Goal: Task Accomplishment & Management: Use online tool/utility

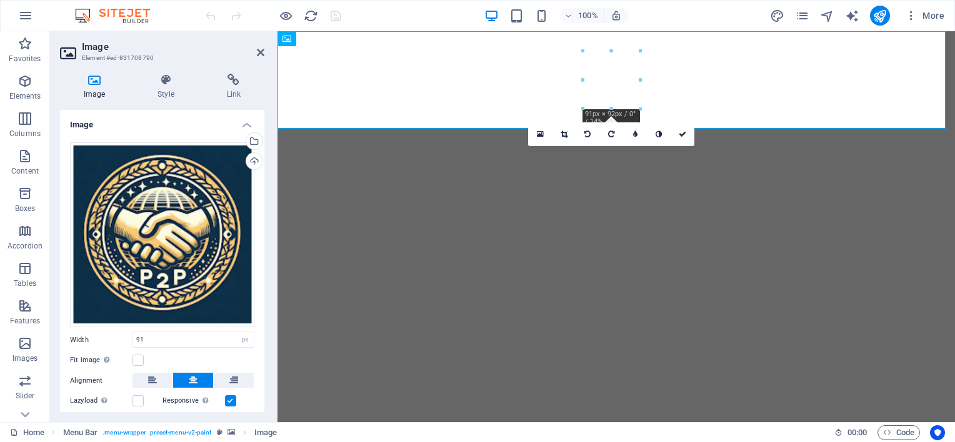
select select "px"
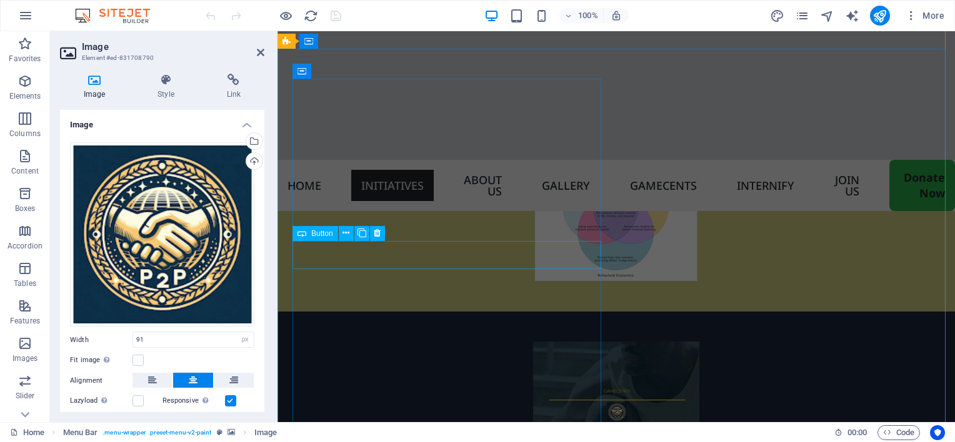
scroll to position [1844, 0]
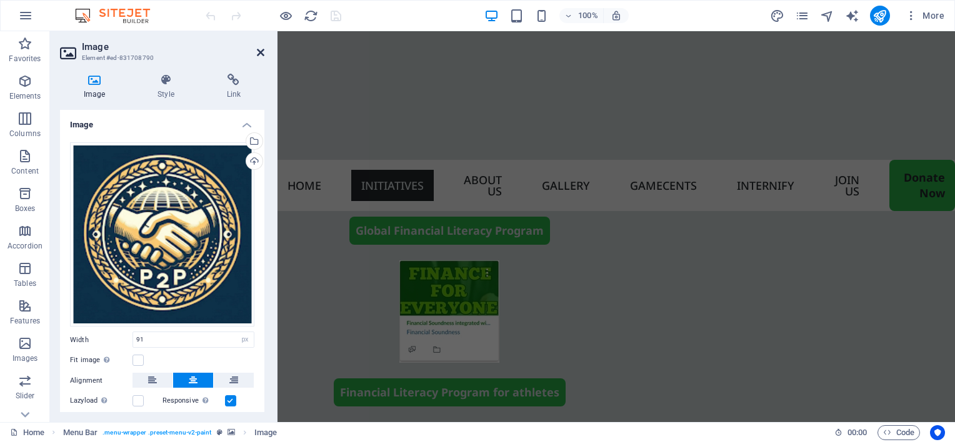
click at [259, 51] on icon at bounding box center [260, 52] width 7 height 10
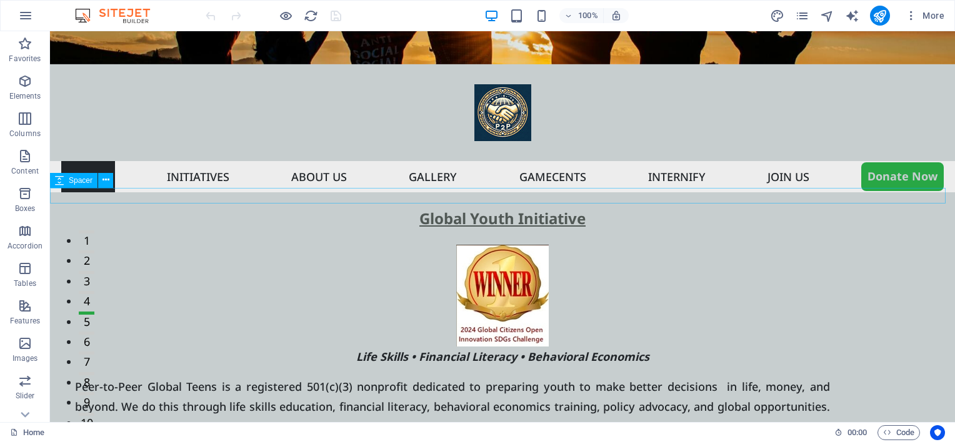
scroll to position [0, 0]
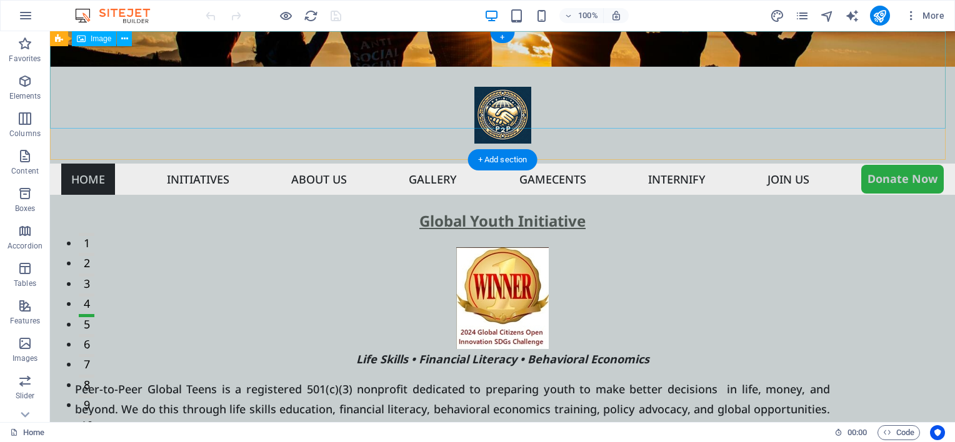
click at [247, 67] on figure at bounding box center [502, 115] width 905 height 97
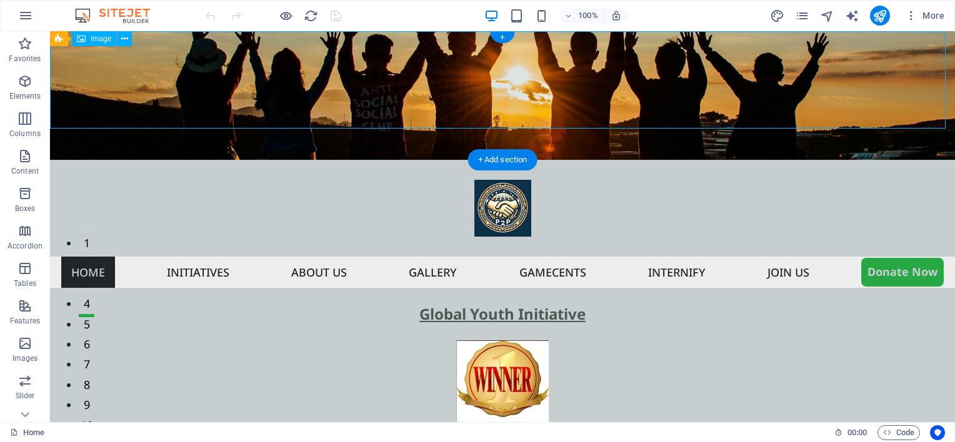
select select "px"
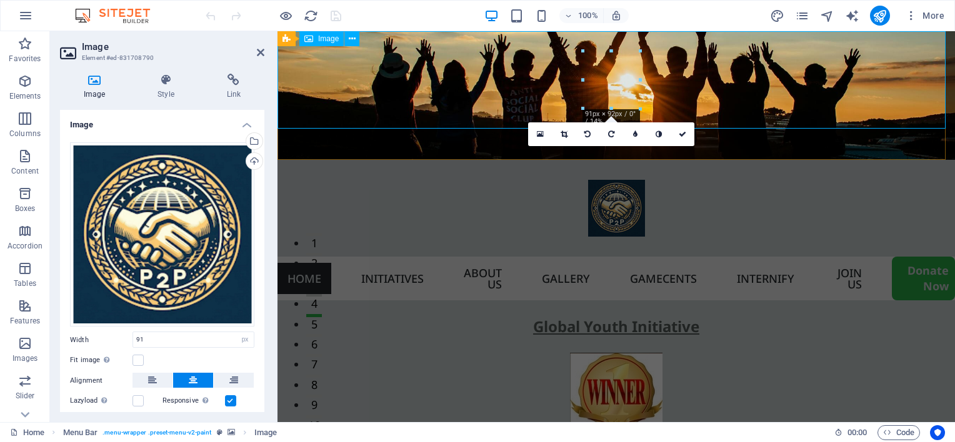
click at [336, 160] on figure at bounding box center [615, 208] width 677 height 97
click at [265, 53] on aside "Image Element #ed-831708790 Image Style Link Image Drag files here, click to ch…" at bounding box center [163, 226] width 227 height 391
click at [257, 55] on icon at bounding box center [260, 52] width 7 height 10
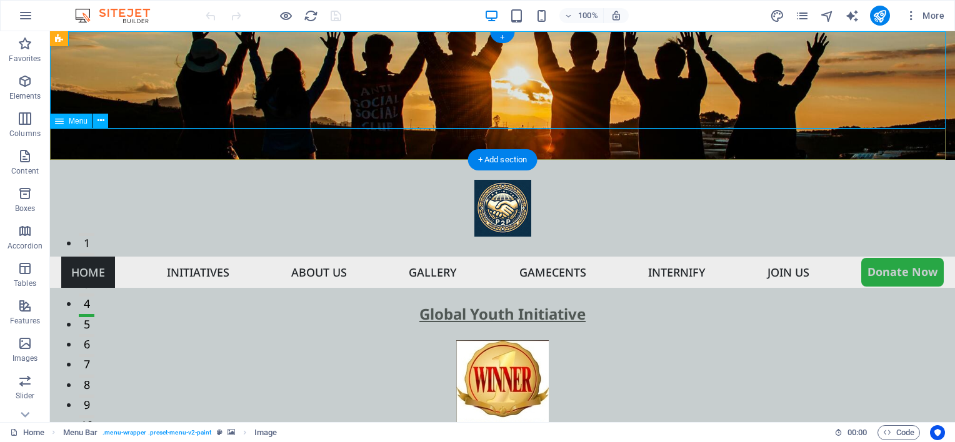
click at [127, 257] on nav "Home Initiatives About us Gallery Gamecents Internify Join US Donate Now" at bounding box center [502, 272] width 905 height 31
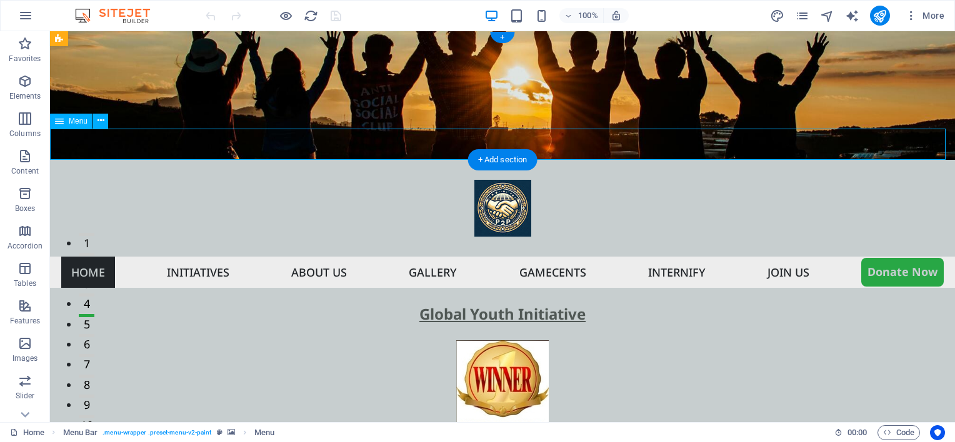
click at [127, 257] on nav "Home Initiatives About us Gallery Gamecents Internify Join US Donate Now" at bounding box center [502, 272] width 905 height 31
select select
select select "3"
select select
select select "6"
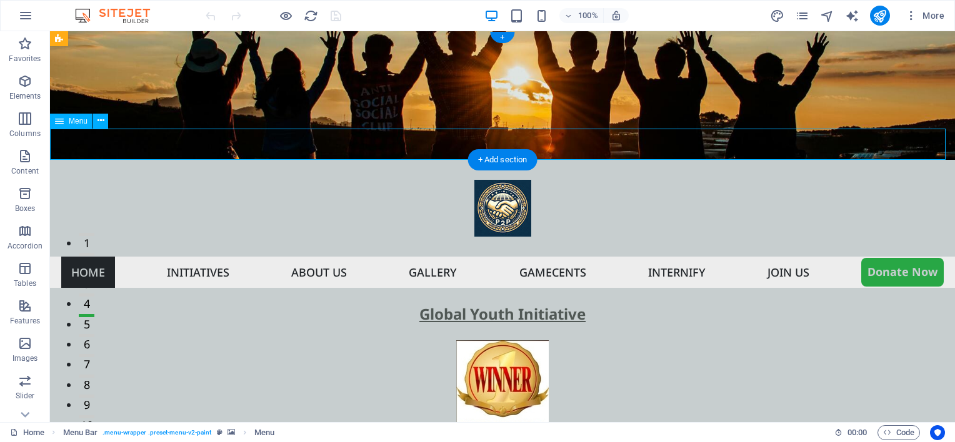
select select
select select "default"
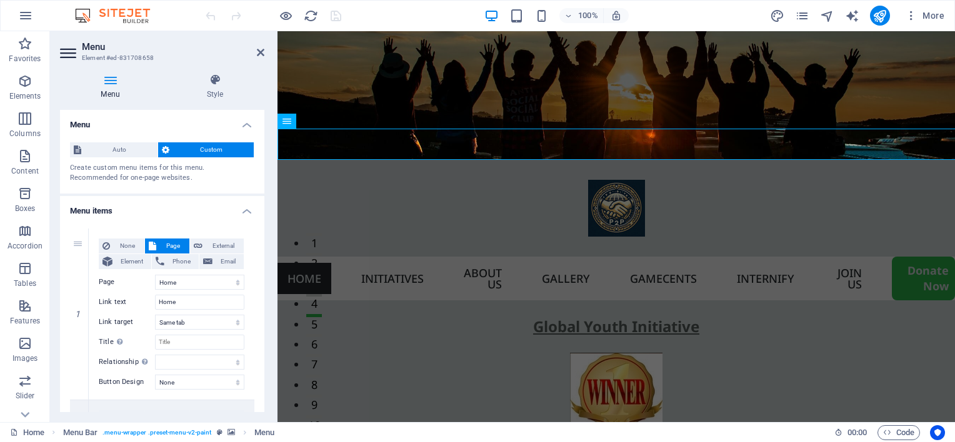
click at [112, 93] on h4 "Menu" at bounding box center [113, 87] width 106 height 26
click at [340, 257] on nav "Home Initiatives About us Gallery Gamecents Internify Join US Donate Now" at bounding box center [615, 279] width 677 height 44
click at [115, 149] on span "Auto" at bounding box center [119, 149] width 69 height 15
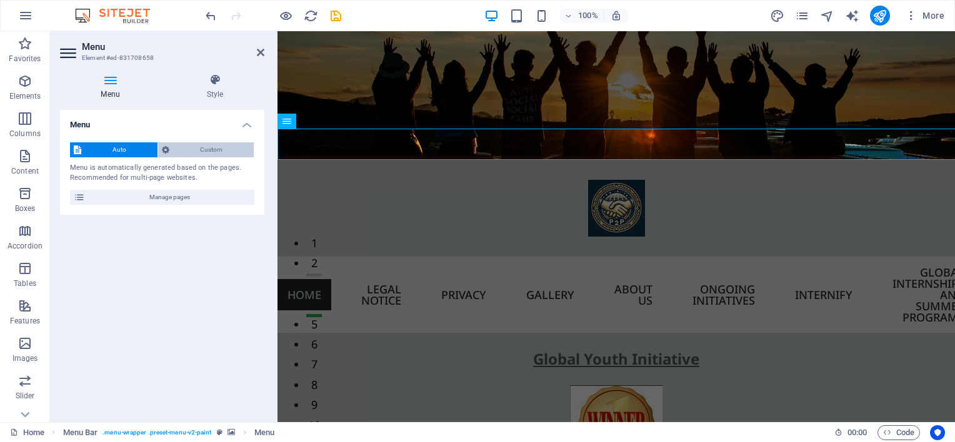
click at [194, 147] on span "Custom" at bounding box center [211, 149] width 77 height 15
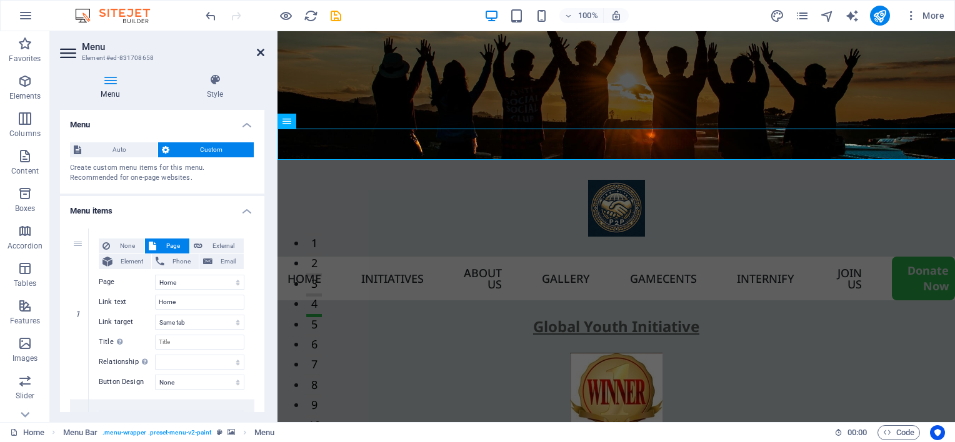
click at [257, 53] on icon at bounding box center [260, 52] width 7 height 10
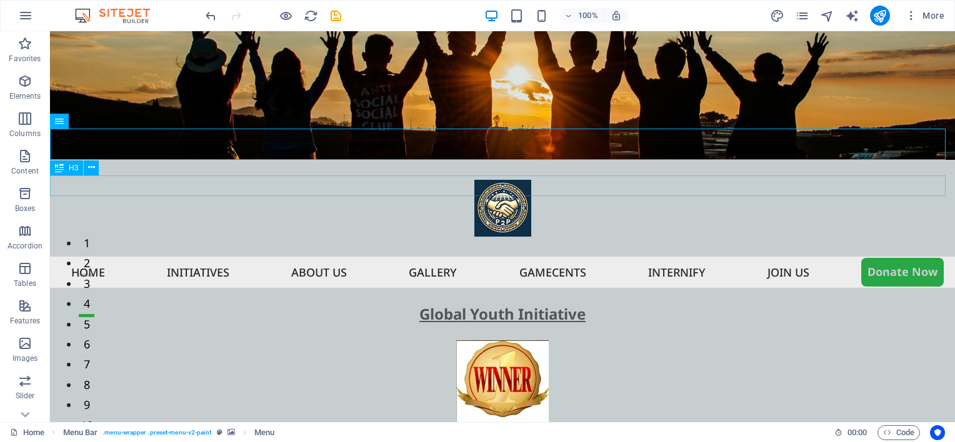
click at [77, 304] on div "Global Youth Initiative" at bounding box center [502, 314] width 905 height 21
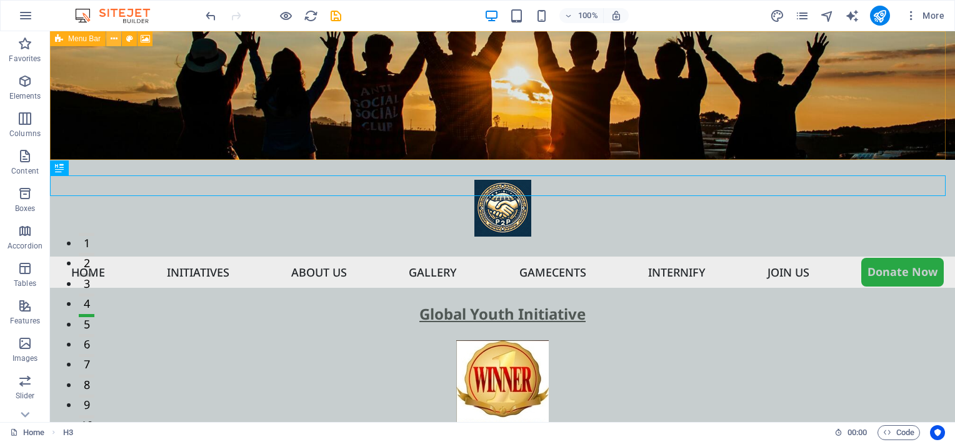
click at [112, 40] on icon at bounding box center [114, 38] width 7 height 13
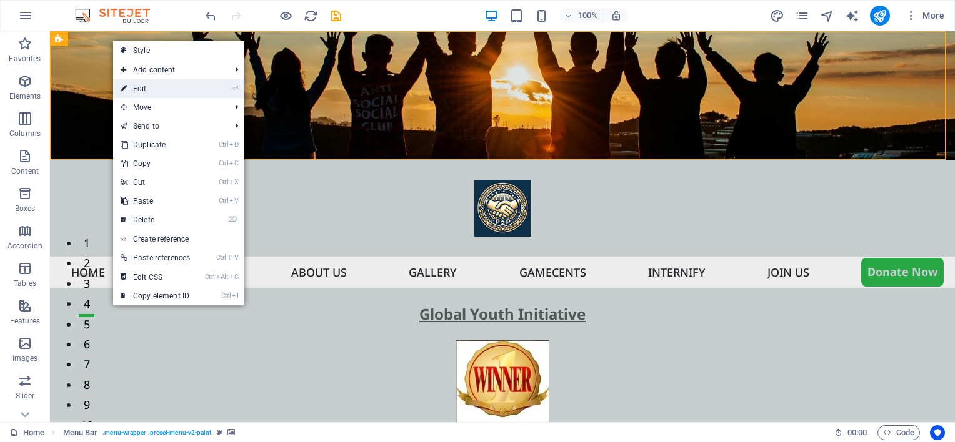
click at [135, 81] on link "⏎ Edit" at bounding box center [155, 88] width 84 height 19
select select "rem"
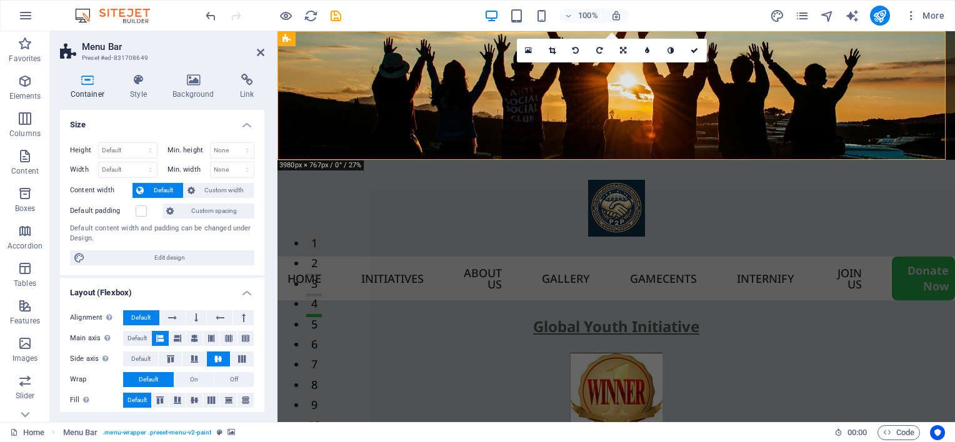
click at [135, 81] on icon at bounding box center [138, 80] width 37 height 12
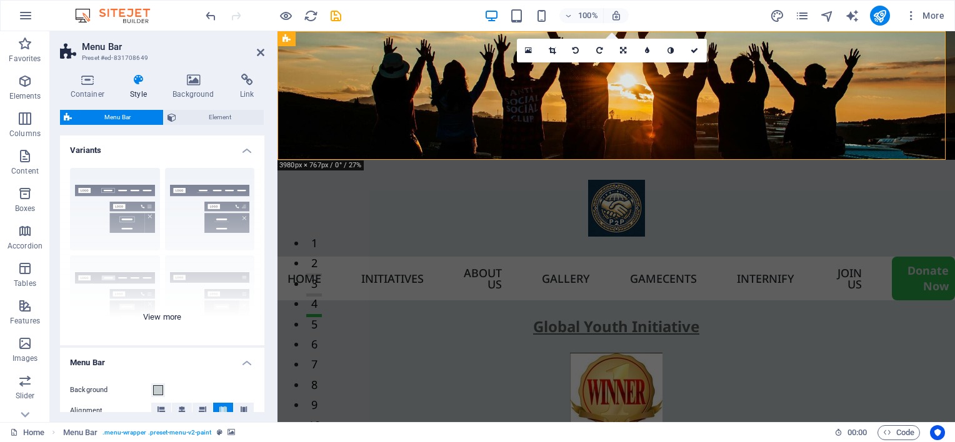
click at [157, 320] on div "Border Centered Default Fixed Loki Trigger Wide XXL" at bounding box center [162, 251] width 204 height 187
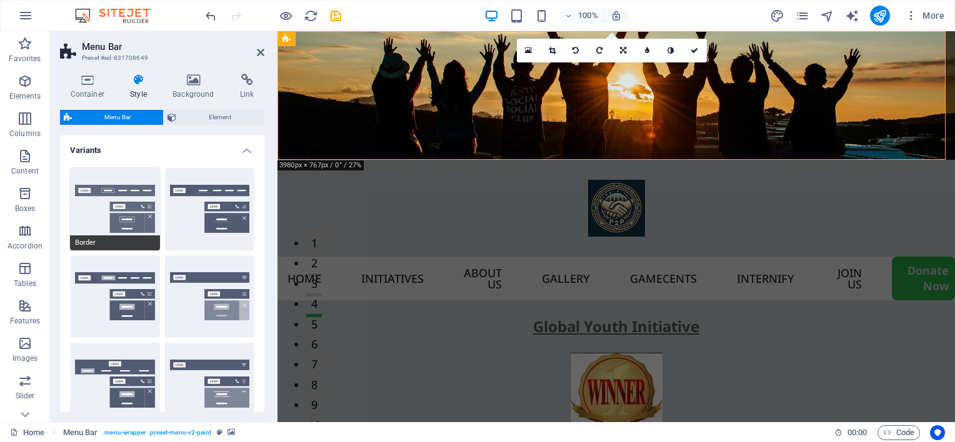
click at [86, 217] on button "Border" at bounding box center [115, 209] width 90 height 82
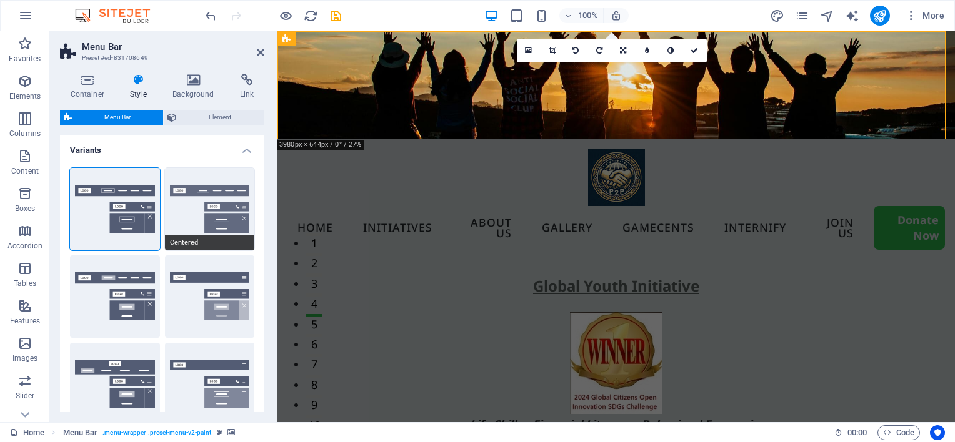
click at [177, 215] on button "Centered" at bounding box center [210, 209] width 90 height 82
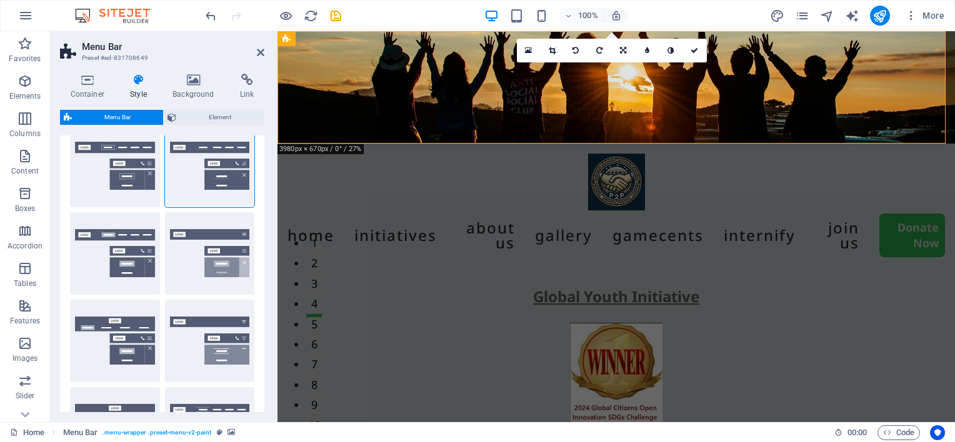
scroll to position [62, 0]
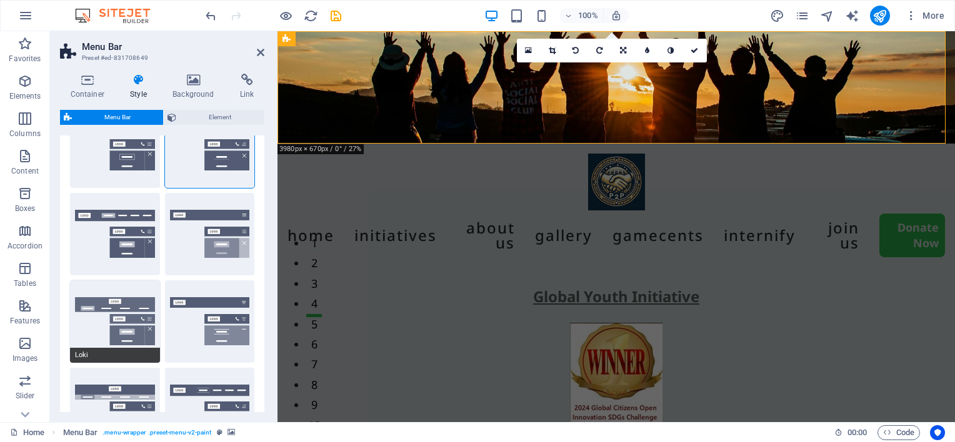
click at [92, 316] on button "Loki" at bounding box center [115, 322] width 90 height 82
type input "0"
select select "DISABLED_OPTION_VALUE"
type input "2"
type input "1"
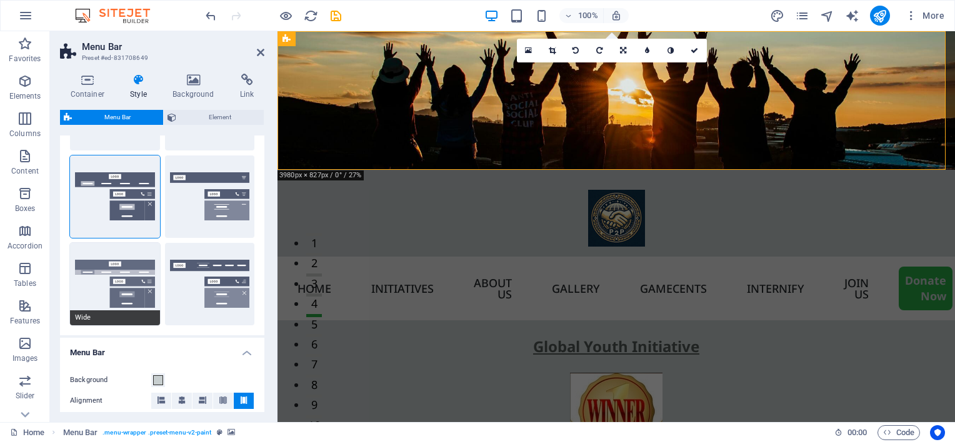
scroll to position [250, 0]
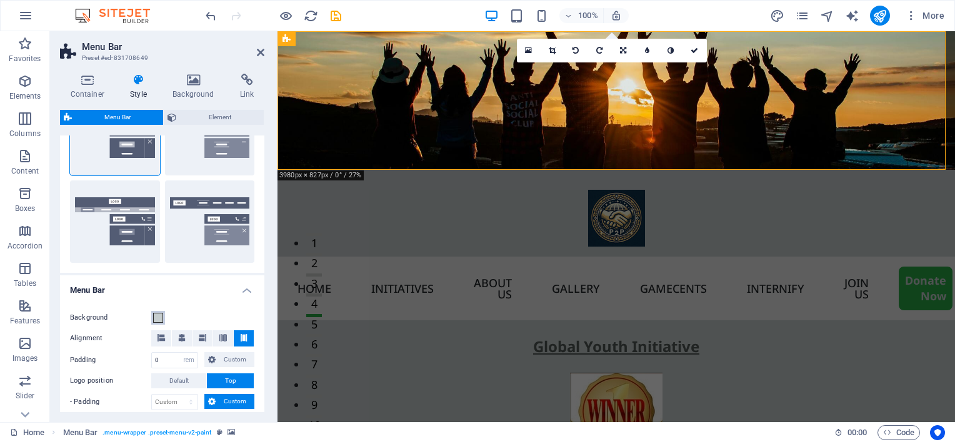
click at [157, 316] on span at bounding box center [158, 318] width 10 height 10
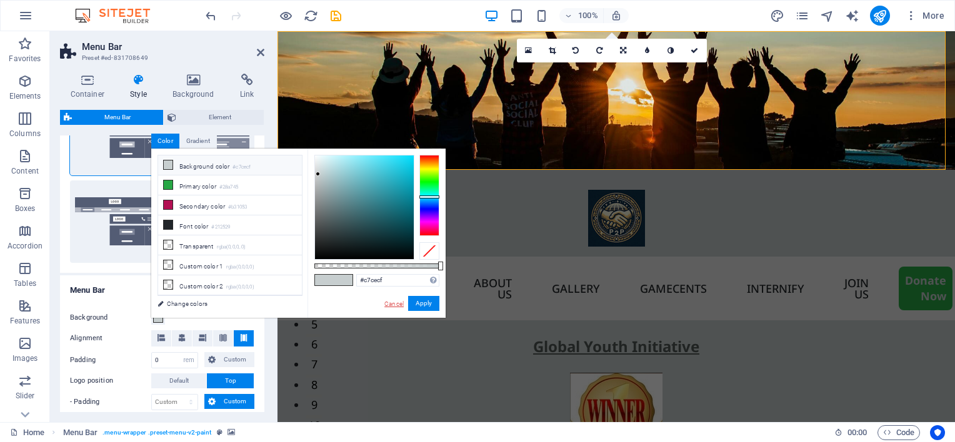
click at [391, 302] on link "Cancel" at bounding box center [394, 303] width 22 height 9
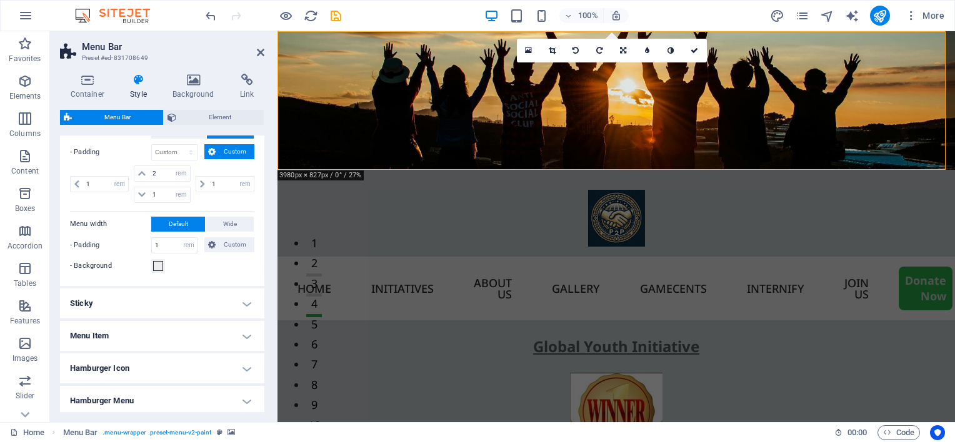
scroll to position [562, 0]
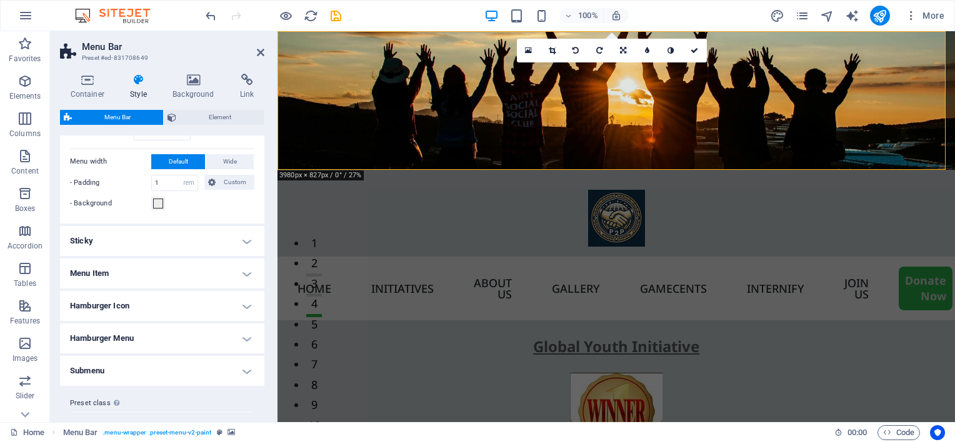
click at [170, 272] on h4 "Menu Item" at bounding box center [162, 274] width 204 height 30
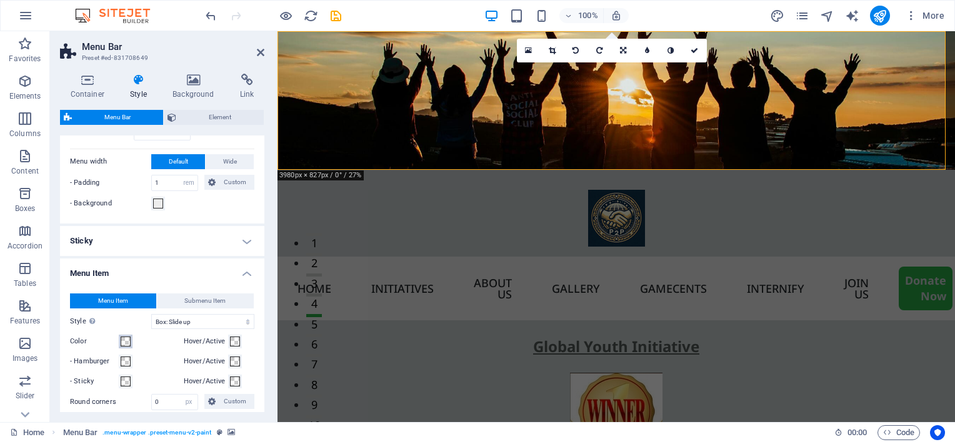
click at [128, 337] on span at bounding box center [126, 342] width 10 height 10
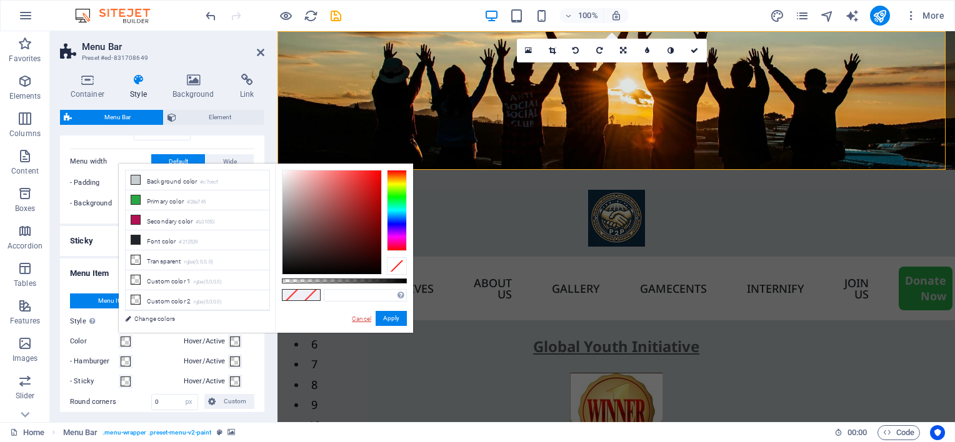
click at [352, 321] on link "Cancel" at bounding box center [362, 318] width 22 height 9
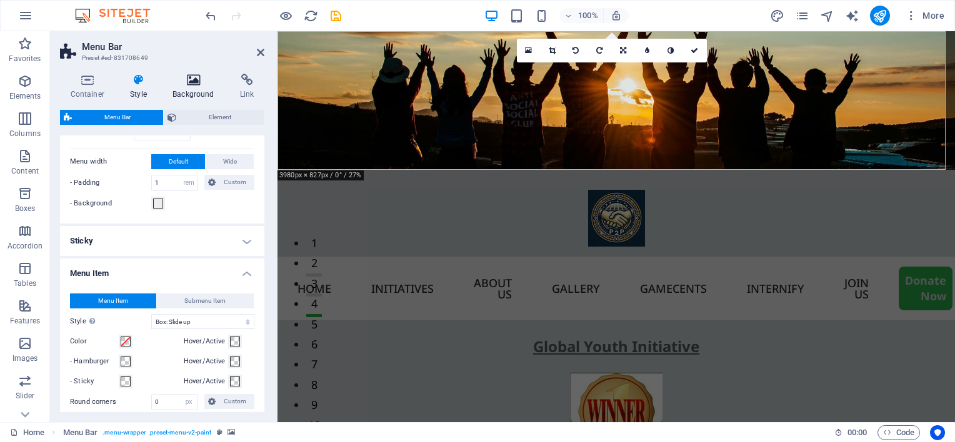
click at [194, 77] on icon at bounding box center [193, 80] width 62 height 12
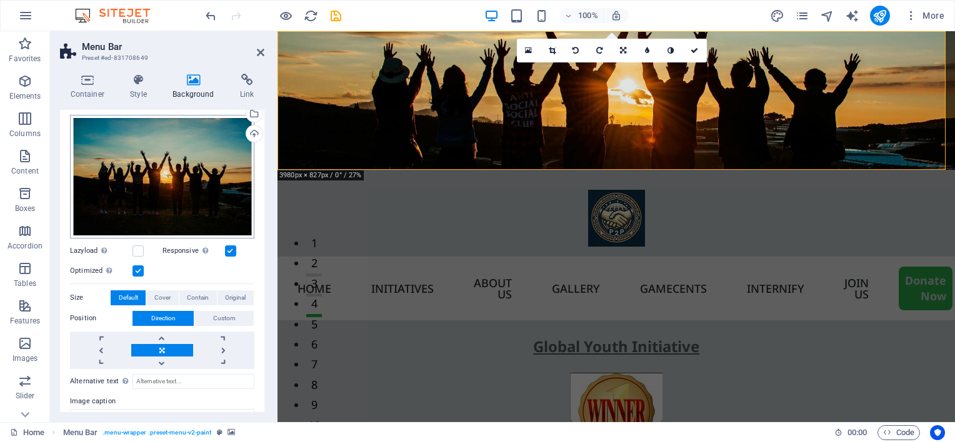
scroll to position [125, 0]
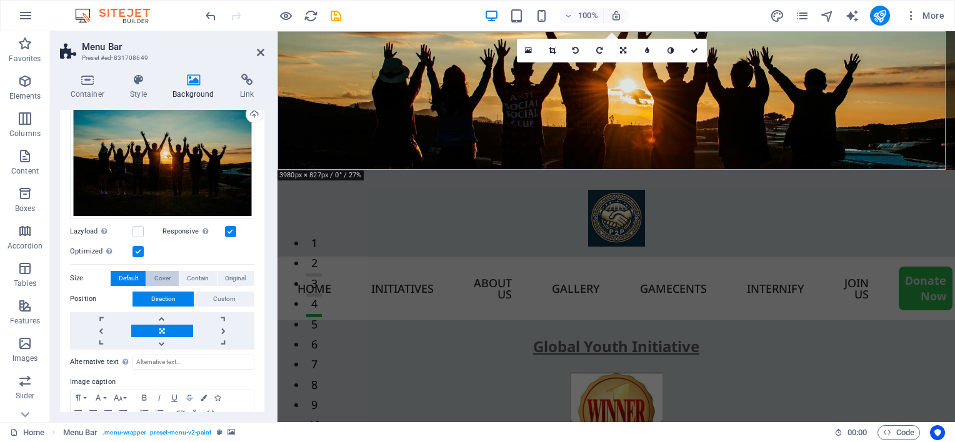
click at [157, 277] on span "Cover" at bounding box center [162, 278] width 16 height 15
click at [190, 274] on span "Contain" at bounding box center [198, 278] width 22 height 15
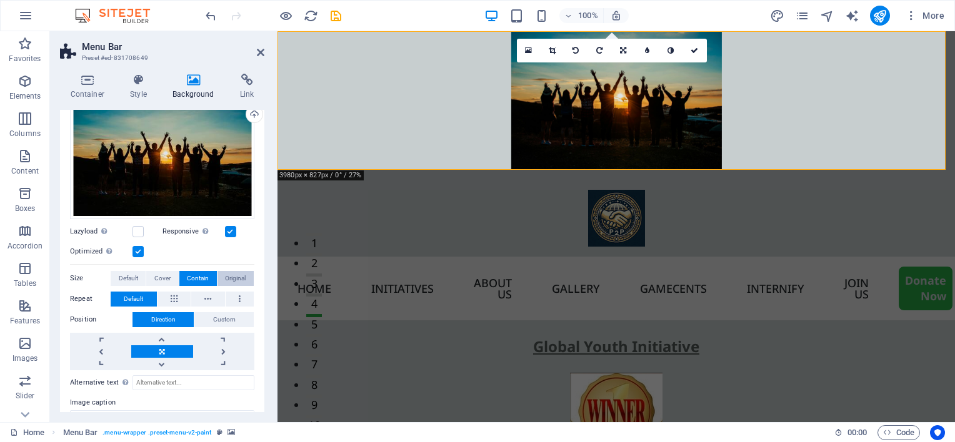
click at [242, 277] on span "Original" at bounding box center [235, 278] width 21 height 15
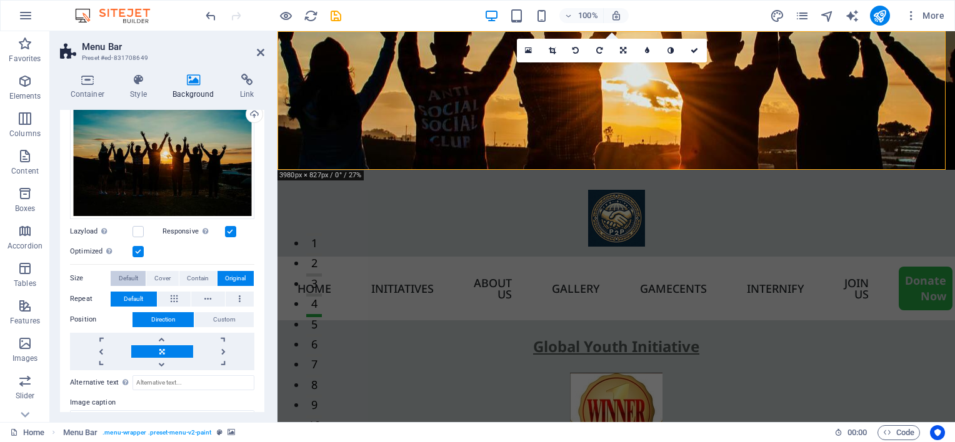
click at [132, 277] on span "Default" at bounding box center [128, 278] width 19 height 15
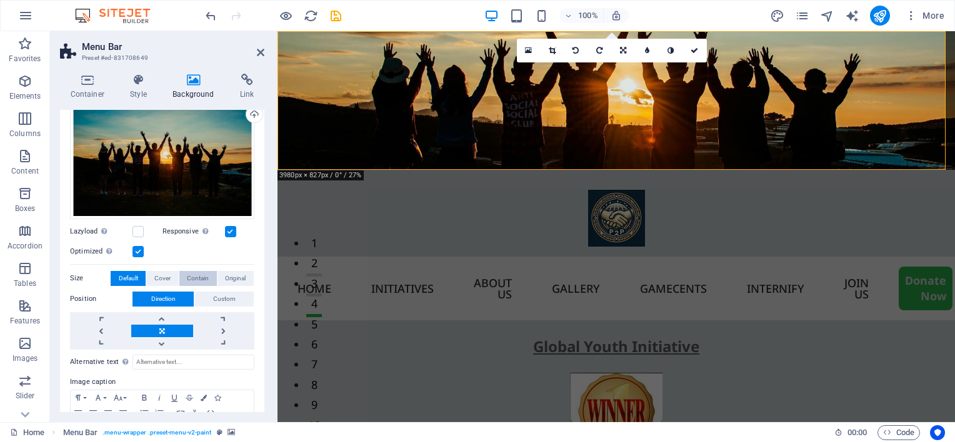
click at [181, 272] on button "Contain" at bounding box center [197, 278] width 37 height 15
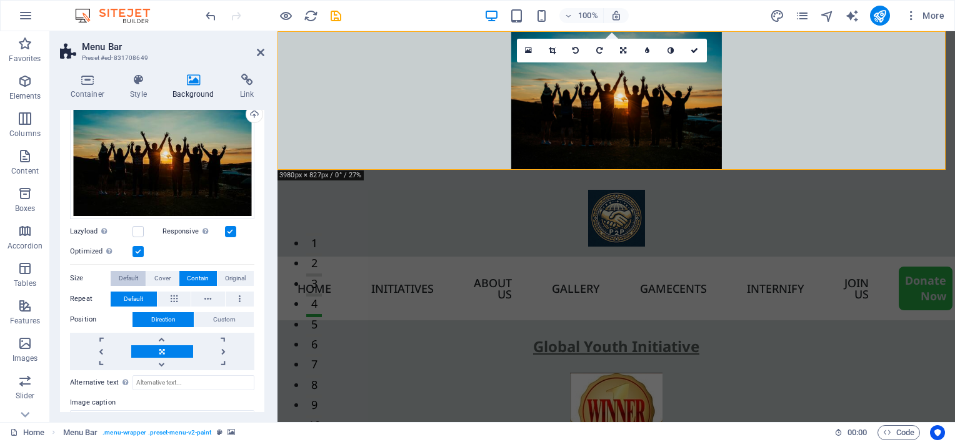
click at [131, 274] on span "Default" at bounding box center [128, 278] width 19 height 15
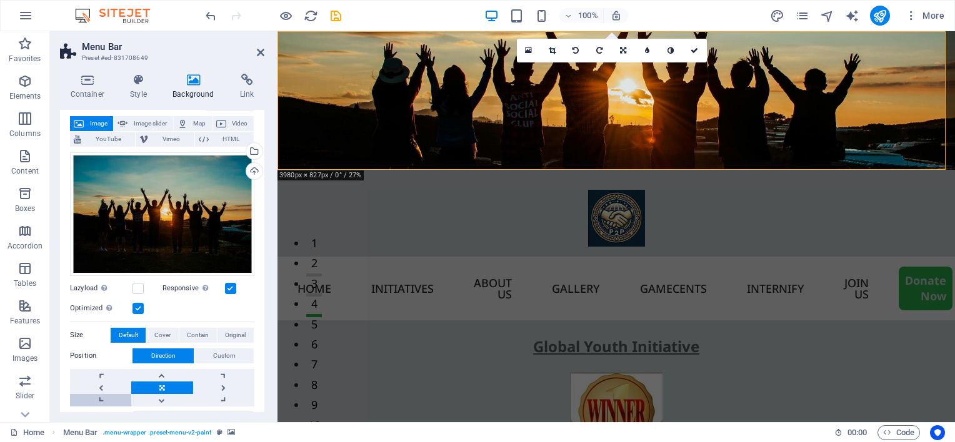
scroll to position [55, 0]
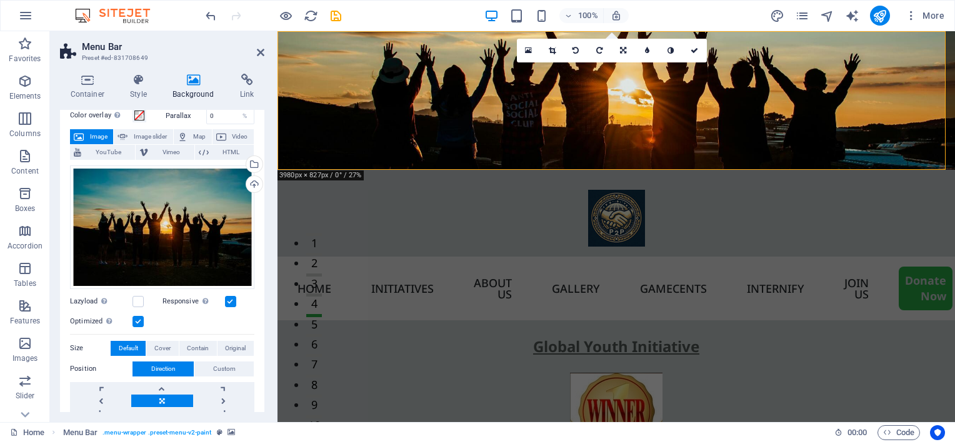
click at [134, 317] on label at bounding box center [137, 321] width 11 height 11
click at [0, 0] on input "Optimized Images are compressed to improve page speed." at bounding box center [0, 0] width 0 height 0
click at [134, 317] on label at bounding box center [137, 321] width 11 height 11
click at [0, 0] on input "Optimized Images are compressed to improve page speed." at bounding box center [0, 0] width 0 height 0
click at [225, 298] on label at bounding box center [230, 301] width 11 height 11
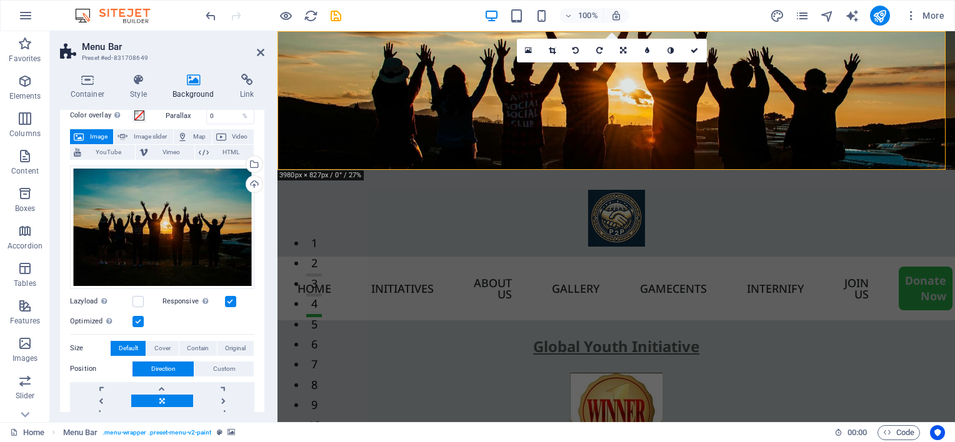
click at [0, 0] on input "Responsive Automatically load retina image and smartphone optimized sizes." at bounding box center [0, 0] width 0 height 0
click at [225, 298] on label at bounding box center [230, 301] width 11 height 11
click at [0, 0] on input "Responsive Automatically load retina image and smartphone optimized sizes." at bounding box center [0, 0] width 0 height 0
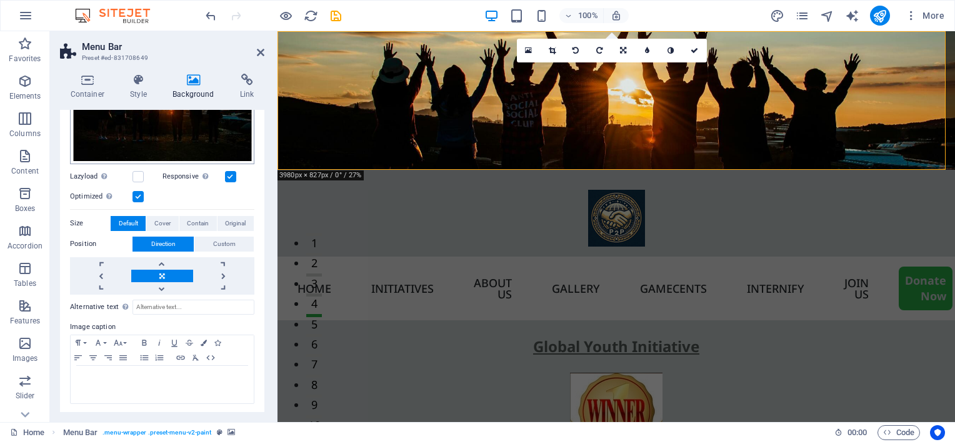
scroll to position [0, 0]
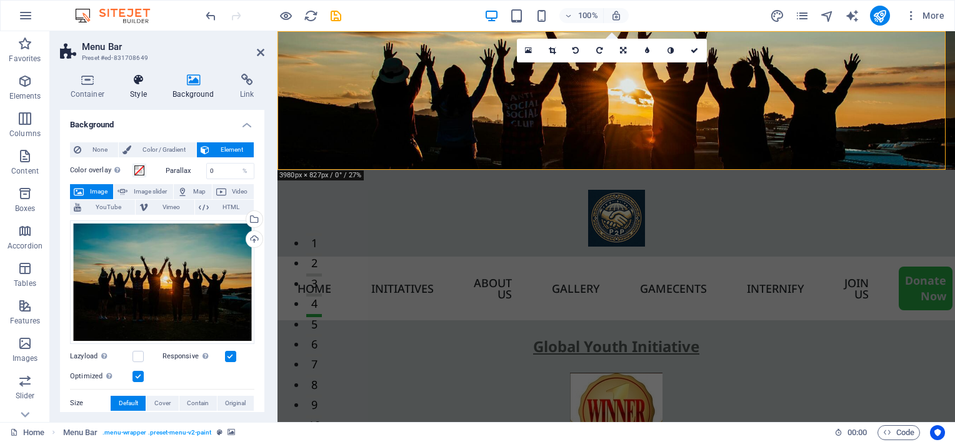
click at [147, 87] on h4 "Style" at bounding box center [141, 87] width 42 height 26
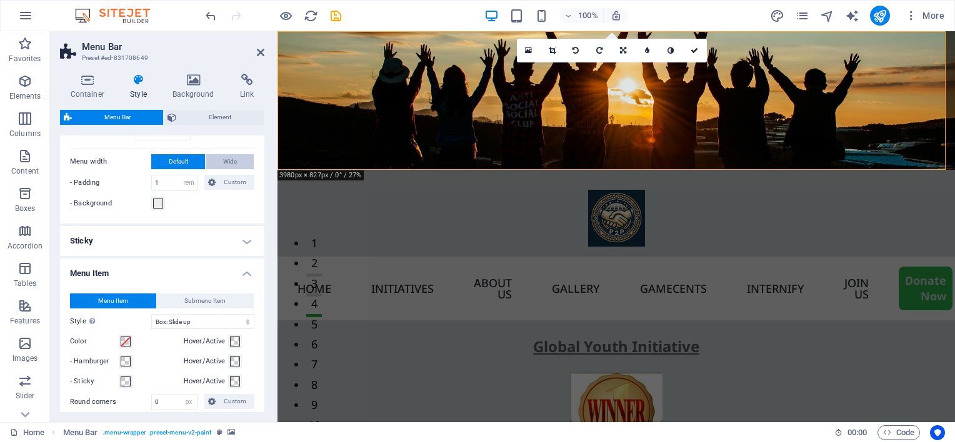
click at [225, 161] on span "Wide" at bounding box center [230, 161] width 14 height 15
click at [189, 161] on button "Default" at bounding box center [178, 161] width 54 height 15
click at [186, 180] on select "px rem % vh vw Custom" at bounding box center [188, 183] width 17 height 15
select select "%"
click at [180, 176] on select "px rem % vh vw Custom" at bounding box center [188, 183] width 17 height 15
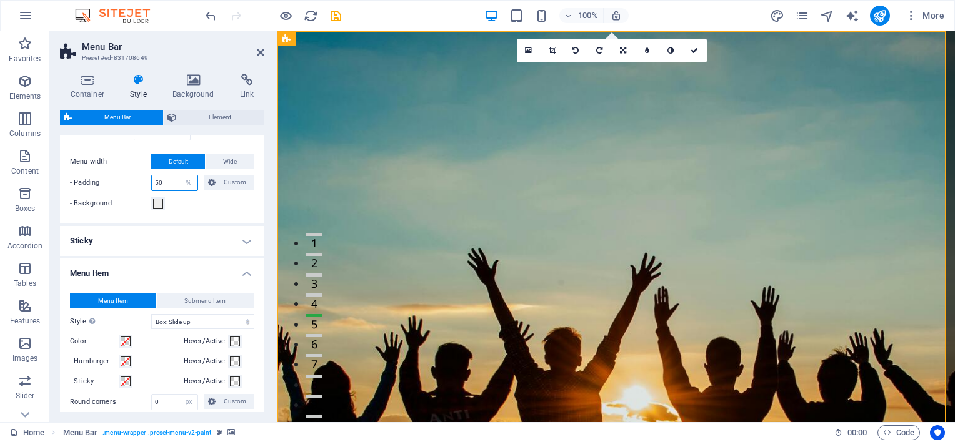
click at [176, 180] on input "50" at bounding box center [175, 183] width 46 height 15
type input "5"
type input "100"
click at [185, 207] on div "- Background" at bounding box center [162, 203] width 184 height 15
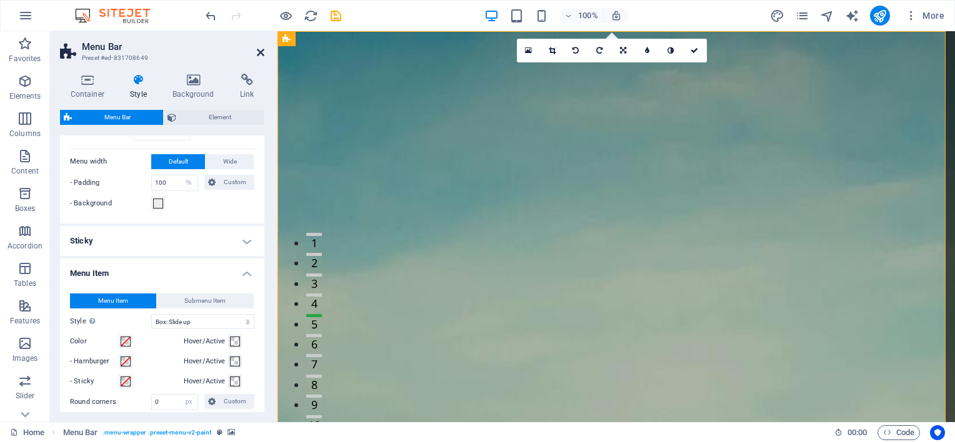
drag, startPoint x: 211, startPoint y: 21, endPoint x: 261, endPoint y: 52, distance: 59.0
click at [261, 52] on icon at bounding box center [260, 52] width 7 height 10
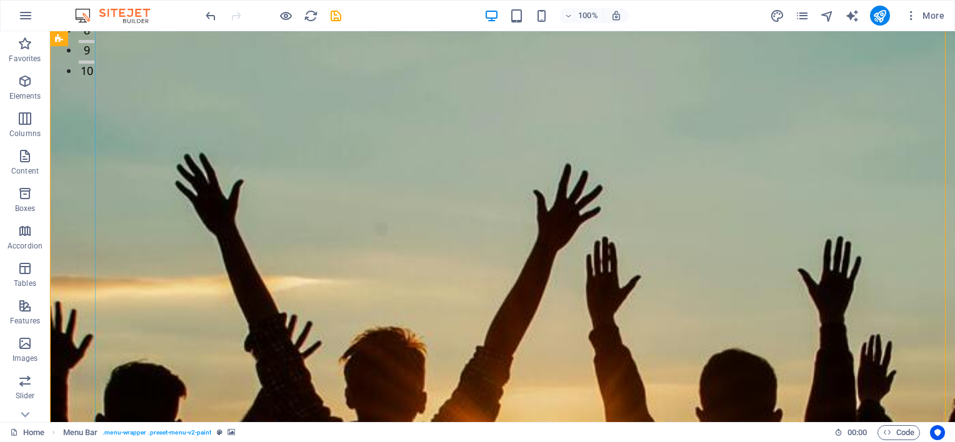
scroll to position [375, 0]
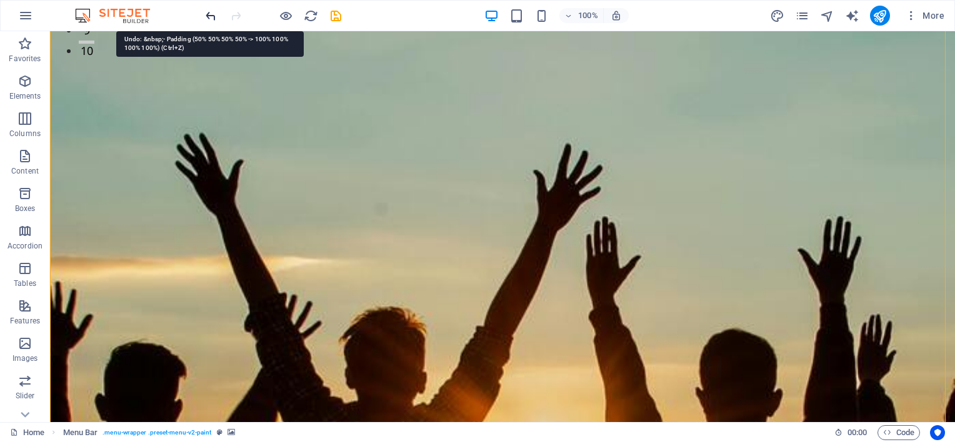
click at [208, 17] on icon "undo" at bounding box center [211, 16] width 14 height 14
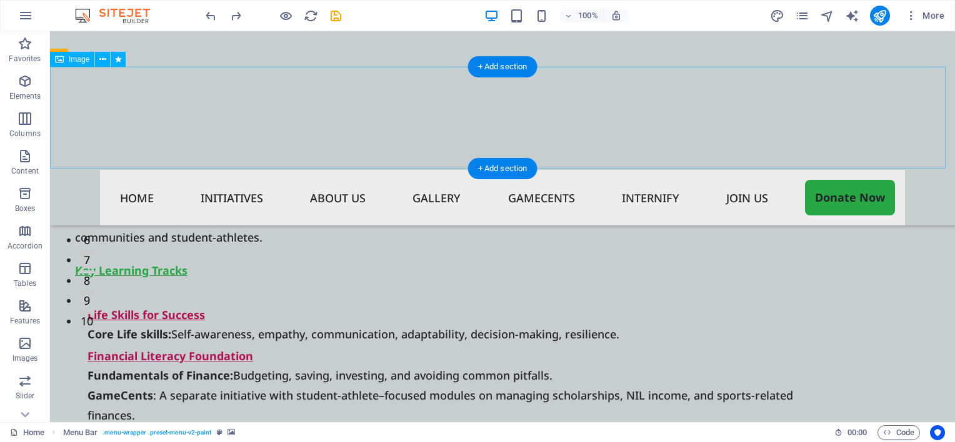
scroll to position [0, 0]
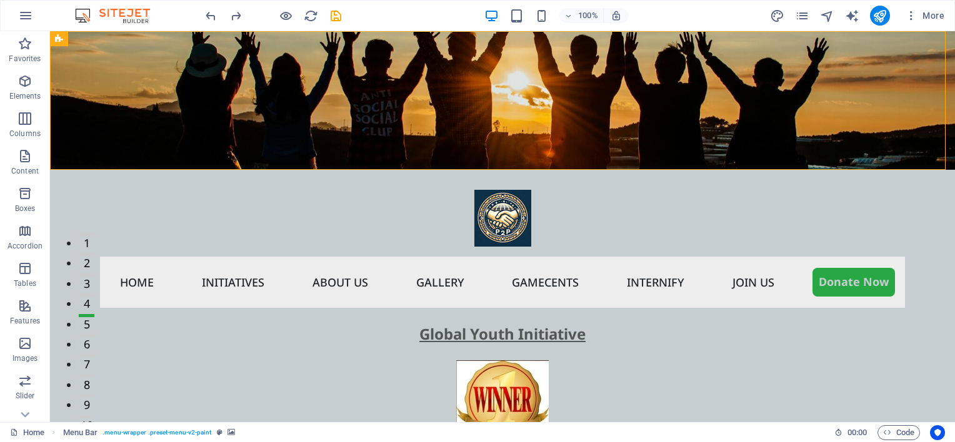
click at [227, 19] on div at bounding box center [273, 16] width 140 height 20
click at [237, 14] on icon "redo" at bounding box center [236, 16] width 14 height 14
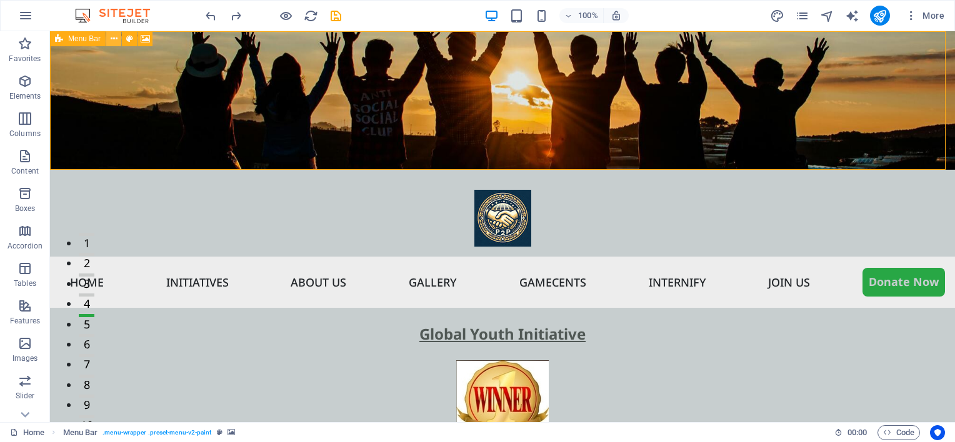
click at [113, 35] on icon at bounding box center [114, 38] width 7 height 13
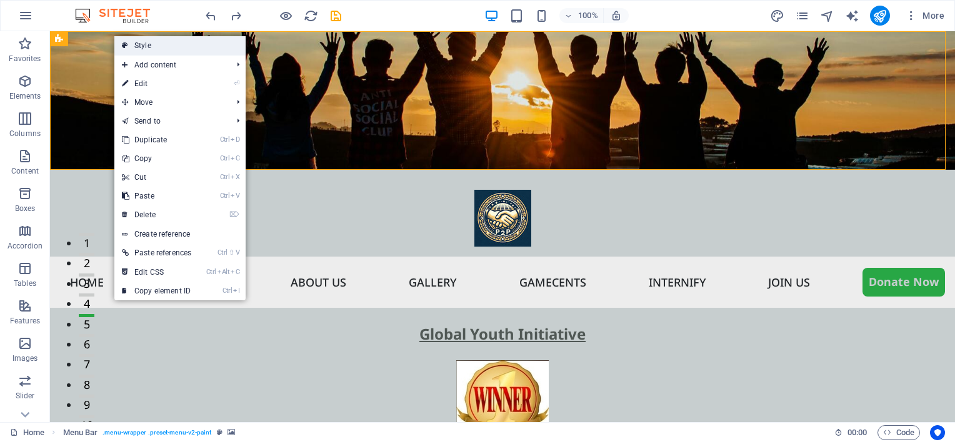
click at [137, 47] on link "Style" at bounding box center [179, 45] width 131 height 19
select select "rem"
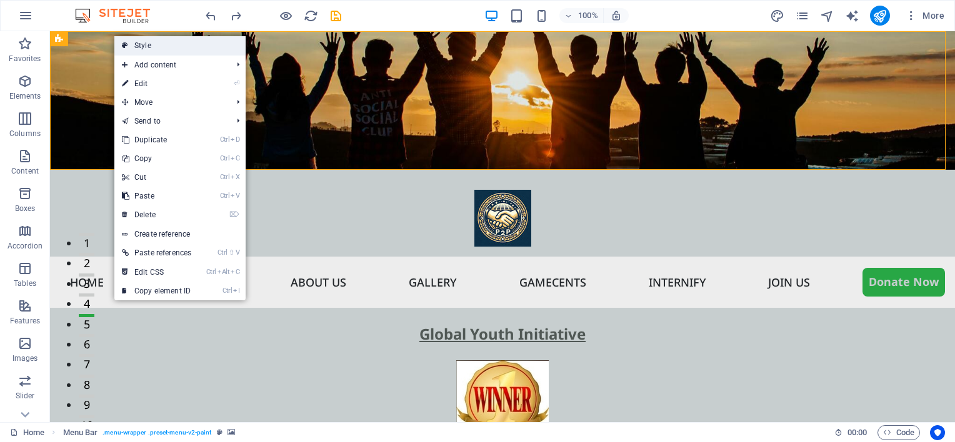
select select "rem"
select select "hover_box_bottom"
select select "px"
select select "rem"
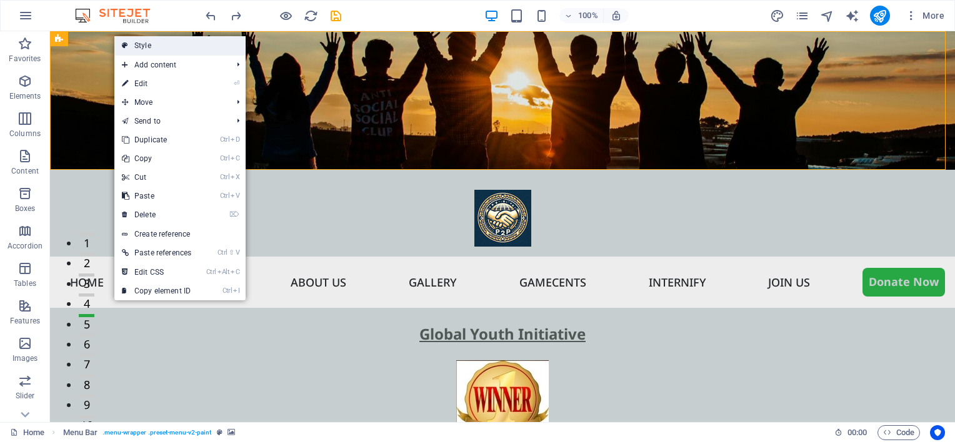
select select "rem"
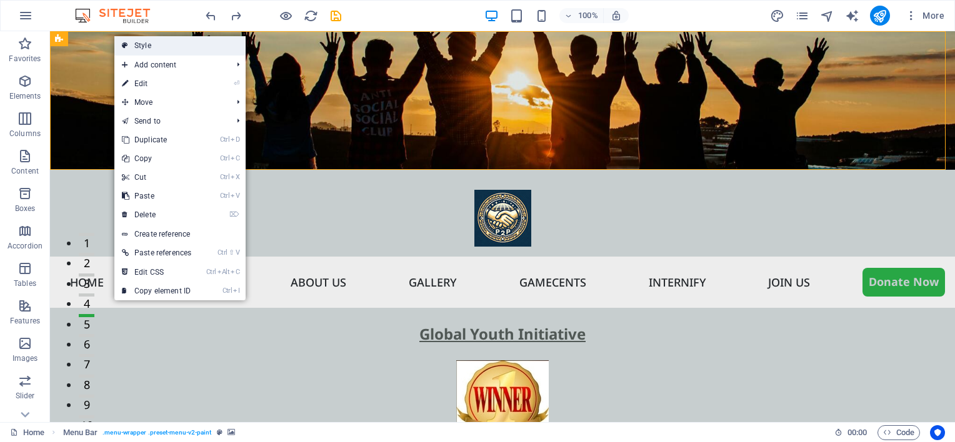
select select "px"
select select "500"
select select "px"
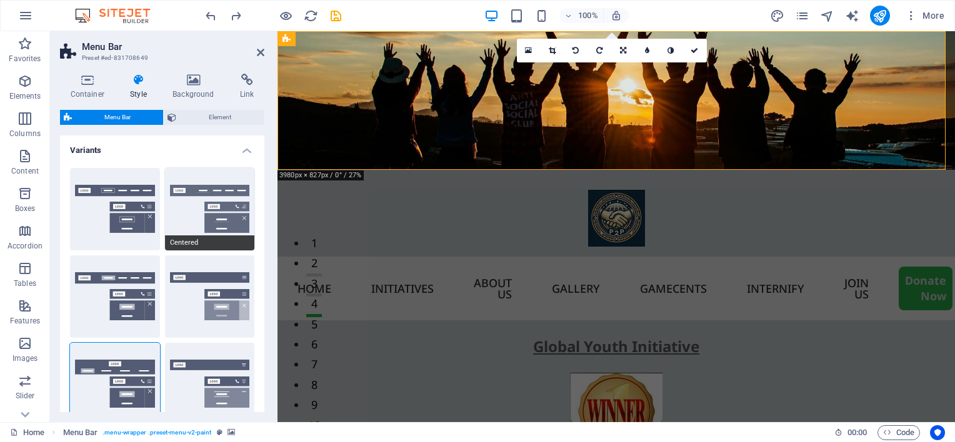
click at [170, 217] on button "Centered" at bounding box center [210, 209] width 90 height 82
type input "1"
select select "hover_border_bottom"
type input "1"
select select "DISABLED_OPTION_VALUE"
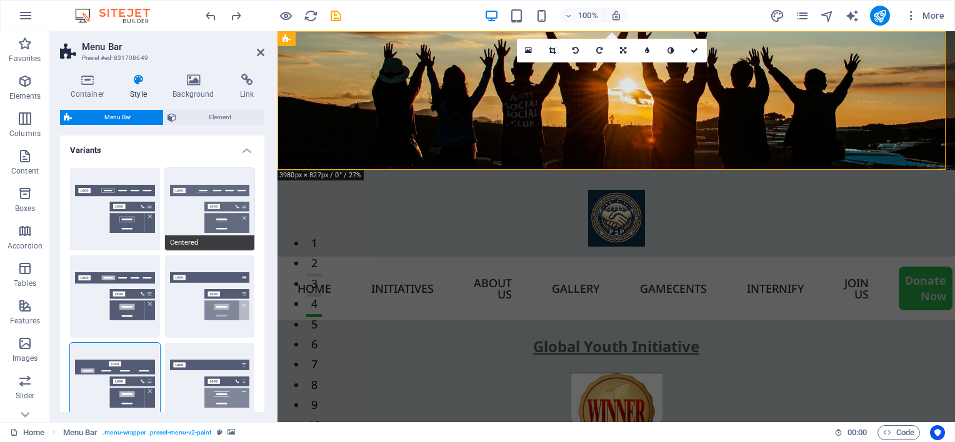
type input "0"
select select "link-special-font"
type input "1.5"
select select "rem"
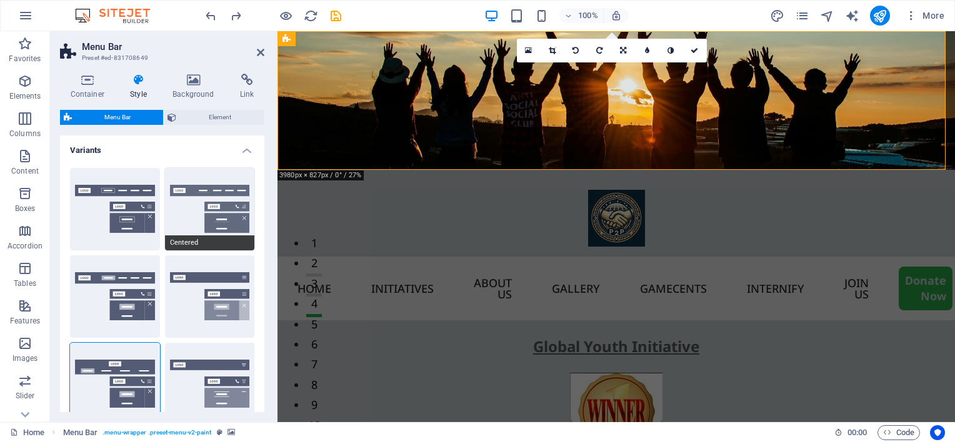
select select
type input "2"
select select "500"
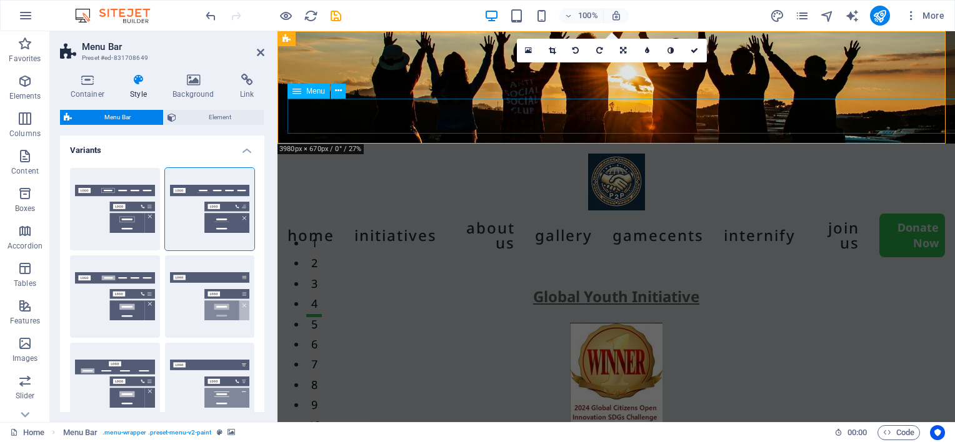
click at [329, 211] on nav "Home Initiatives About us Gallery Gamecents Internify Join US Donate Now" at bounding box center [615, 236] width 657 height 50
click at [332, 94] on button at bounding box center [338, 91] width 15 height 15
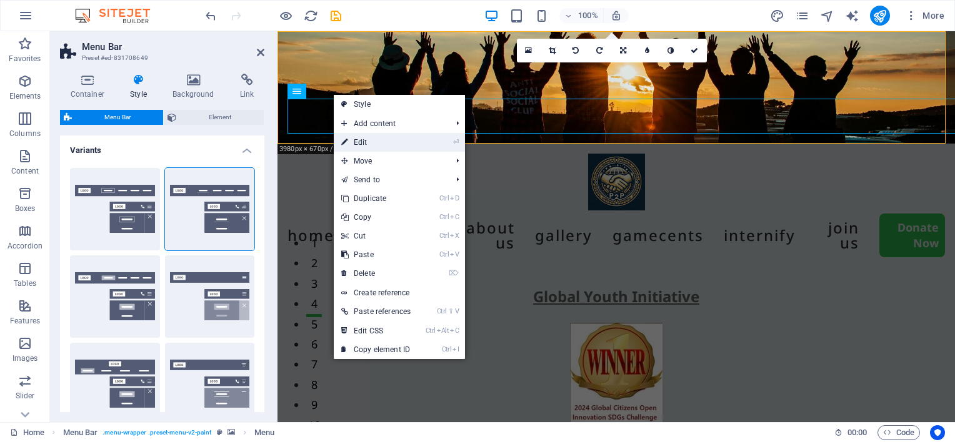
click at [347, 135] on icon at bounding box center [344, 142] width 6 height 19
select select
select select "3"
select select
select select "6"
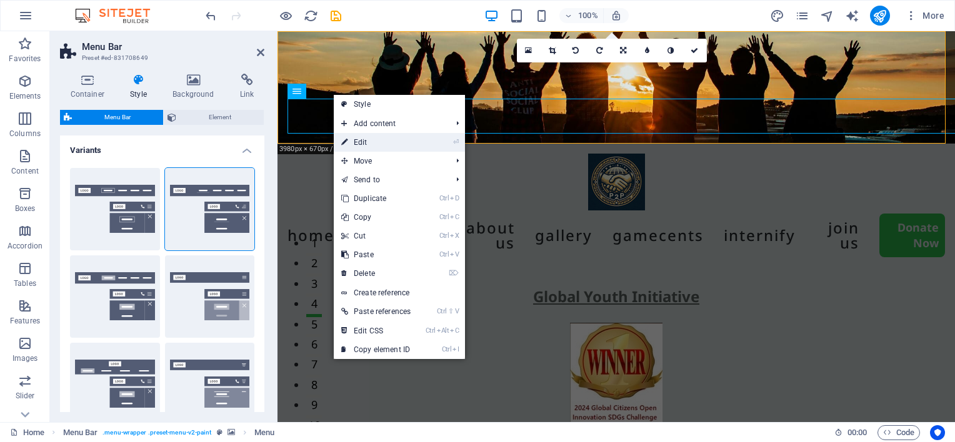
select select
select select "default"
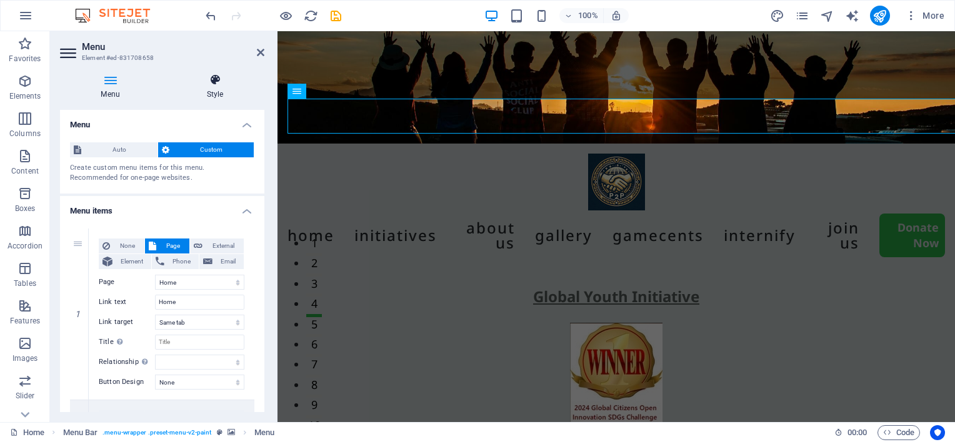
click at [214, 87] on h4 "Style" at bounding box center [215, 87] width 99 height 26
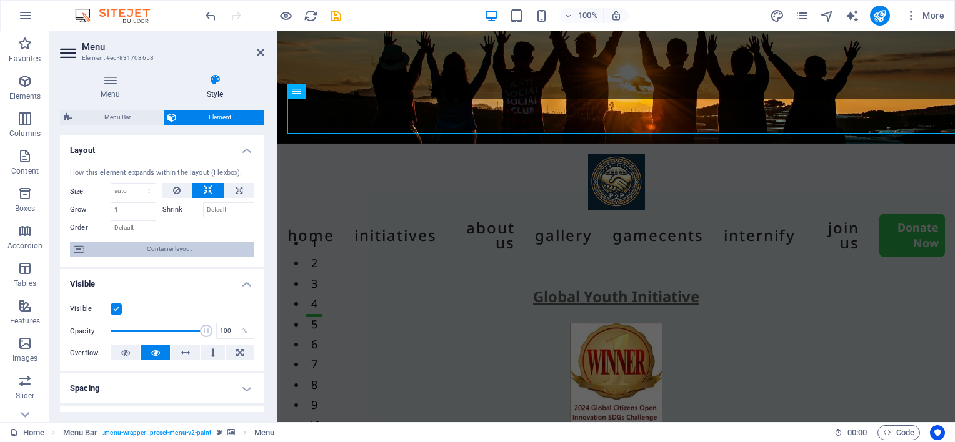
click at [178, 245] on span "Container layout" at bounding box center [168, 249] width 163 height 15
select select "rem"
select select "hover_border_bottom"
select select "px"
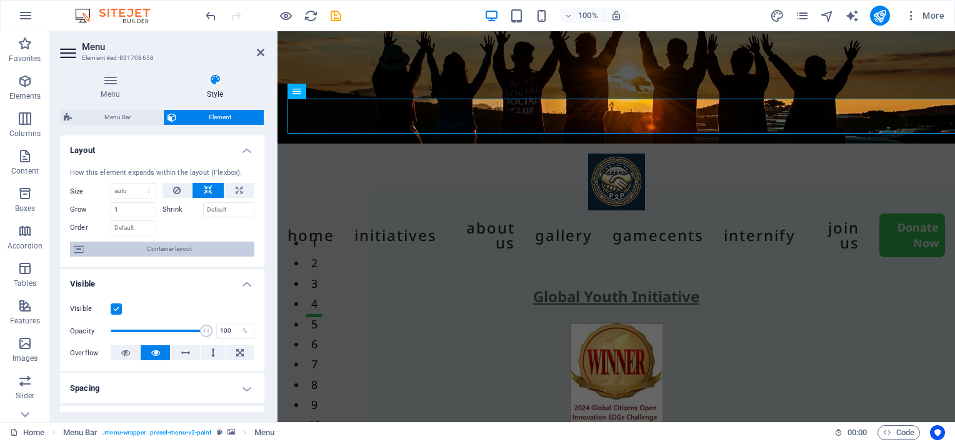
select select "rem"
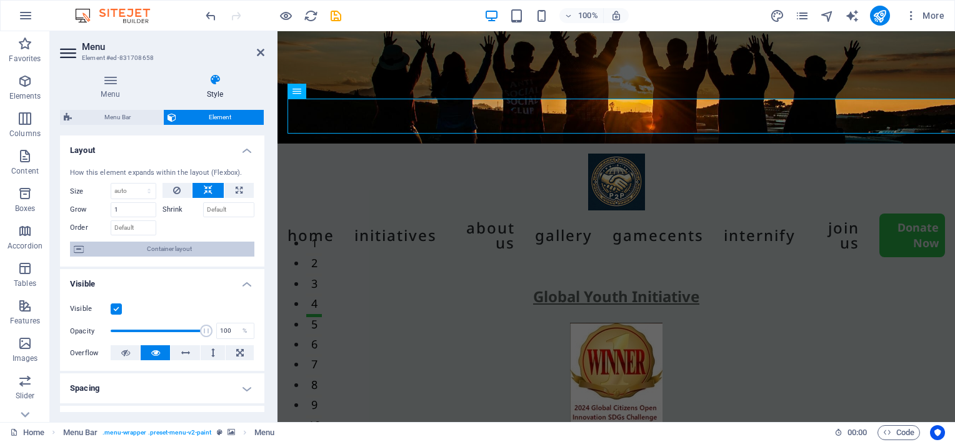
select select "link-special-font"
select select "rem"
select select "500"
select select "px"
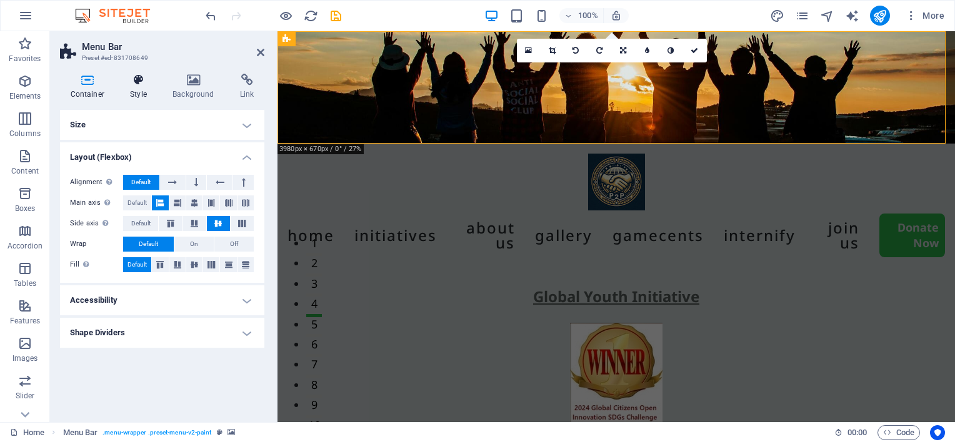
click at [139, 90] on h4 "Style" at bounding box center [141, 87] width 42 height 26
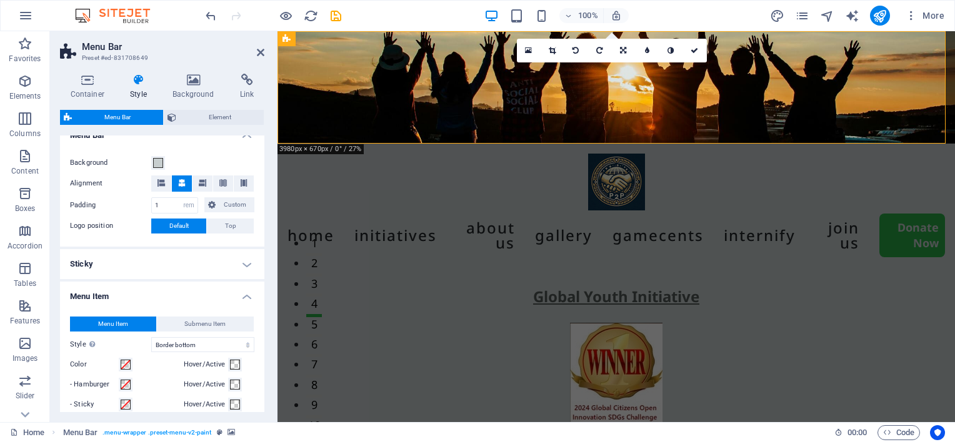
scroll to position [437, 0]
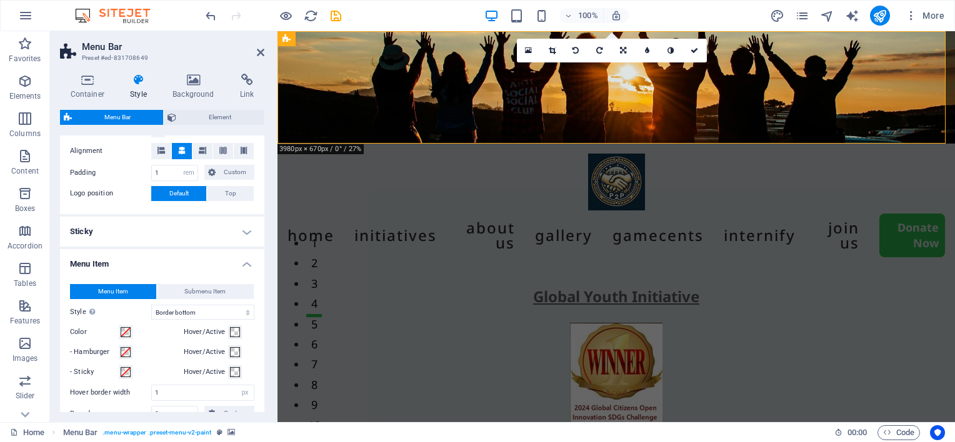
click at [98, 229] on h4 "Sticky" at bounding box center [162, 232] width 204 height 30
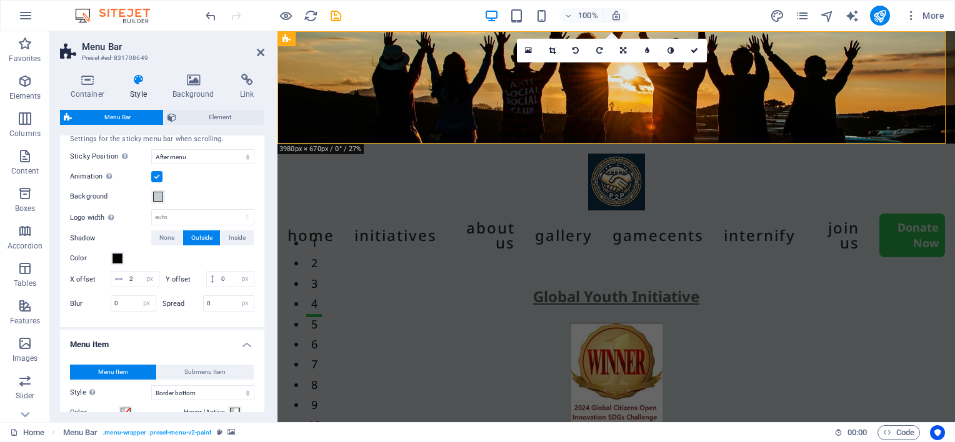
scroll to position [562, 0]
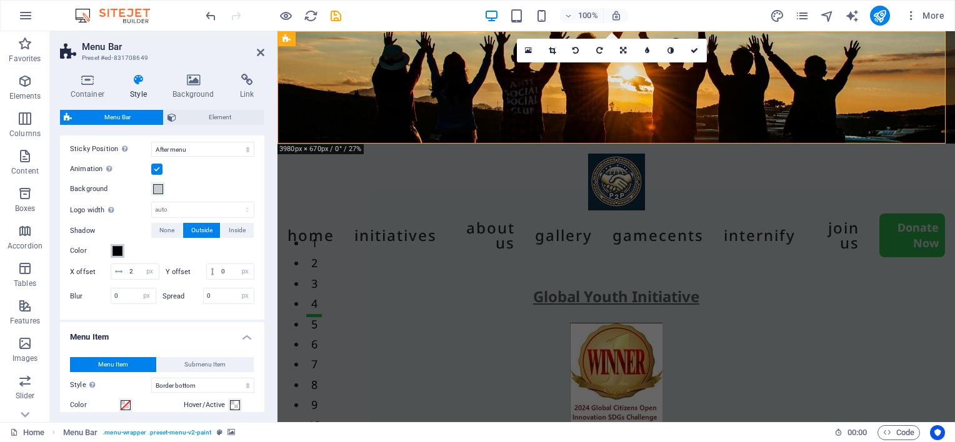
click at [112, 250] on span at bounding box center [117, 251] width 10 height 10
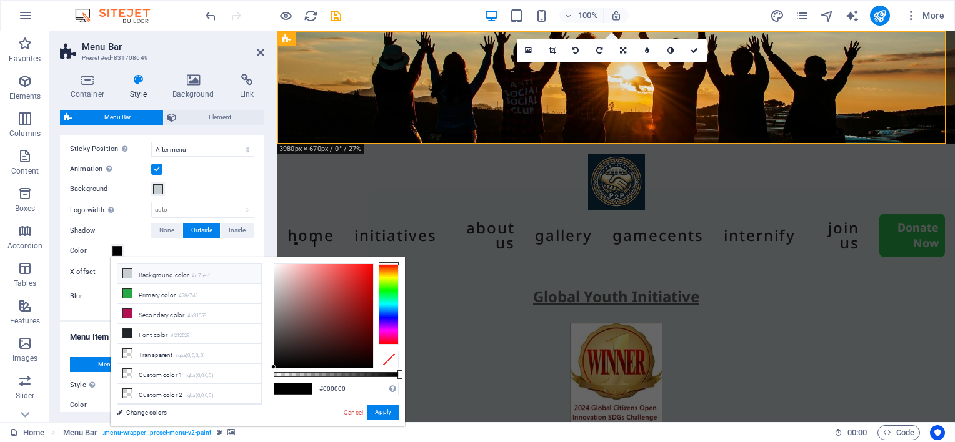
click at [124, 273] on icon at bounding box center [127, 273] width 9 height 9
type input "#c7cecf"
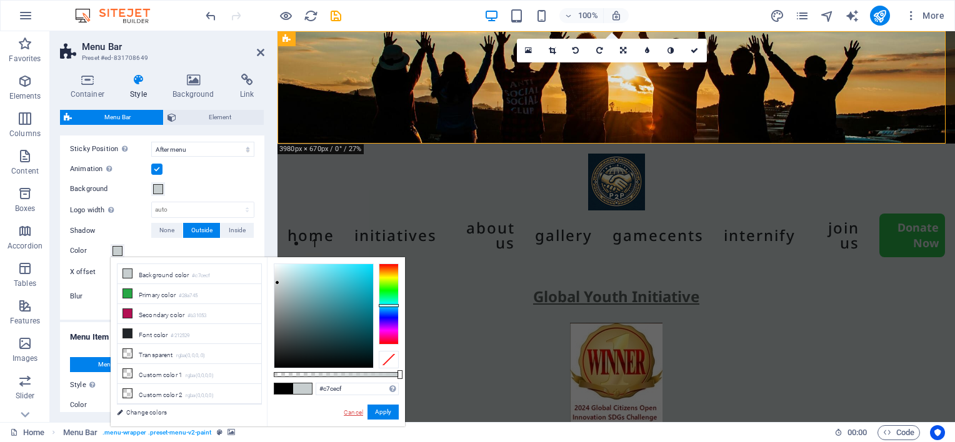
click at [350, 409] on link "Cancel" at bounding box center [353, 412] width 22 height 9
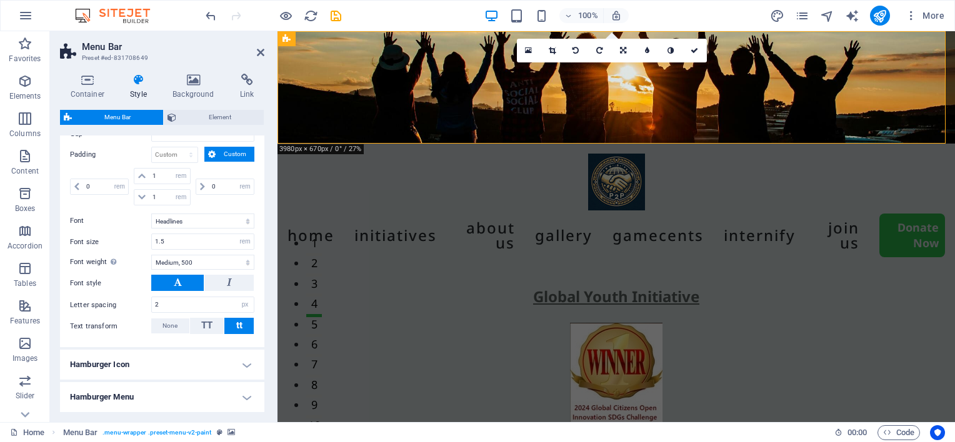
scroll to position [1000, 0]
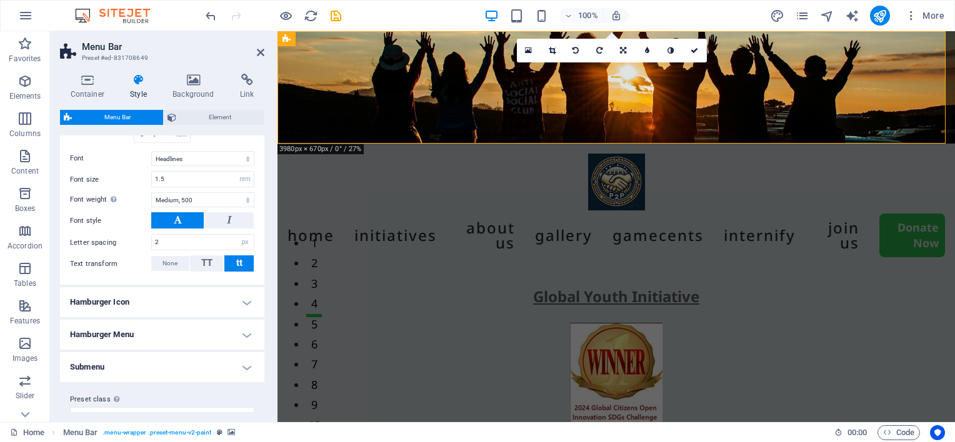
click at [182, 317] on h4 "Hamburger Icon" at bounding box center [162, 302] width 204 height 30
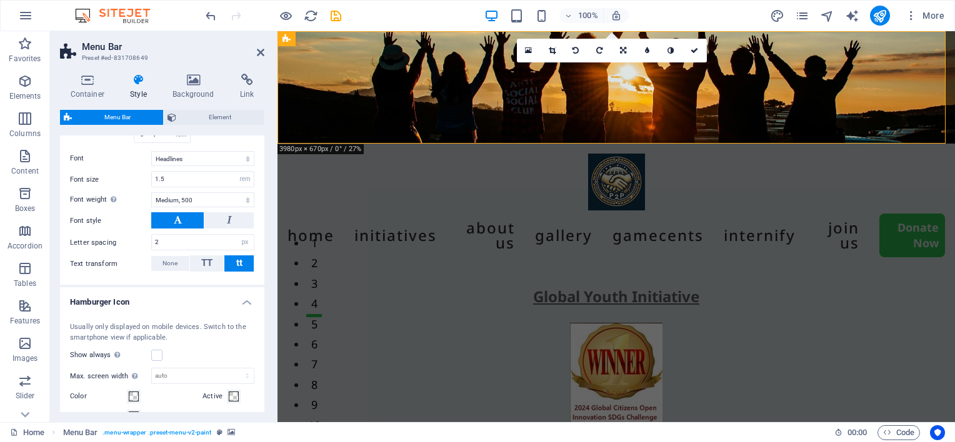
click at [182, 310] on h4 "Hamburger Icon" at bounding box center [162, 298] width 204 height 22
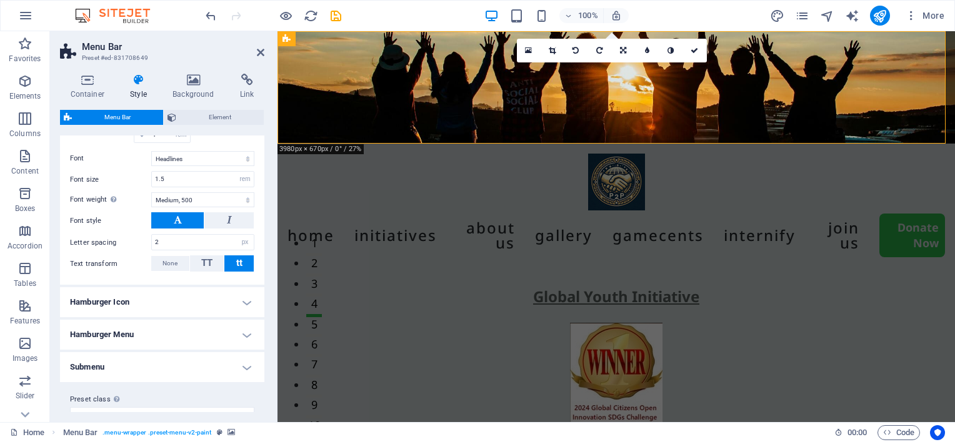
click at [91, 229] on label "Font style" at bounding box center [110, 221] width 81 height 15
click at [91, 207] on label "Font weight To display the font weight correctly, it may need to be enabled. Ma…" at bounding box center [110, 199] width 81 height 15
click at [151, 207] on select "Thin, 100 Extra-light, 200 Light, 300 Regular, 400 Medium, 500 Semi-bold, 600 B…" at bounding box center [202, 199] width 103 height 15
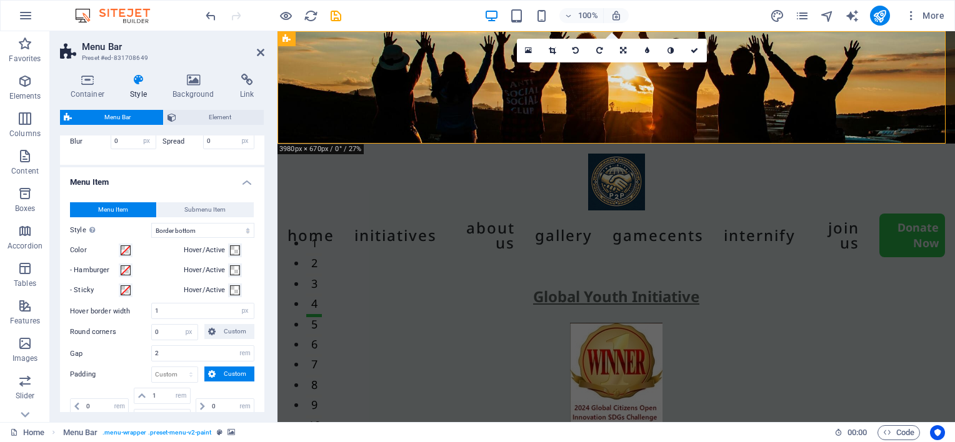
scroll to position [687, 0]
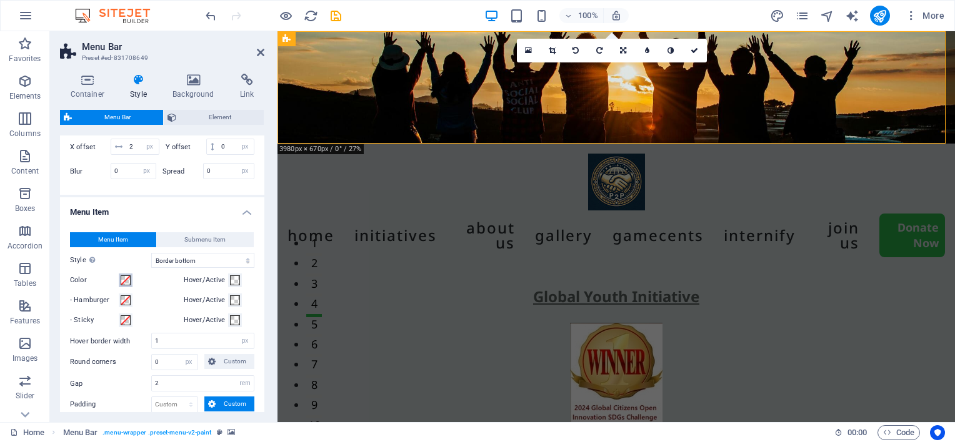
click at [128, 286] on span at bounding box center [126, 281] width 10 height 10
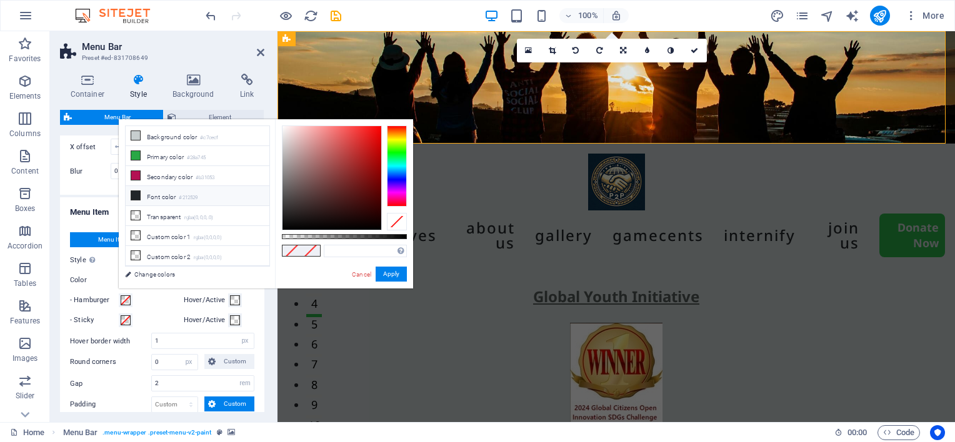
click at [161, 199] on li "Font color #212529" at bounding box center [198, 196] width 144 height 20
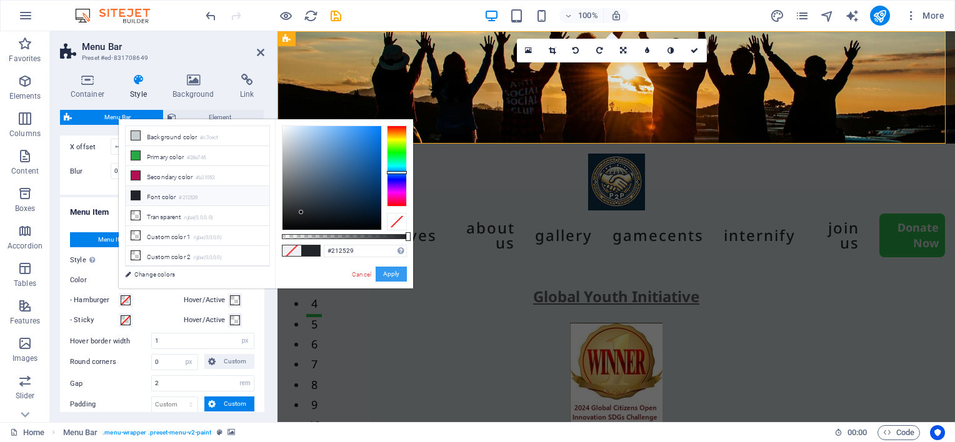
click at [385, 270] on button "Apply" at bounding box center [391, 274] width 31 height 15
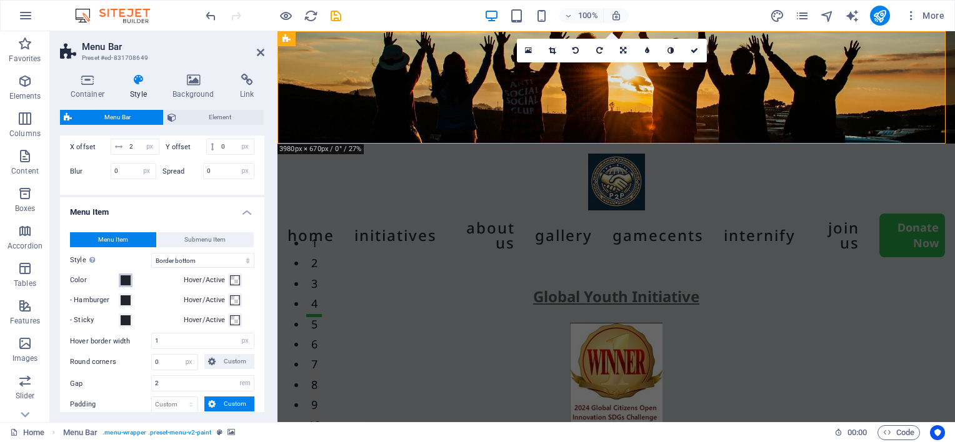
click at [127, 286] on span at bounding box center [126, 281] width 10 height 10
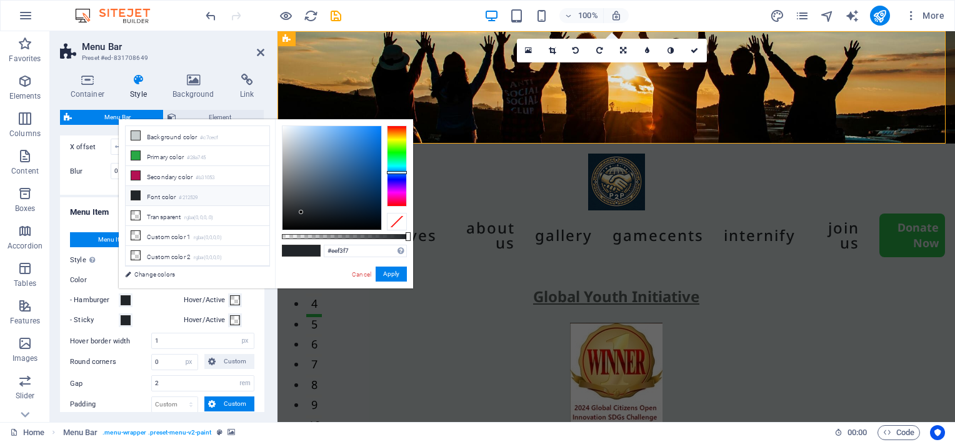
click at [285, 129] on div at bounding box center [331, 178] width 99 height 104
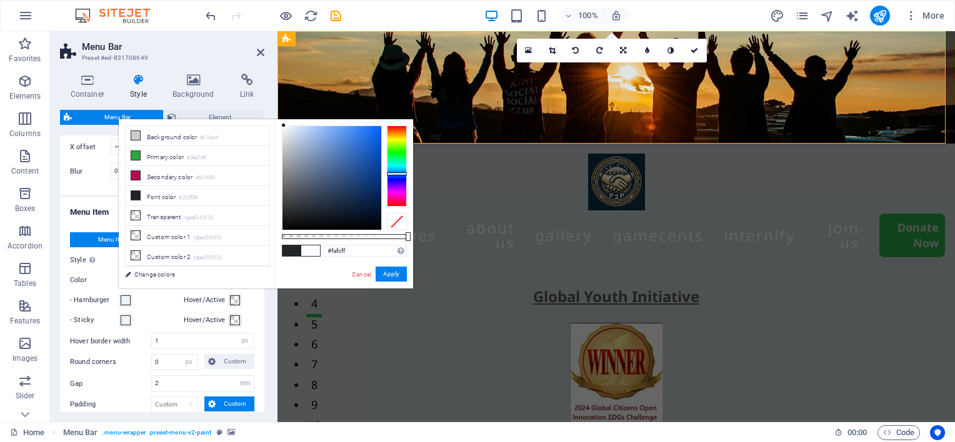
click at [284, 125] on div at bounding box center [283, 125] width 4 height 4
click at [396, 141] on div at bounding box center [397, 166] width 20 height 81
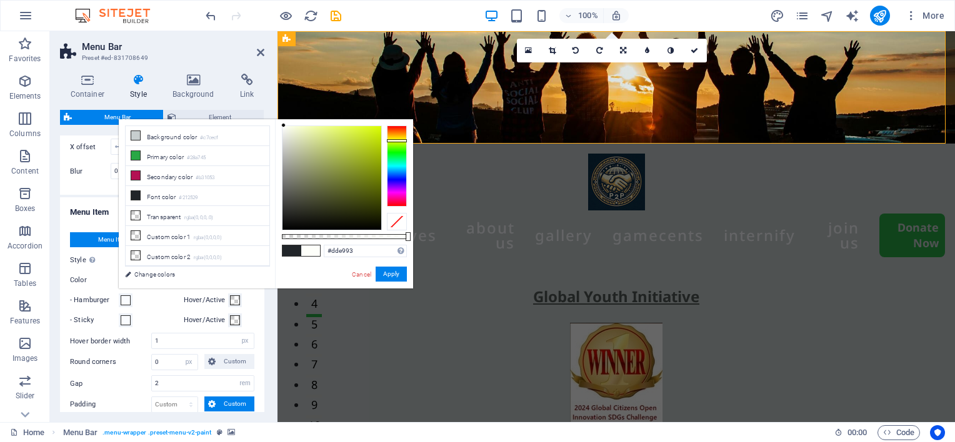
click at [318, 134] on div at bounding box center [331, 178] width 99 height 104
type input "#c8d960"
click at [337, 141] on div at bounding box center [331, 178] width 99 height 104
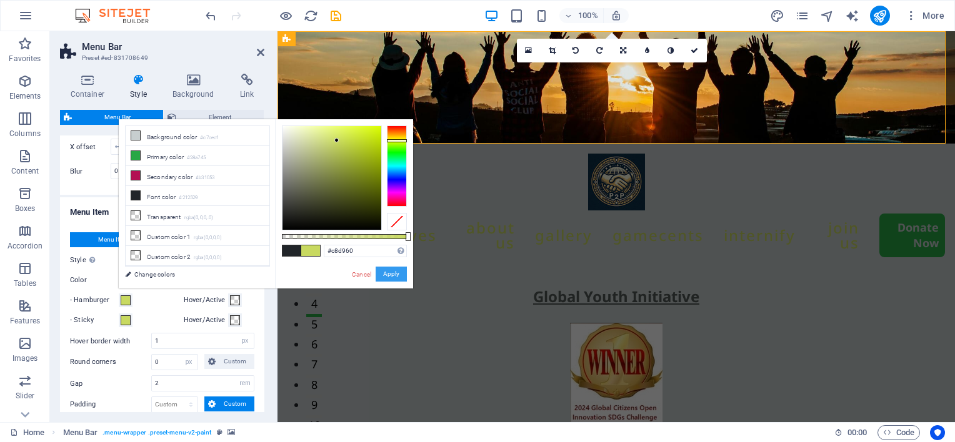
click at [388, 277] on button "Apply" at bounding box center [391, 274] width 31 height 15
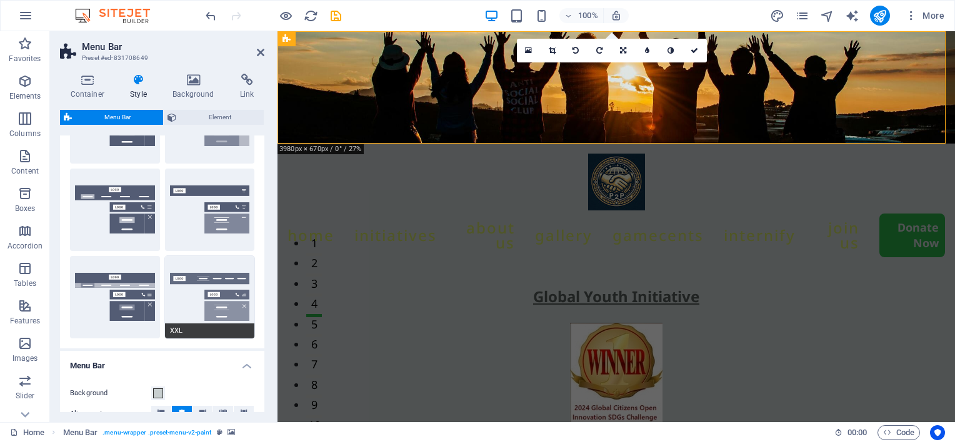
scroll to position [187, 0]
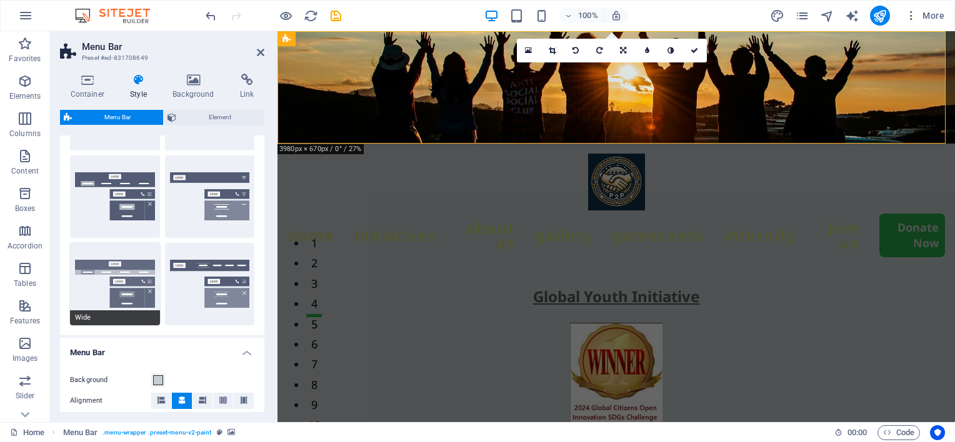
click at [99, 291] on button "Wide" at bounding box center [115, 284] width 90 height 82
type input "0"
type input "2"
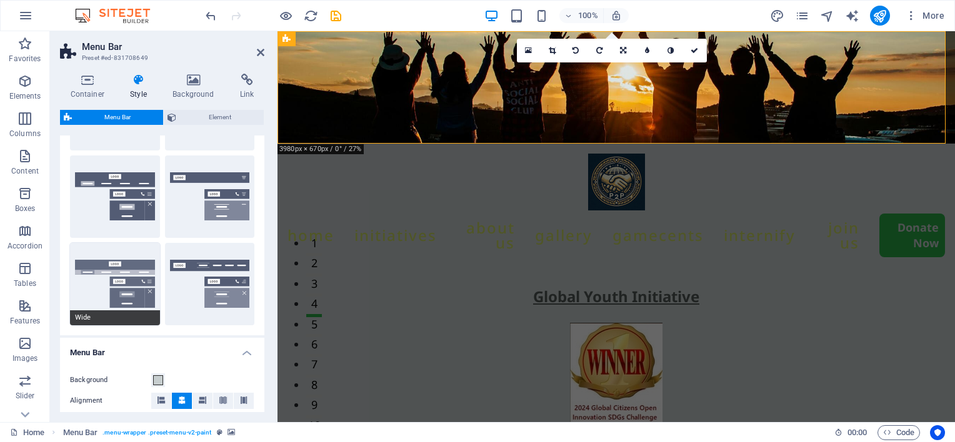
type input "2"
select select "hover_box_bottom"
type input "1"
select select "rem"
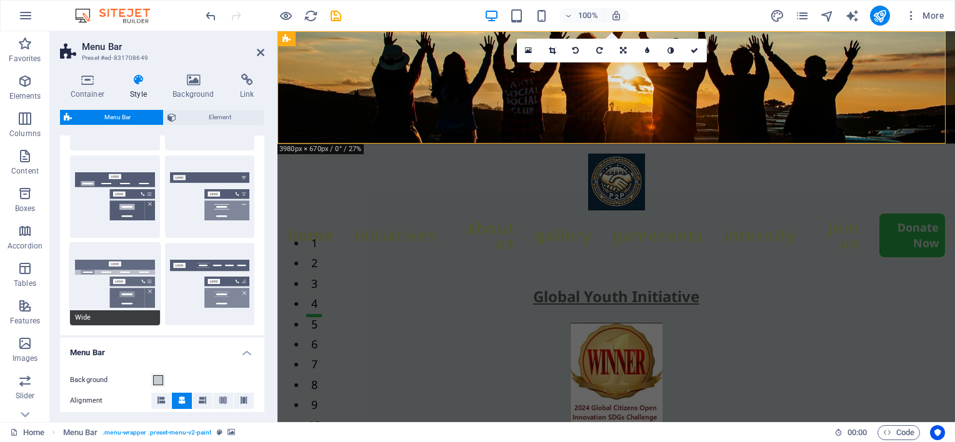
type input "1"
select select "link-default-font"
select select "px"
select select
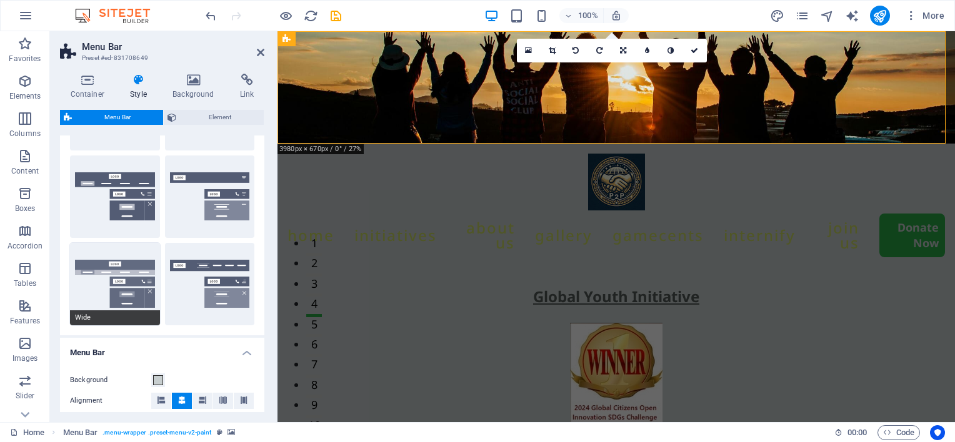
type input "0"
type input "18"
select select "500"
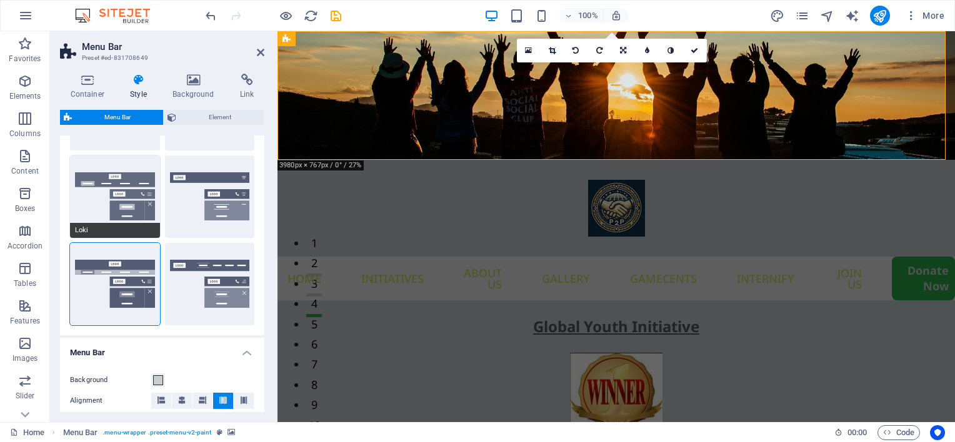
click at [102, 219] on button "Loki" at bounding box center [115, 197] width 90 height 82
type input "0"
select select "DISABLED_OPTION_VALUE"
type input "1"
type input "2"
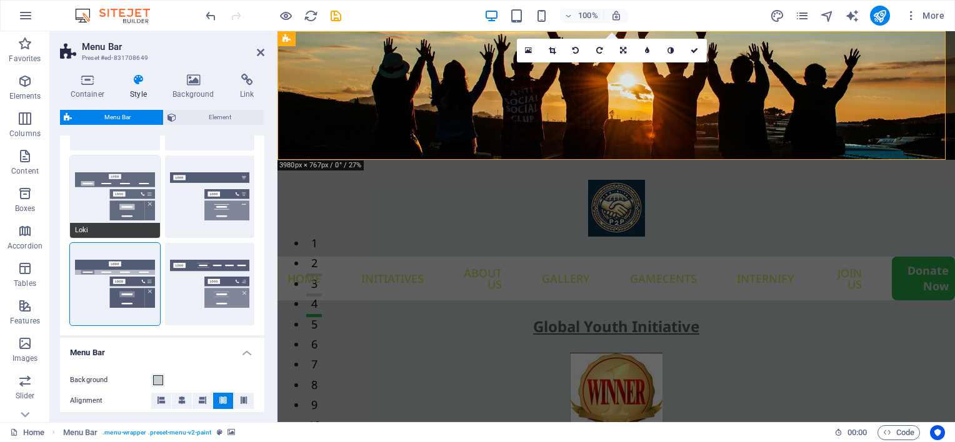
type input "1"
type input "2"
type input "4"
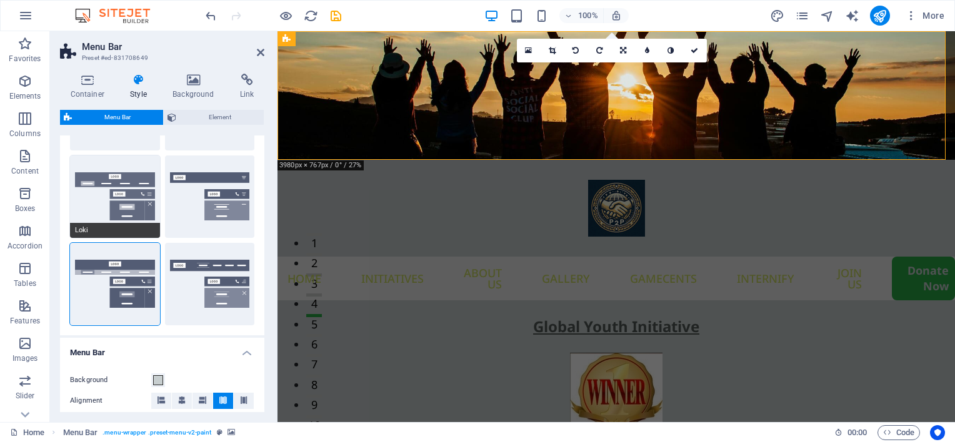
select select
type input "18"
select select "500"
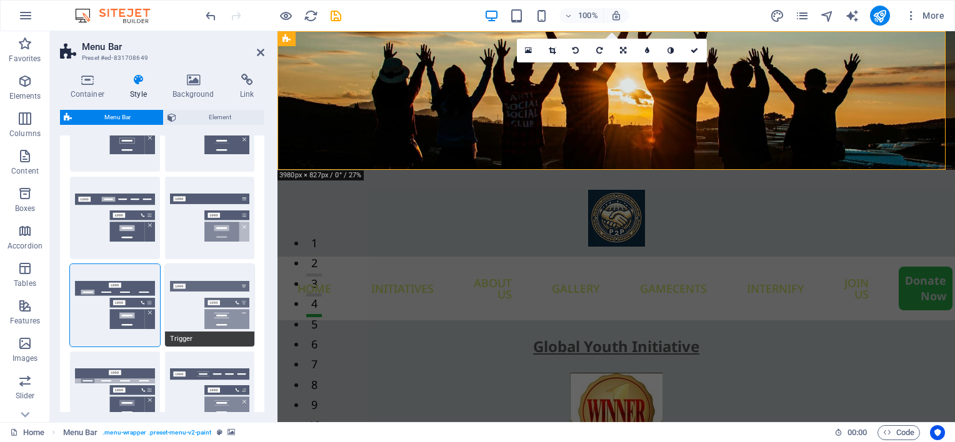
scroll to position [62, 0]
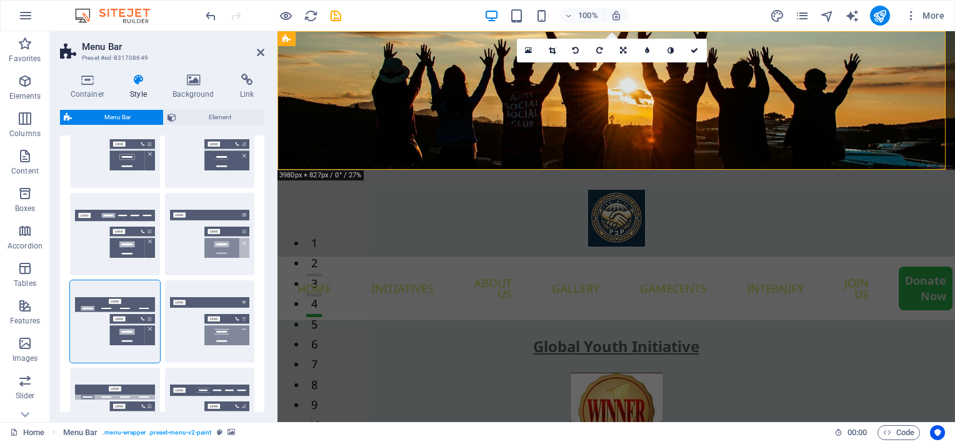
drag, startPoint x: 157, startPoint y: 217, endPoint x: 148, endPoint y: 222, distance: 10.3
click at [148, 222] on div "Default" at bounding box center [115, 234] width 90 height 82
click at [126, 227] on div "Default" at bounding box center [115, 234] width 90 height 82
click at [86, 237] on button "Default" at bounding box center [115, 234] width 90 height 82
type input "1"
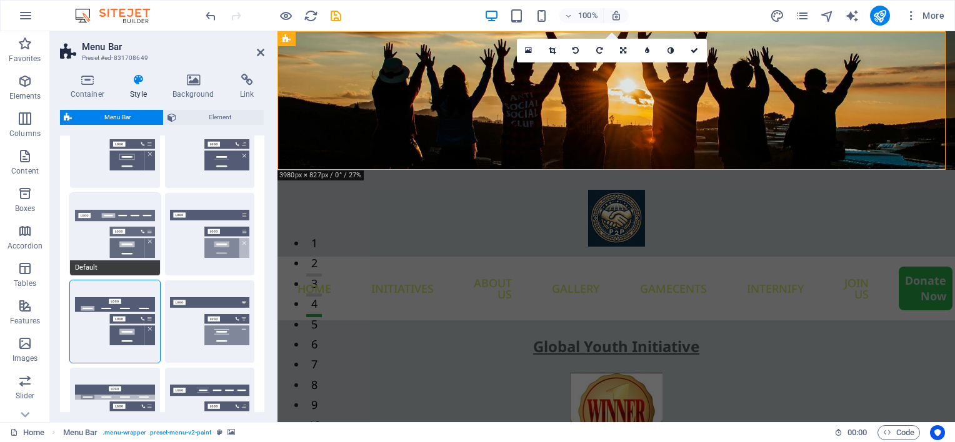
type input "0"
select select
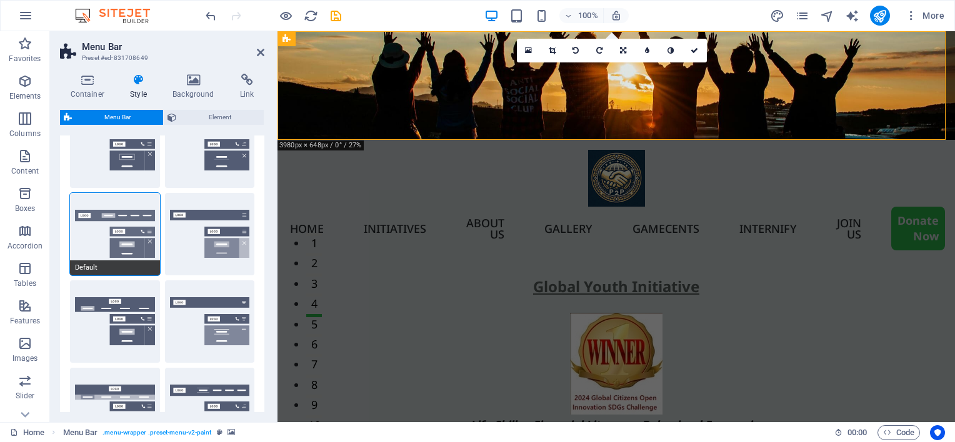
scroll to position [0, 0]
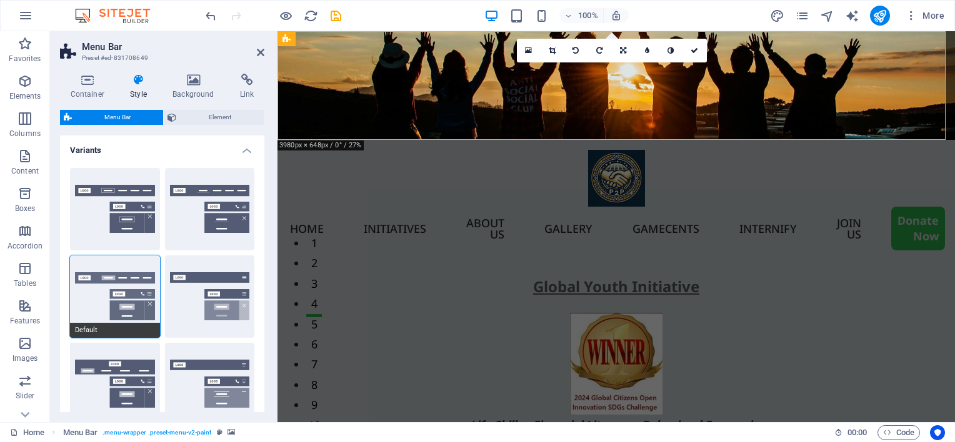
click at [87, 232] on button "Border" at bounding box center [115, 209] width 90 height 82
select select "sticky_reverse"
select select "hover_border"
type input "1"
type input "3"
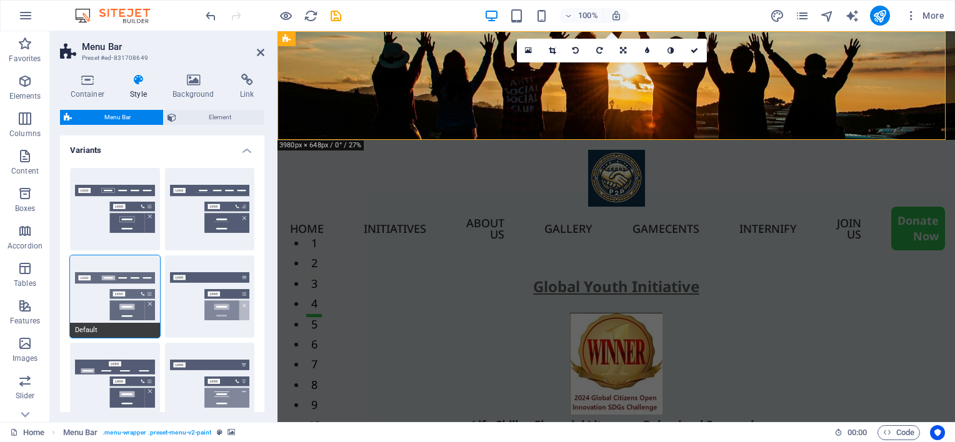
type input "1"
select select "link-special-font"
type input "1.1"
select select "rem"
select select
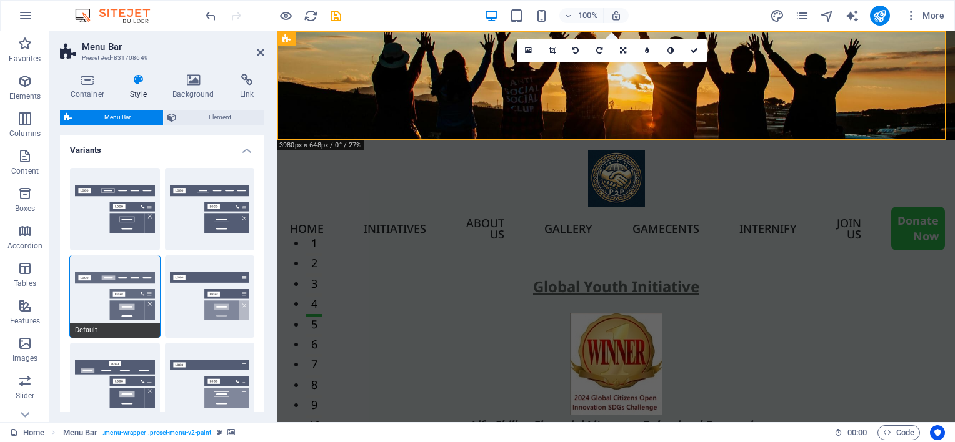
type input "1"
select select "500"
click at [85, 280] on button "Default" at bounding box center [115, 297] width 90 height 82
select select "sticky_menu"
select select "hover_box_bottom"
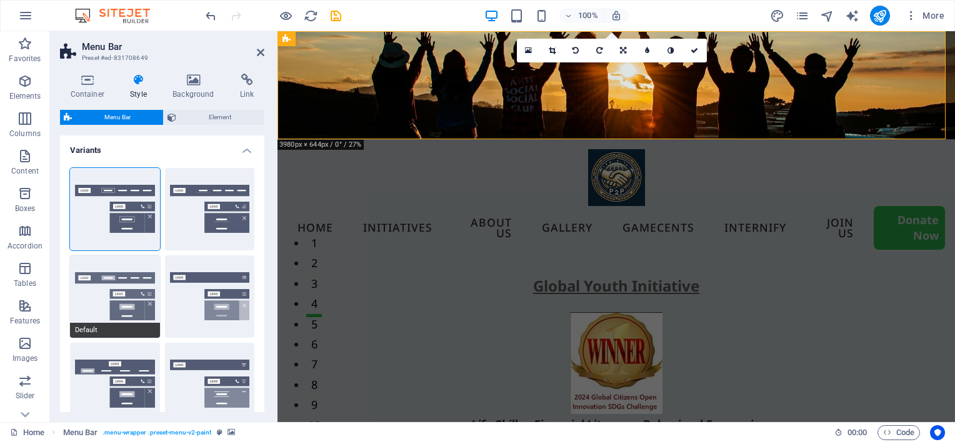
type input "0"
type input "2"
select select "link-default-font"
select select "px"
select select
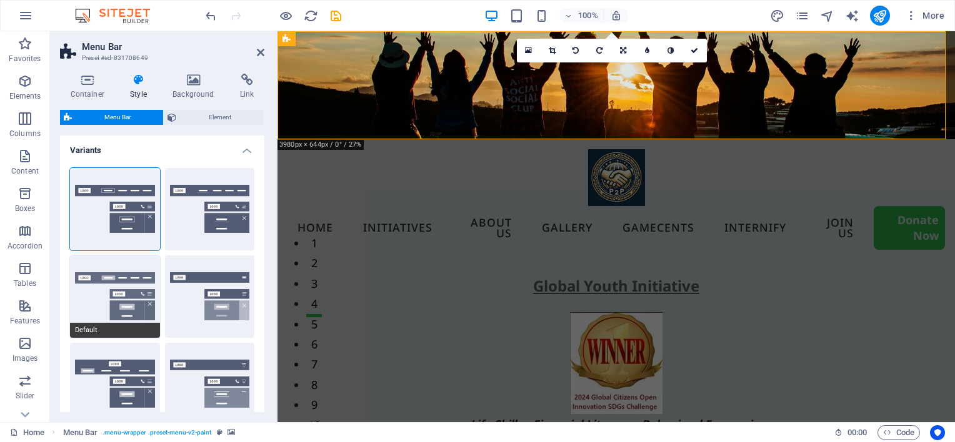
type input "0"
select select
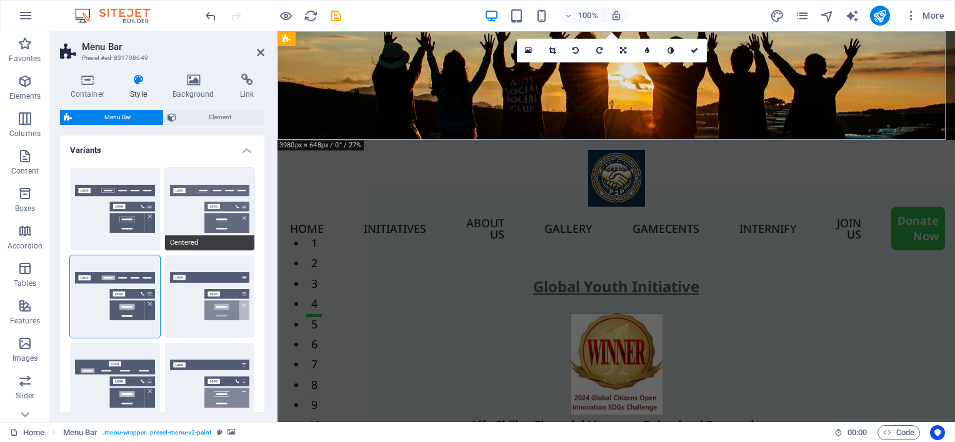
click at [198, 212] on button "Centered" at bounding box center [210, 209] width 90 height 82
select select "hover_border_bottom"
type input "1"
select select "DISABLED_OPTION_VALUE"
type input "0"
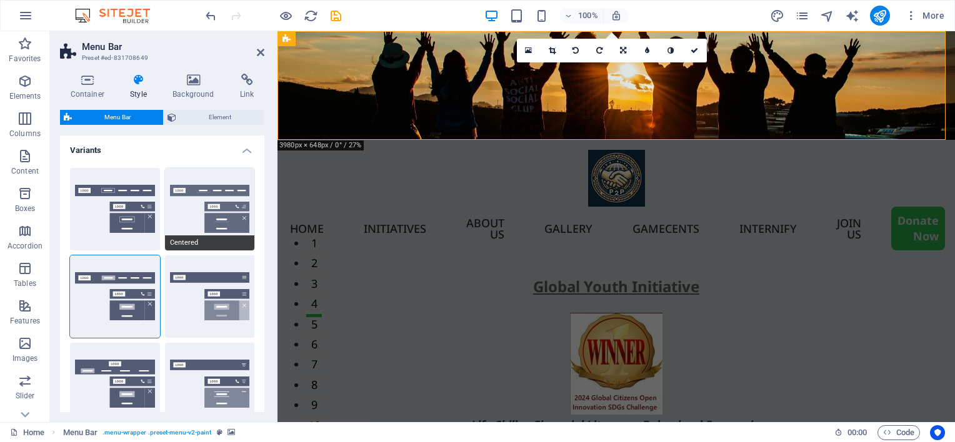
type input "0"
select select "link-special-font"
type input "1.5"
select select "rem"
select select
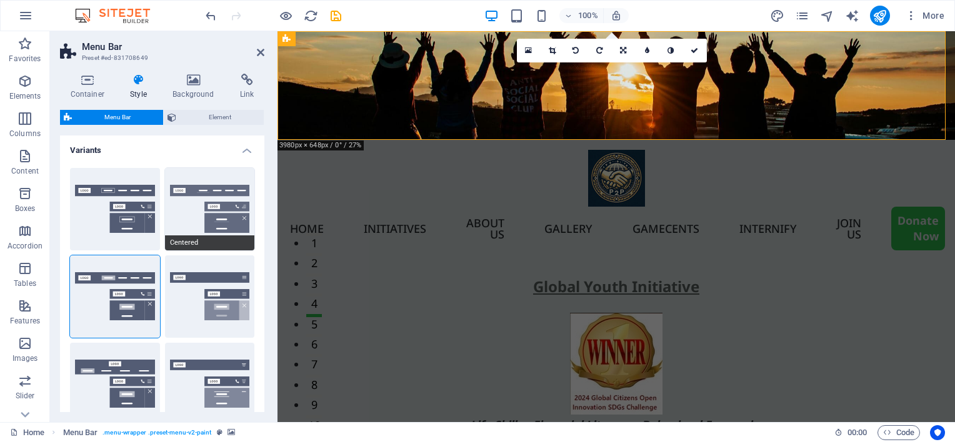
type input "2"
select select "500"
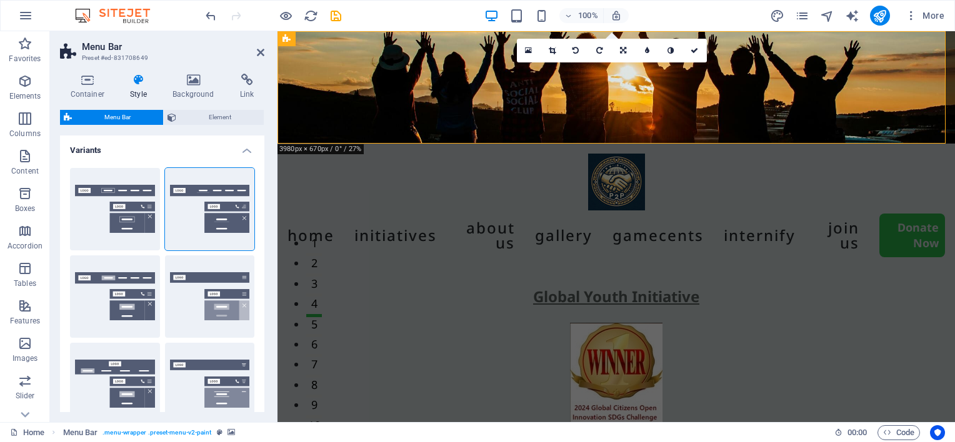
click at [102, 269] on div "Default" at bounding box center [115, 297] width 90 height 82
click at [81, 281] on button "Default" at bounding box center [115, 297] width 90 height 82
select select "hover_box_bottom"
type input "1"
select select "rem"
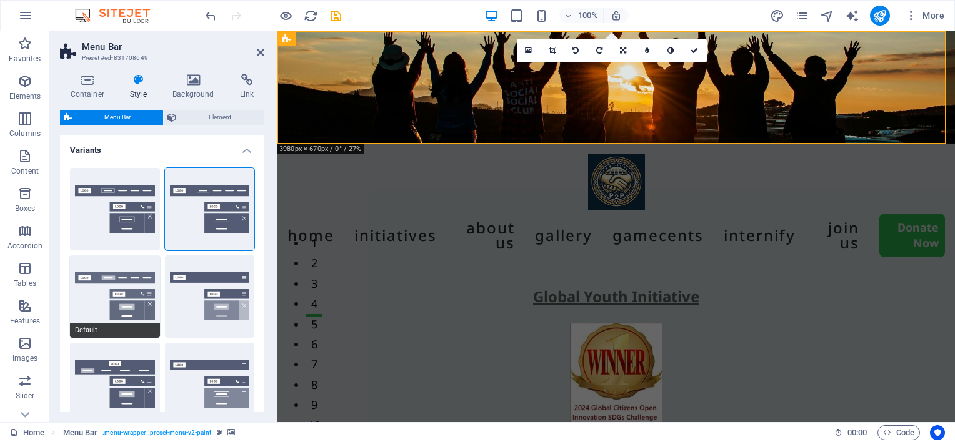
type input "1"
select select "link-default-font"
select select "px"
select select
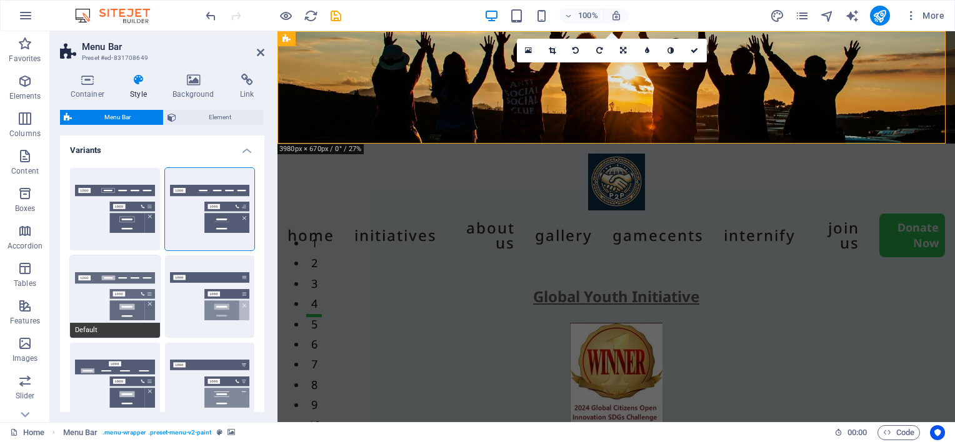
type input "0"
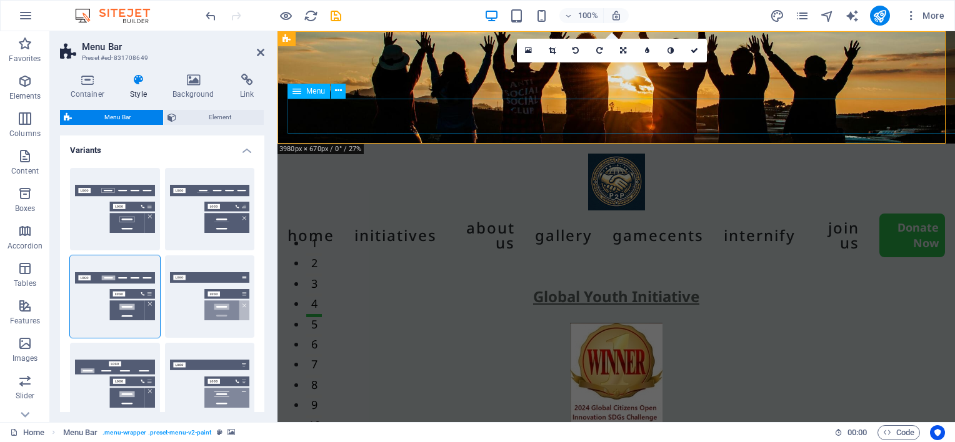
select select
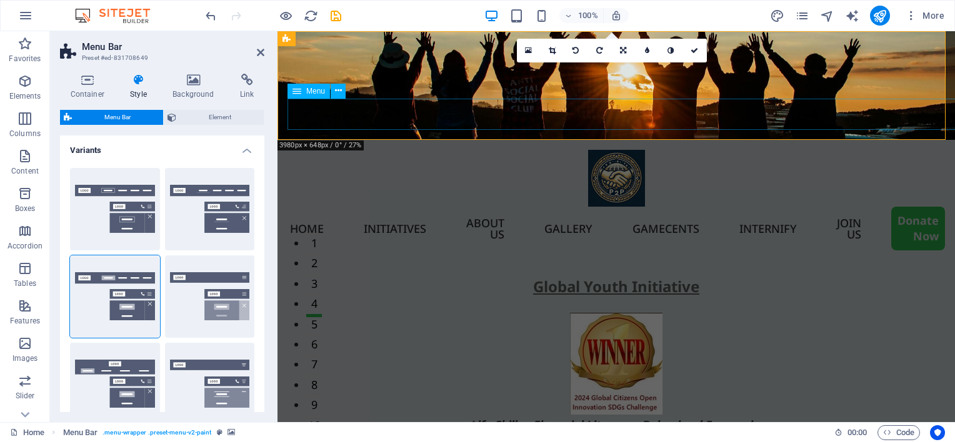
click at [327, 207] on nav "Home Initiatives About us Gallery Gamecents Internify Join US Donate Now" at bounding box center [615, 229] width 657 height 44
click at [223, 119] on span "Element" at bounding box center [220, 117] width 80 height 15
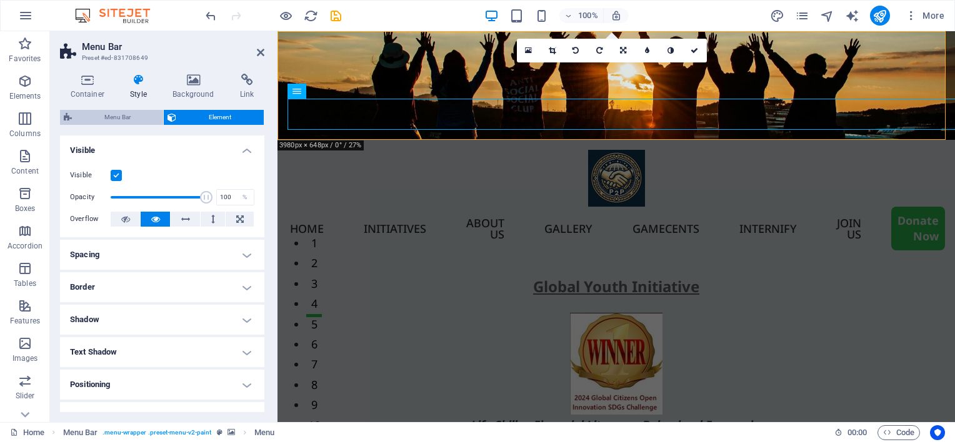
click at [115, 117] on span "Menu Bar" at bounding box center [118, 117] width 84 height 15
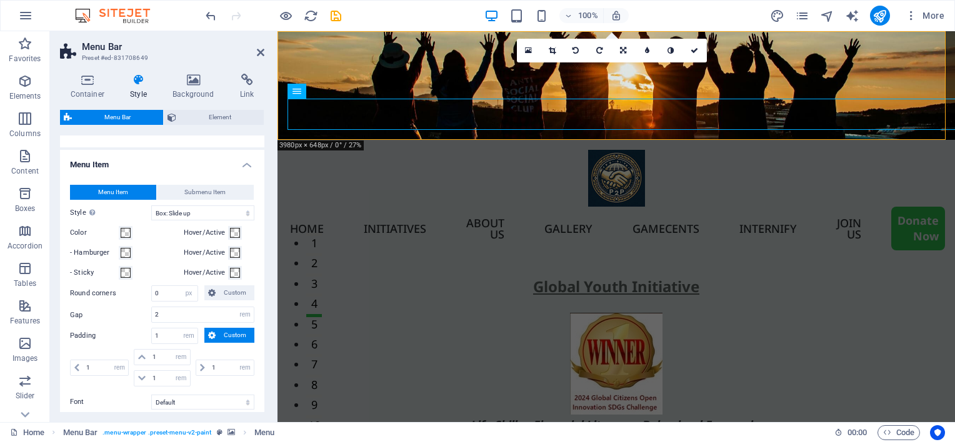
scroll to position [750, 0]
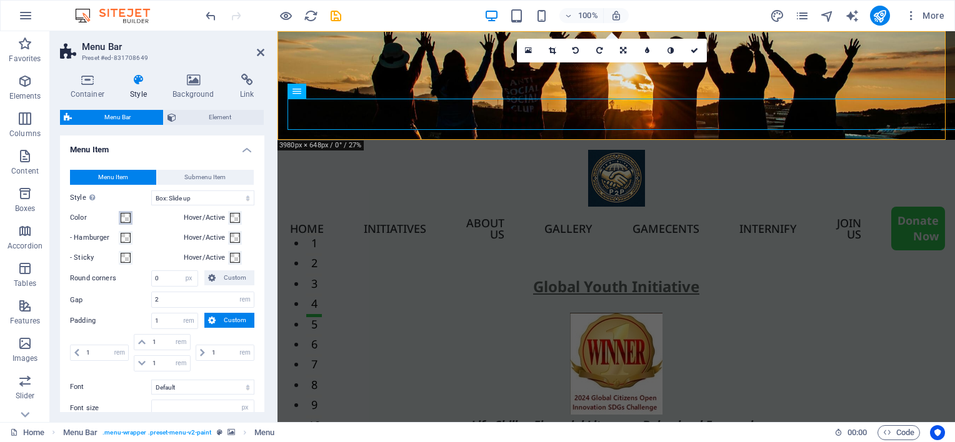
click at [119, 225] on button "Color" at bounding box center [126, 218] width 14 height 14
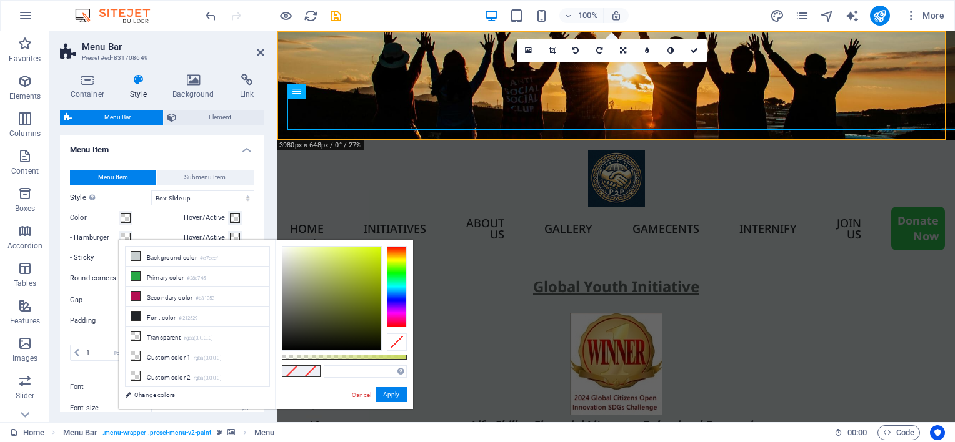
type input "#cbdd5c"
click at [339, 260] on div at bounding box center [331, 299] width 99 height 104
select select
click at [390, 395] on button "Apply" at bounding box center [391, 394] width 31 height 15
select select
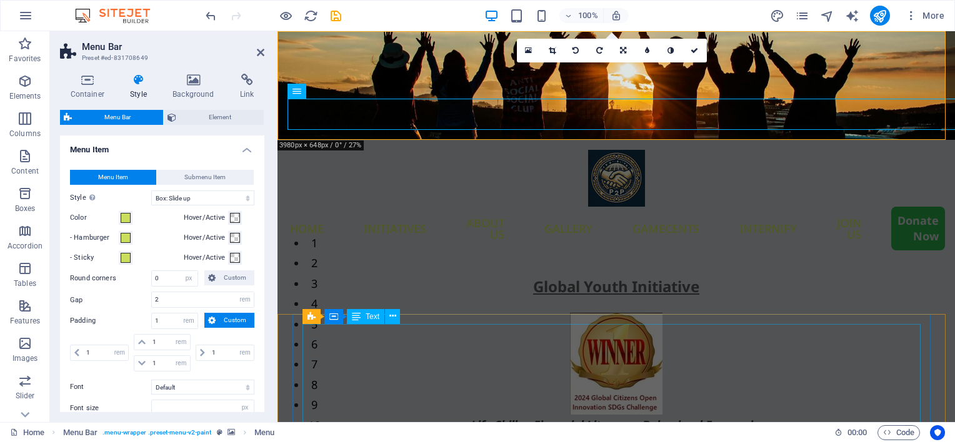
select select
click at [260, 53] on icon at bounding box center [260, 52] width 7 height 10
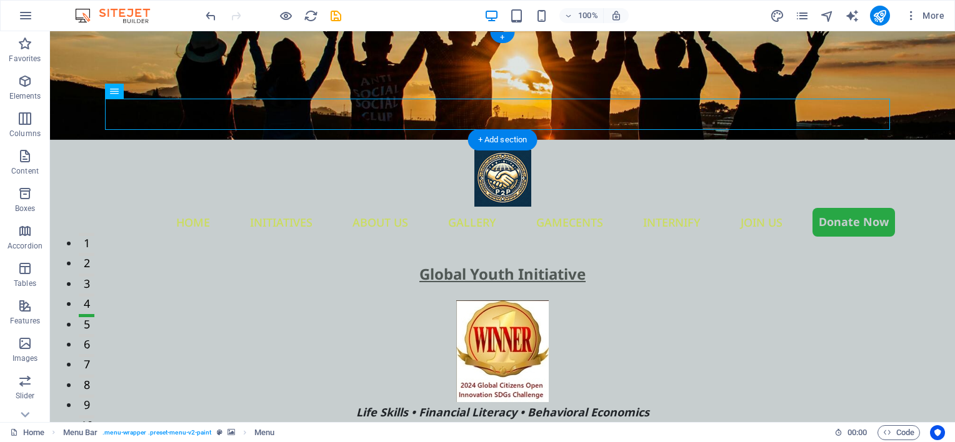
click at [66, 98] on figure at bounding box center [502, 85] width 905 height 109
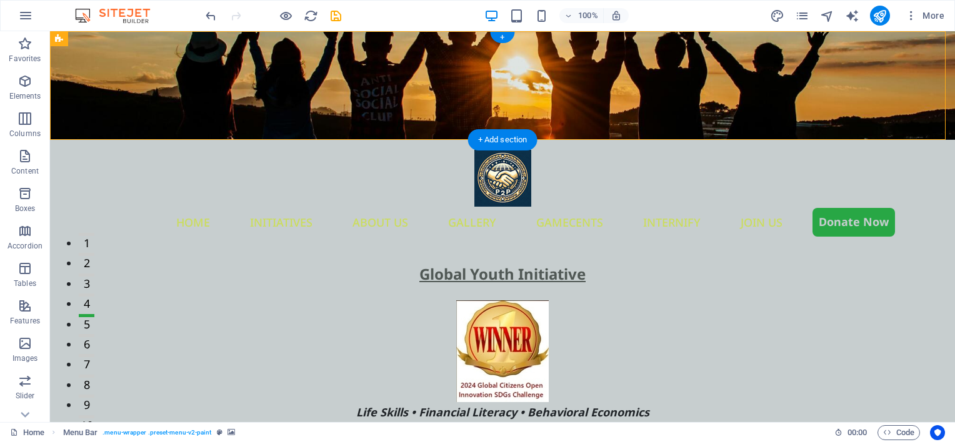
click at [72, 75] on figure at bounding box center [502, 85] width 905 height 109
select select "rem"
select select "sticky_menu"
select select "px"
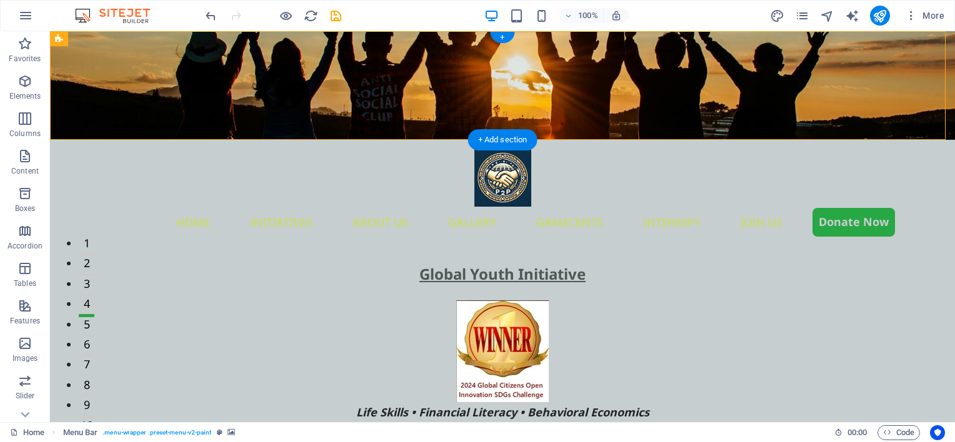
select select "px"
select select "hover_box_bottom"
select select "px"
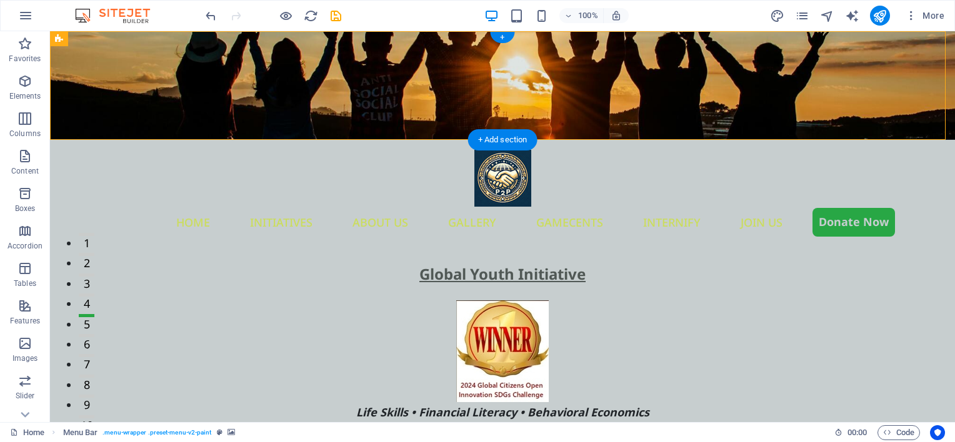
select select "rem"
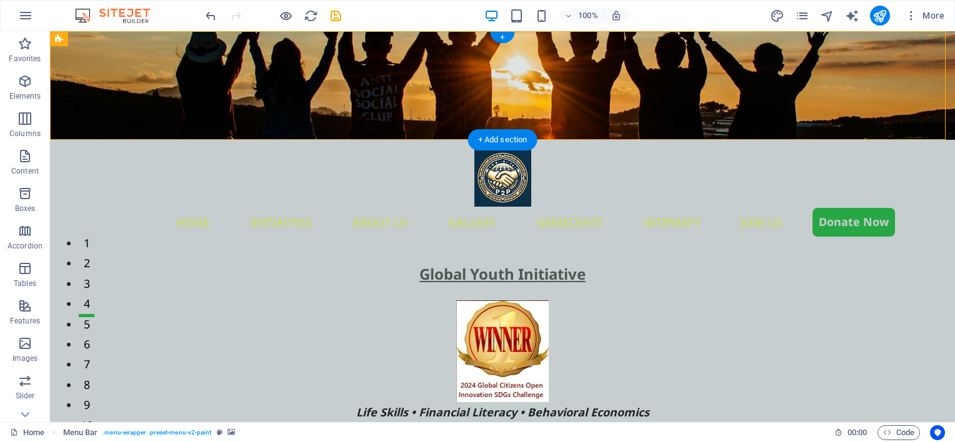
select select "rem"
select select "px"
select select
select select "px"
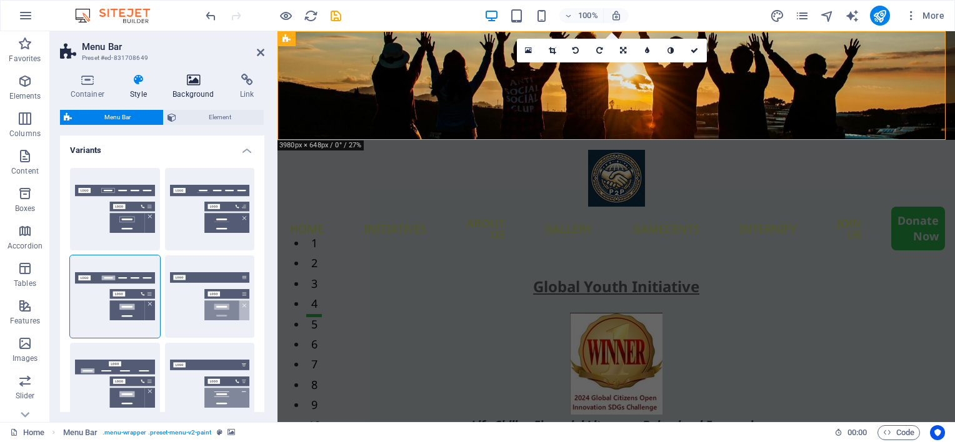
click at [184, 81] on icon at bounding box center [193, 80] width 62 height 12
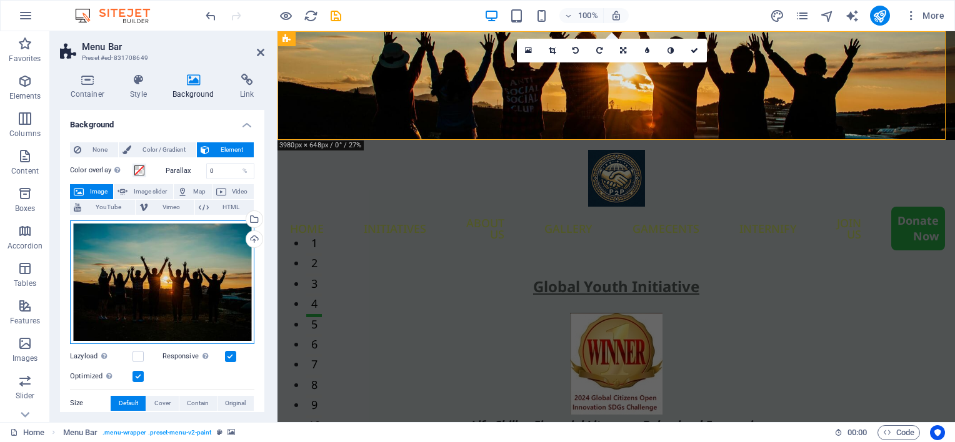
click at [165, 242] on div "Drag files here, click to choose files or select files from Files or our free s…" at bounding box center [162, 283] width 184 height 124
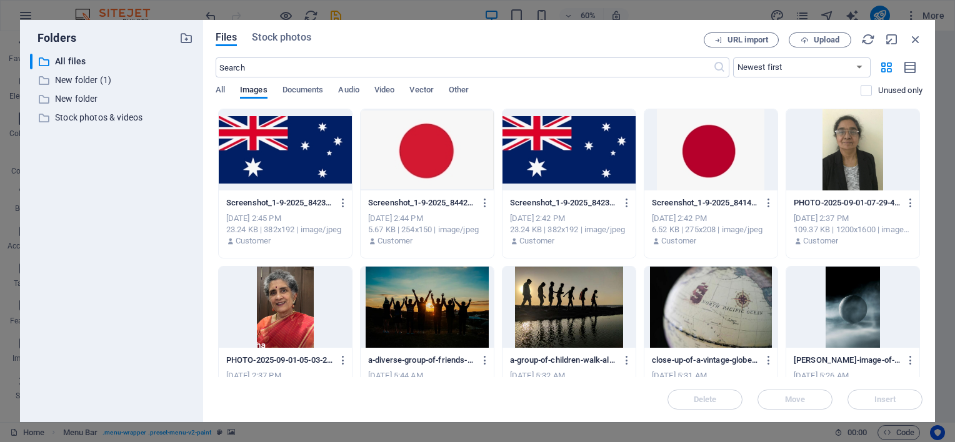
click at [562, 295] on div at bounding box center [568, 307] width 133 height 81
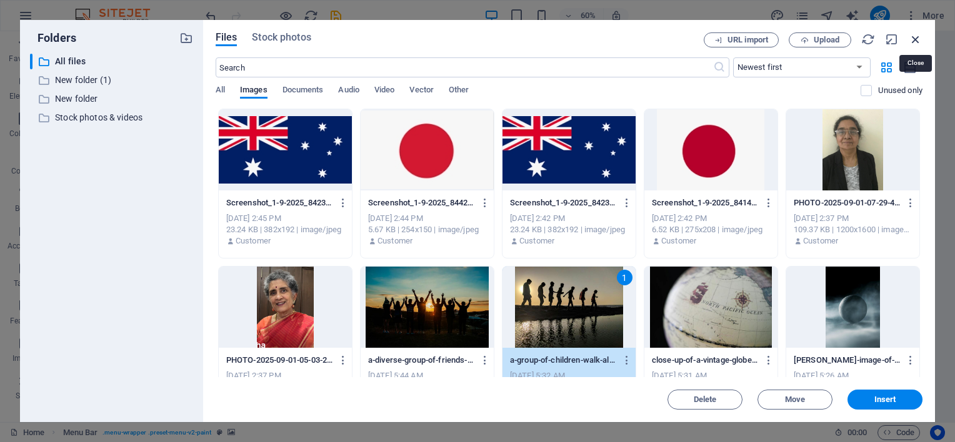
click at [917, 39] on icon "button" at bounding box center [916, 39] width 14 height 14
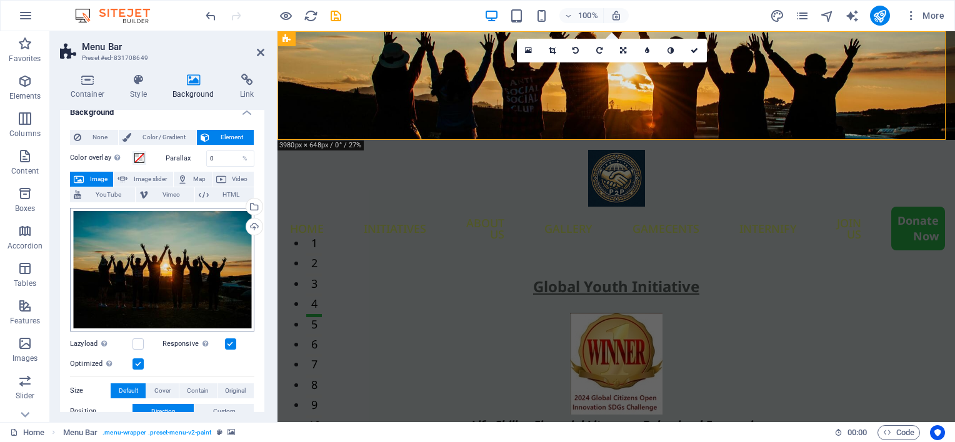
scroll to position [0, 0]
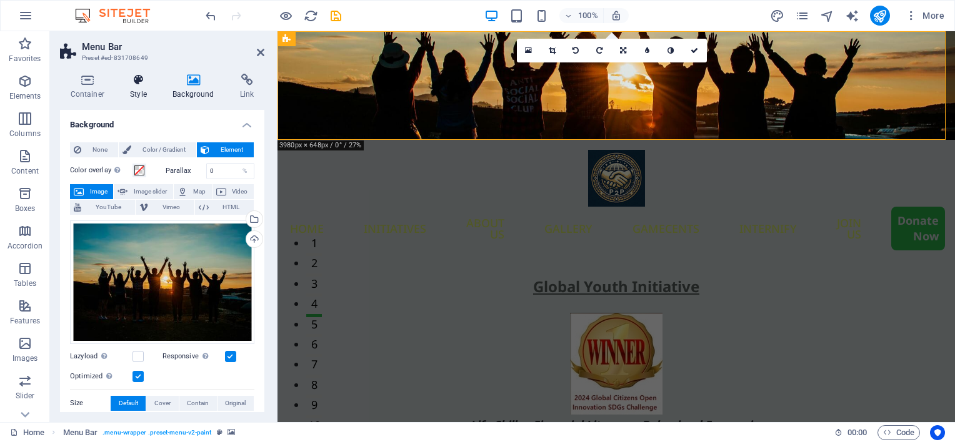
click at [139, 94] on h4 "Style" at bounding box center [141, 87] width 42 height 26
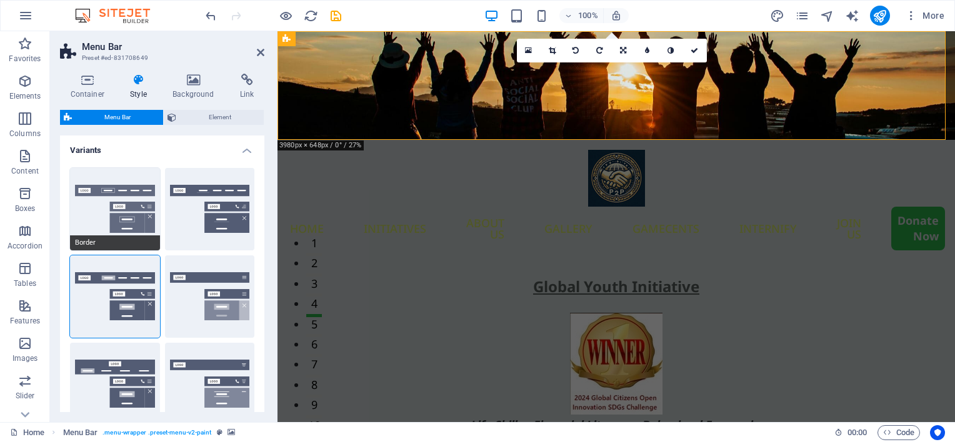
click at [92, 209] on button "Border" at bounding box center [115, 209] width 90 height 82
select select "sticky_reverse"
select select "hover_border"
type input "1"
type input "3"
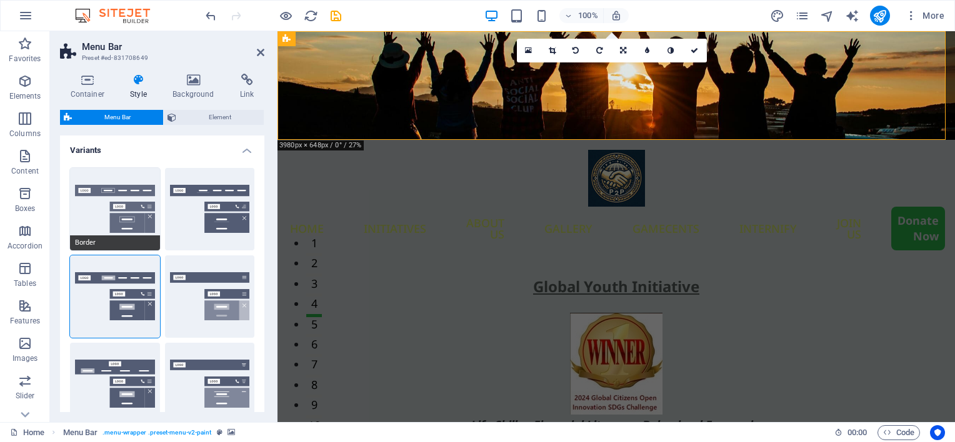
type input "1"
select select "link-special-font"
type input "1.1"
select select "rem"
select select
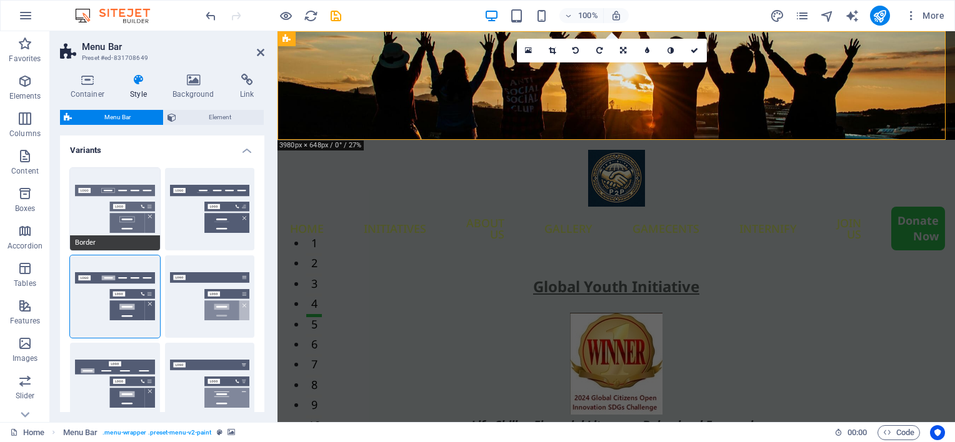
type input "1"
select select "500"
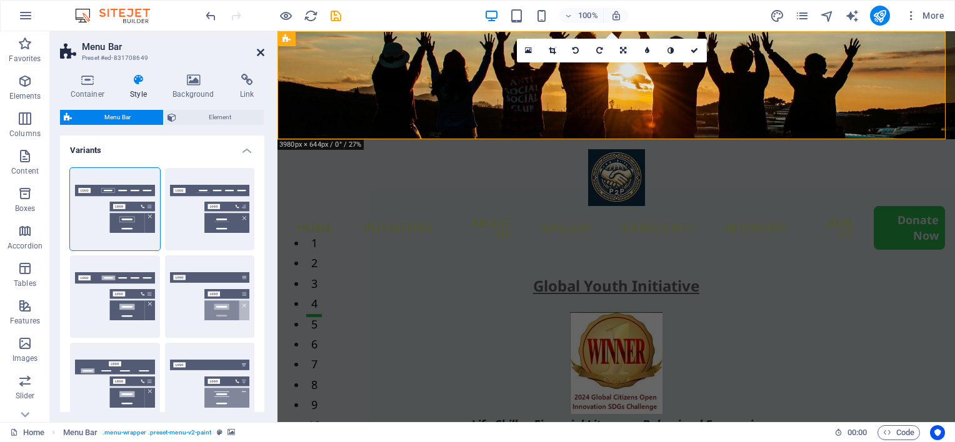
click at [263, 50] on icon at bounding box center [260, 52] width 7 height 10
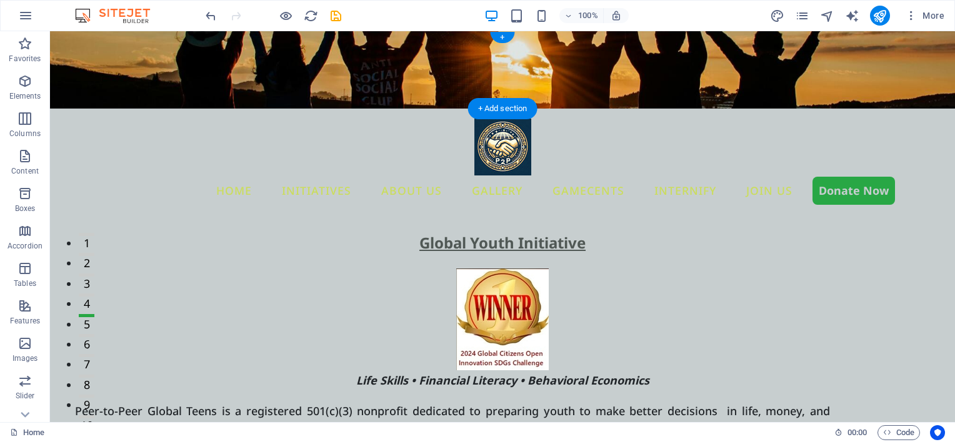
click at [62, 40] on figure at bounding box center [502, 69] width 905 height 77
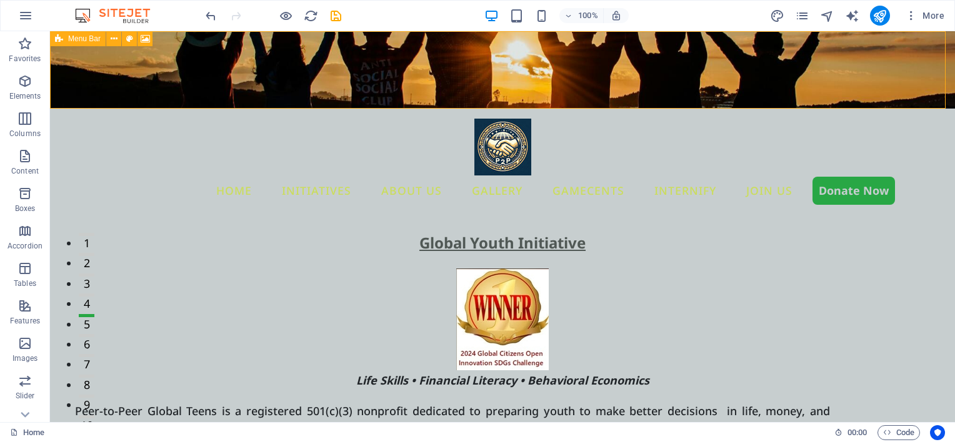
click at [62, 40] on icon at bounding box center [59, 38] width 8 height 15
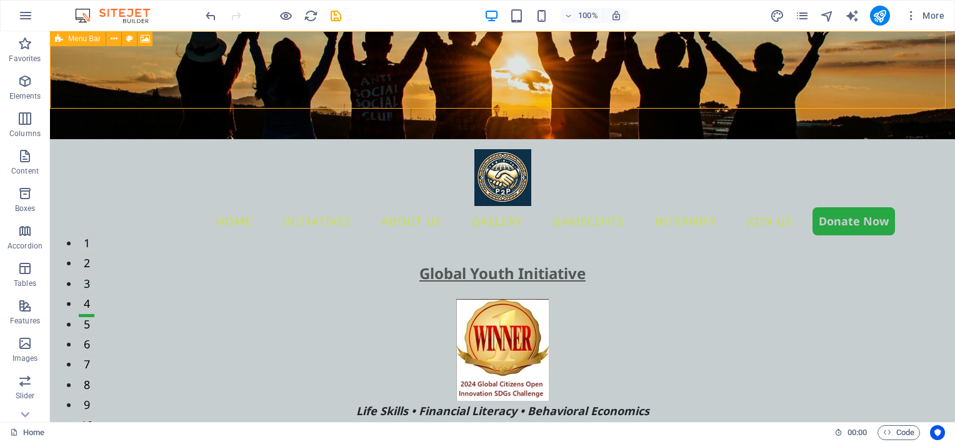
select select "rem"
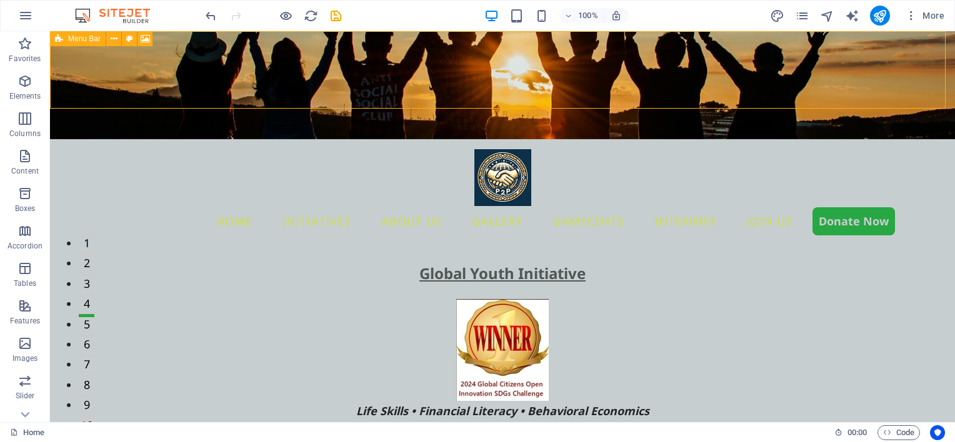
select select "rem"
select select "sticky_reverse"
select select "px"
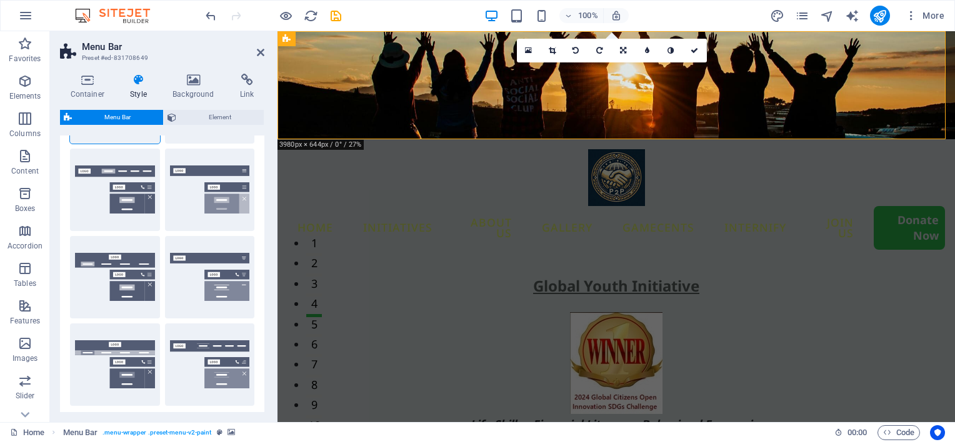
scroll to position [125, 0]
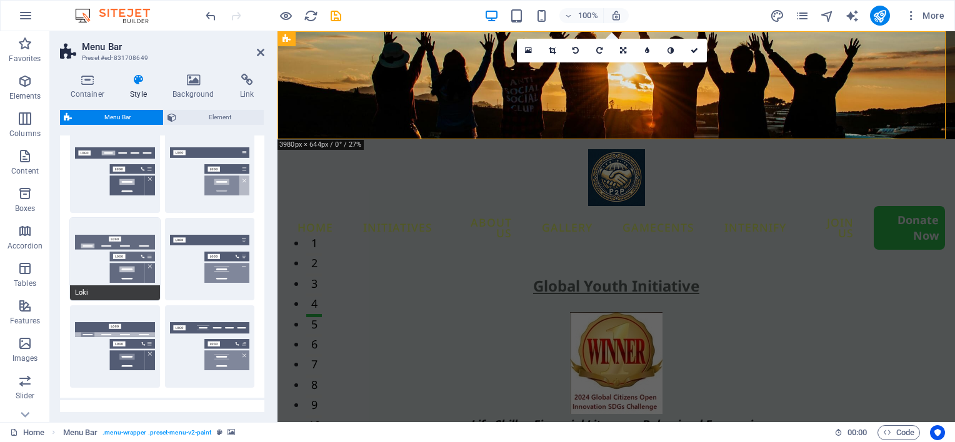
click at [127, 236] on button "Loki" at bounding box center [115, 259] width 90 height 82
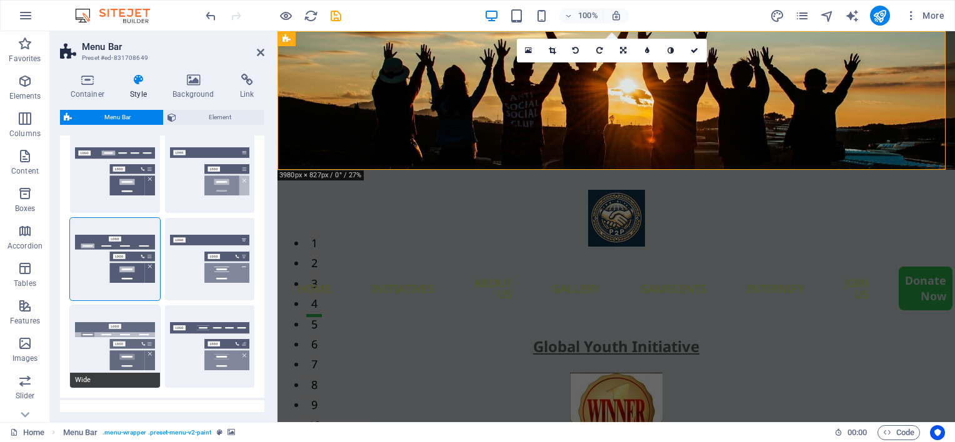
click at [114, 339] on button "Wide" at bounding box center [115, 347] width 90 height 82
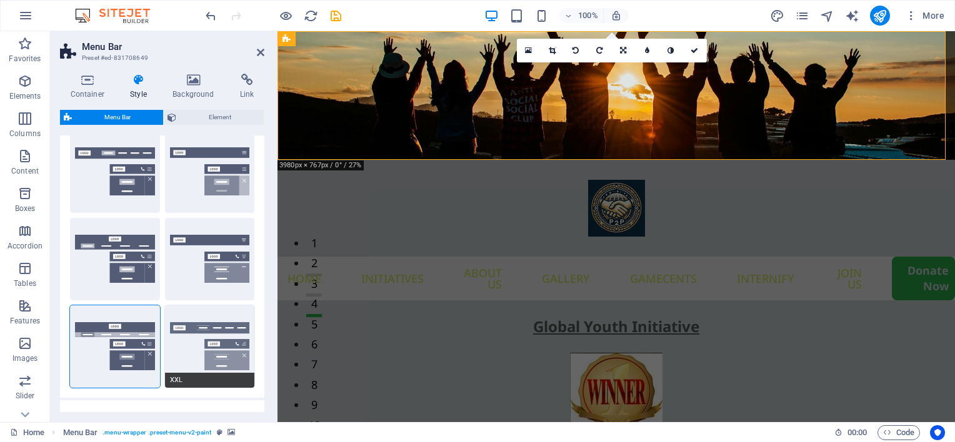
click at [181, 340] on button "XXL" at bounding box center [210, 347] width 90 height 82
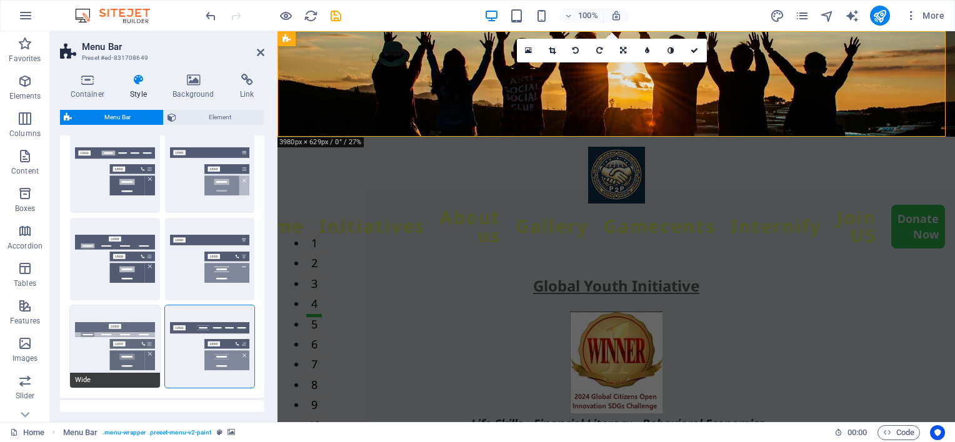
click at [95, 354] on button "Wide" at bounding box center [115, 347] width 90 height 82
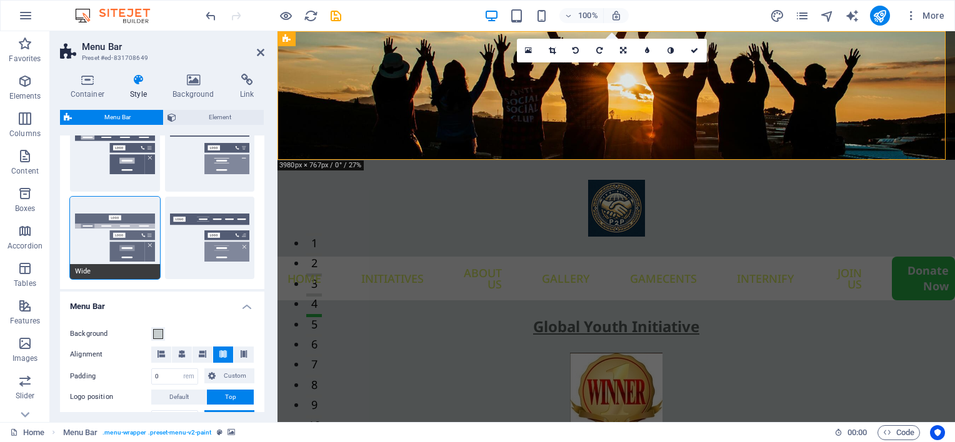
scroll to position [250, 0]
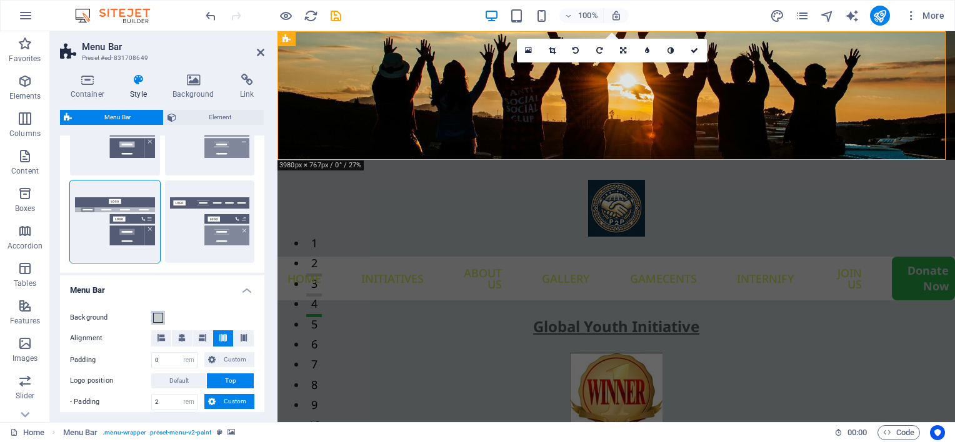
click at [155, 318] on span at bounding box center [158, 318] width 10 height 10
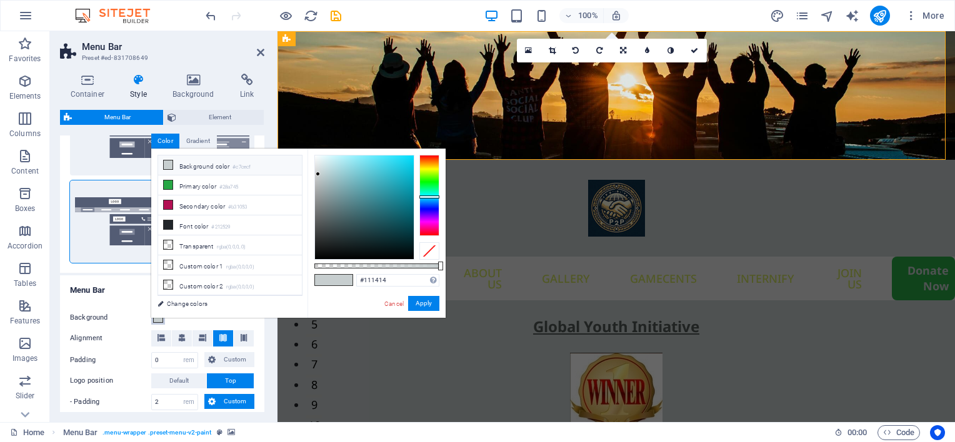
click at [327, 251] on div at bounding box center [364, 208] width 99 height 104
click at [416, 299] on button "Apply" at bounding box center [423, 303] width 31 height 15
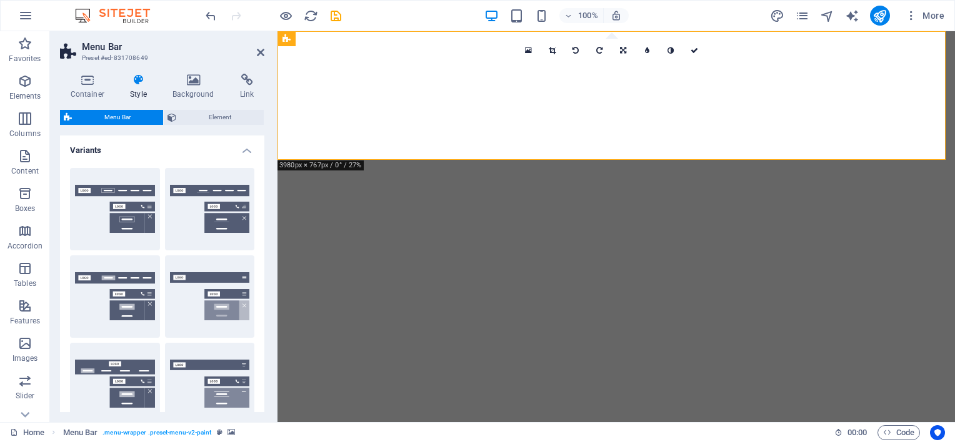
select select "rem"
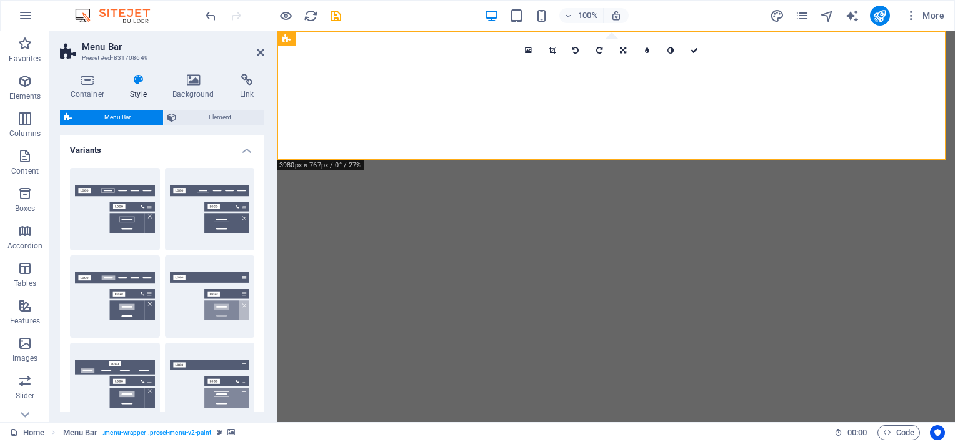
select select "rem"
select select "sticky_menu"
select select "px"
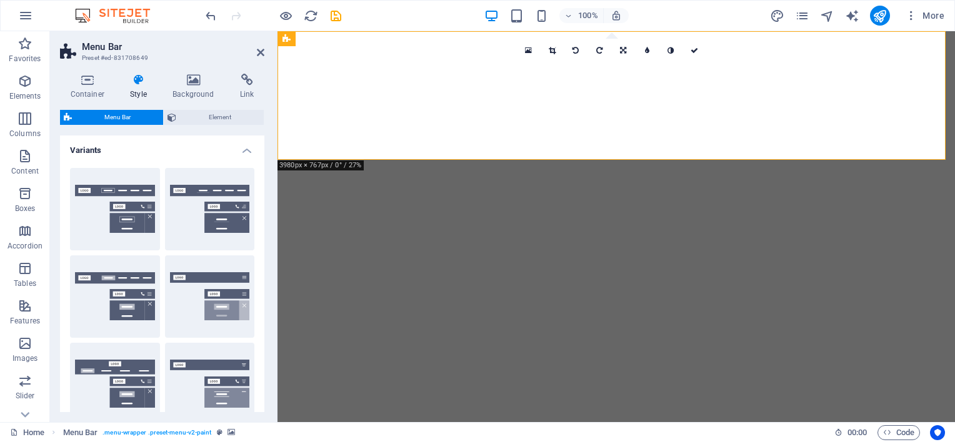
select select "px"
select select "hover_box_bottom"
select select "px"
select select "rem"
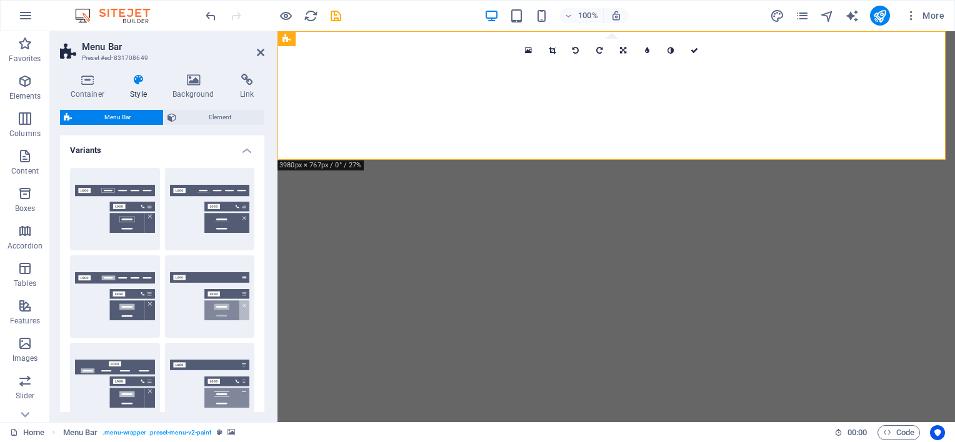
select select "rem"
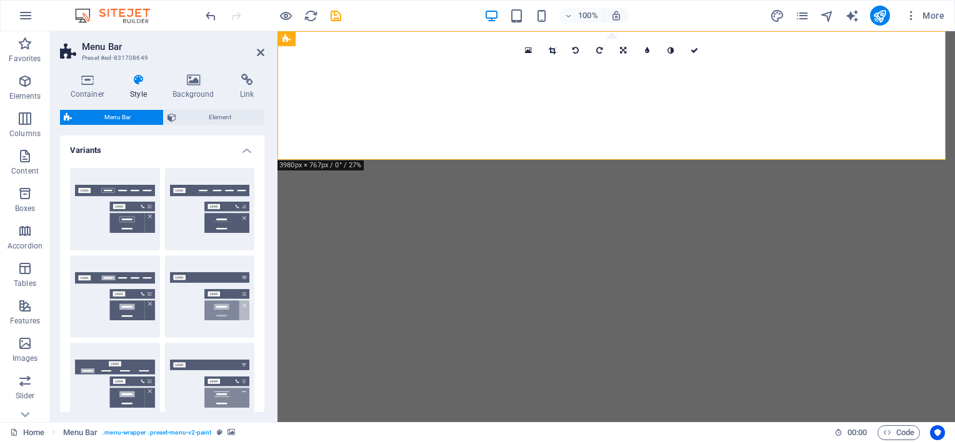
select select "px"
select select "500"
select select "px"
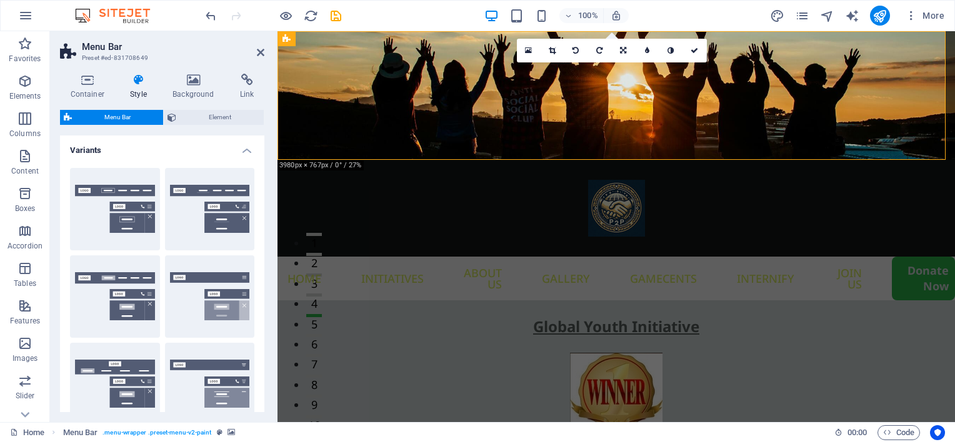
scroll to position [250, 0]
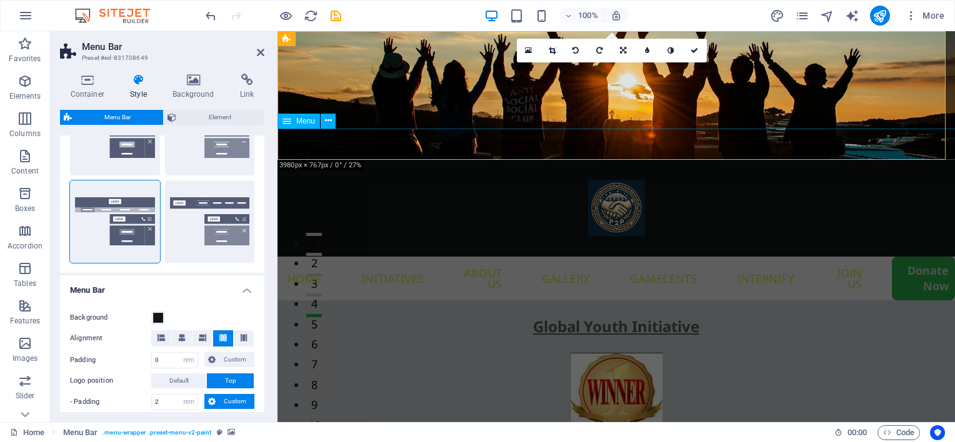
click at [284, 257] on nav "Home Initiatives About us Gallery Gamecents Internify Join US Donate Now" at bounding box center [615, 279] width 677 height 44
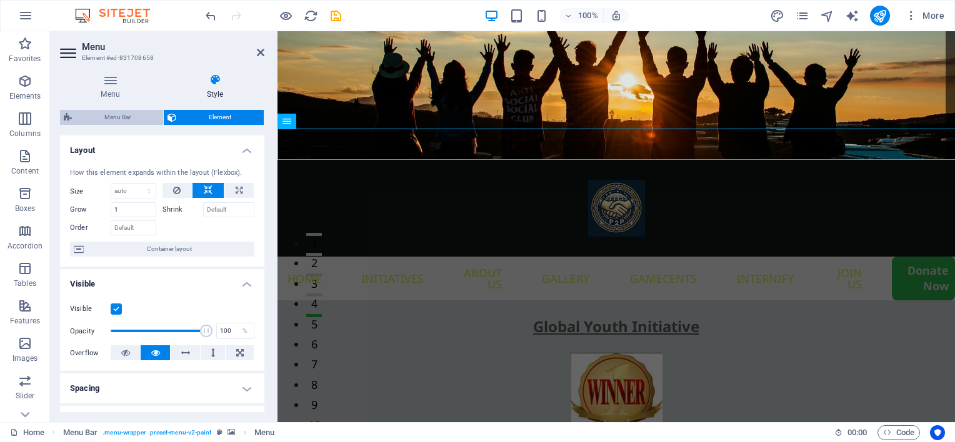
click at [125, 115] on span "Menu Bar" at bounding box center [118, 117] width 84 height 15
select select "rem"
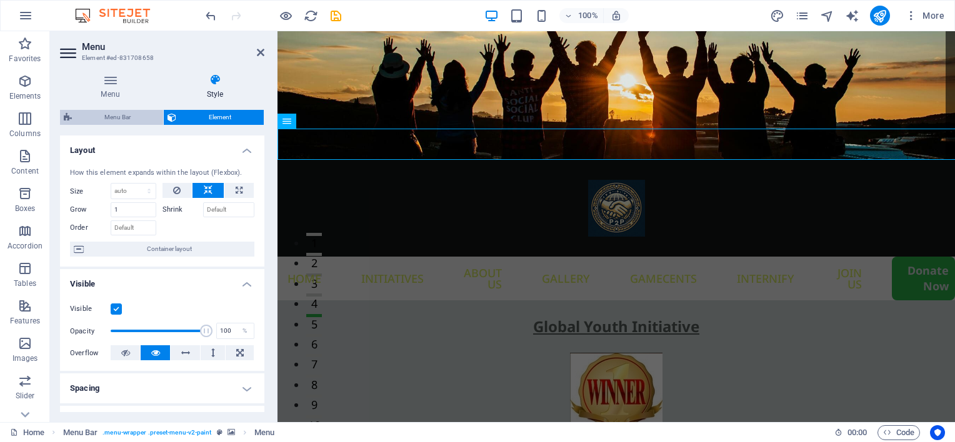
select select "rem"
select select "sticky_menu"
select select "px"
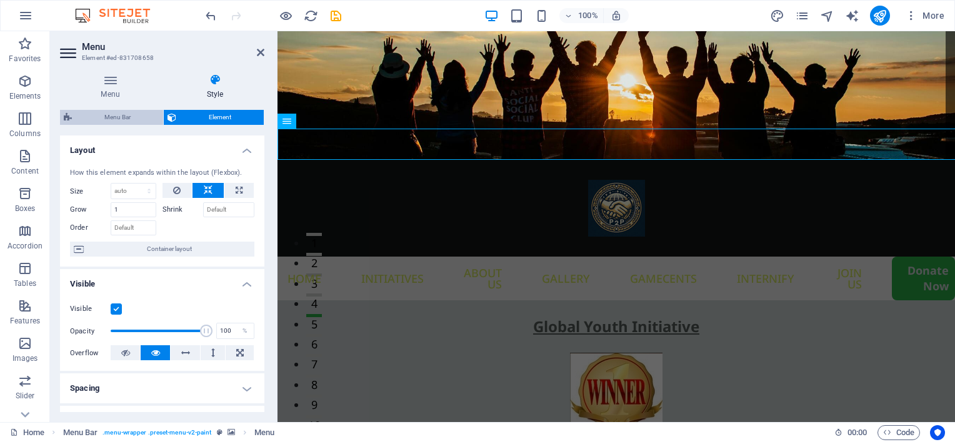
select select "px"
select select "hover_box_bottom"
select select "px"
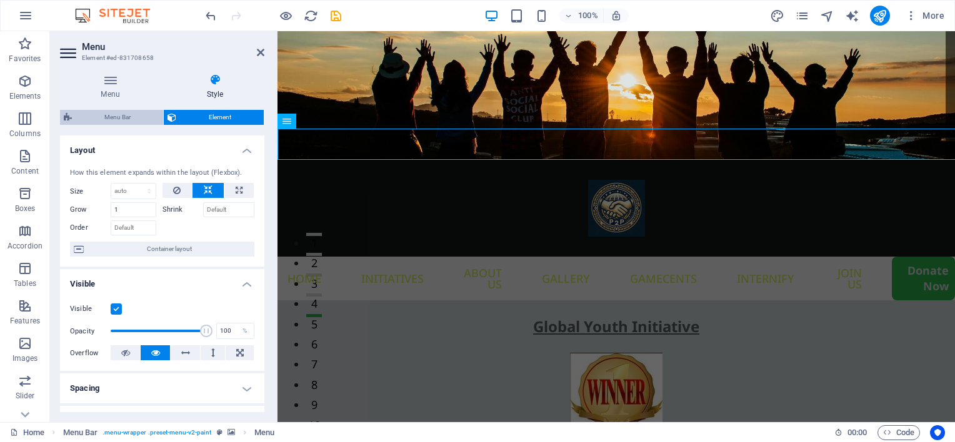
select select "rem"
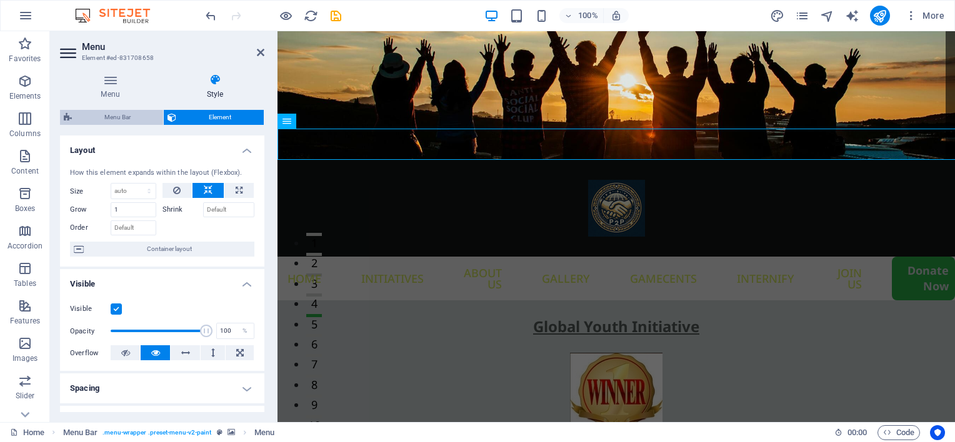
select select "rem"
select select "px"
select select "500"
select select "px"
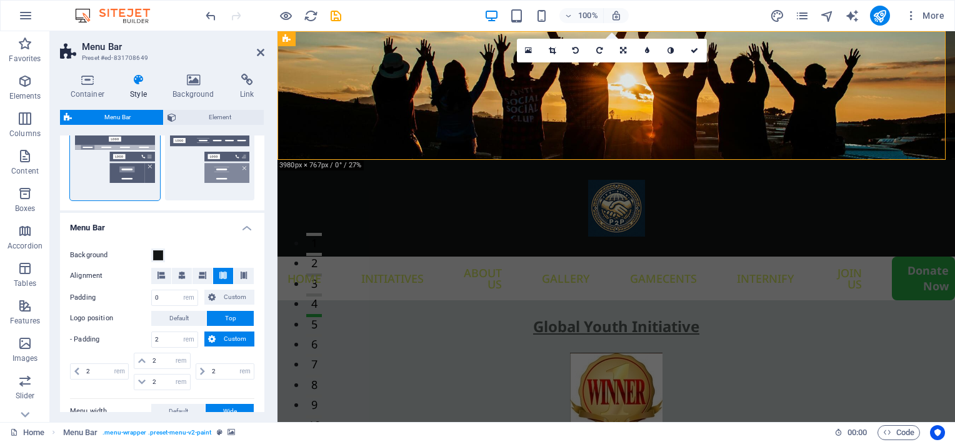
scroll to position [375, 0]
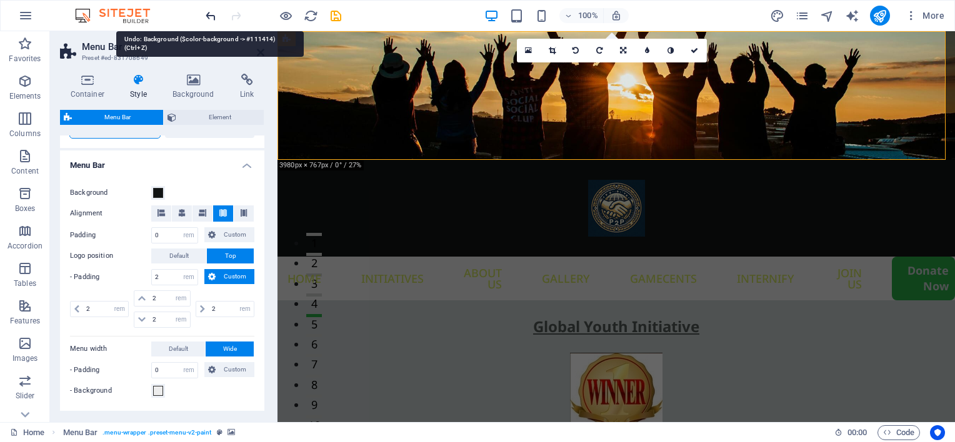
click at [209, 15] on icon "undo" at bounding box center [211, 16] width 14 height 14
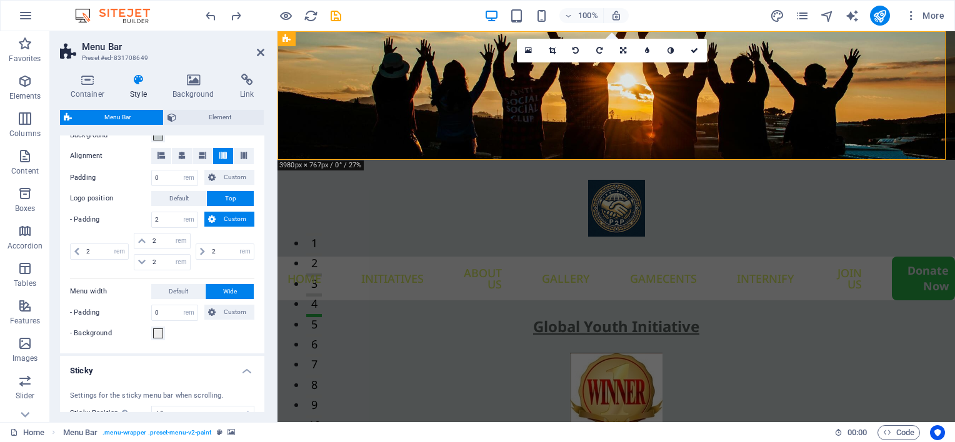
scroll to position [437, 0]
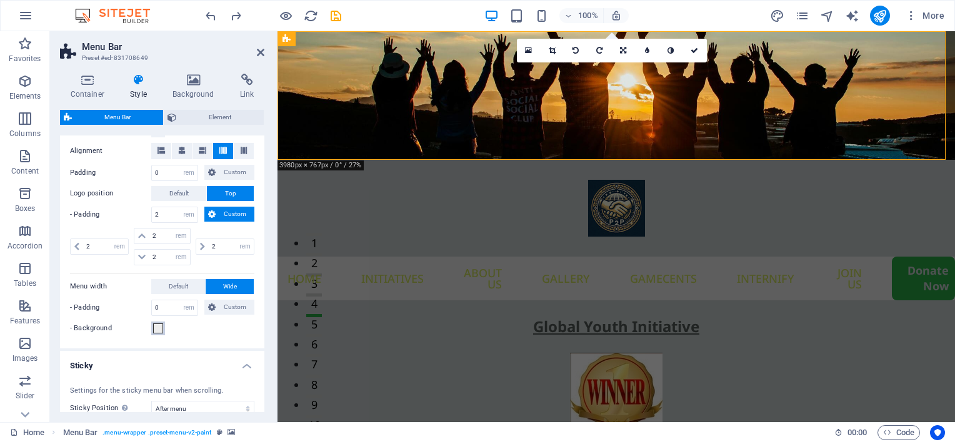
click at [160, 329] on span at bounding box center [158, 329] width 10 height 10
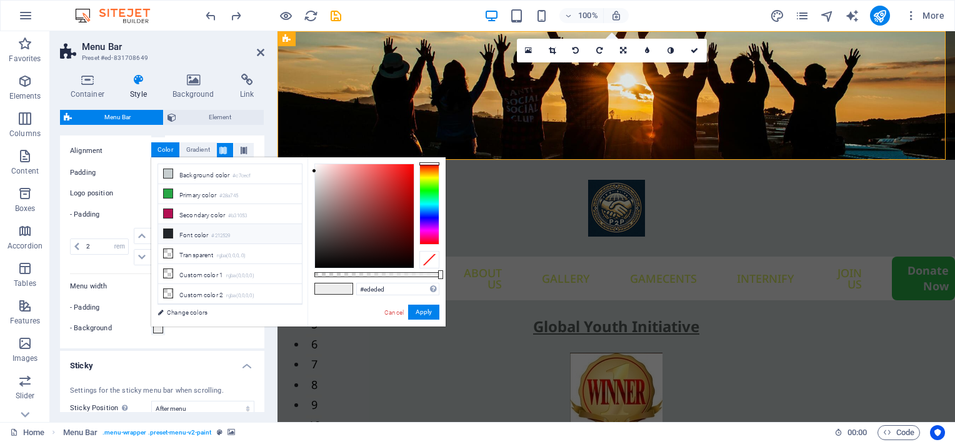
click at [184, 231] on li "Font color #212529" at bounding box center [230, 234] width 144 height 20
type input "#212529"
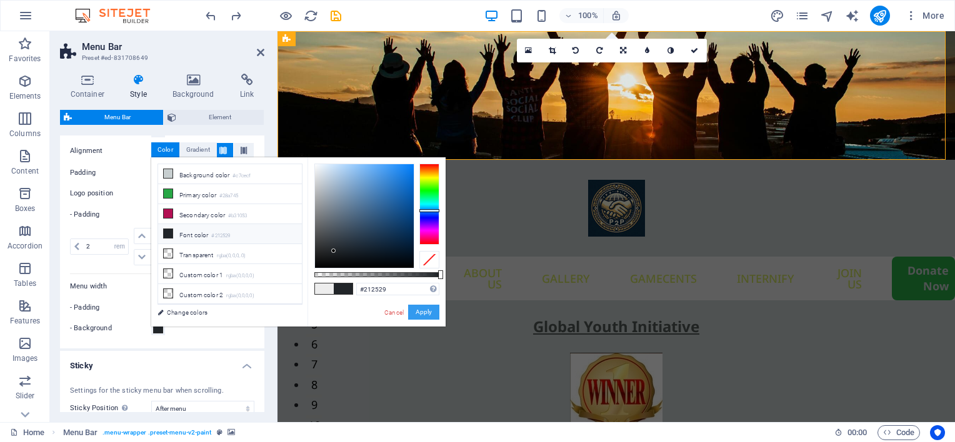
click at [420, 312] on button "Apply" at bounding box center [423, 312] width 31 height 15
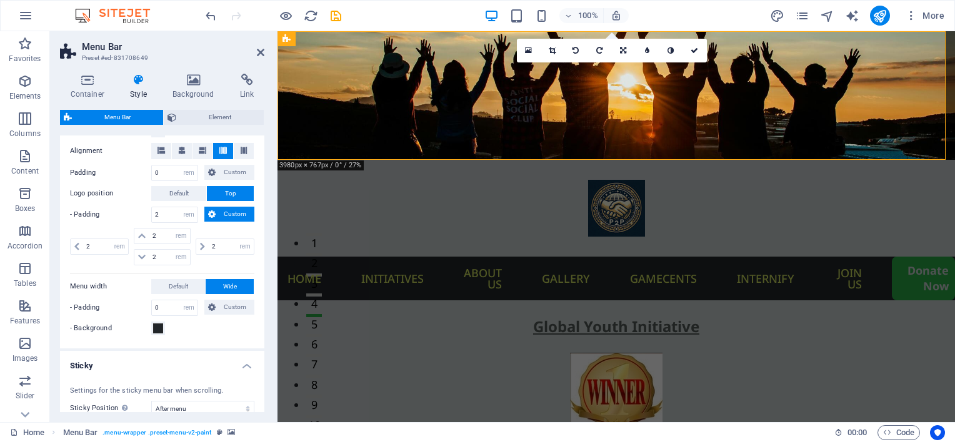
click at [207, 334] on div "- Background" at bounding box center [162, 328] width 184 height 15
drag, startPoint x: 257, startPoint y: 50, endPoint x: 197, endPoint y: 34, distance: 62.8
click at [257, 50] on icon at bounding box center [260, 52] width 7 height 10
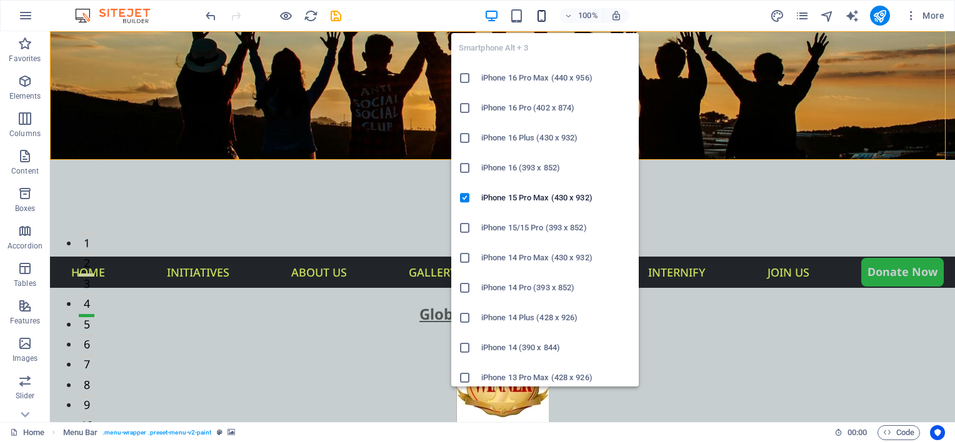
click at [535, 12] on icon "button" at bounding box center [541, 16] width 14 height 14
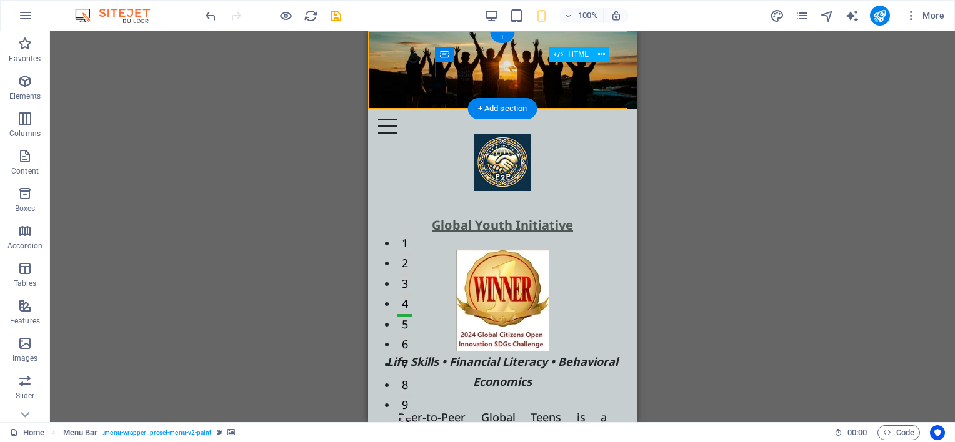
click at [609, 119] on div at bounding box center [502, 127] width 249 height 16
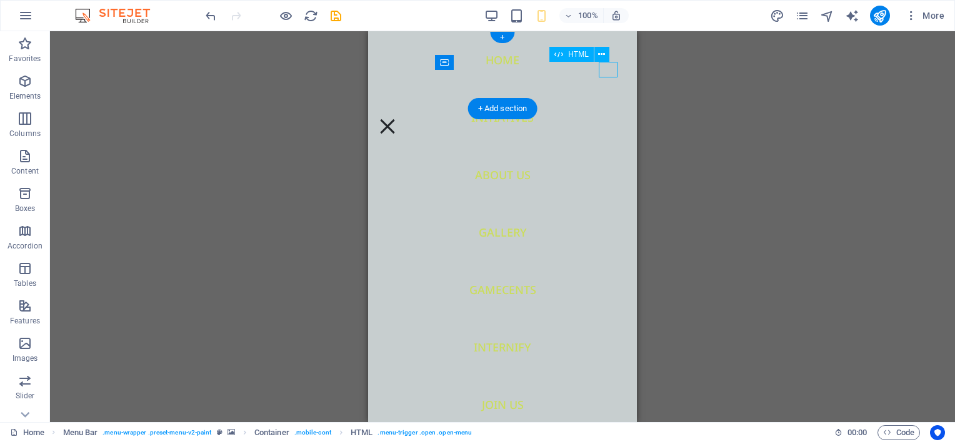
click at [397, 119] on div at bounding box center [387, 127] width 19 height 16
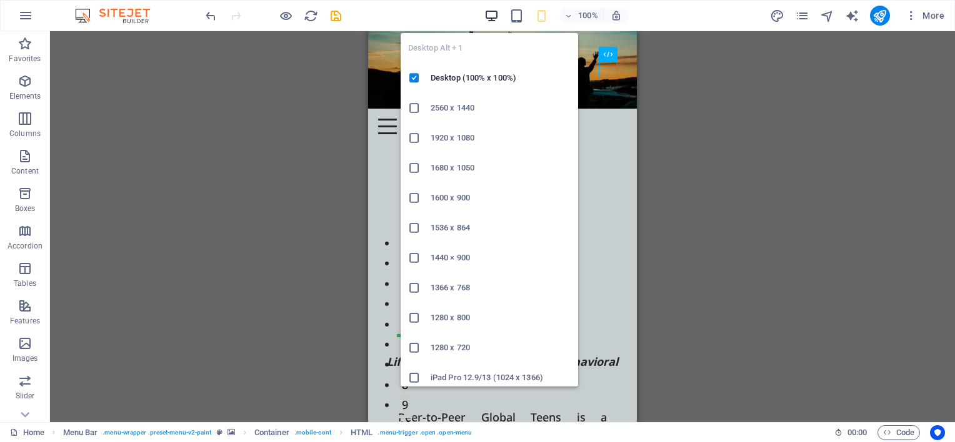
click at [492, 13] on icon "button" at bounding box center [491, 16] width 14 height 14
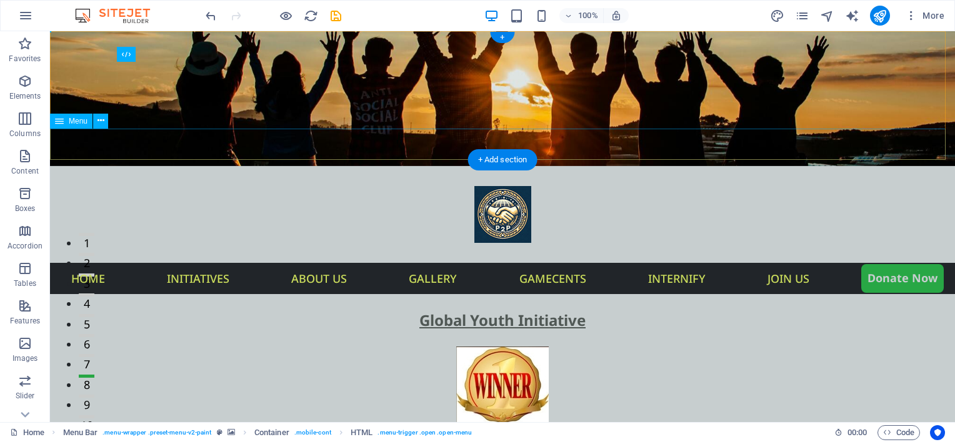
click at [147, 263] on nav "Home Initiatives About us Gallery Gamecents Internify Join US Donate Now" at bounding box center [502, 278] width 905 height 31
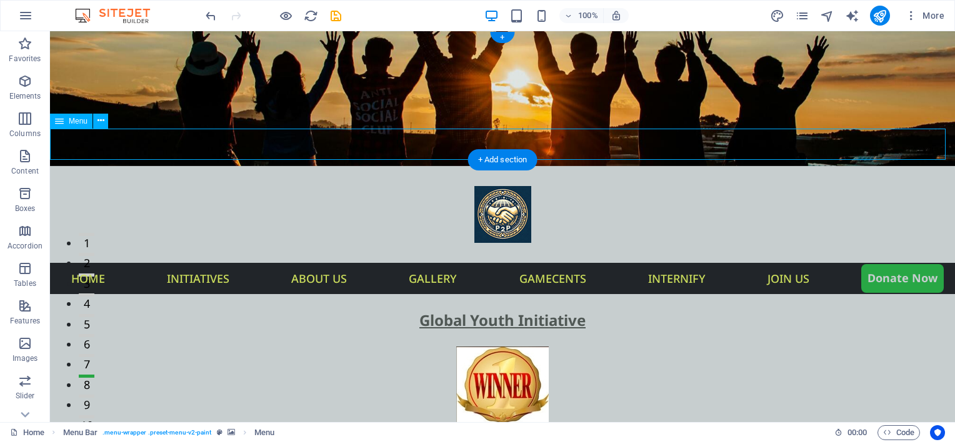
click at [147, 263] on nav "Home Initiatives About us Gallery Gamecents Internify Join US Donate Now" at bounding box center [502, 278] width 905 height 31
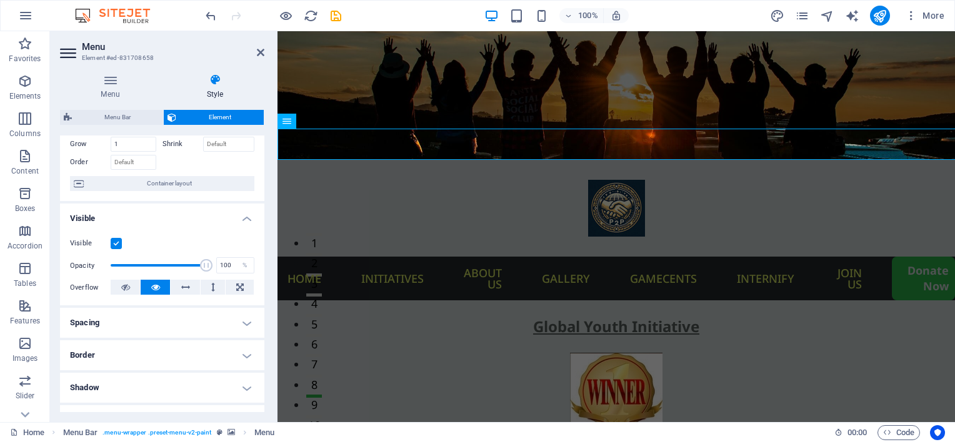
scroll to position [0, 0]
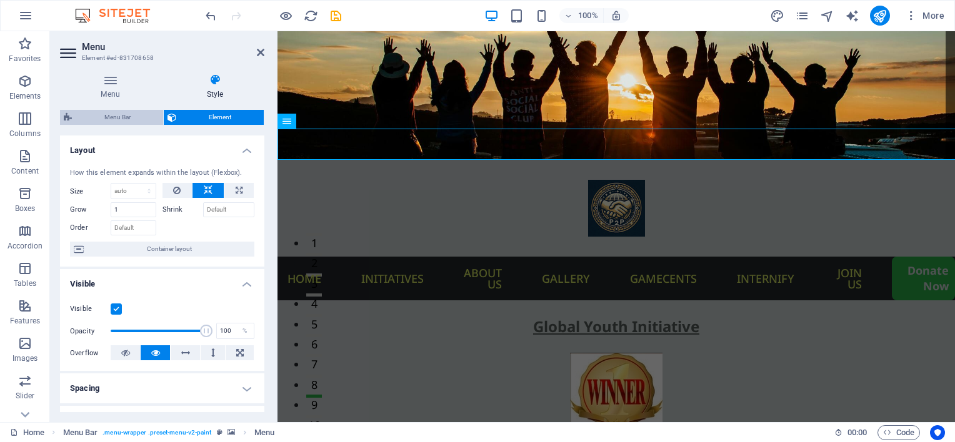
click at [126, 112] on span "Menu Bar" at bounding box center [118, 117] width 84 height 15
select select "rem"
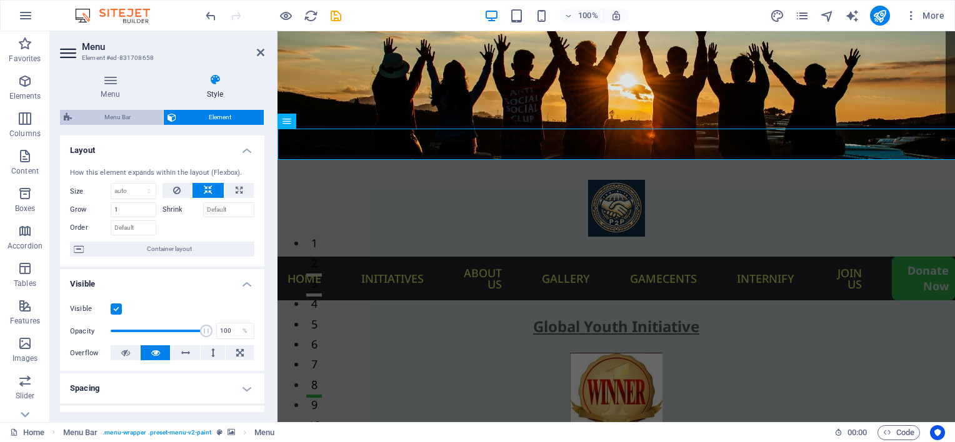
select select "rem"
select select "sticky_menu"
select select "px"
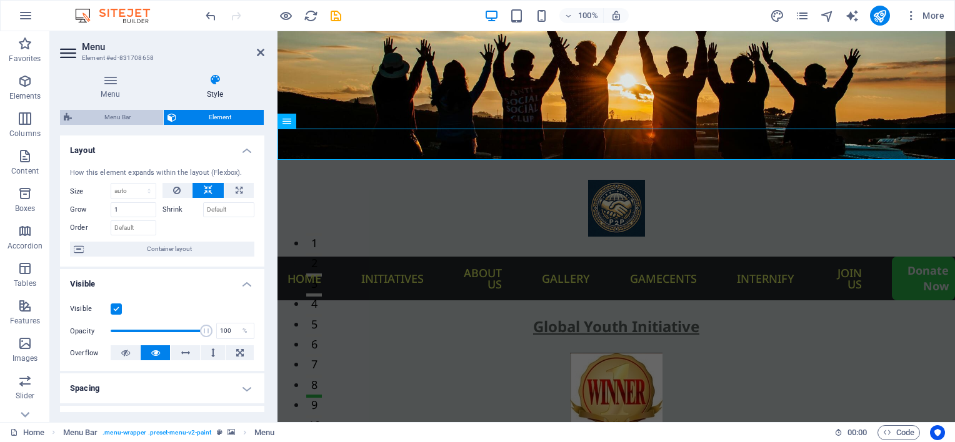
select select "px"
select select "hover_box_bottom"
select select "px"
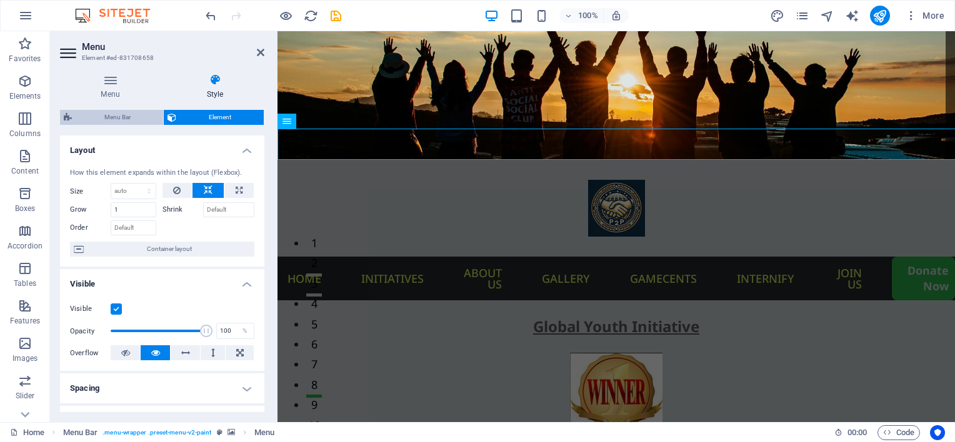
select select "rem"
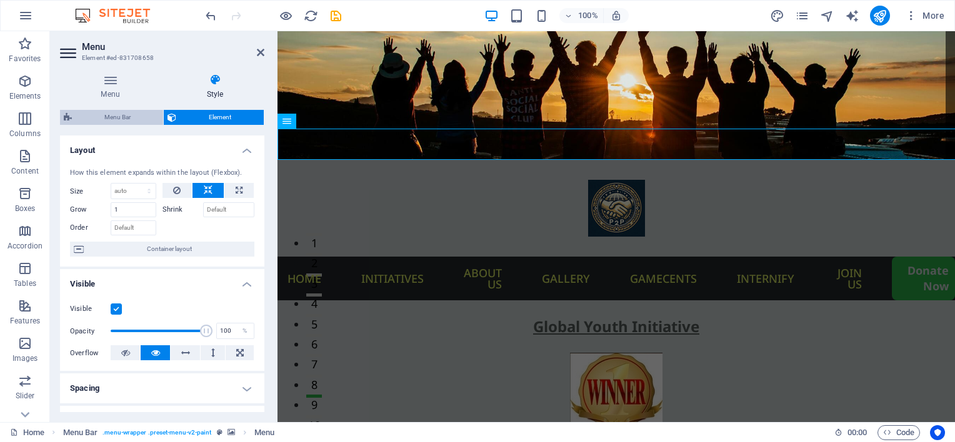
select select "rem"
select select "px"
select select "500"
select select "px"
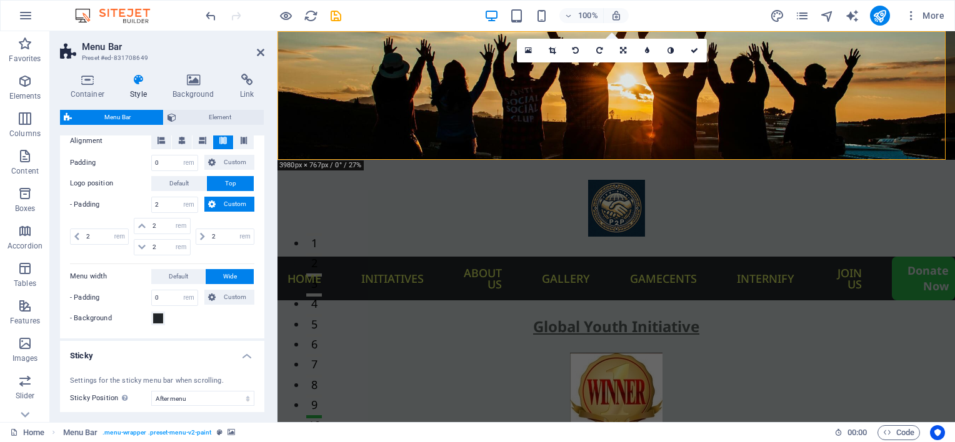
scroll to position [500, 0]
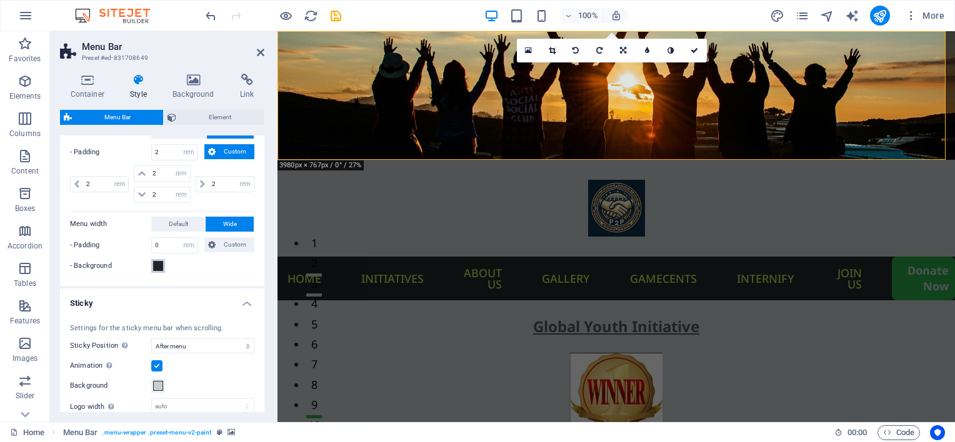
click at [160, 264] on span at bounding box center [158, 266] width 10 height 10
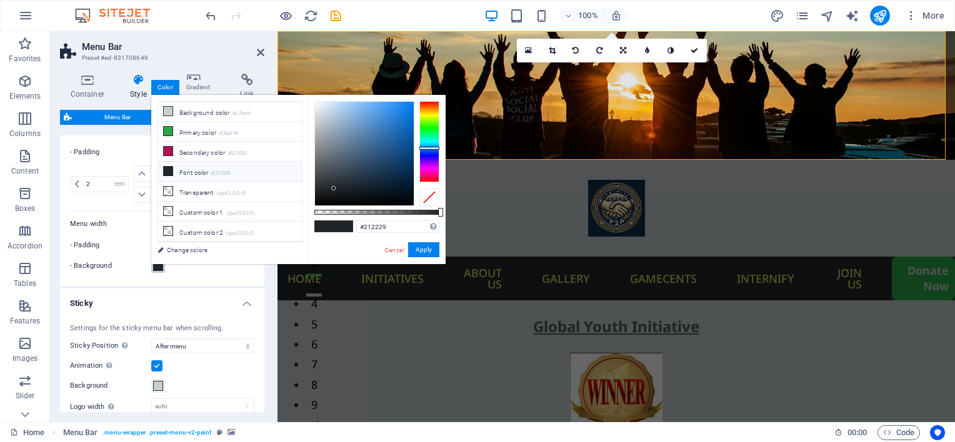
click at [426, 153] on div at bounding box center [429, 141] width 20 height 81
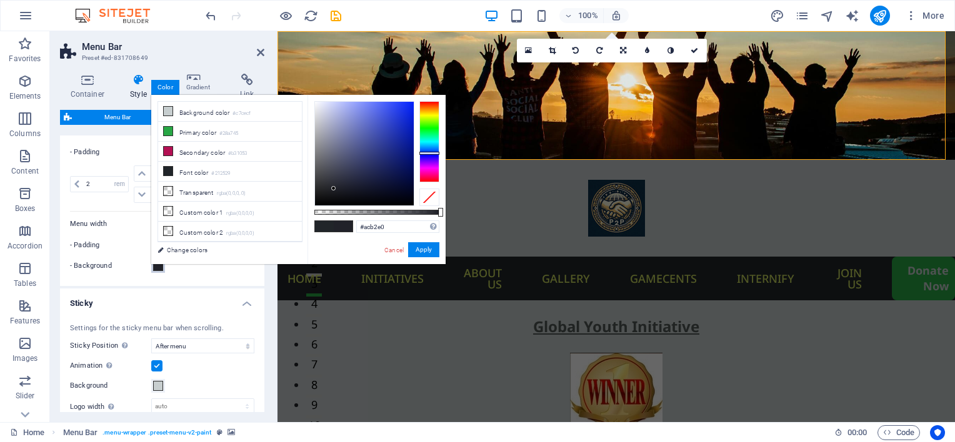
click at [337, 114] on div at bounding box center [364, 154] width 99 height 104
click at [389, 114] on div at bounding box center [364, 154] width 99 height 104
click at [397, 109] on div at bounding box center [364, 154] width 99 height 104
click at [407, 109] on div at bounding box center [364, 154] width 99 height 104
drag, startPoint x: 407, startPoint y: 107, endPoint x: 405, endPoint y: 147, distance: 40.7
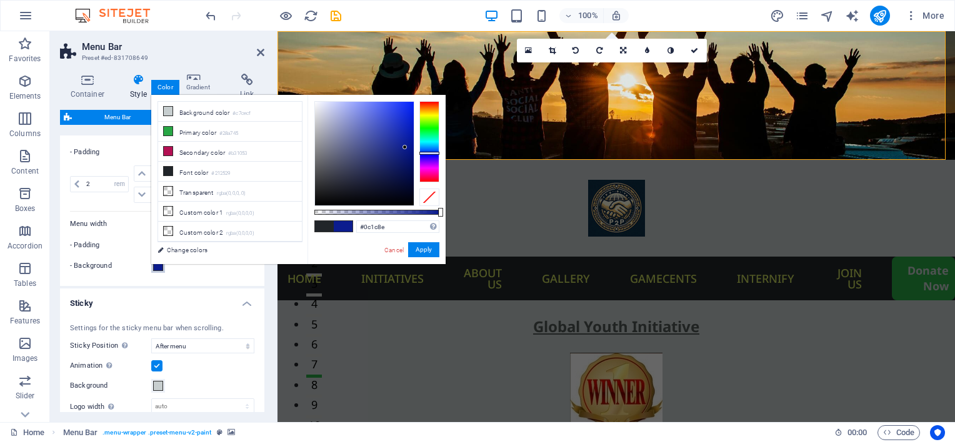
click at [405, 147] on div at bounding box center [404, 147] width 4 height 4
drag, startPoint x: 417, startPoint y: 249, endPoint x: 130, endPoint y: 225, distance: 287.8
click at [417, 249] on button "Apply" at bounding box center [423, 249] width 31 height 15
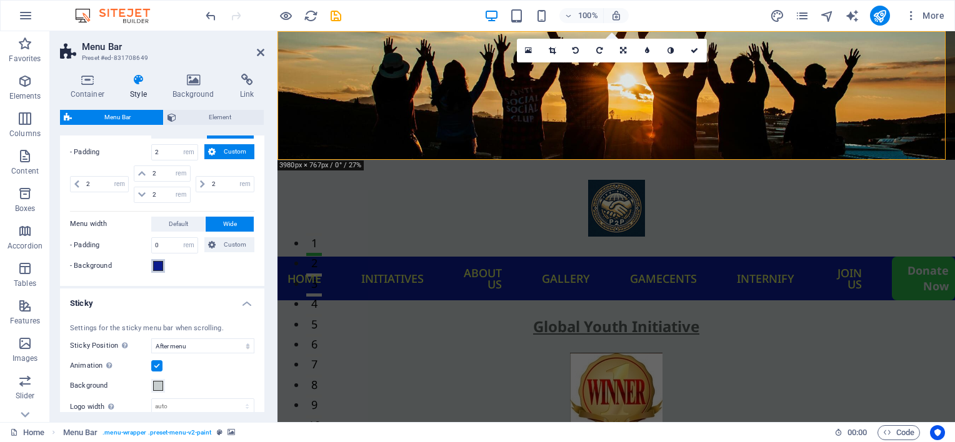
click at [159, 264] on span at bounding box center [158, 266] width 10 height 10
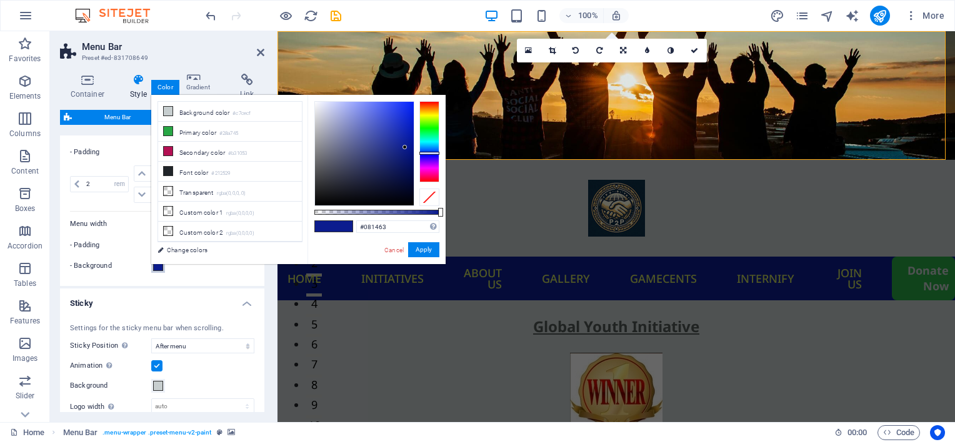
click at [405, 165] on div at bounding box center [364, 154] width 99 height 104
click at [421, 249] on button "Apply" at bounding box center [423, 249] width 31 height 15
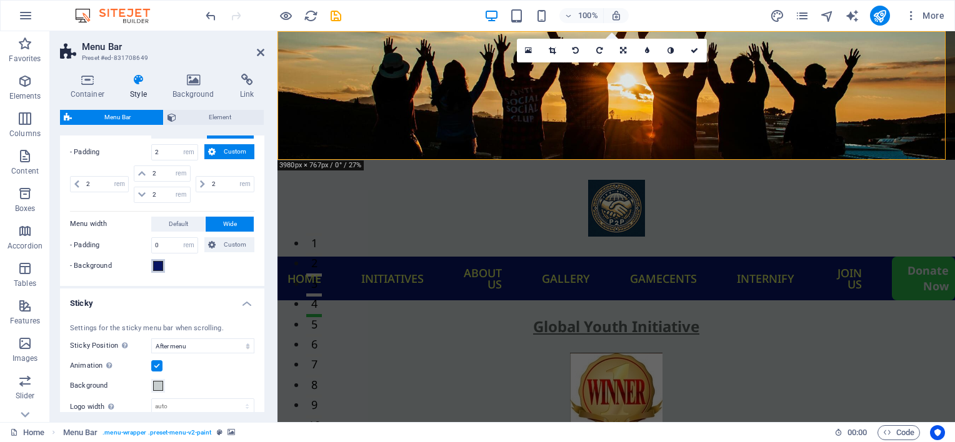
click at [151, 261] on button "- Background" at bounding box center [158, 266] width 14 height 14
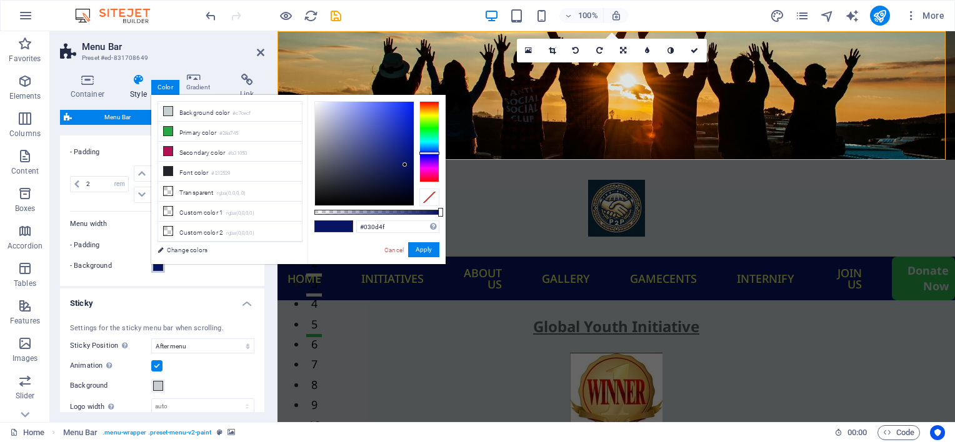
click at [409, 173] on div at bounding box center [364, 154] width 99 height 104
click at [428, 252] on button "Apply" at bounding box center [423, 249] width 31 height 15
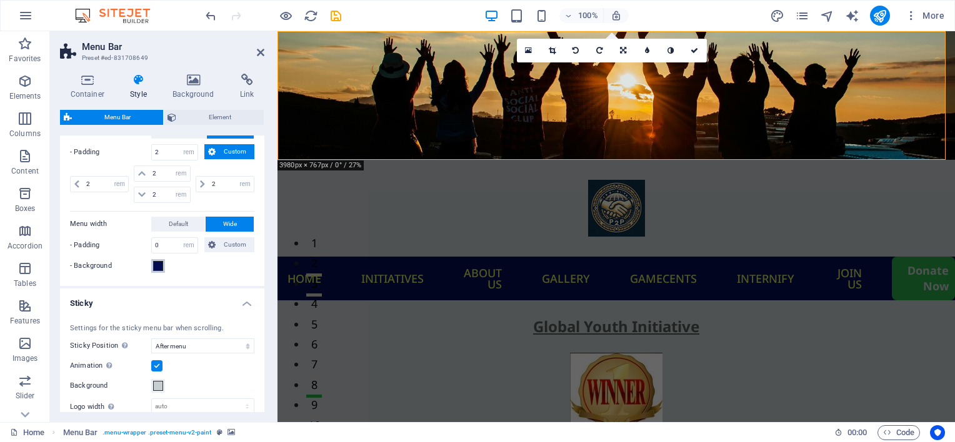
click at [161, 267] on span at bounding box center [158, 266] width 10 height 10
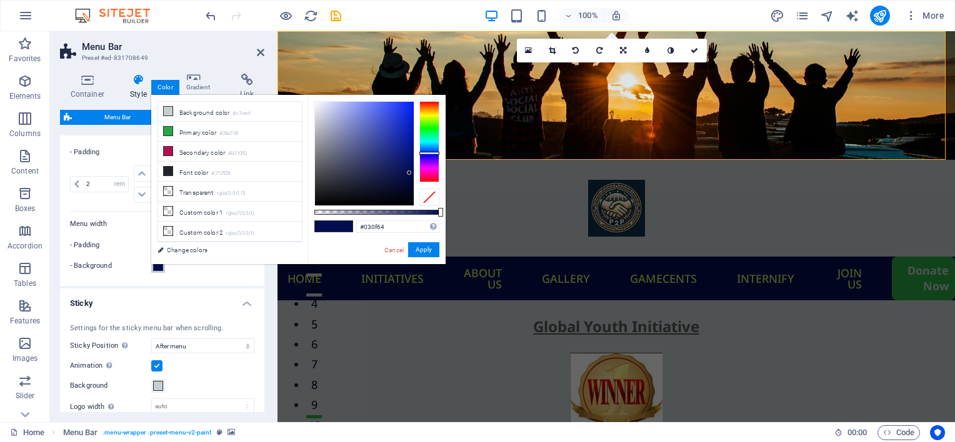
click at [411, 164] on div at bounding box center [364, 154] width 99 height 104
click at [420, 250] on button "Apply" at bounding box center [423, 249] width 31 height 15
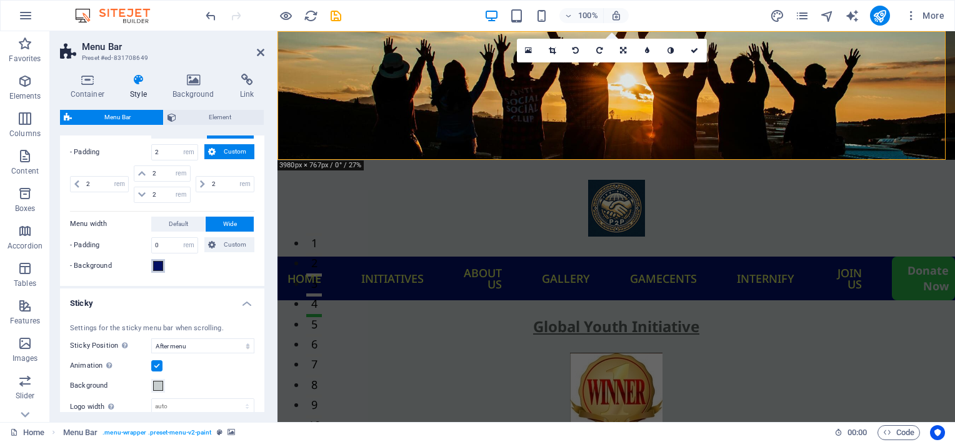
click at [162, 265] on span at bounding box center [158, 266] width 10 height 10
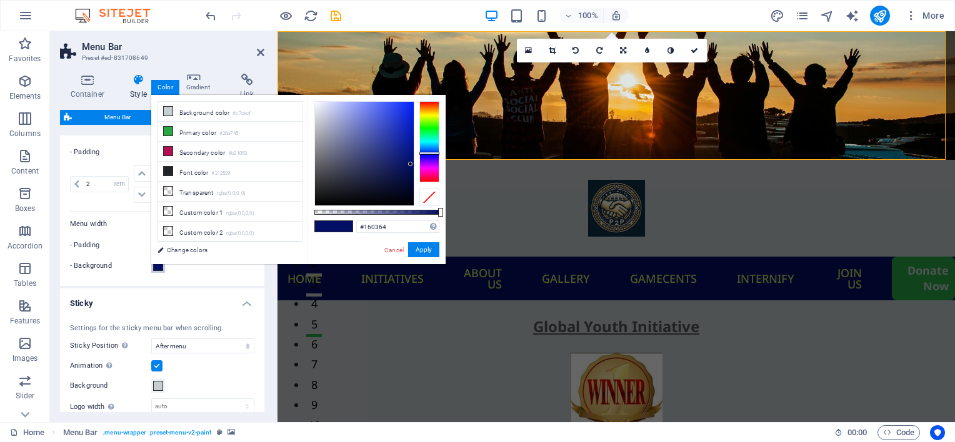
click at [435, 157] on div at bounding box center [429, 141] width 20 height 81
click at [408, 170] on div at bounding box center [364, 154] width 99 height 104
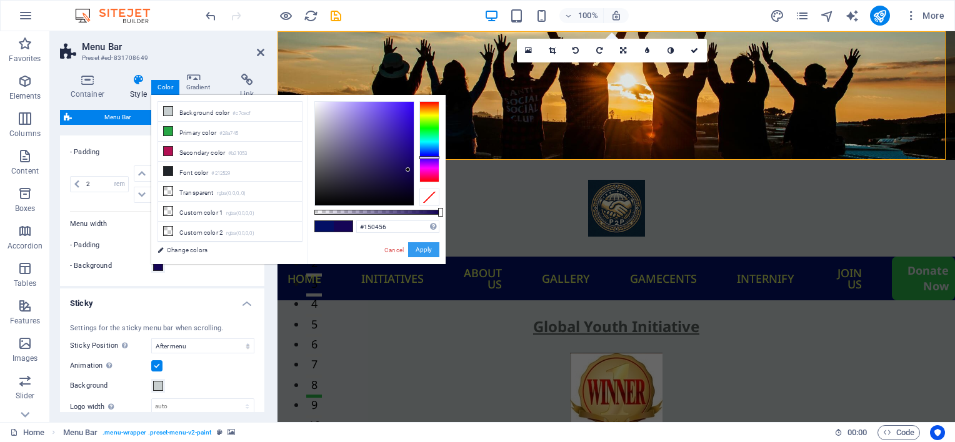
click at [417, 244] on button "Apply" at bounding box center [423, 249] width 31 height 15
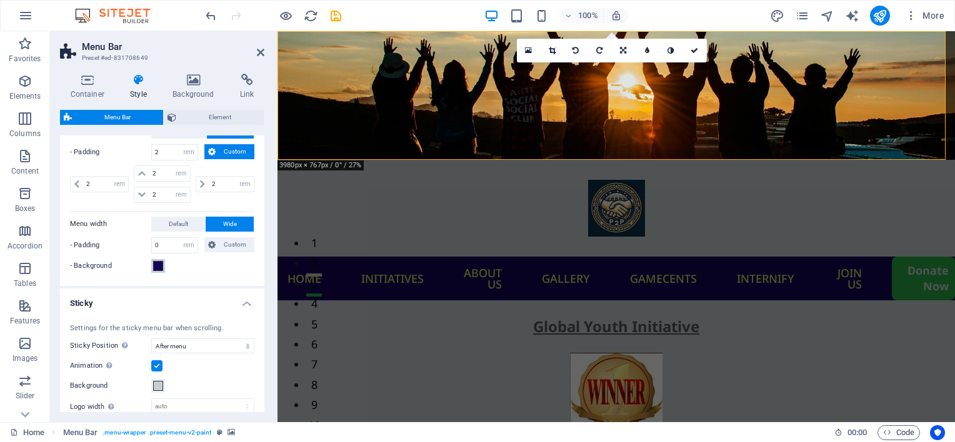
click at [163, 265] on button "- Background" at bounding box center [158, 266] width 14 height 14
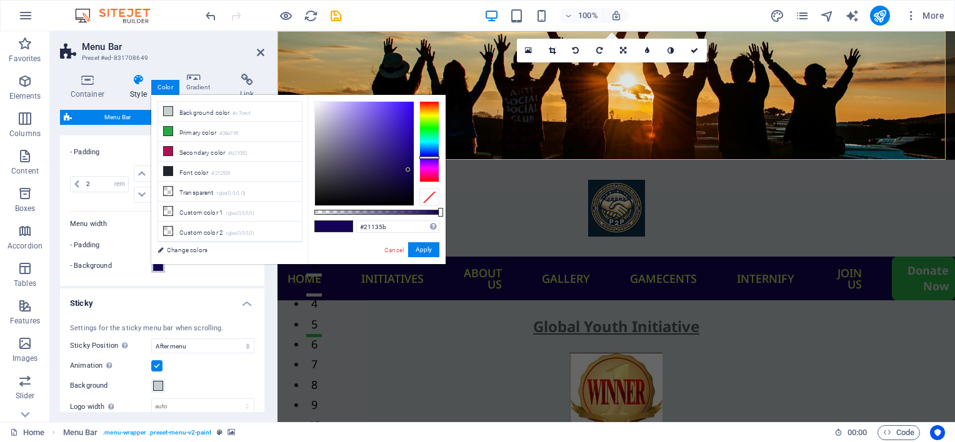
click at [393, 168] on div at bounding box center [364, 154] width 99 height 104
click at [379, 170] on div at bounding box center [364, 154] width 99 height 104
drag, startPoint x: 379, startPoint y: 170, endPoint x: 366, endPoint y: 171, distance: 13.2
click at [366, 171] on div at bounding box center [366, 171] width 4 height 4
type input "#271b56"
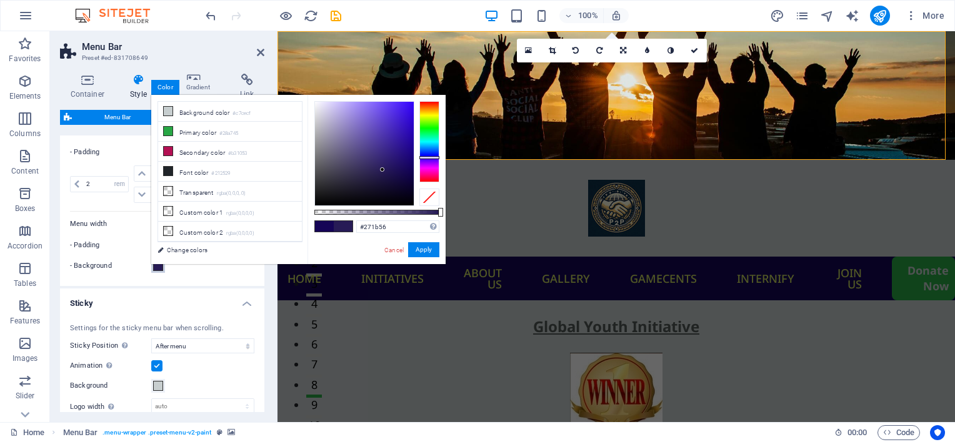
drag, startPoint x: 366, startPoint y: 171, endPoint x: 382, endPoint y: 170, distance: 16.3
click at [382, 170] on div at bounding box center [382, 169] width 4 height 4
click at [419, 248] on button "Apply" at bounding box center [423, 249] width 31 height 15
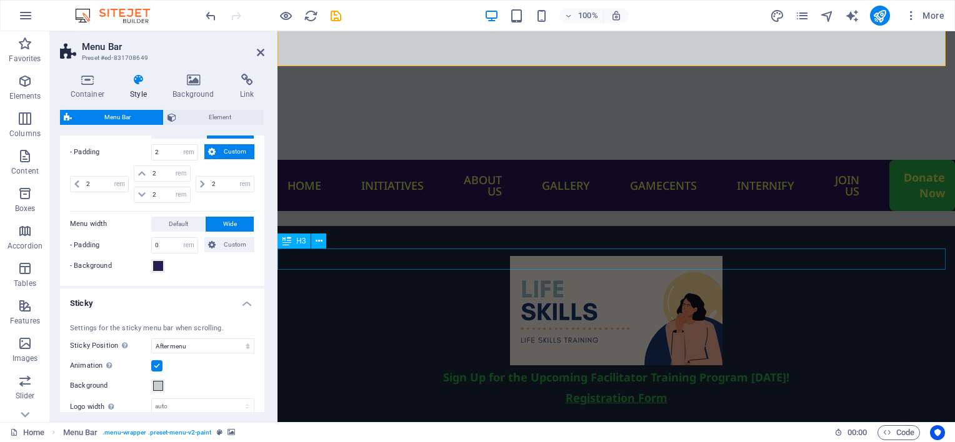
scroll to position [720, 0]
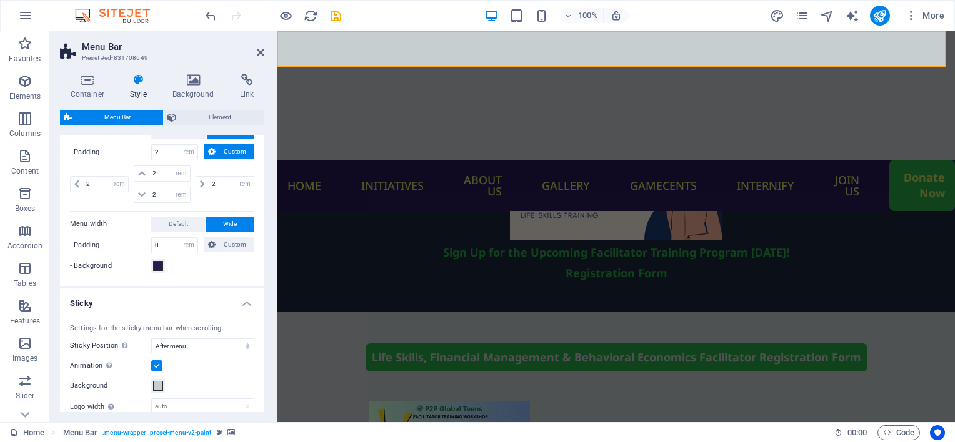
click at [255, 46] on h2 "Menu Bar" at bounding box center [173, 46] width 182 height 11
click at [260, 49] on icon at bounding box center [260, 52] width 7 height 10
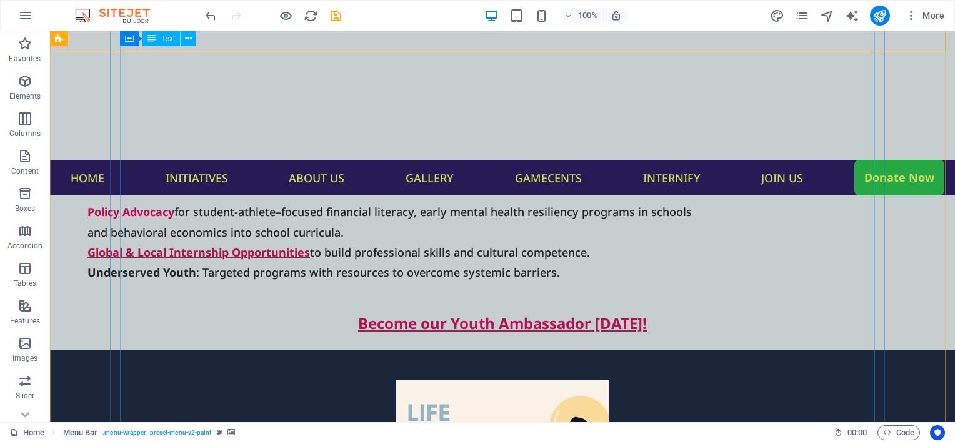
scroll to position [594, 0]
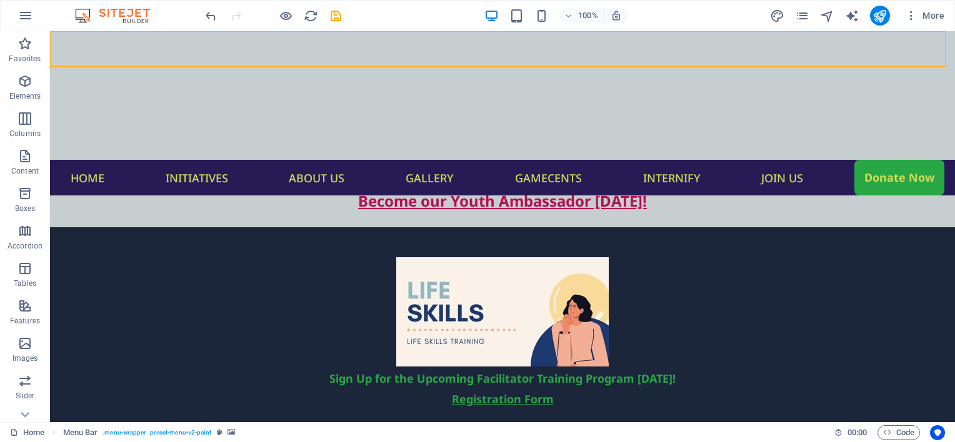
click at [61, 160] on nav "Home Initiatives About us Gallery Gamecents Internify Join US Donate Now" at bounding box center [502, 178] width 905 height 36
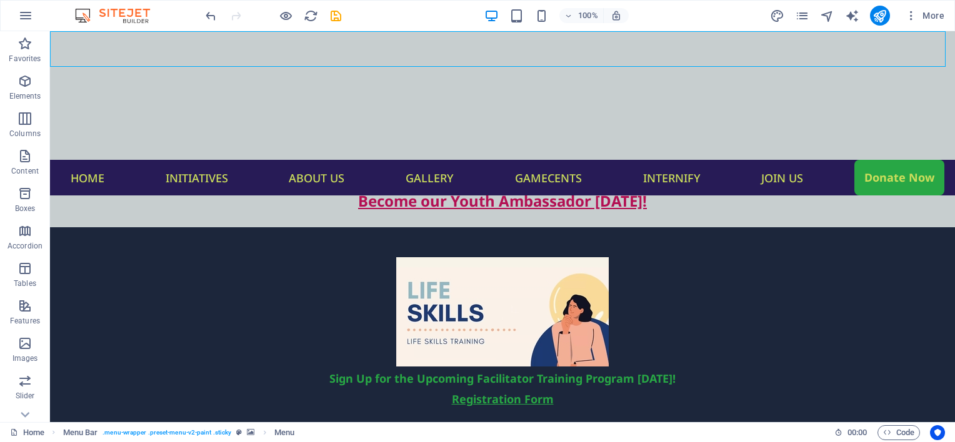
click at [61, 160] on nav "Home Initiatives About us Gallery Gamecents Internify Join US Donate Now" at bounding box center [502, 178] width 905 height 36
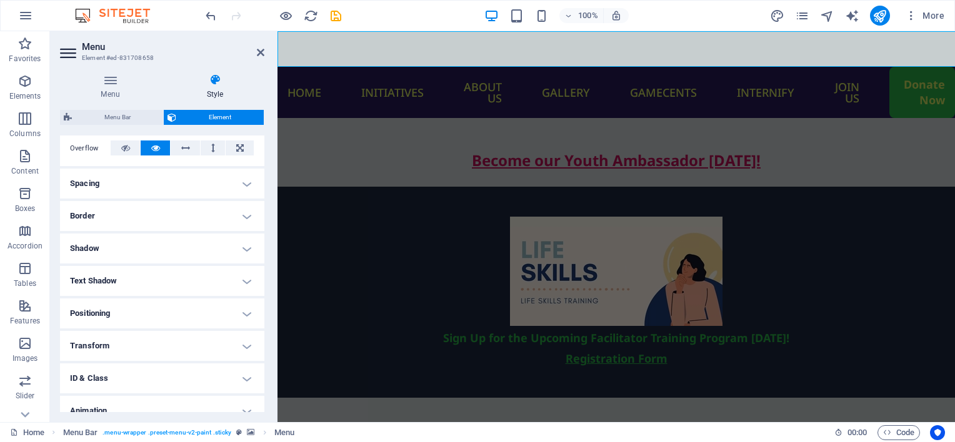
scroll to position [188, 0]
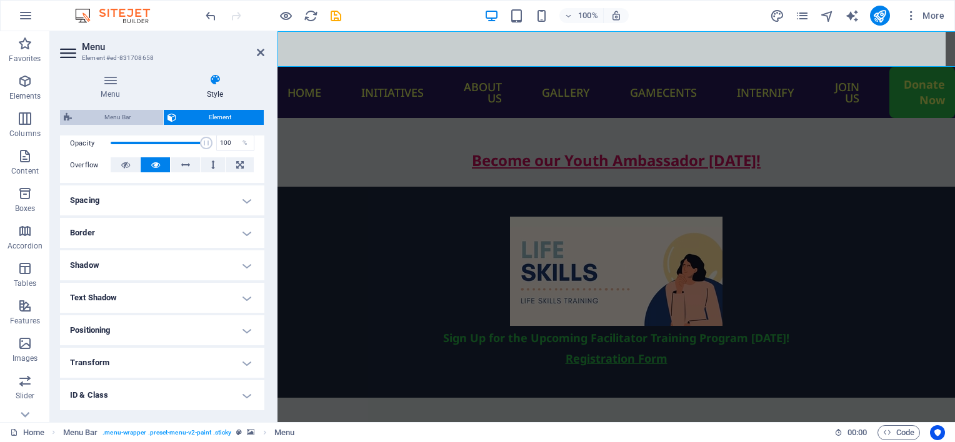
click at [117, 115] on span "Menu Bar" at bounding box center [118, 117] width 84 height 15
select select "rem"
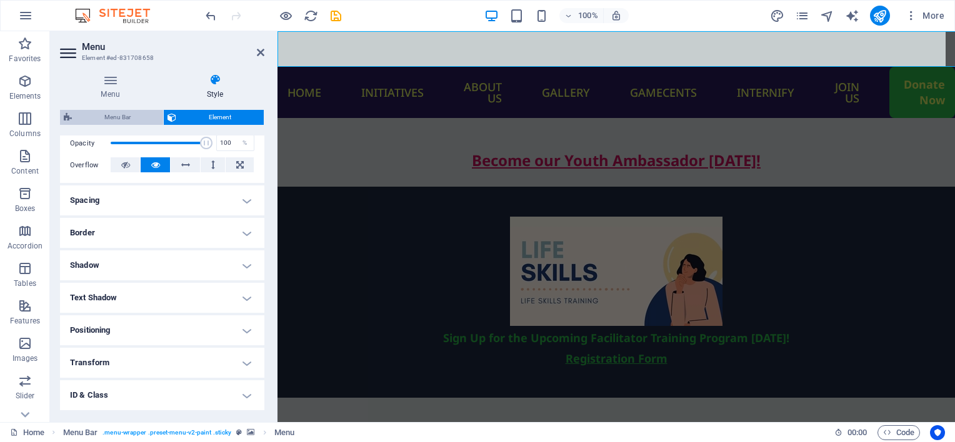
select select "rem"
select select "sticky_menu"
select select "px"
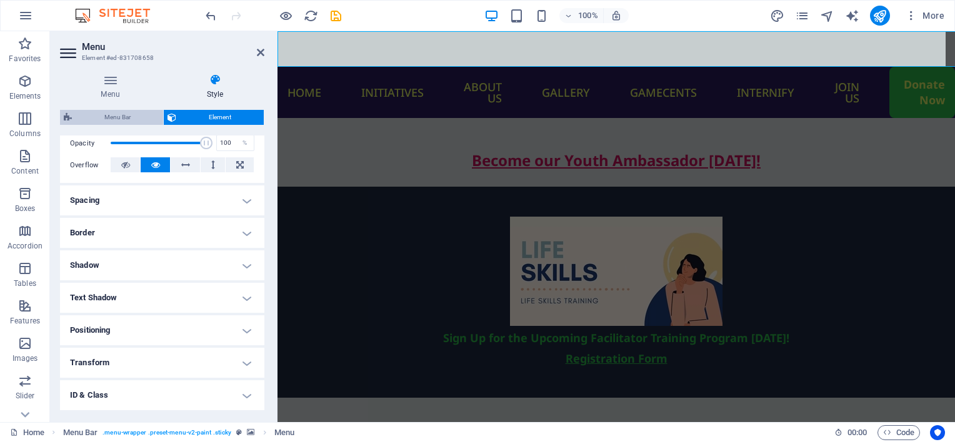
select select "px"
select select "hover_box_bottom"
select select "px"
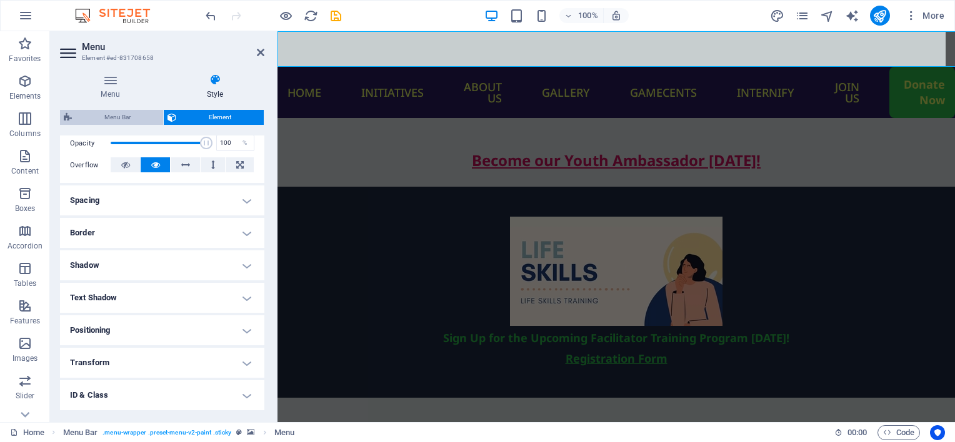
select select "rem"
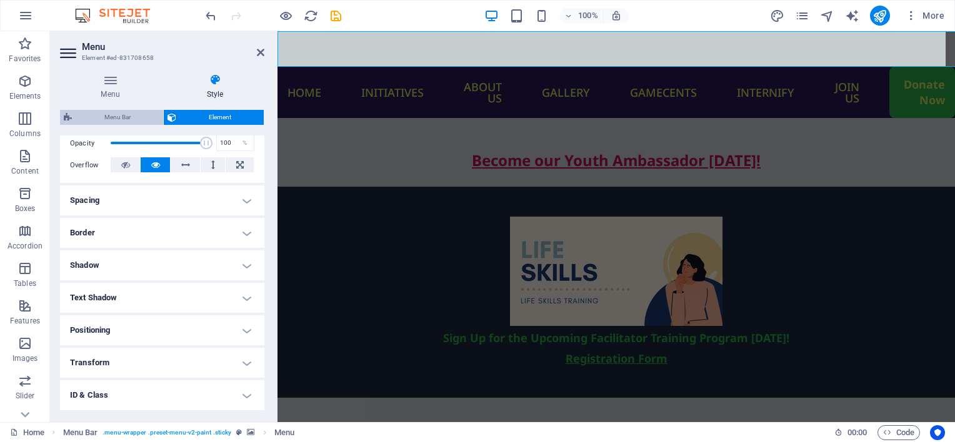
select select "rem"
select select "px"
select select "500"
select select "px"
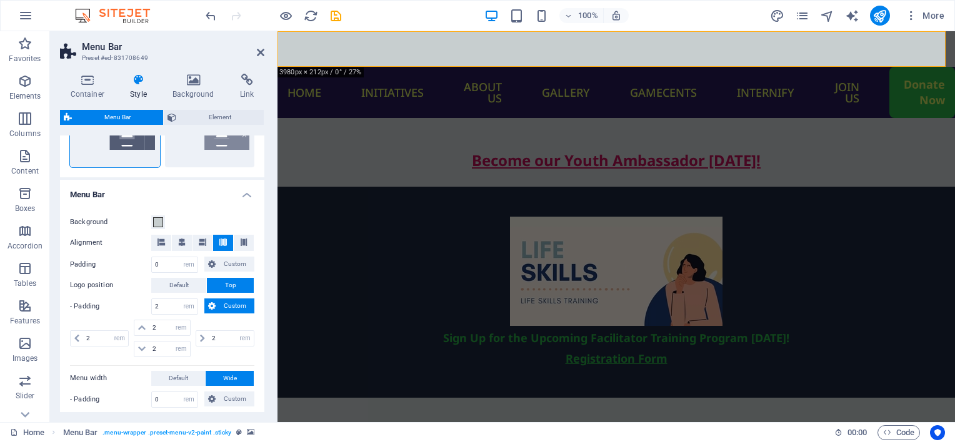
scroll to position [437, 0]
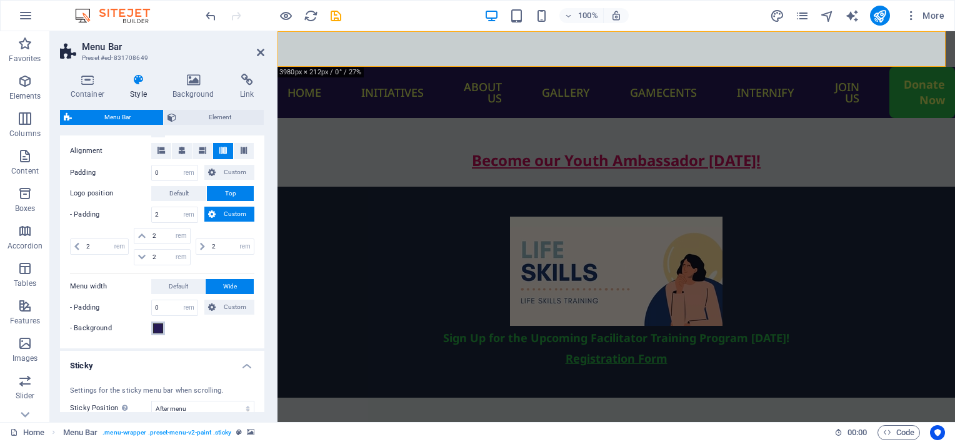
click at [153, 329] on span at bounding box center [158, 329] width 10 height 10
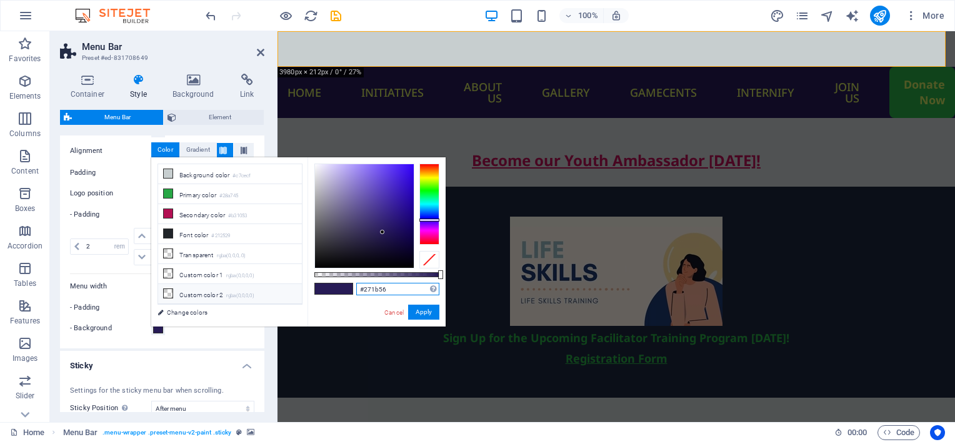
drag, startPoint x: 404, startPoint y: 287, endPoint x: 264, endPoint y: 284, distance: 140.0
click at [264, 284] on div "less Background color #c7cecf Primary color #28a745 Secondary color #b31053 Fon…" at bounding box center [298, 241] width 294 height 169
paste input "1c263b"
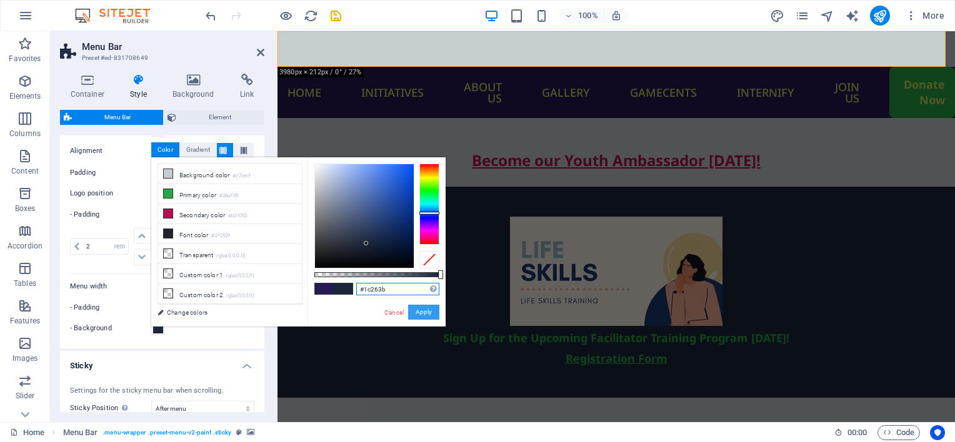
type input "#1c263b"
click at [417, 314] on button "Apply" at bounding box center [423, 312] width 31 height 15
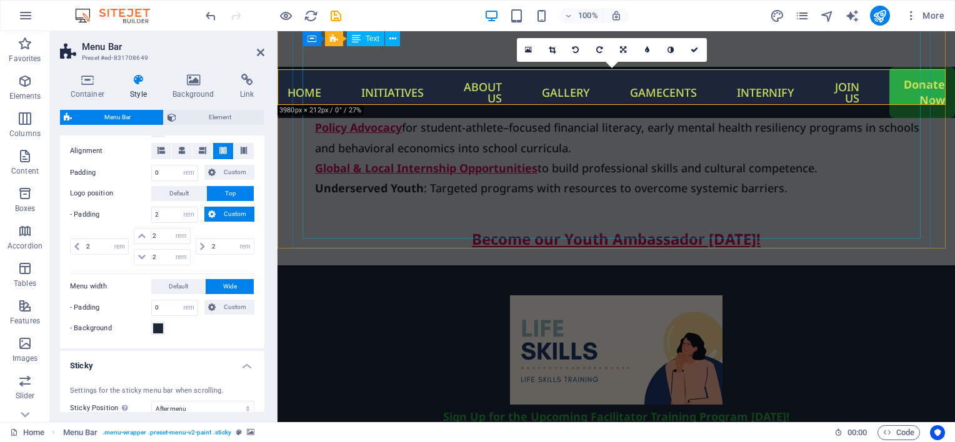
scroll to position [447, 0]
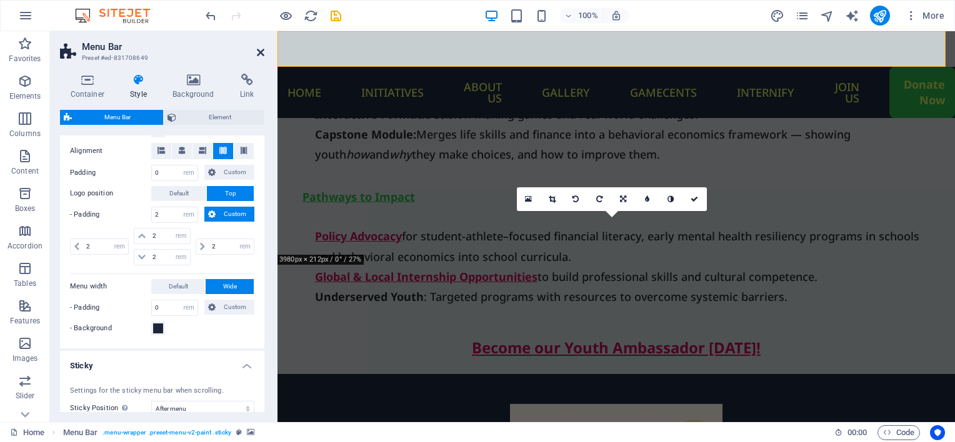
click at [259, 54] on icon at bounding box center [260, 52] width 7 height 10
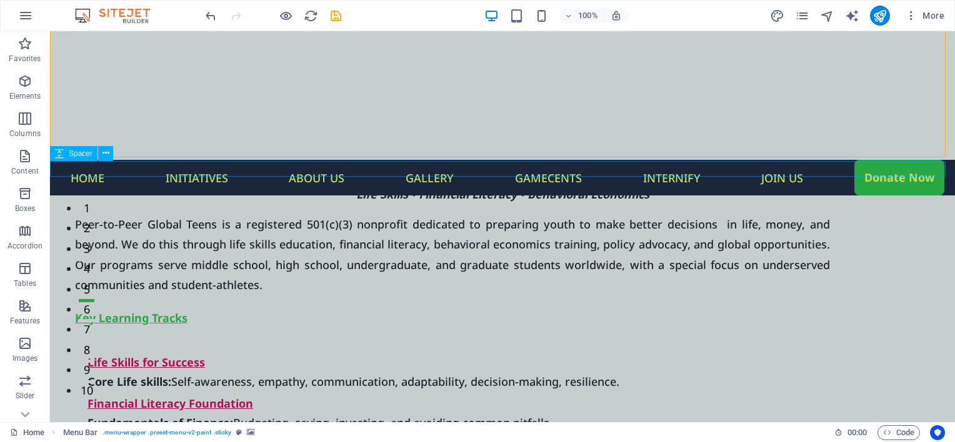
scroll to position [2, 0]
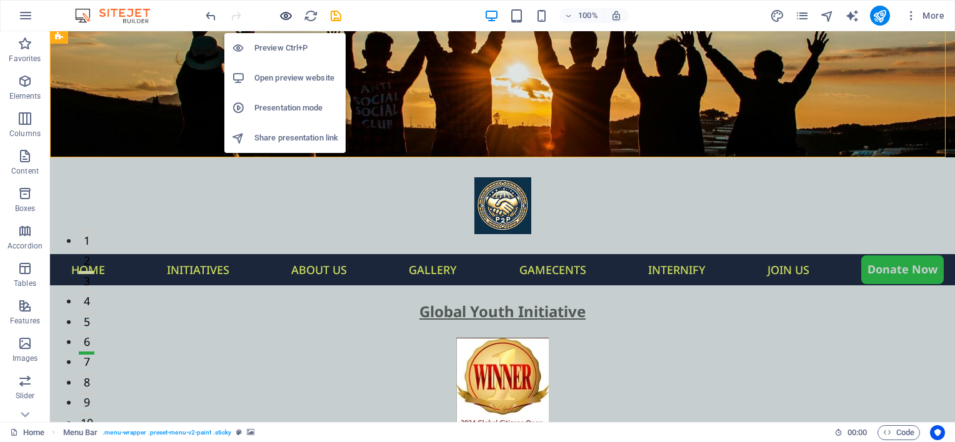
click at [286, 17] on icon "button" at bounding box center [286, 16] width 14 height 14
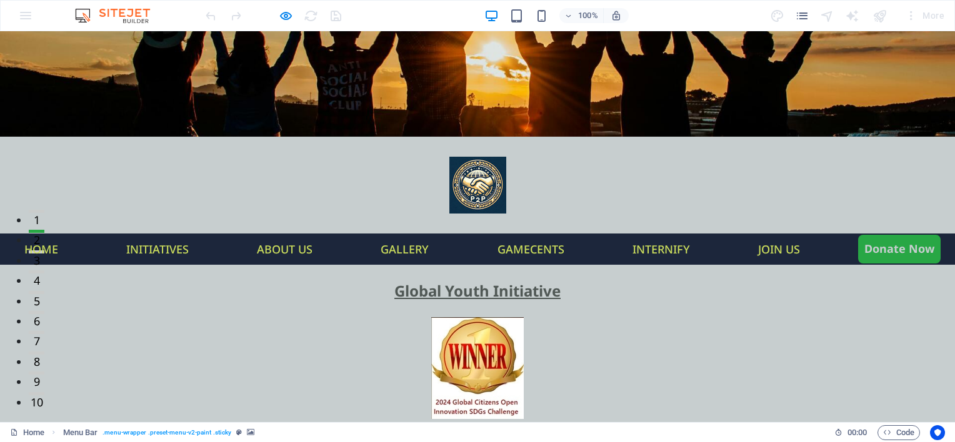
scroll to position [0, 0]
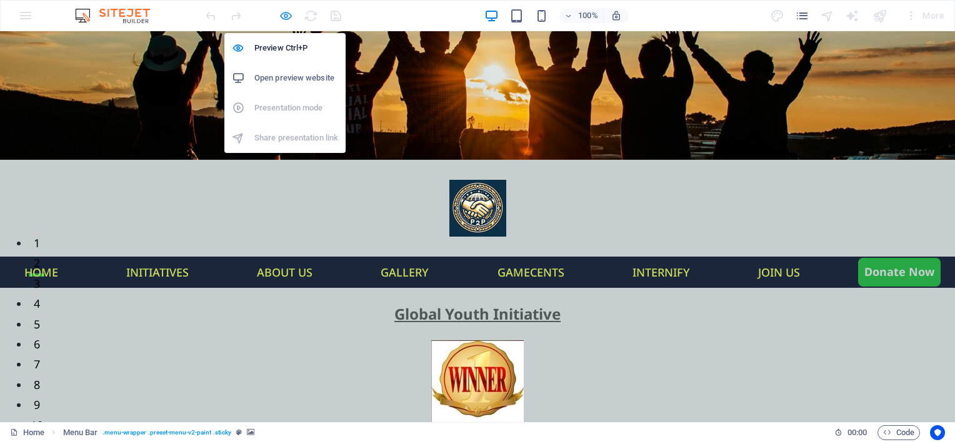
click at [281, 11] on icon "button" at bounding box center [286, 16] width 14 height 14
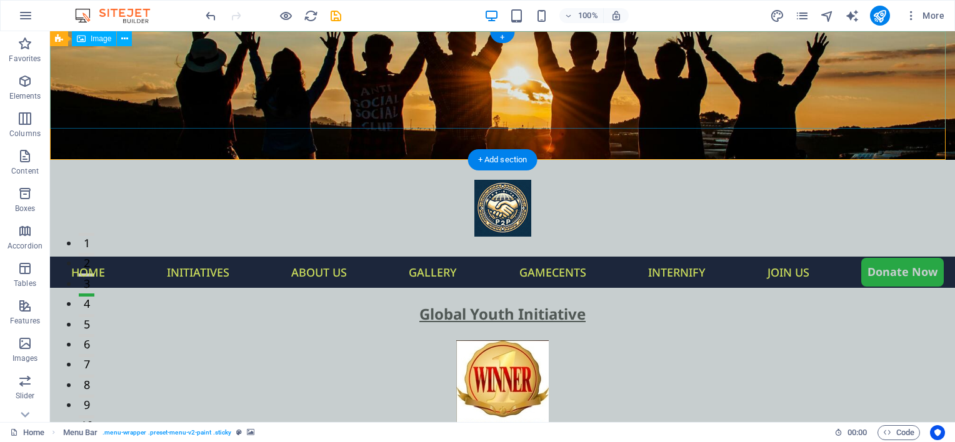
click at [485, 160] on figure at bounding box center [502, 208] width 905 height 97
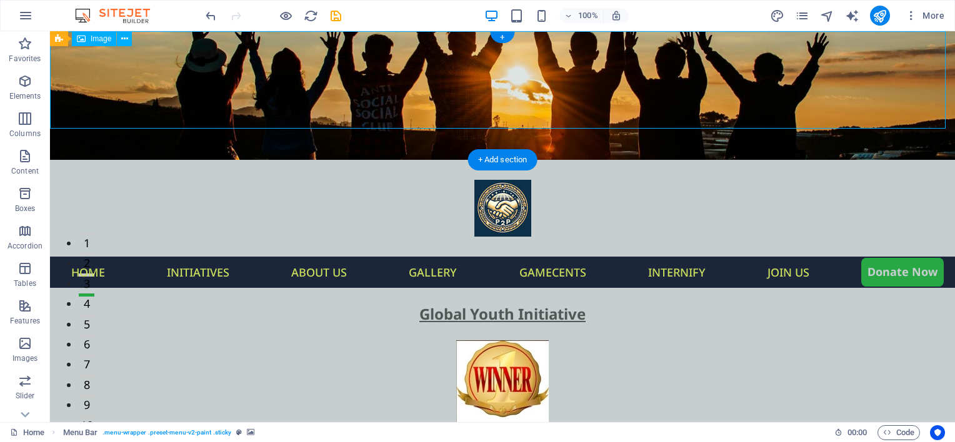
click at [485, 160] on figure at bounding box center [502, 208] width 905 height 97
select select "px"
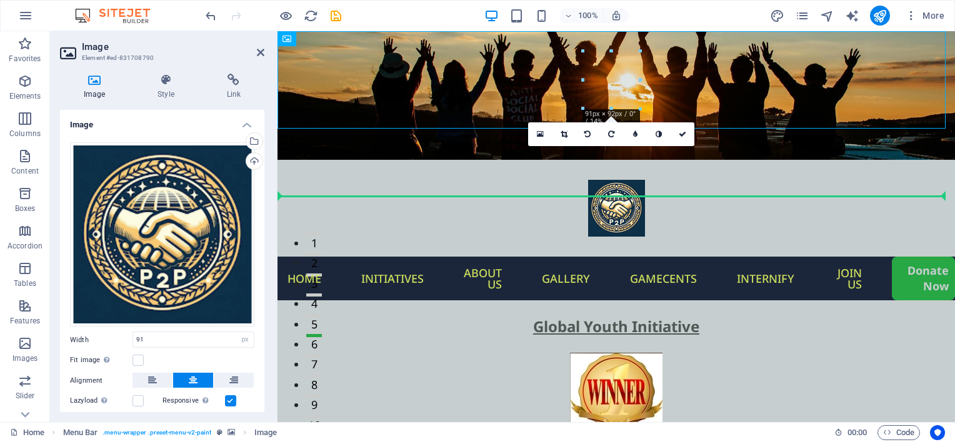
drag, startPoint x: 607, startPoint y: 80, endPoint x: 589, endPoint y: 189, distance: 110.8
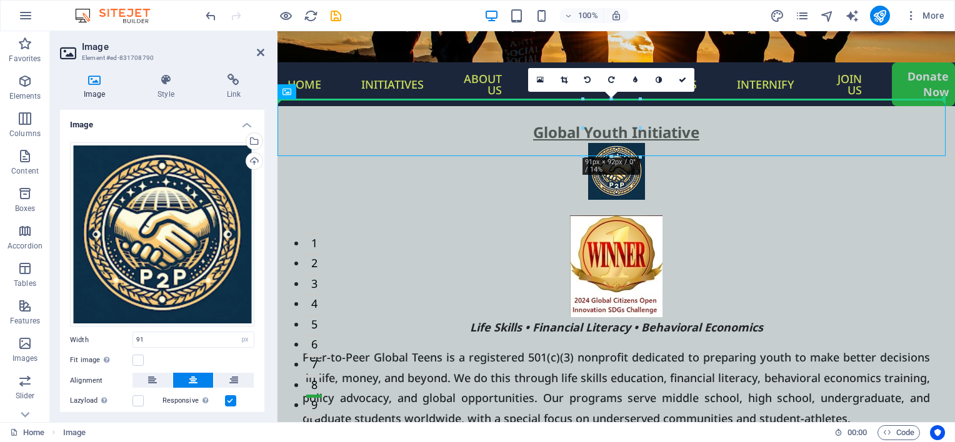
drag, startPoint x: 609, startPoint y: 126, endPoint x: 610, endPoint y: 89, distance: 36.2
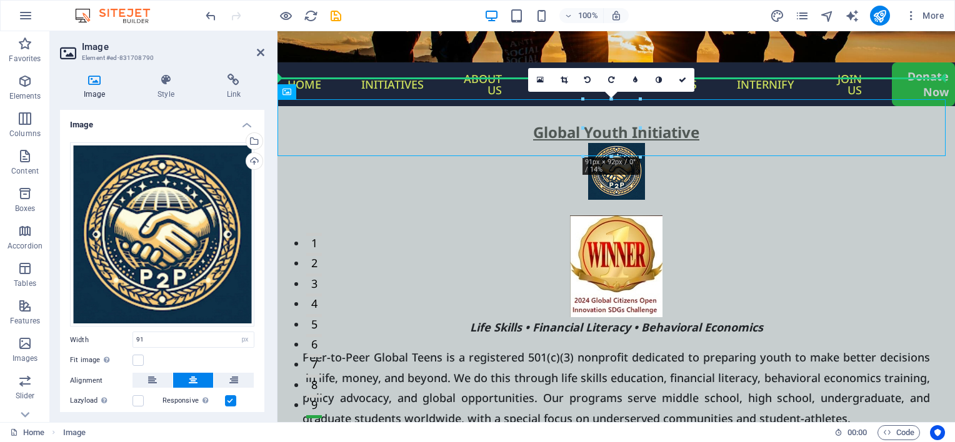
drag, startPoint x: 612, startPoint y: 131, endPoint x: 617, endPoint y: 81, distance: 49.6
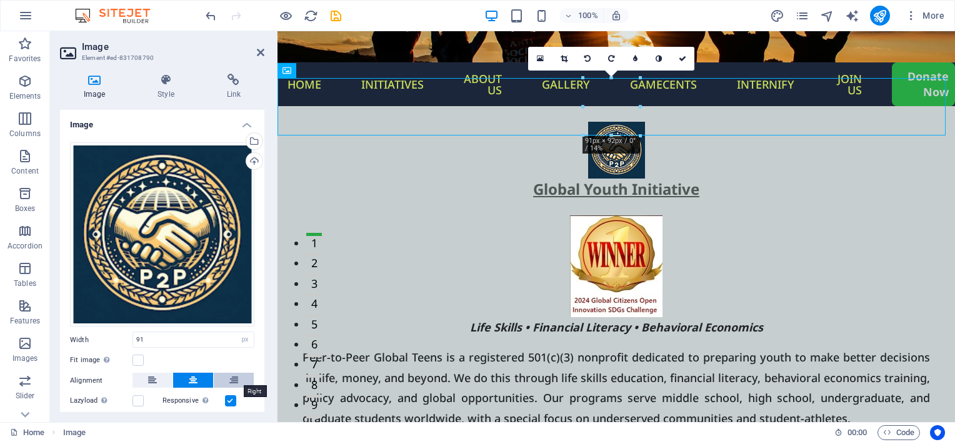
click at [223, 379] on button at bounding box center [234, 380] width 40 height 15
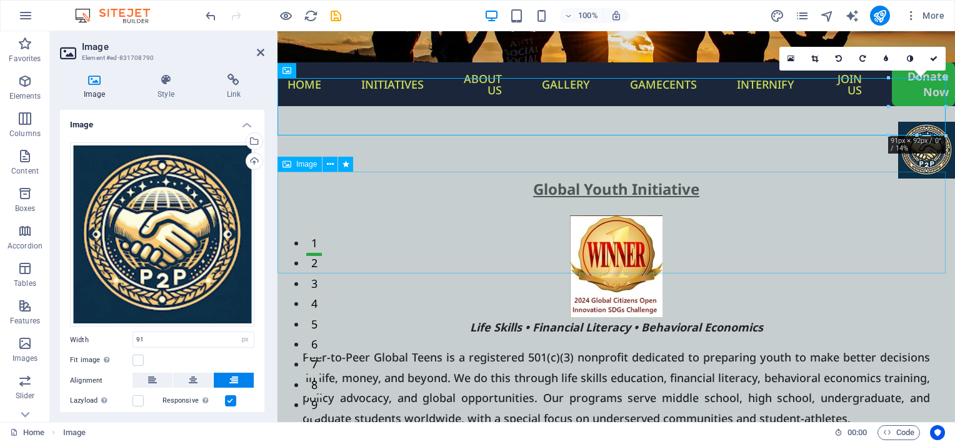
click at [337, 256] on figure at bounding box center [615, 267] width 677 height 102
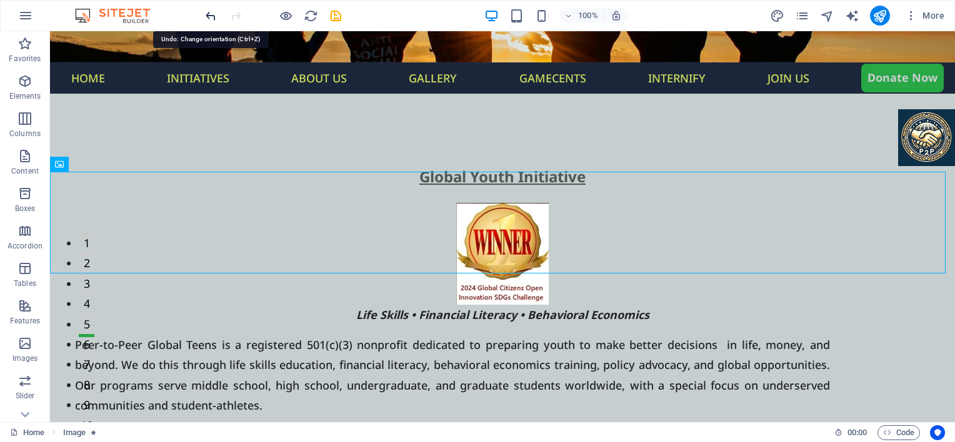
click at [214, 17] on icon "undo" at bounding box center [211, 16] width 14 height 14
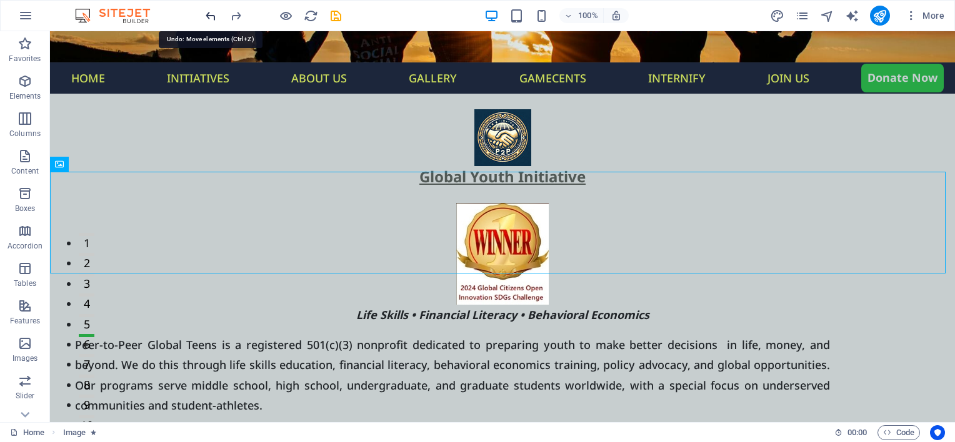
click at [214, 17] on icon "undo" at bounding box center [211, 16] width 14 height 14
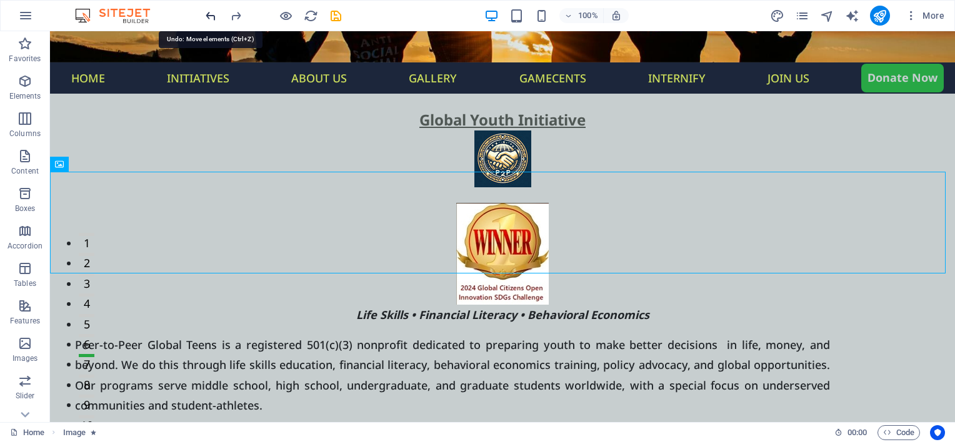
click at [214, 17] on icon "undo" at bounding box center [211, 16] width 14 height 14
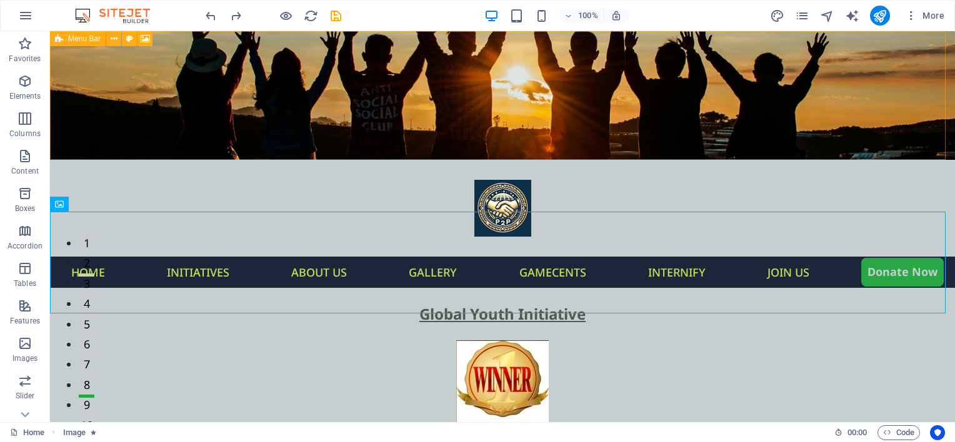
click at [60, 40] on icon at bounding box center [59, 38] width 8 height 15
select select "rem"
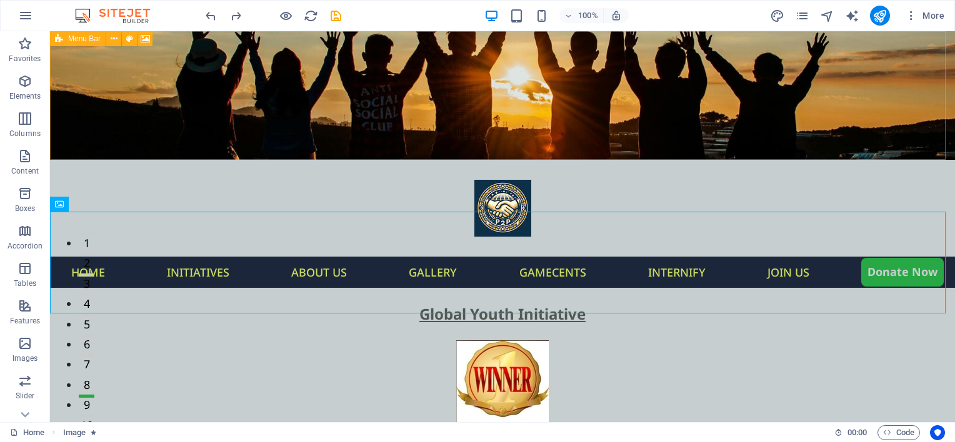
select select "rem"
select select "sticky_menu"
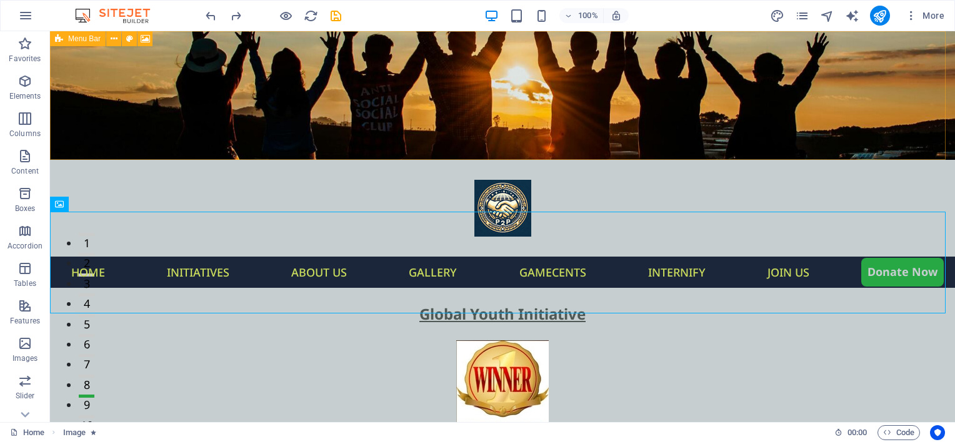
select select "px"
select select "hover_box_bottom"
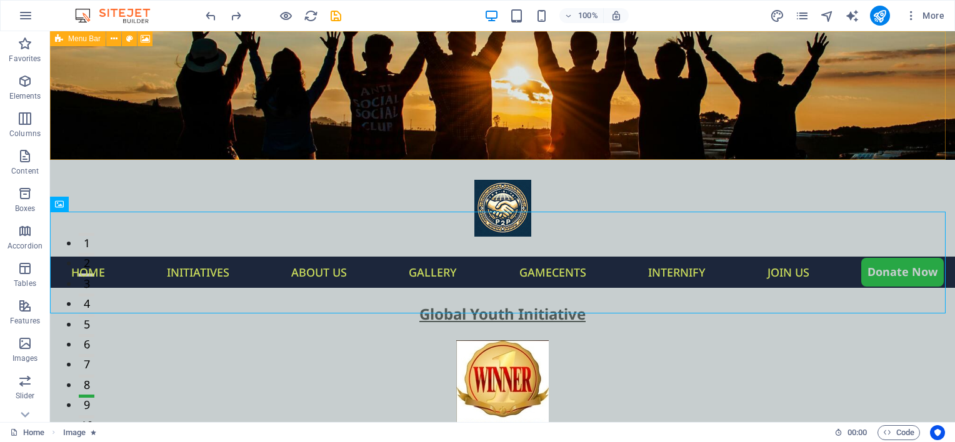
select select "px"
select select "rem"
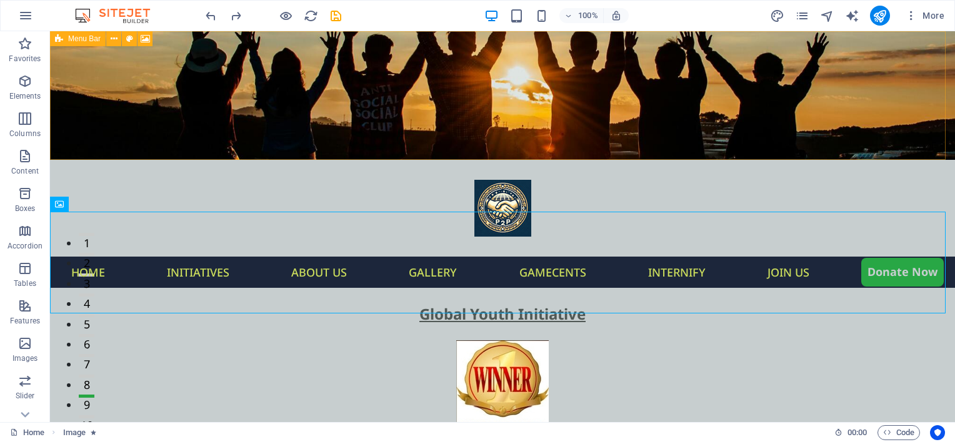
select select "rem"
select select "px"
select select "500"
select select "px"
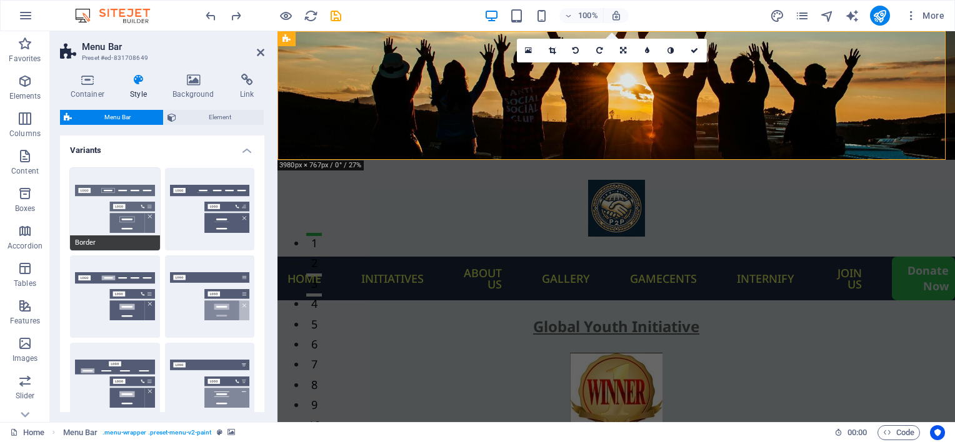
click at [82, 221] on button "Border" at bounding box center [115, 209] width 90 height 82
type input "1"
select select "sticky_reverse"
select select "hover_border"
type input "1"
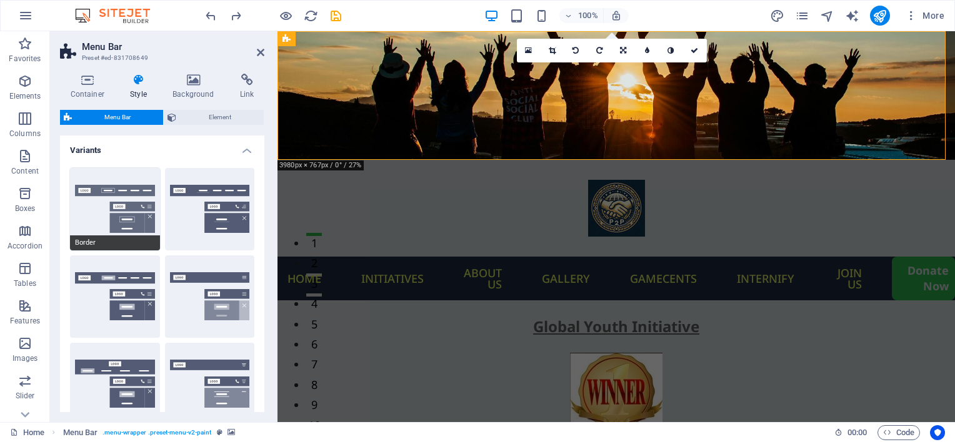
type input "3"
type input "1"
select select "link-special-font"
type input "1.1"
select select "rem"
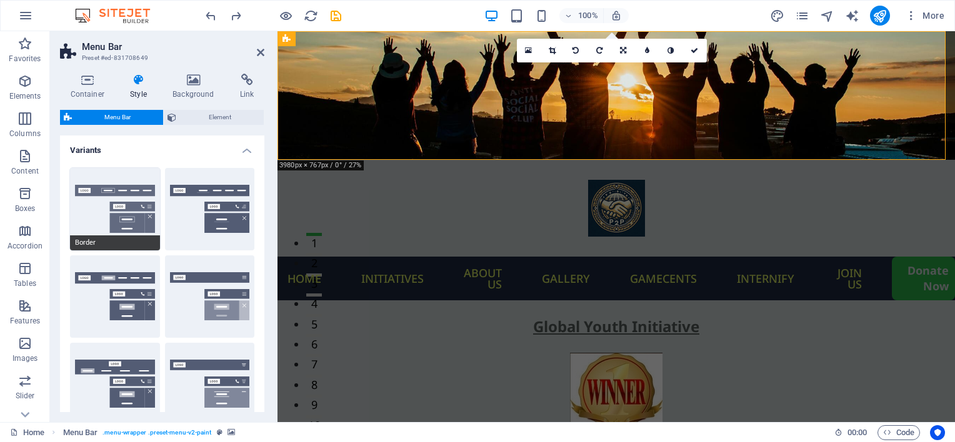
select select
type input "1"
select select "500"
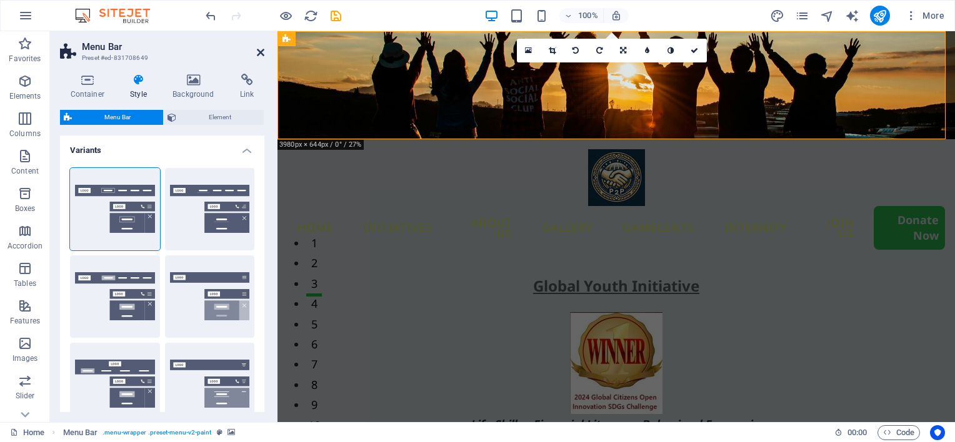
click at [260, 54] on icon at bounding box center [260, 52] width 7 height 10
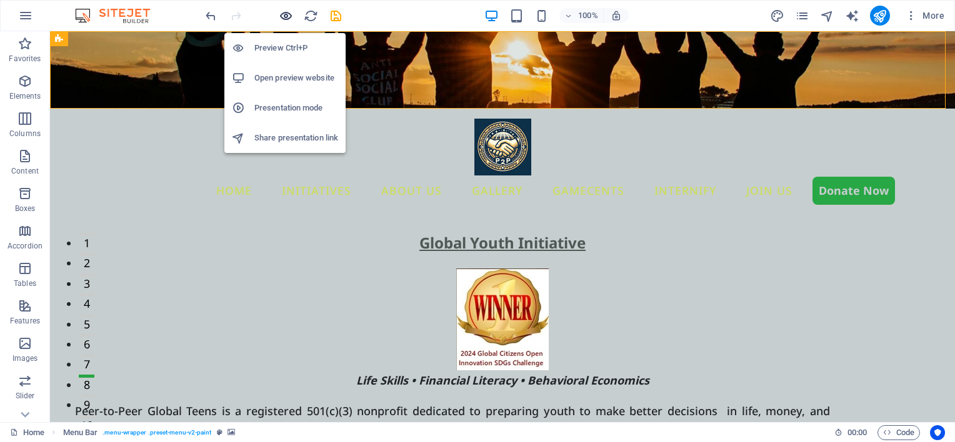
click at [286, 12] on icon "button" at bounding box center [286, 16] width 14 height 14
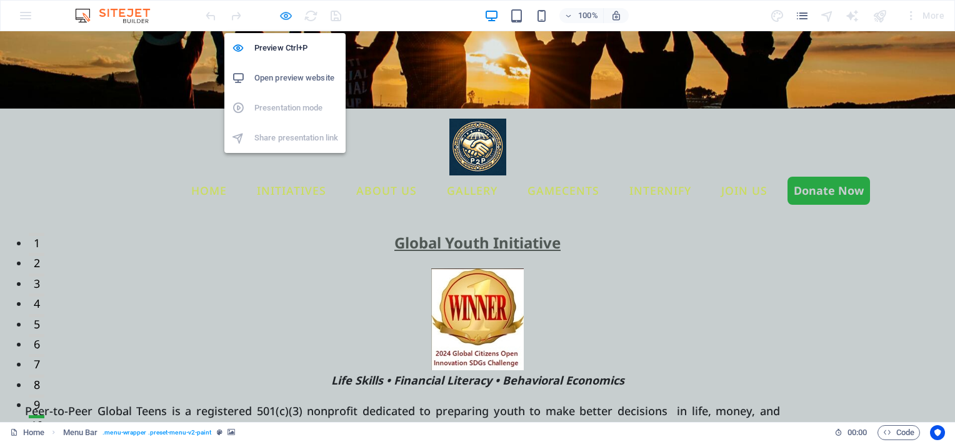
click at [287, 15] on icon "button" at bounding box center [286, 16] width 14 height 14
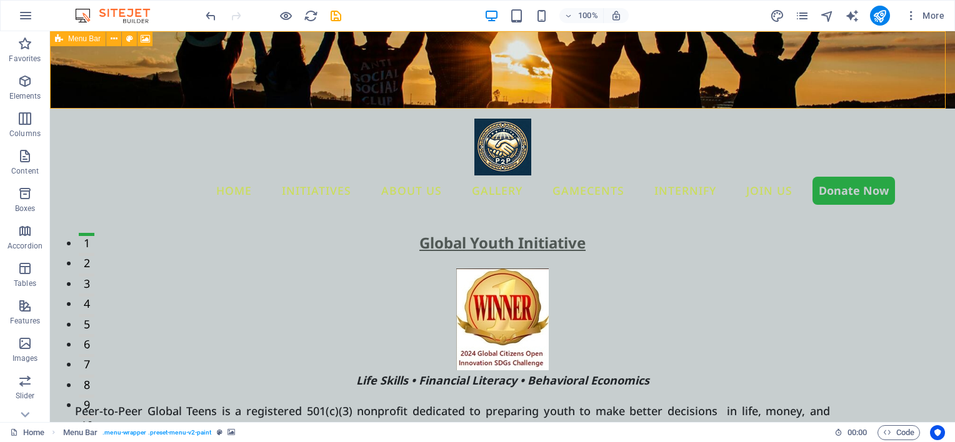
click at [68, 40] on span "Menu Bar" at bounding box center [84, 38] width 32 height 7
select select "rem"
select select "sticky_reverse"
select select "px"
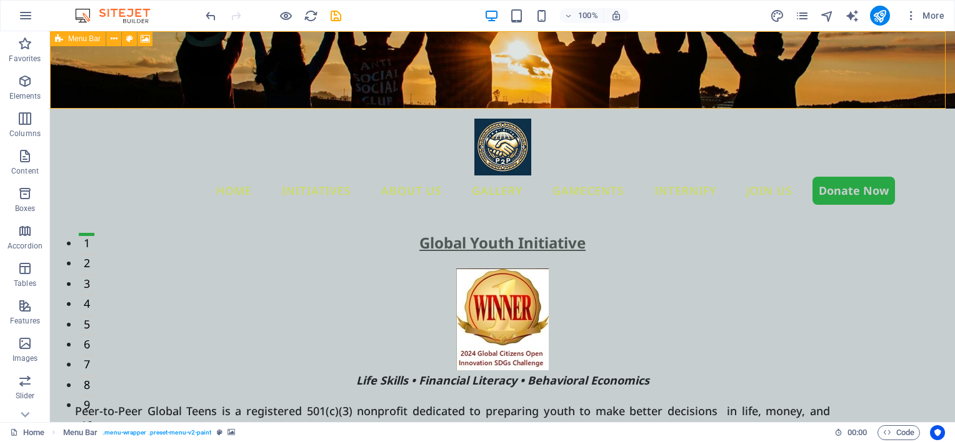
select select "px"
select select "hover_border"
select select "px"
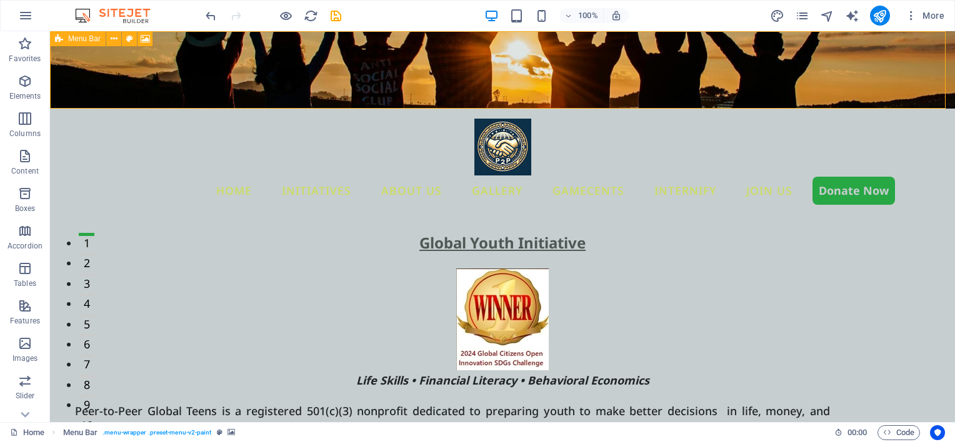
select select "px"
select select "rem"
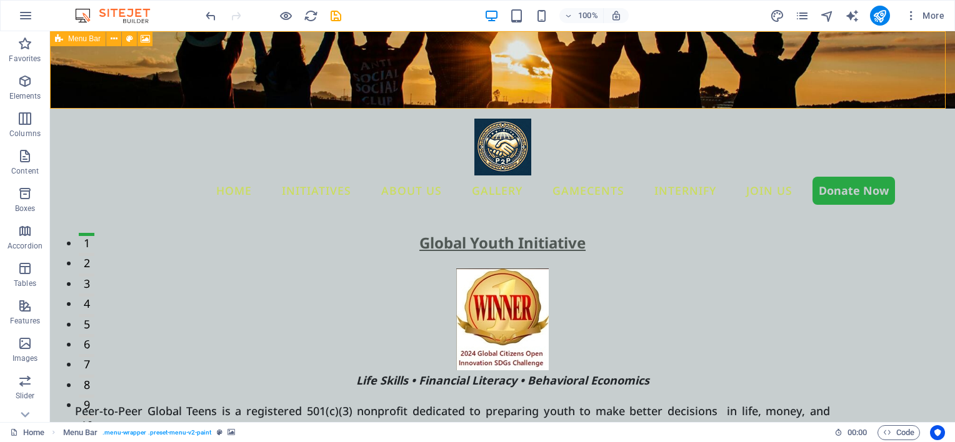
select select "rem"
select select "link-special-font"
select select "rem"
select select "500"
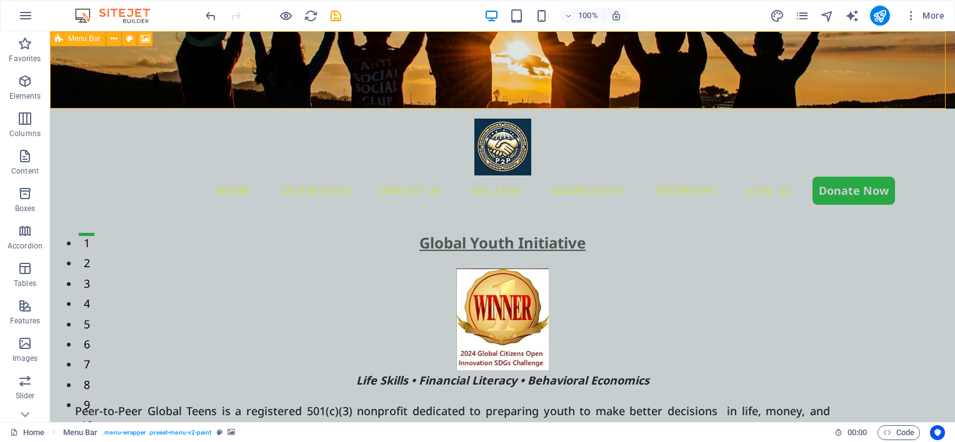
select select "px"
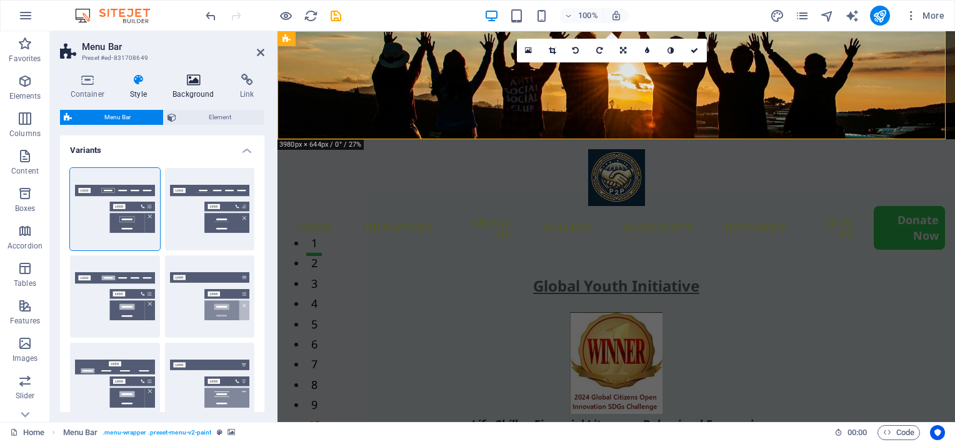
click at [178, 92] on h4 "Background" at bounding box center [195, 87] width 67 height 26
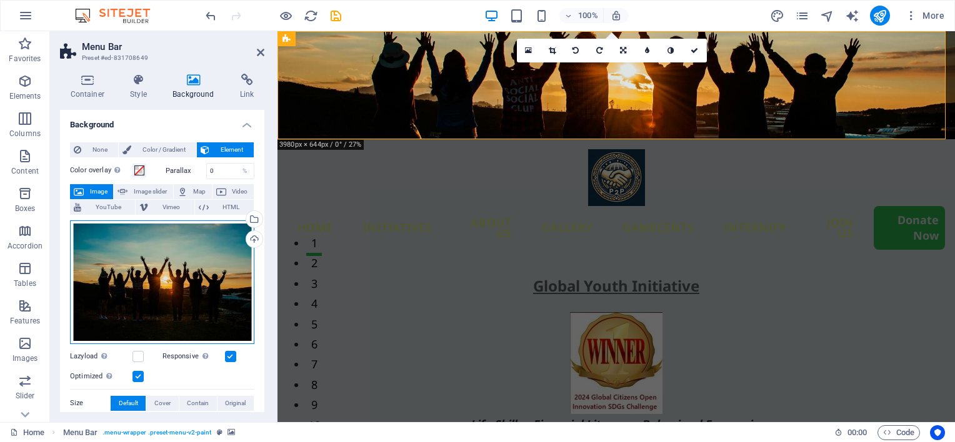
click at [151, 264] on div "Drag files here, click to choose files or select files from Files or our free s…" at bounding box center [162, 283] width 184 height 124
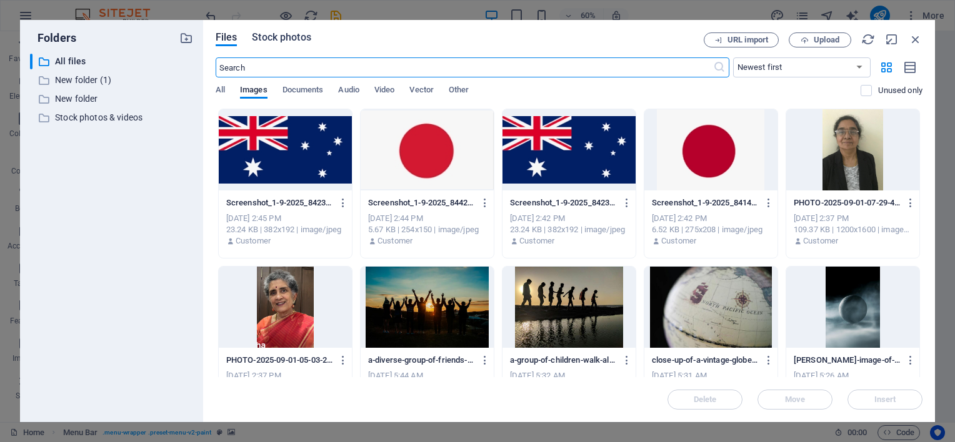
click at [267, 37] on span "Stock photos" at bounding box center [281, 37] width 59 height 15
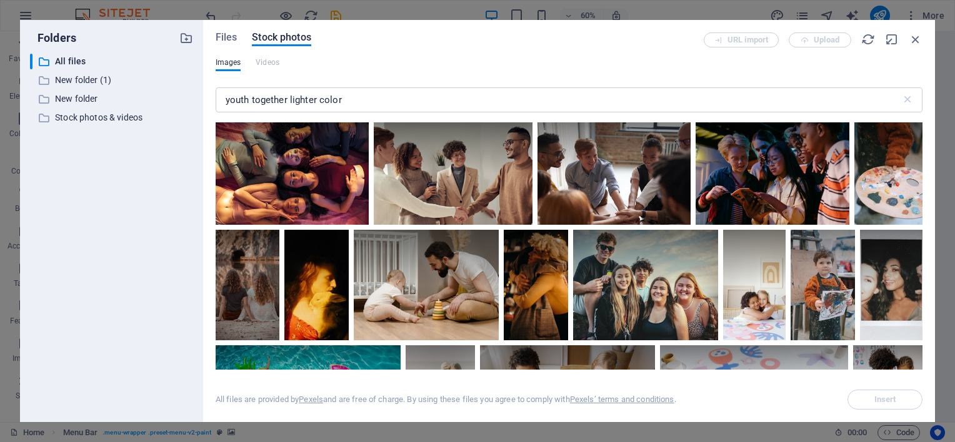
scroll to position [937, 0]
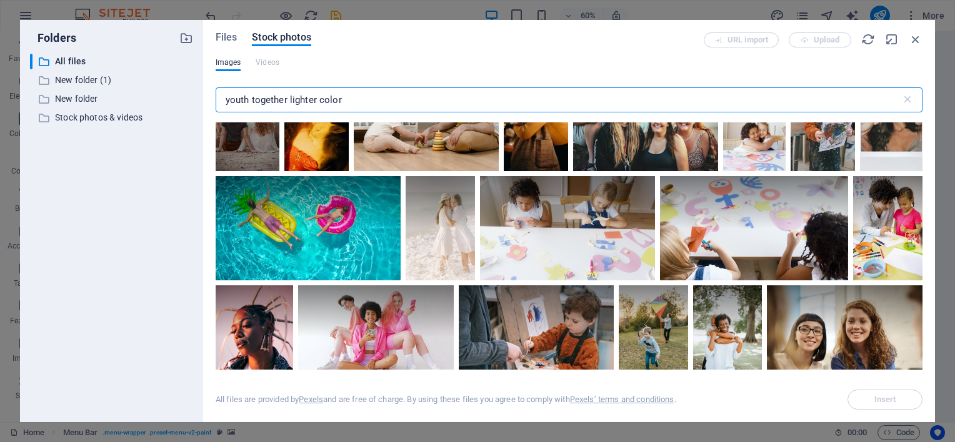
drag, startPoint x: 289, startPoint y: 98, endPoint x: 252, endPoint y: 97, distance: 36.9
click at [252, 97] on input "youth together lighter color" at bounding box center [558, 99] width 685 height 25
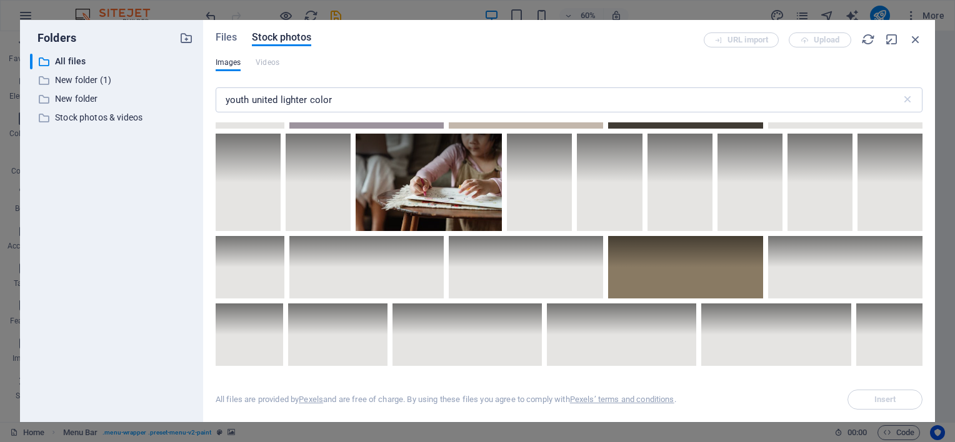
scroll to position [3669, 0]
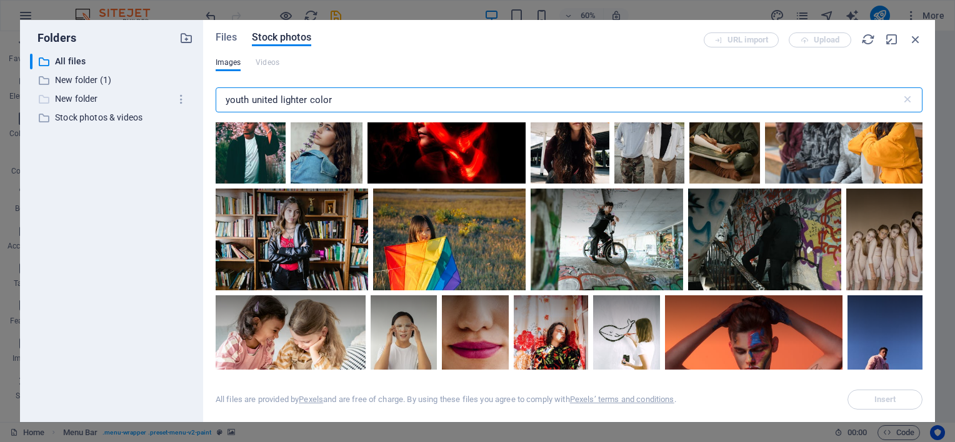
drag, startPoint x: 343, startPoint y: 96, endPoint x: 144, endPoint y: 99, distance: 199.3
click at [143, 103] on div "Folders ​ All files All files ​ New folder (1) New folder (1) ​ New folder New …" at bounding box center [477, 221] width 915 height 402
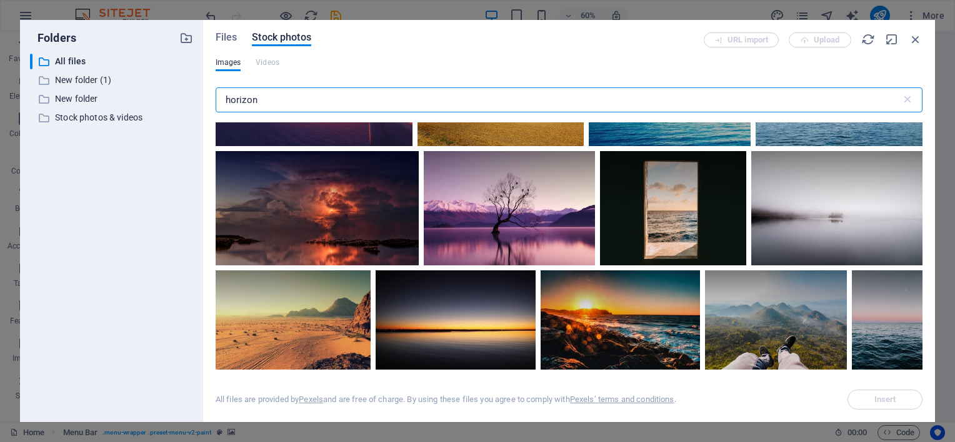
scroll to position [875, 0]
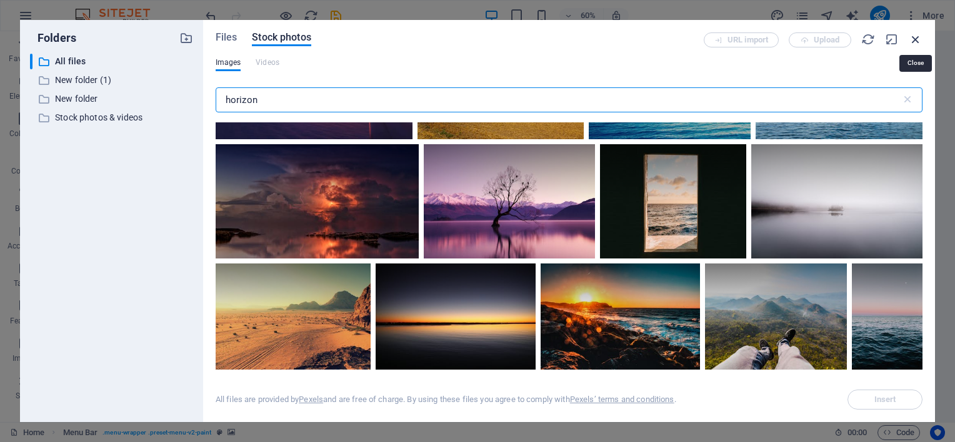
type input "horizon"
click at [917, 37] on icon "button" at bounding box center [916, 39] width 14 height 14
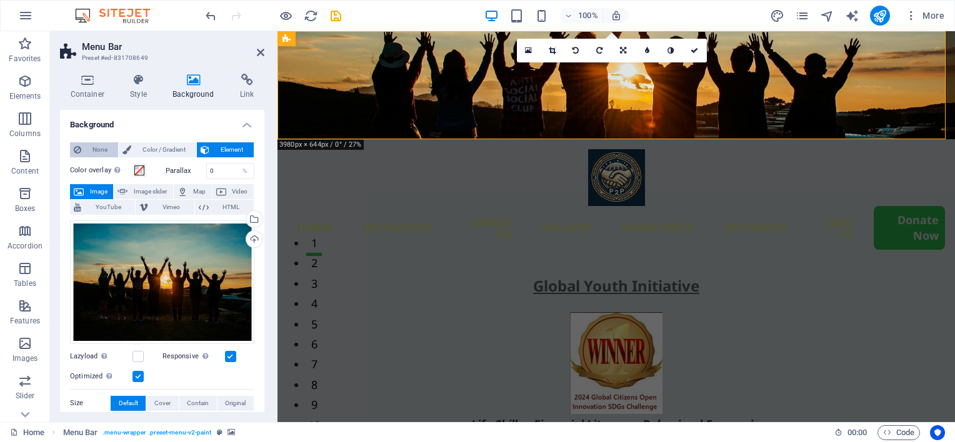
click at [97, 147] on span "None" at bounding box center [99, 149] width 29 height 15
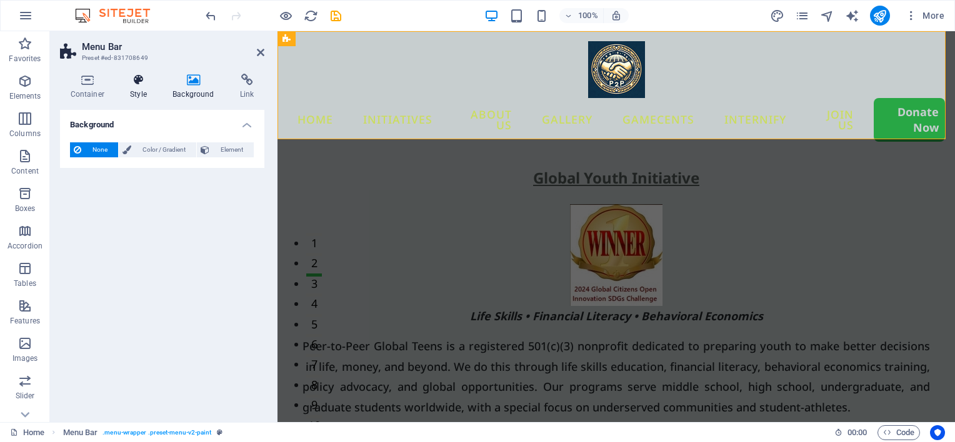
click at [140, 90] on h4 "Style" at bounding box center [141, 87] width 42 height 26
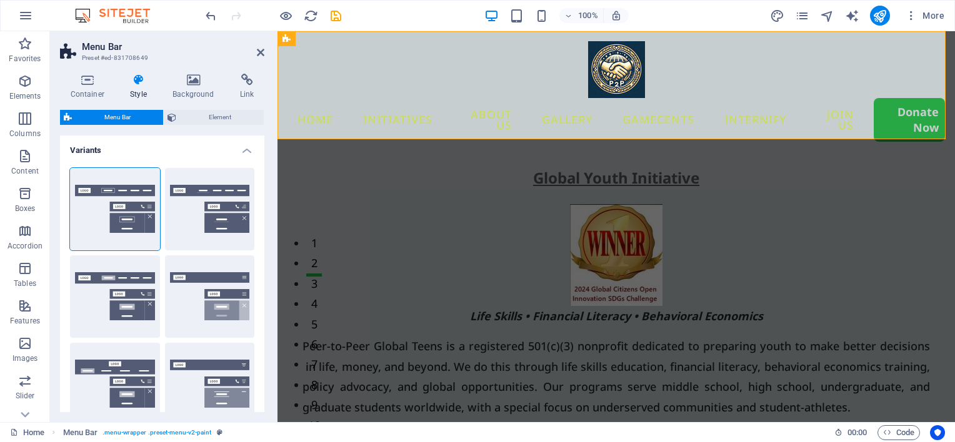
click at [104, 274] on div "Default" at bounding box center [115, 297] width 90 height 82
click at [86, 279] on button "Default" at bounding box center [115, 297] width 90 height 82
select select "sticky_menu"
select select "hover_box_bottom"
type input "0"
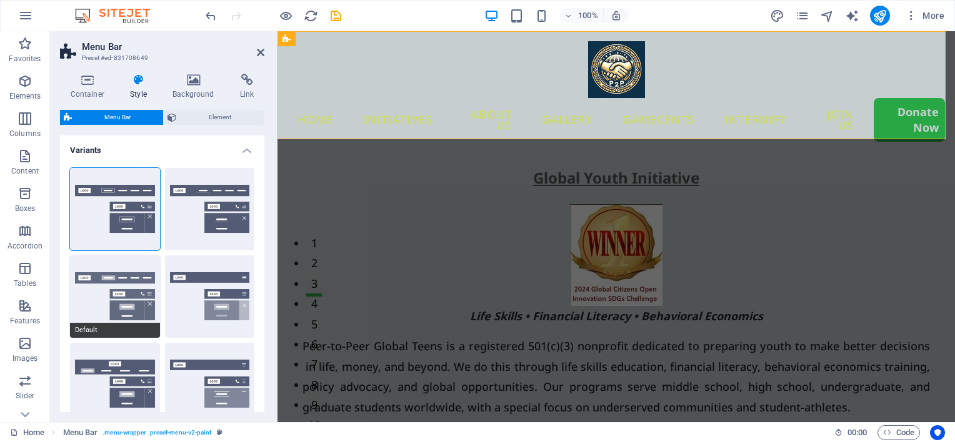
type input "2"
select select "link-default-font"
select select "px"
select select
type input "0"
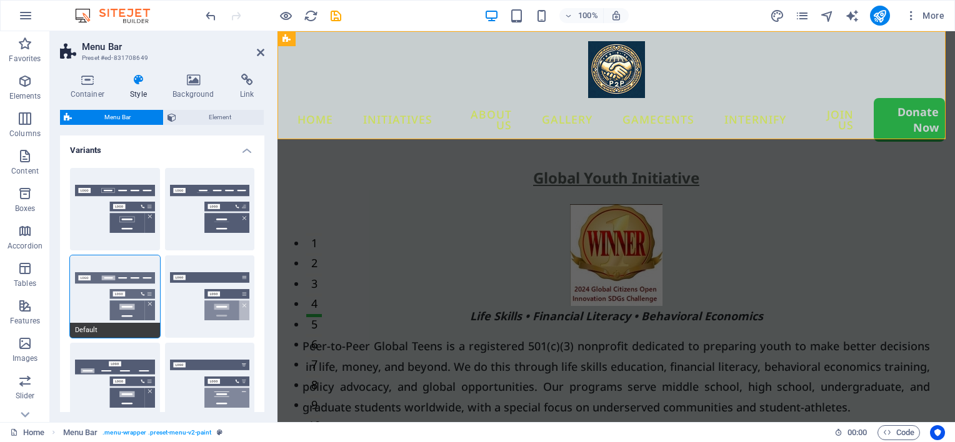
select select
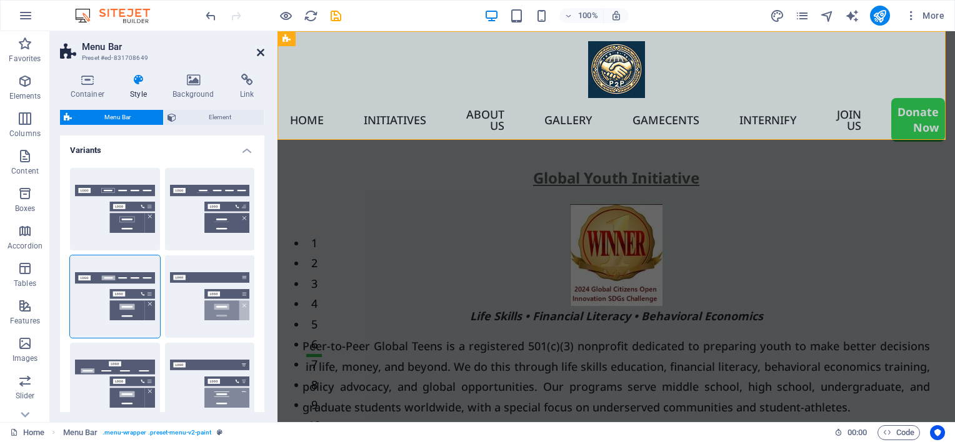
click at [260, 52] on icon at bounding box center [260, 52] width 7 height 10
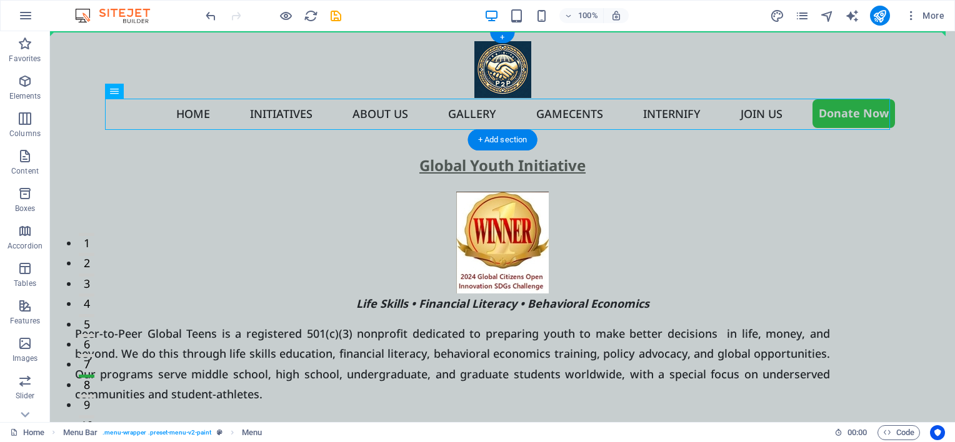
drag, startPoint x: 266, startPoint y: 103, endPoint x: 306, endPoint y: 71, distance: 51.5
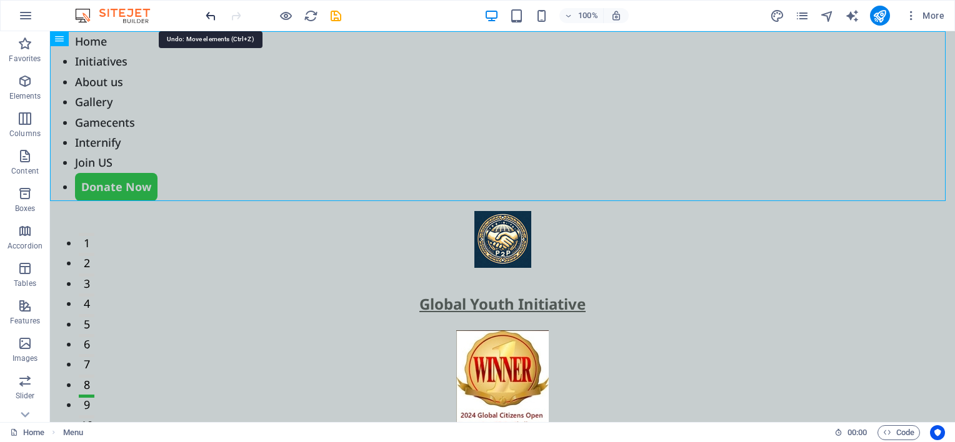
click at [209, 19] on icon "undo" at bounding box center [211, 16] width 14 height 14
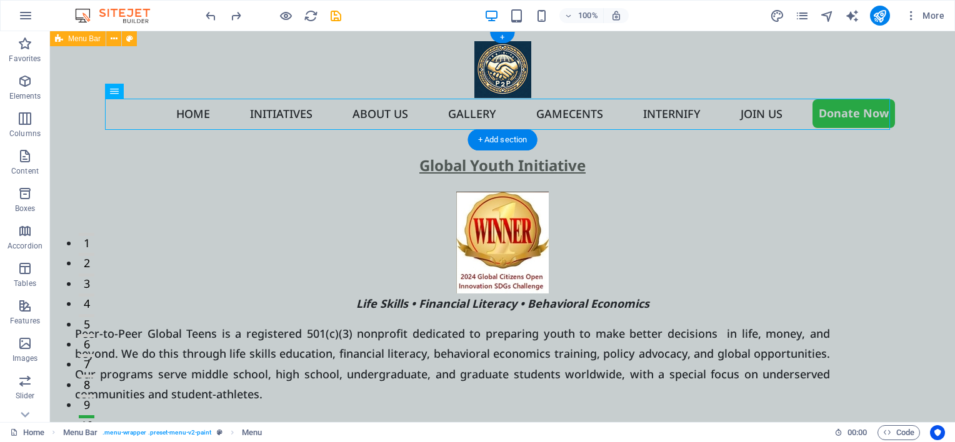
click at [95, 129] on div "Home Initiatives About us Gallery Gamecents Internify Join US Donate Now" at bounding box center [502, 85] width 905 height 108
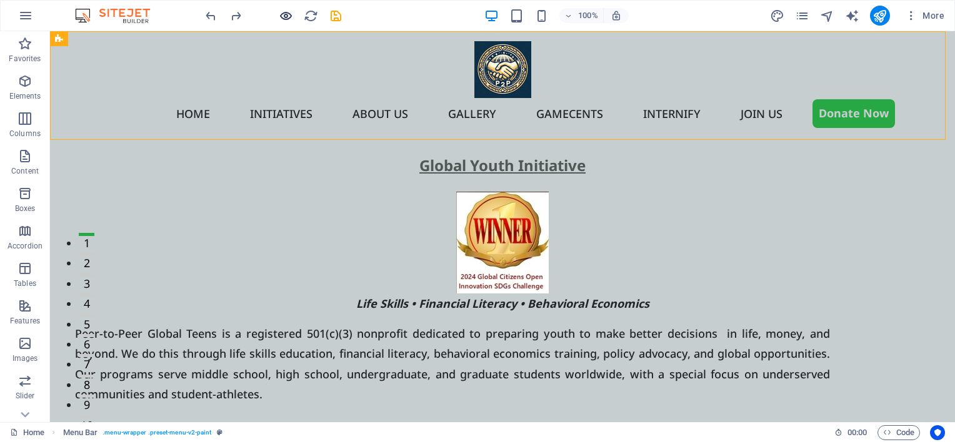
click at [279, 14] on icon "button" at bounding box center [286, 16] width 14 height 14
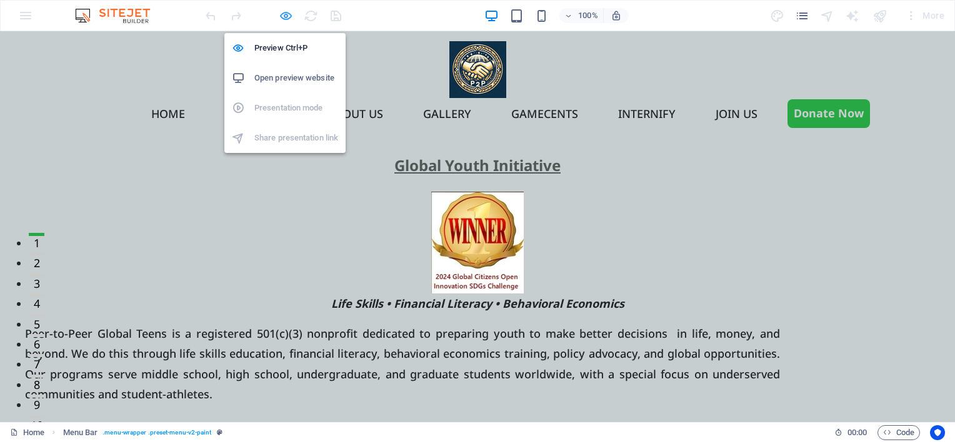
click at [280, 14] on icon "button" at bounding box center [286, 16] width 14 height 14
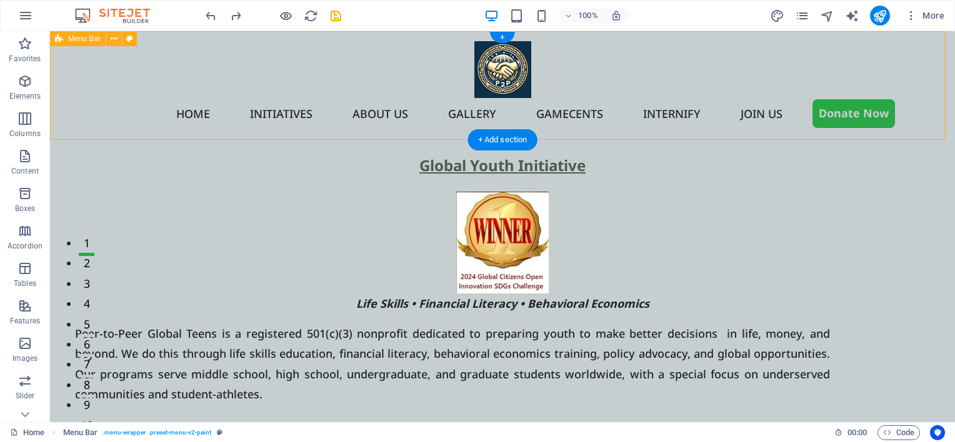
click at [94, 83] on div "Home Initiatives About us Gallery Gamecents Internify Join US Donate Now" at bounding box center [502, 85] width 905 height 108
select select "rem"
select select "sticky_menu"
select select "px"
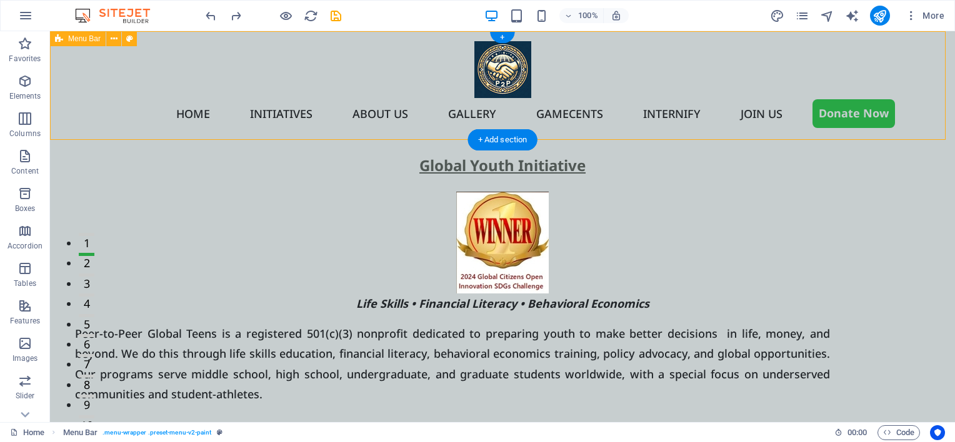
select select "px"
select select "hover_box_bottom"
select select "px"
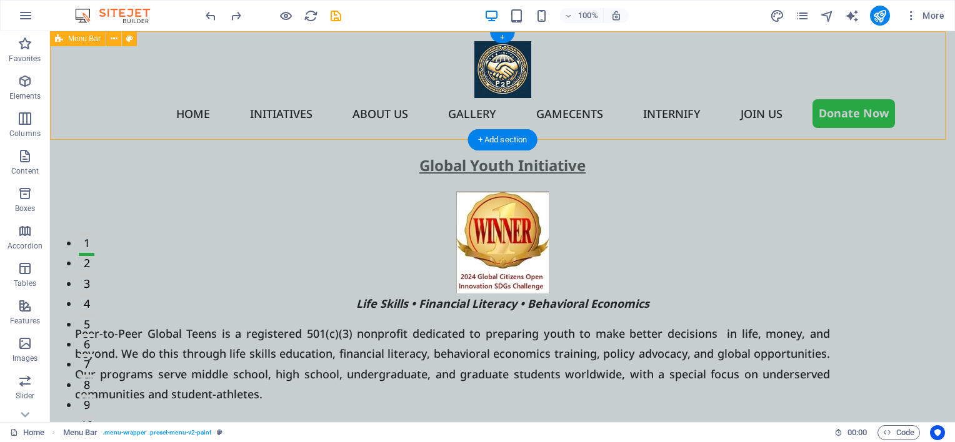
select select "rem"
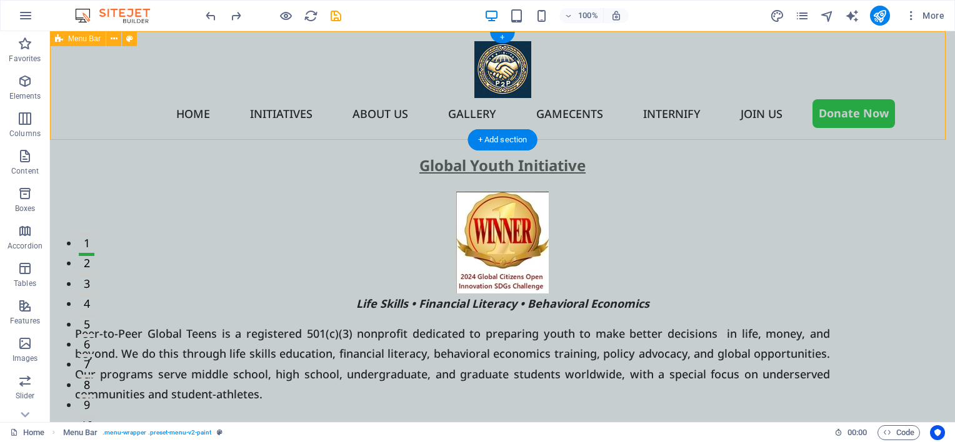
select select "rem"
select select "px"
select select
select select "px"
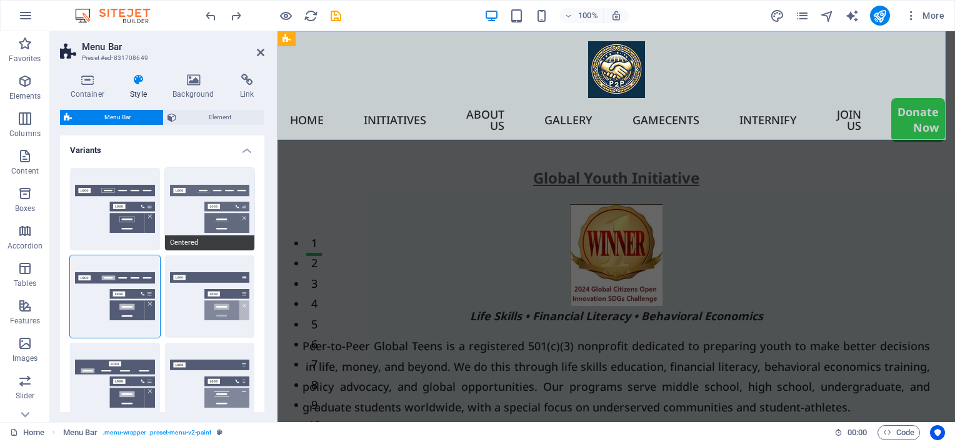
click at [174, 219] on button "Centered" at bounding box center [210, 209] width 90 height 82
select select "hover_border_bottom"
type input "1"
select select "DISABLED_OPTION_VALUE"
type input "0"
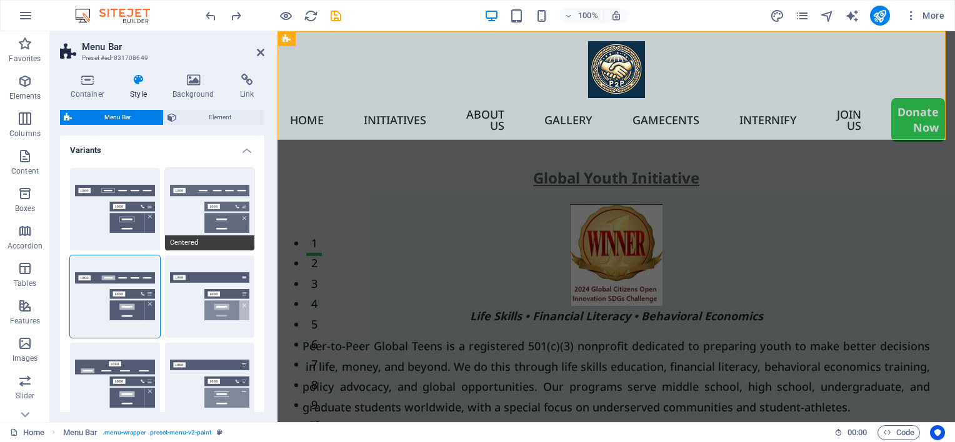
type input "0"
select select "link-special-font"
type input "1.5"
select select "rem"
select select
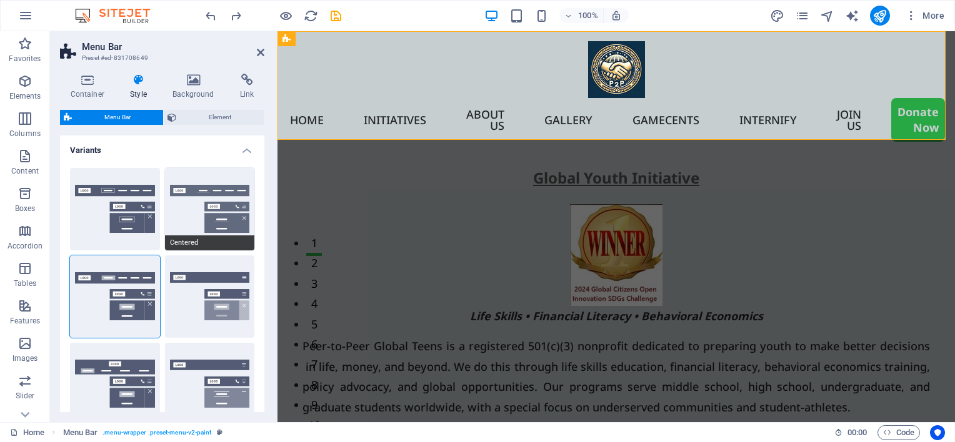
type input "2"
select select "500"
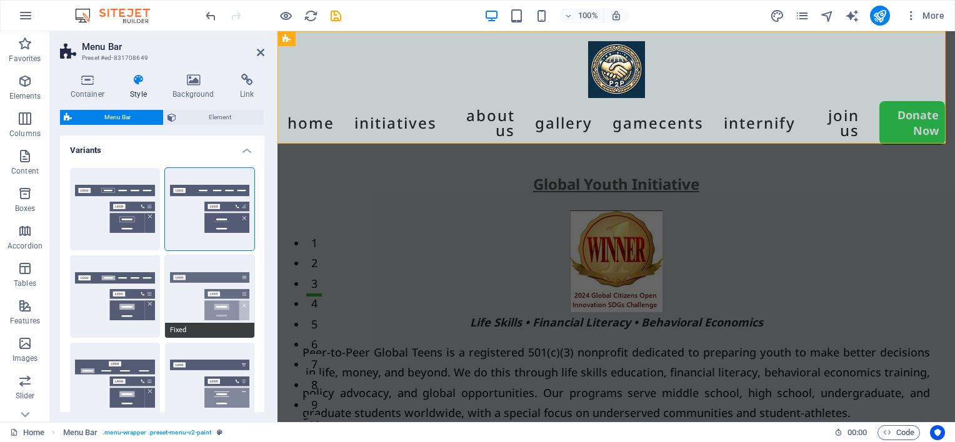
click at [174, 279] on button "Fixed" at bounding box center [210, 297] width 90 height 82
select select "hover_box_bottom"
type input "1"
select select "rem"
type input "1"
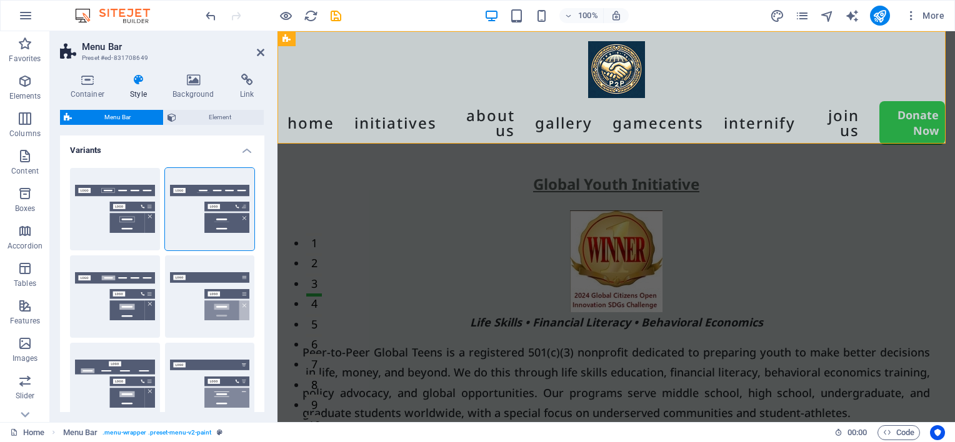
type input "1"
select select "link-special-font"
type input "1.5"
select select "rem"
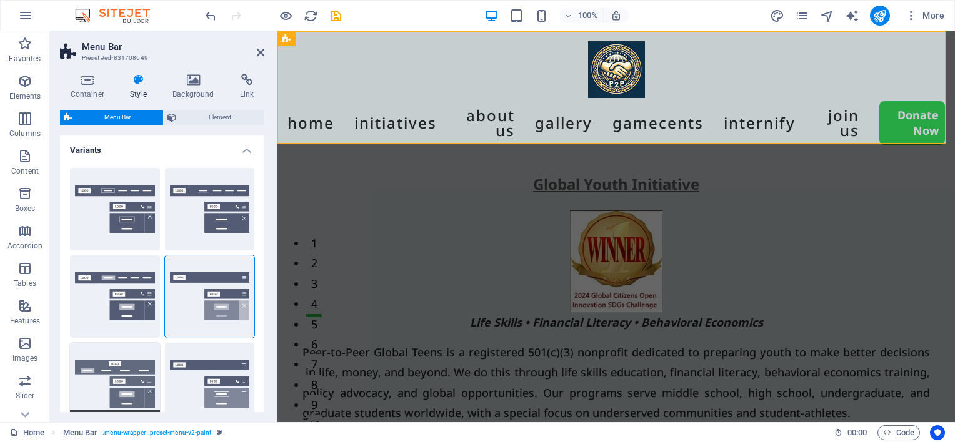
click at [70, 382] on button "Loki" at bounding box center [115, 384] width 90 height 82
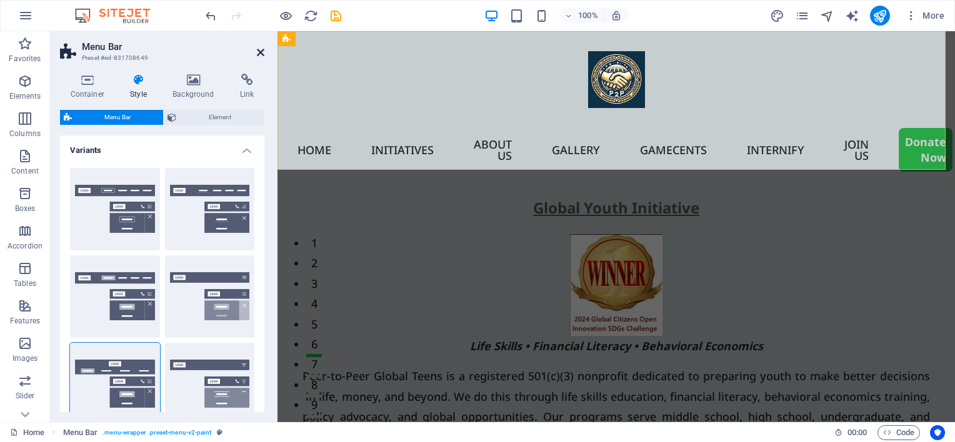
click at [260, 52] on icon at bounding box center [260, 52] width 7 height 10
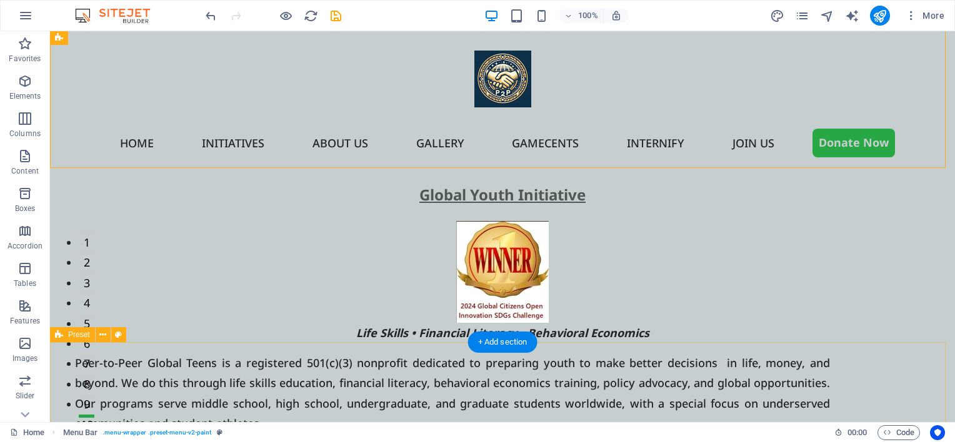
scroll to position [0, 0]
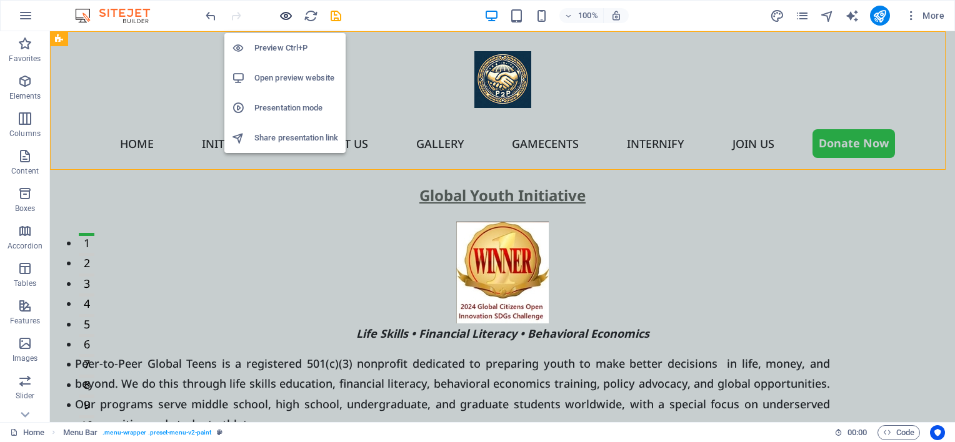
click at [282, 17] on icon "button" at bounding box center [286, 16] width 14 height 14
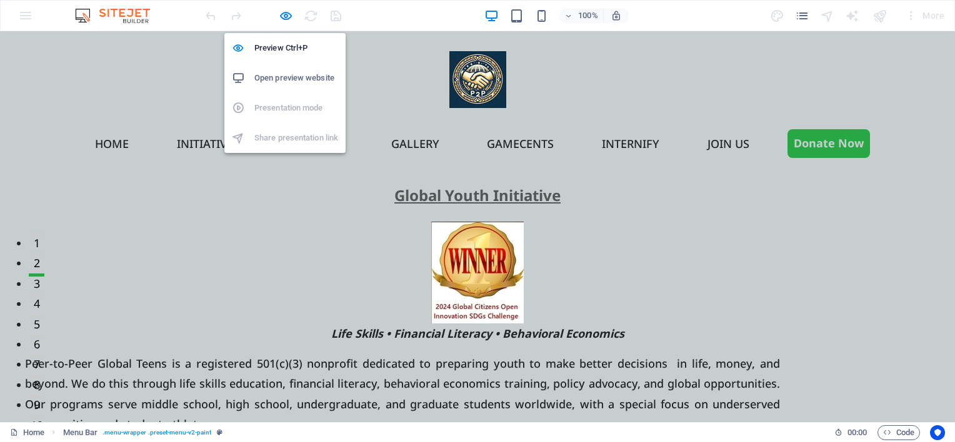
drag, startPoint x: 286, startPoint y: 17, endPoint x: 275, endPoint y: 27, distance: 15.0
click at [286, 17] on icon "button" at bounding box center [286, 16] width 14 height 14
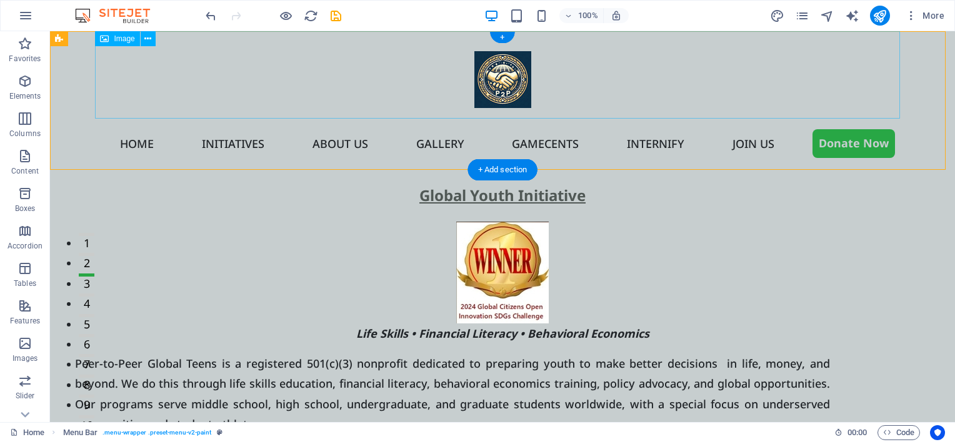
click at [195, 89] on figure at bounding box center [502, 74] width 805 height 87
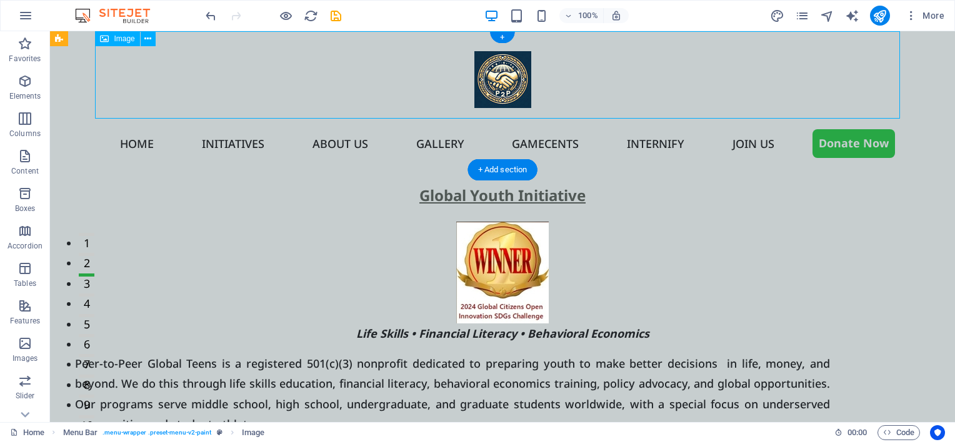
click at [195, 89] on figure at bounding box center [502, 74] width 805 height 87
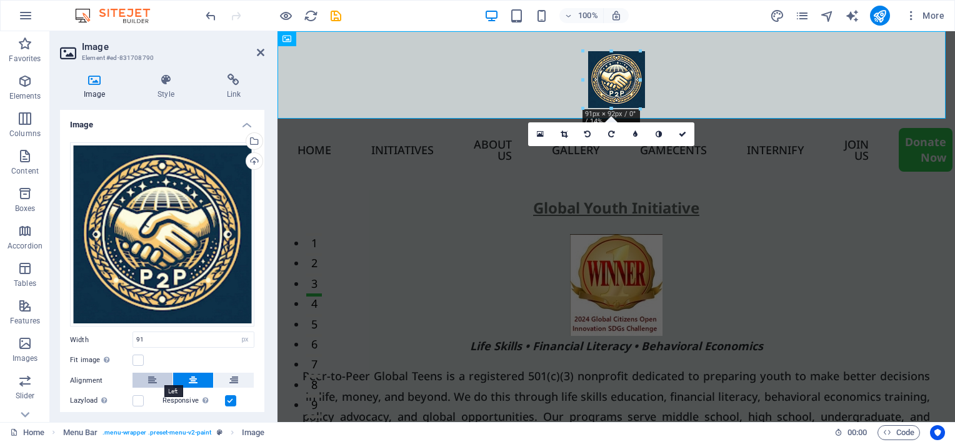
click at [148, 379] on icon at bounding box center [152, 380] width 9 height 15
click at [156, 92] on h4 "Style" at bounding box center [168, 87] width 69 height 26
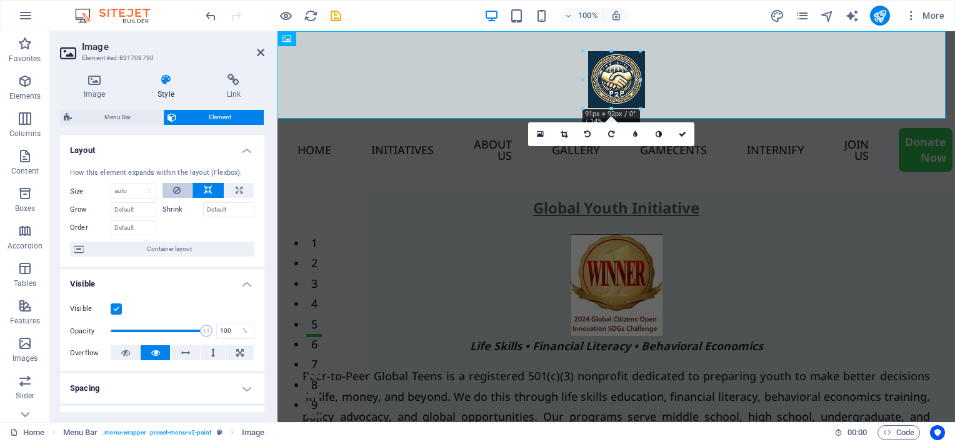
click at [179, 190] on icon at bounding box center [176, 190] width 7 height 15
click at [98, 88] on h4 "Image" at bounding box center [97, 87] width 74 height 26
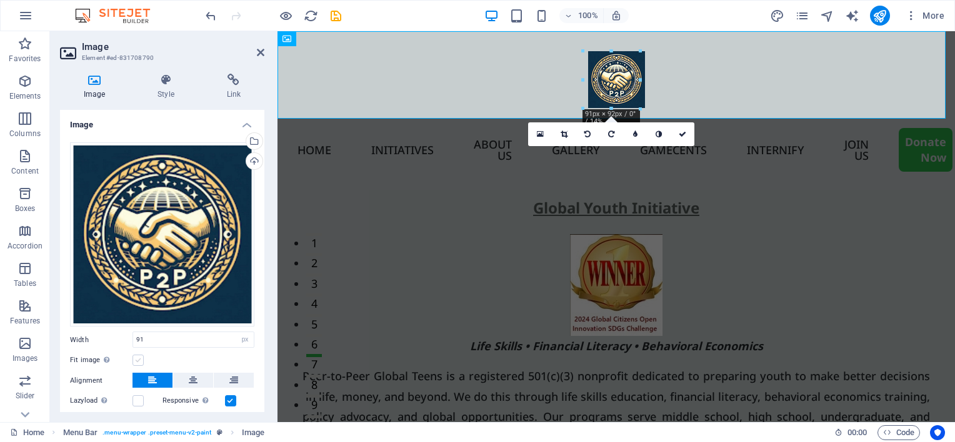
click at [139, 356] on label at bounding box center [137, 360] width 11 height 11
click at [0, 0] on input "Fit image Automatically fit image to a fixed width and height" at bounding box center [0, 0] width 0 height 0
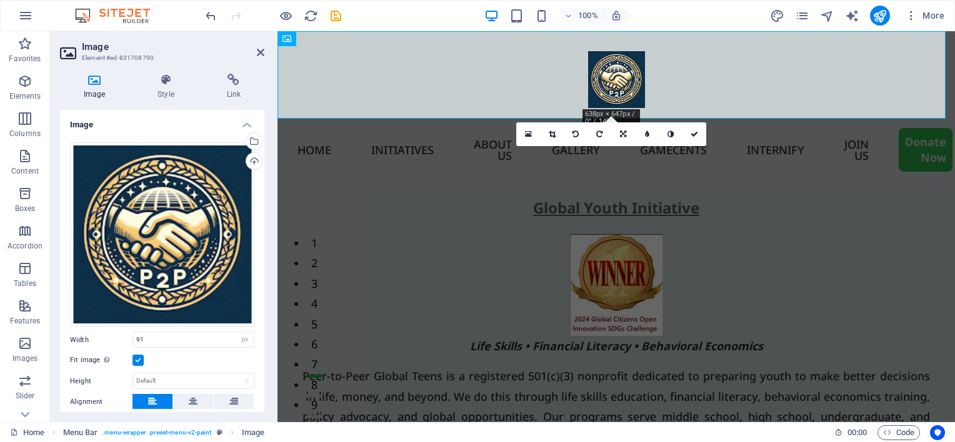
click at [140, 394] on button at bounding box center [152, 401] width 40 height 15
click at [142, 381] on select "Default auto px" at bounding box center [193, 381] width 121 height 15
click at [172, 86] on h4 "Style" at bounding box center [168, 87] width 69 height 26
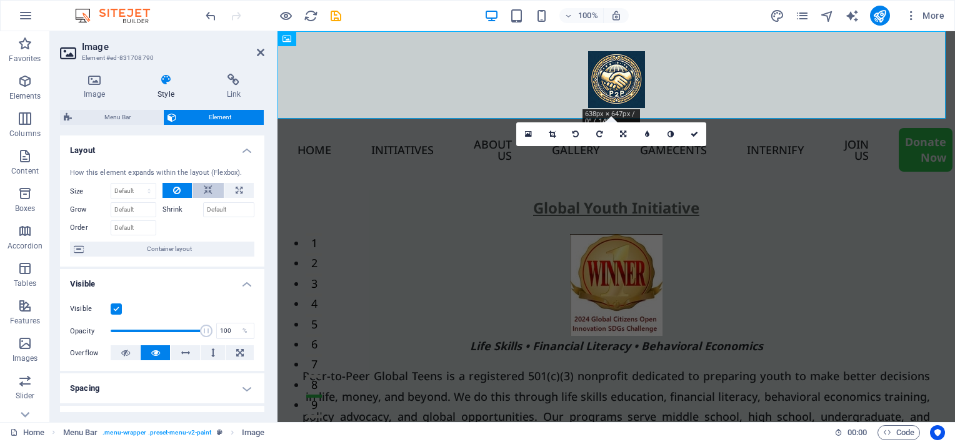
click at [204, 190] on icon at bounding box center [208, 190] width 9 height 15
click at [257, 55] on icon at bounding box center [260, 52] width 7 height 10
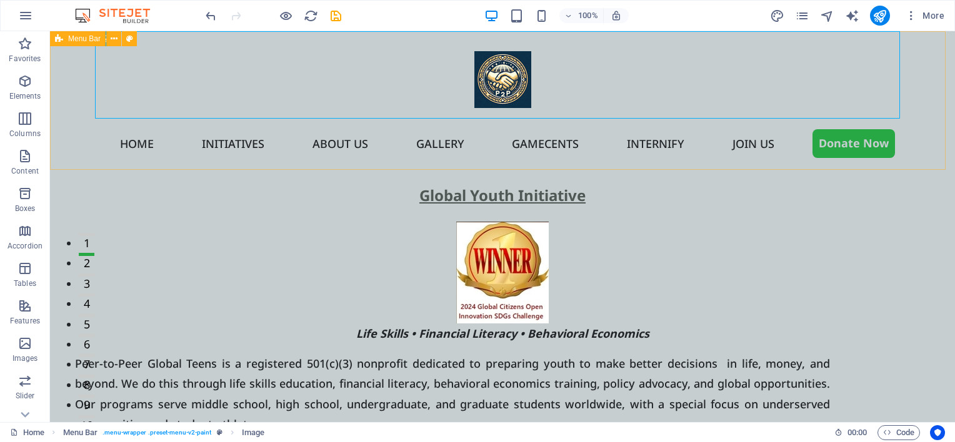
click at [60, 40] on icon at bounding box center [59, 38] width 8 height 15
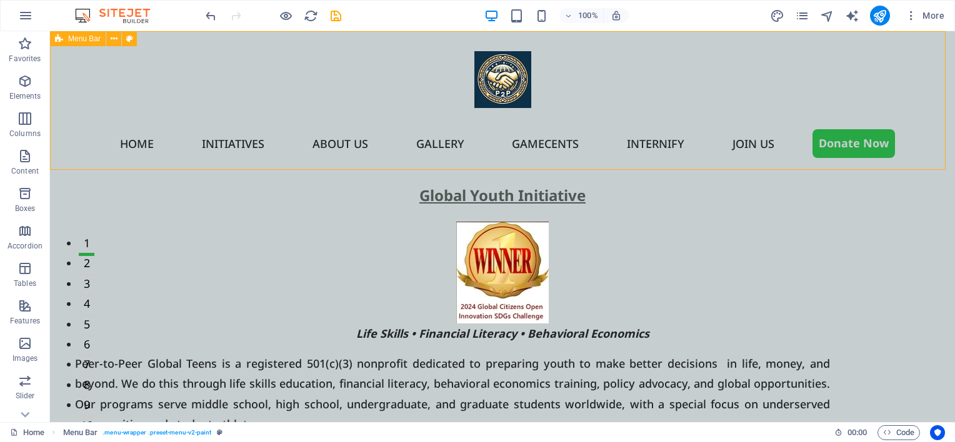
click at [66, 42] on div "Menu Bar" at bounding box center [78, 38] width 56 height 15
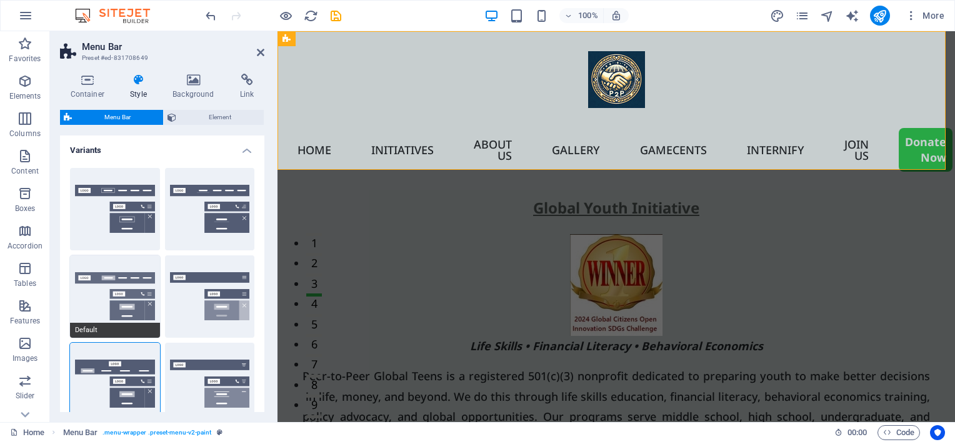
click at [80, 275] on button "Default" at bounding box center [115, 297] width 90 height 82
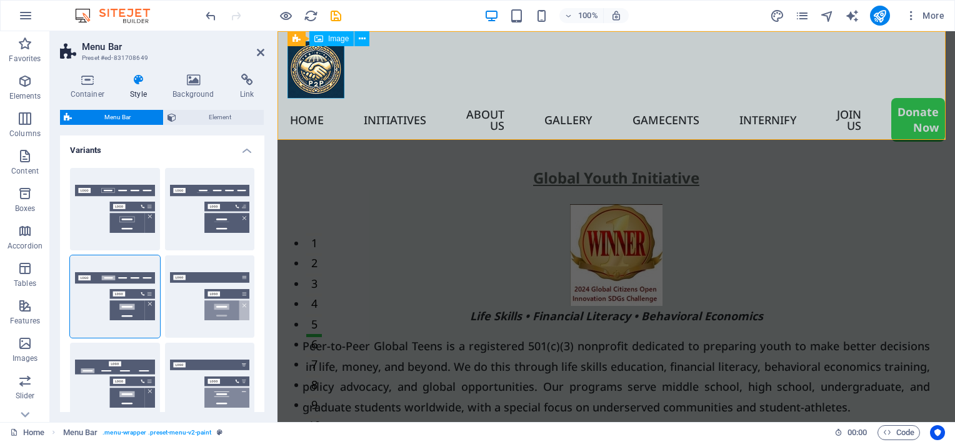
click at [305, 77] on figure at bounding box center [615, 69] width 657 height 57
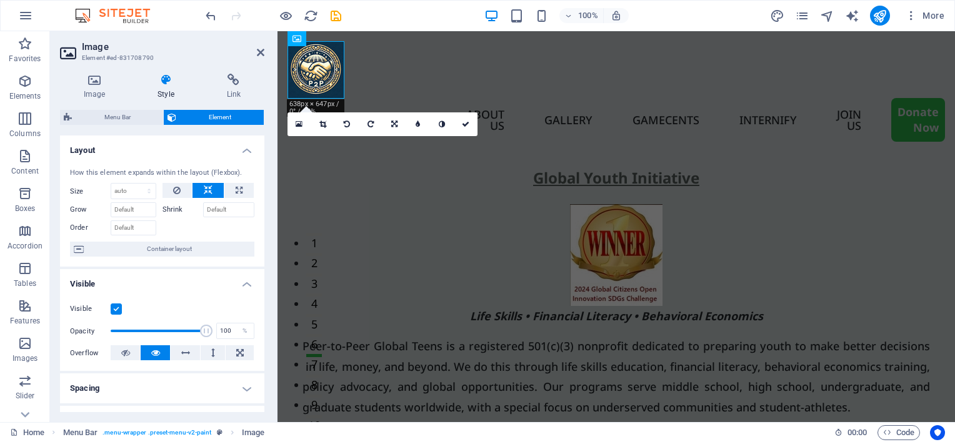
click at [322, 123] on icon at bounding box center [322, 124] width 7 height 7
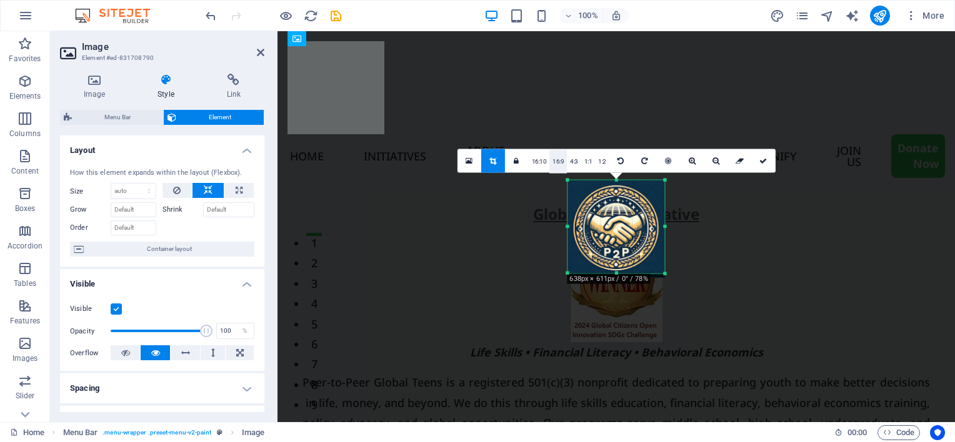
drag, startPoint x: 772, startPoint y: 384, endPoint x: 557, endPoint y: 164, distance: 307.5
click at [567, 181] on div "180 170 160 150 140 130 120 110 100 90 80 70 60 50 40 30 20 10 0 -10 -20 -30 -4…" at bounding box center [615, 227] width 97 height 93
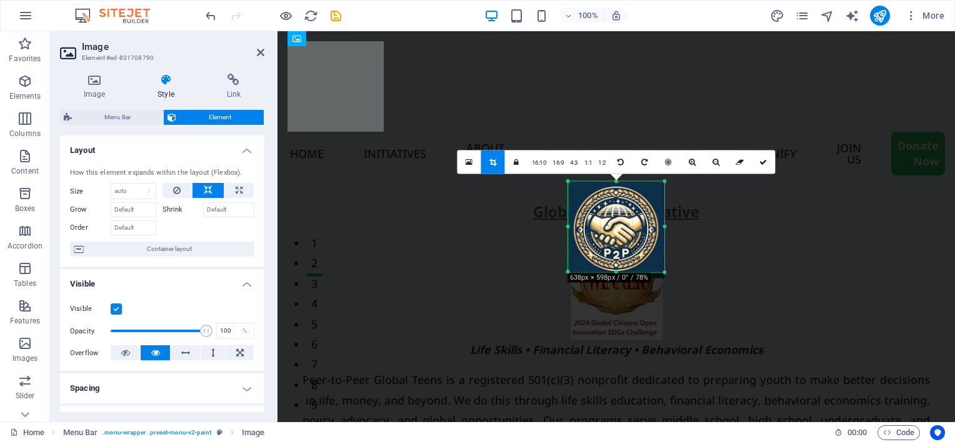
click at [666, 274] on div at bounding box center [664, 272] width 7 height 7
drag, startPoint x: 759, startPoint y: 162, endPoint x: 302, endPoint y: 147, distance: 457.6
click at [759, 162] on icon at bounding box center [762, 162] width 7 height 7
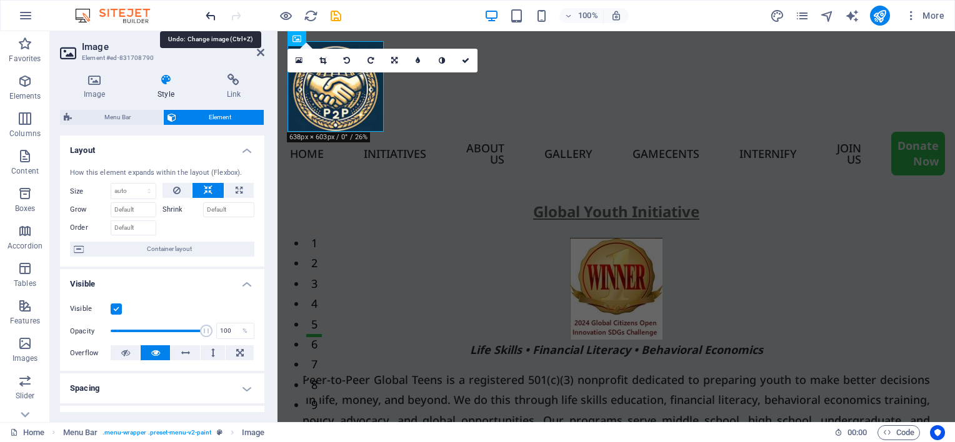
click at [205, 11] on icon "undo" at bounding box center [211, 16] width 14 height 14
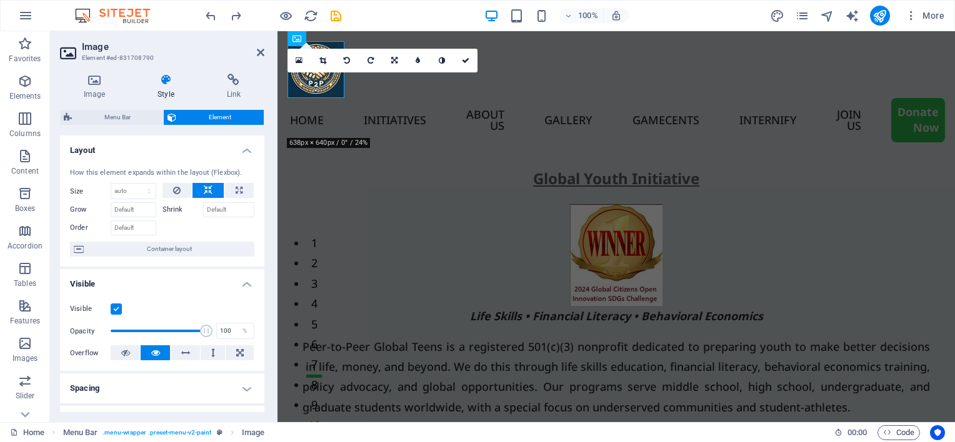
click at [161, 77] on icon at bounding box center [166, 80] width 64 height 12
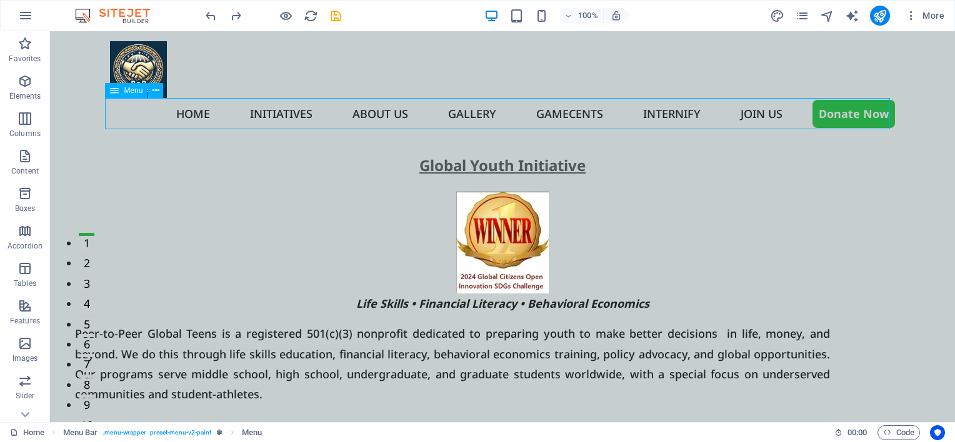
drag, startPoint x: 99, startPoint y: 110, endPoint x: 376, endPoint y: 107, distance: 276.2
click at [376, 107] on nav "Home Initiatives About us Gallery Gamecents Internify Join US Donate Now" at bounding box center [502, 113] width 785 height 31
click at [111, 102] on nav "Home Initiatives About us Gallery Gamecents Internify Join US Donate Now" at bounding box center [502, 113] width 785 height 31
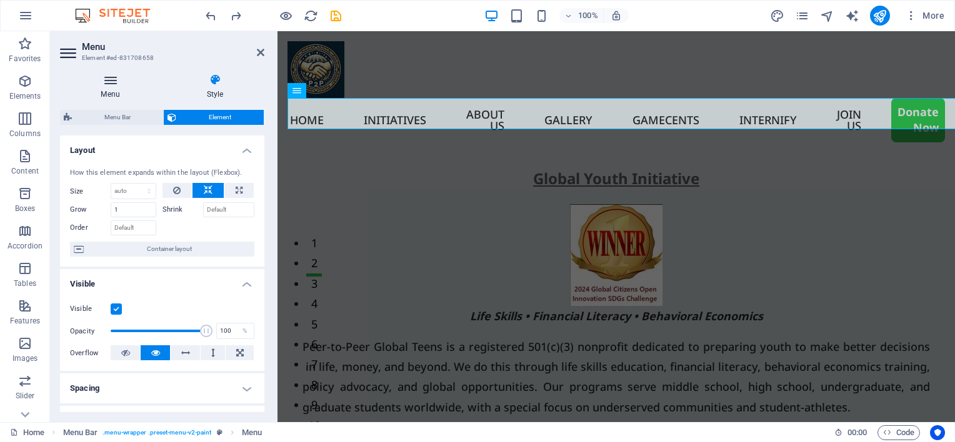
click at [112, 92] on h4 "Menu" at bounding box center [113, 87] width 106 height 26
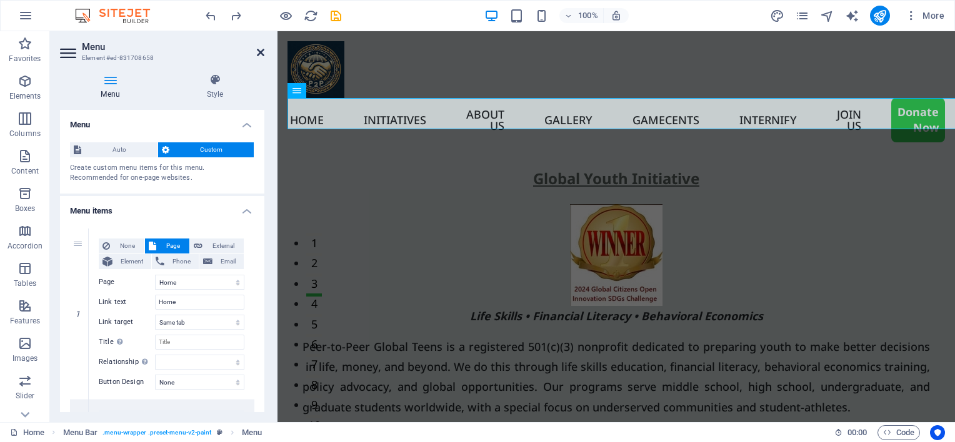
click at [262, 51] on icon at bounding box center [260, 52] width 7 height 10
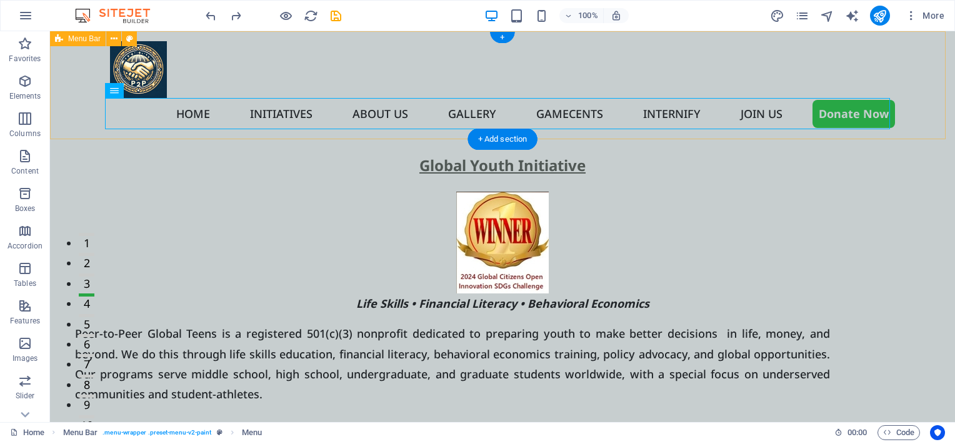
click at [75, 64] on div "Home Initiatives About us Gallery Gamecents Internify Join US Donate Now" at bounding box center [502, 85] width 905 height 108
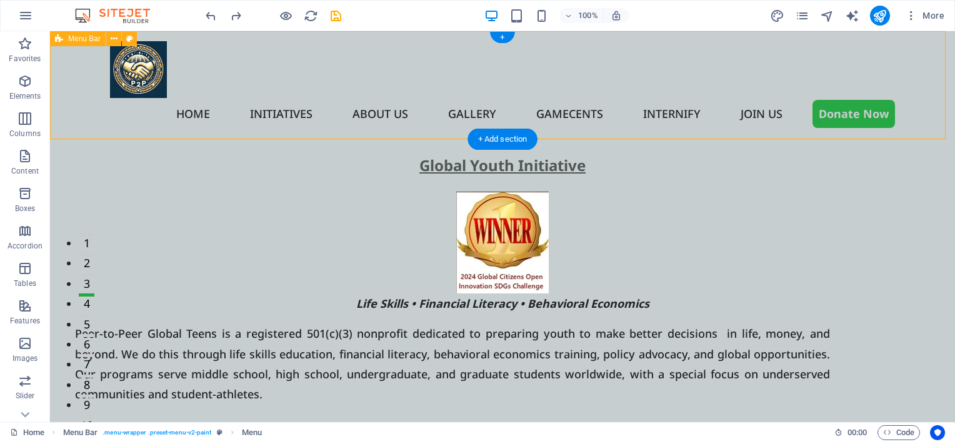
click at [75, 64] on div "Home Initiatives About us Gallery Gamecents Internify Join US Donate Now" at bounding box center [502, 85] width 905 height 108
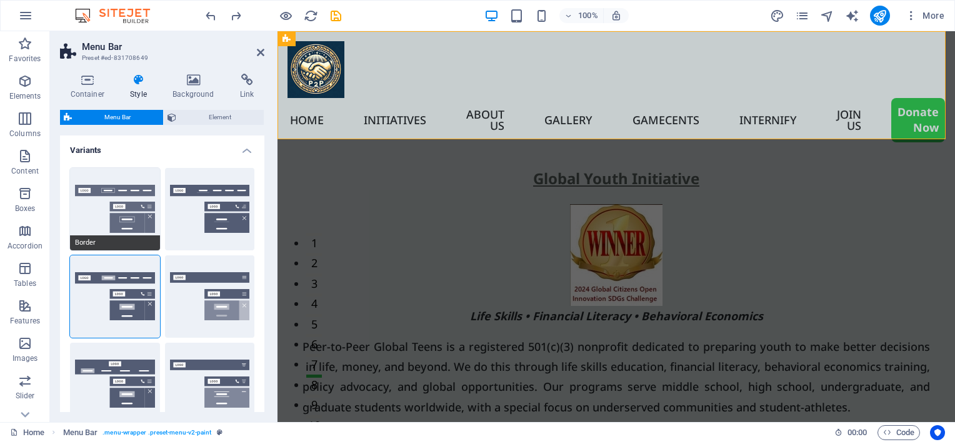
click at [139, 178] on button "Border" at bounding box center [115, 209] width 90 height 82
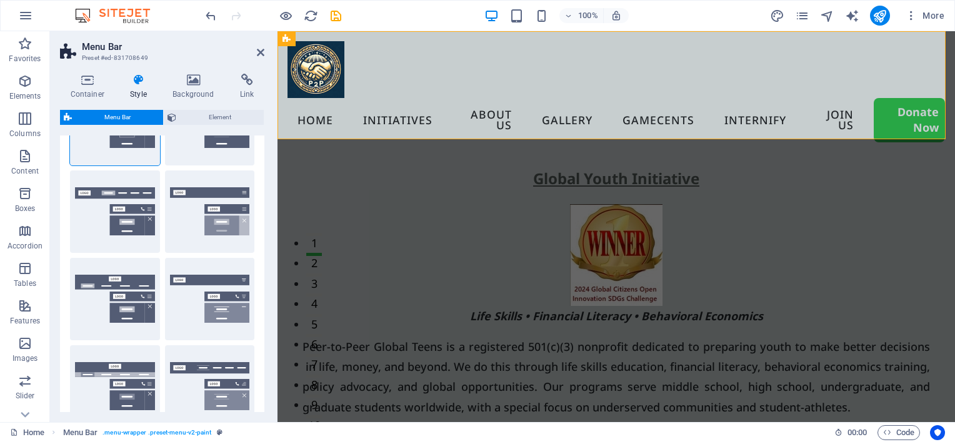
scroll to position [250, 0]
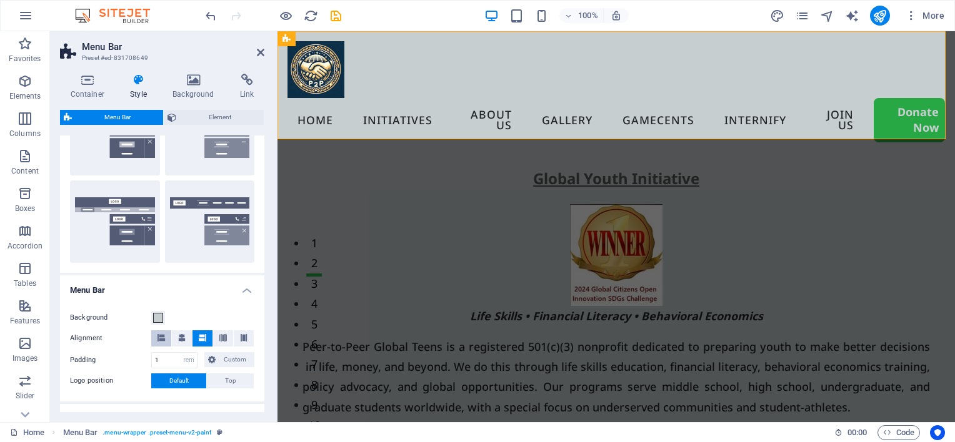
click at [169, 341] on button at bounding box center [161, 339] width 20 height 16
click at [199, 340] on icon at bounding box center [202, 337] width 7 height 7
click at [176, 357] on input "1" at bounding box center [175, 360] width 46 height 15
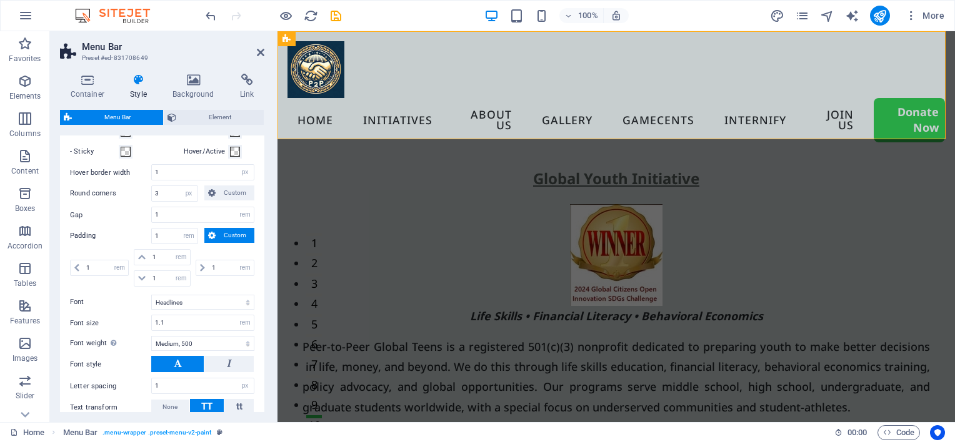
scroll to position [875, 0]
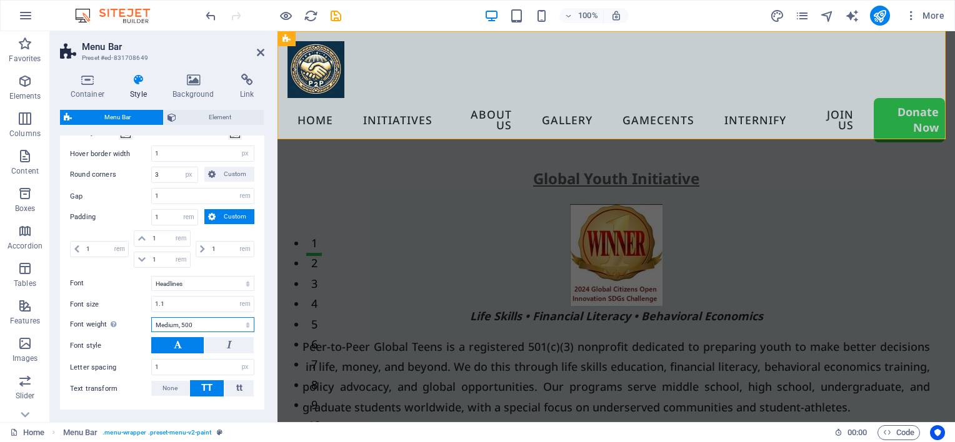
click at [207, 332] on select "Thin, 100 Extra-light, 200 Light, 300 Regular, 400 Medium, 500 Semi-bold, 600 B…" at bounding box center [202, 324] width 103 height 15
click at [151, 330] on select "Thin, 100 Extra-light, 200 Light, 300 Regular, 400 Medium, 500 Semi-bold, 600 B…" at bounding box center [202, 324] width 103 height 15
click at [169, 291] on select "Default Headlines" at bounding box center [202, 283] width 103 height 15
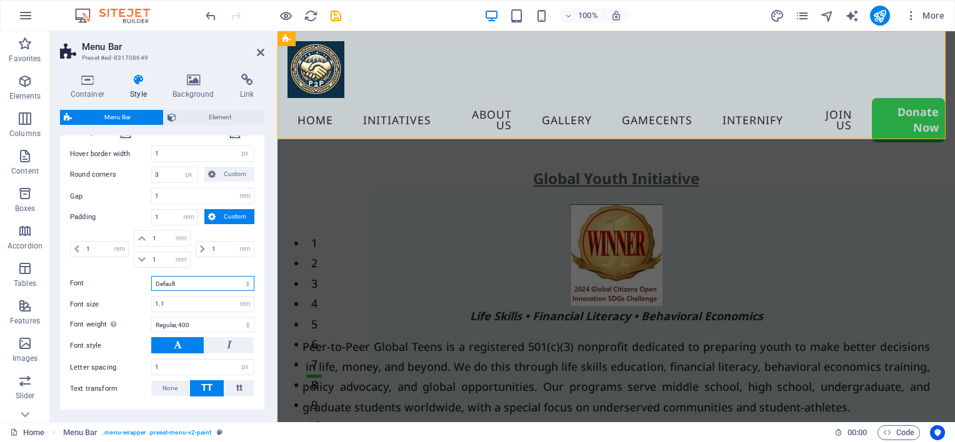
click at [151, 289] on select "Default Headlines" at bounding box center [202, 283] width 103 height 15
click at [124, 305] on div "Menu Item Submenu Item Style Switch to preview mode and move the mouse over men…" at bounding box center [161, 220] width 209 height 377
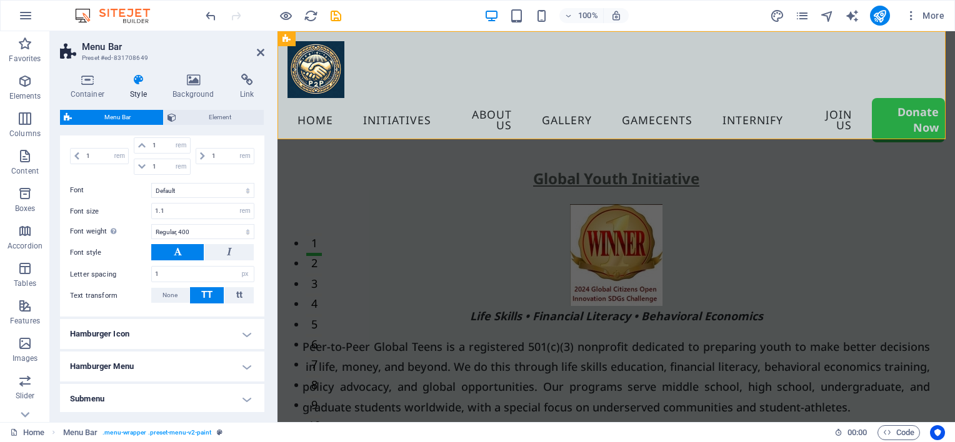
scroll to position [1000, 0]
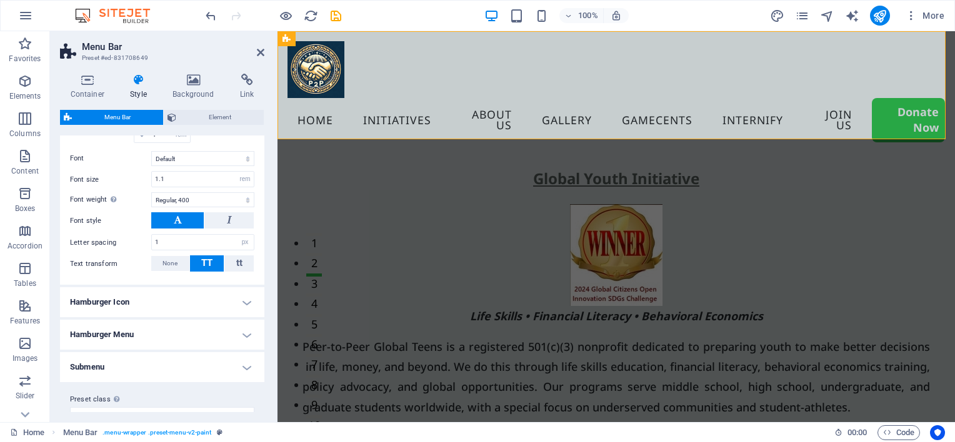
click at [122, 343] on h4 "Hamburger Menu" at bounding box center [162, 335] width 204 height 30
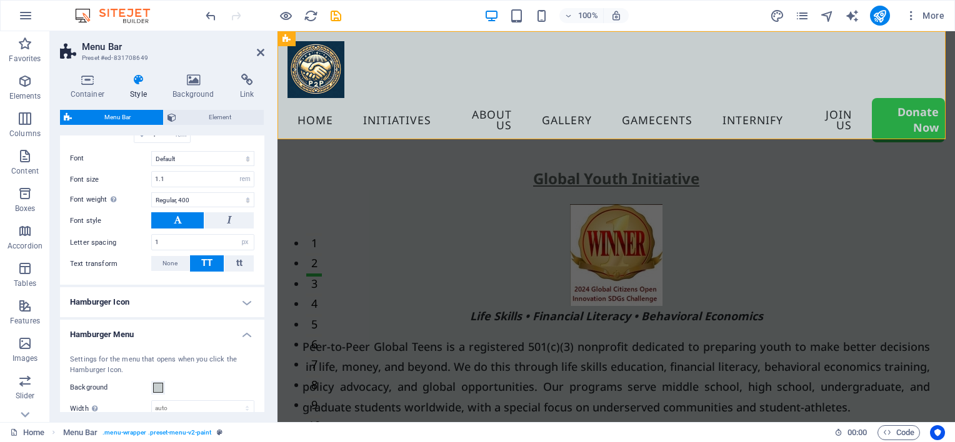
click at [125, 342] on h4 "Hamburger Menu" at bounding box center [162, 331] width 204 height 22
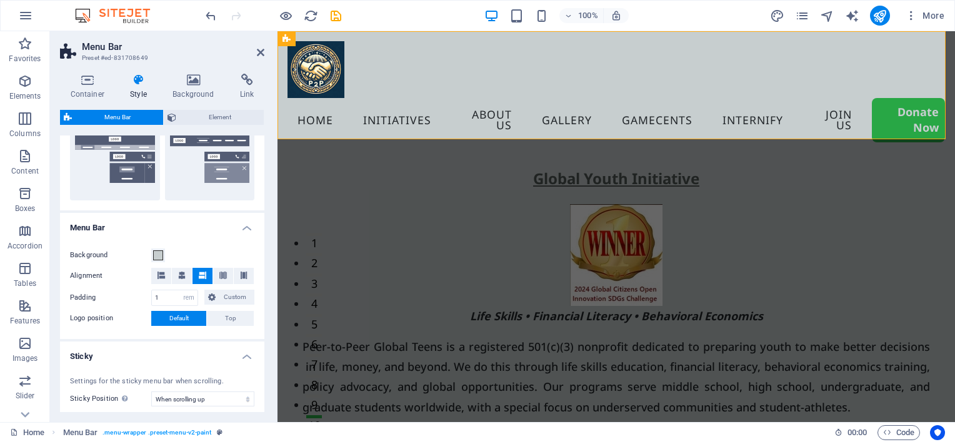
scroll to position [250, 0]
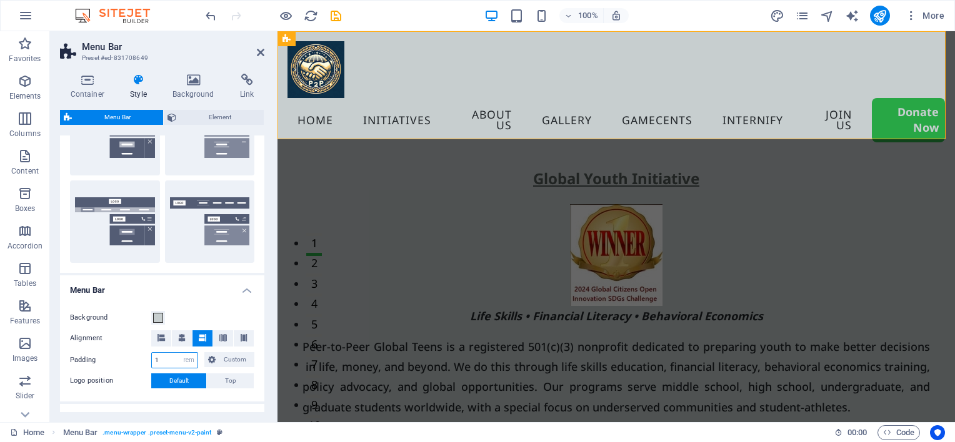
click at [171, 360] on input "1" at bounding box center [175, 360] width 46 height 15
click at [250, 360] on button "Custom" at bounding box center [229, 359] width 50 height 15
click at [224, 352] on span "Custom" at bounding box center [234, 359] width 31 height 15
click at [177, 386] on span "Default" at bounding box center [178, 381] width 19 height 15
click at [216, 379] on button "Top" at bounding box center [230, 381] width 47 height 15
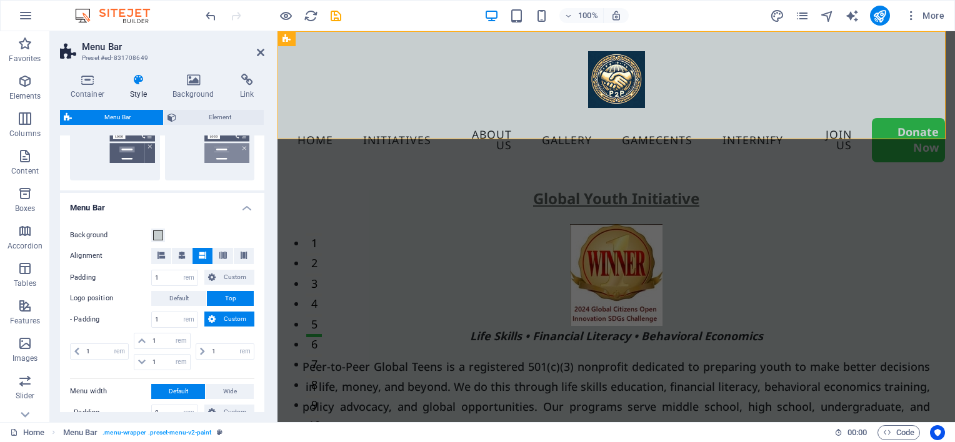
scroll to position [375, 0]
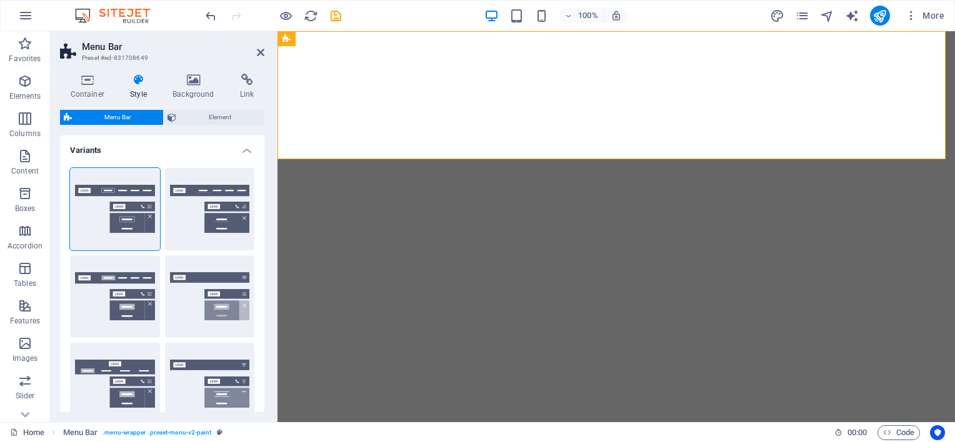
select select "rem"
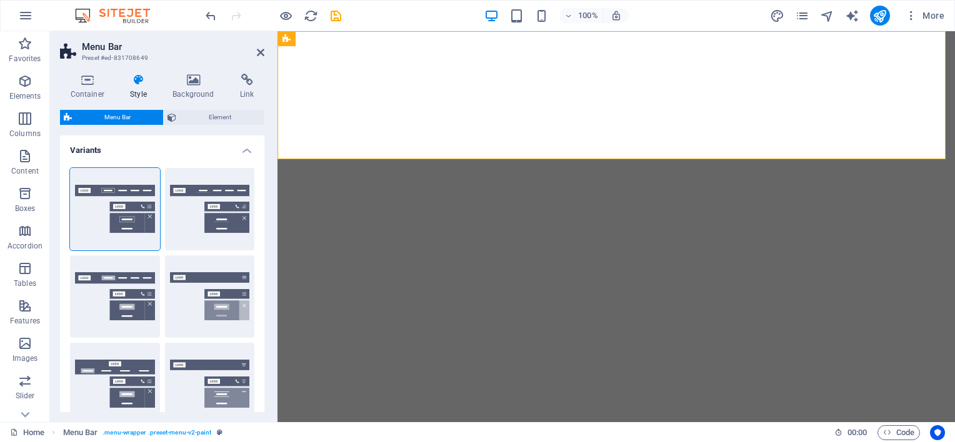
select select "rem"
select select "sticky_reverse"
select select "px"
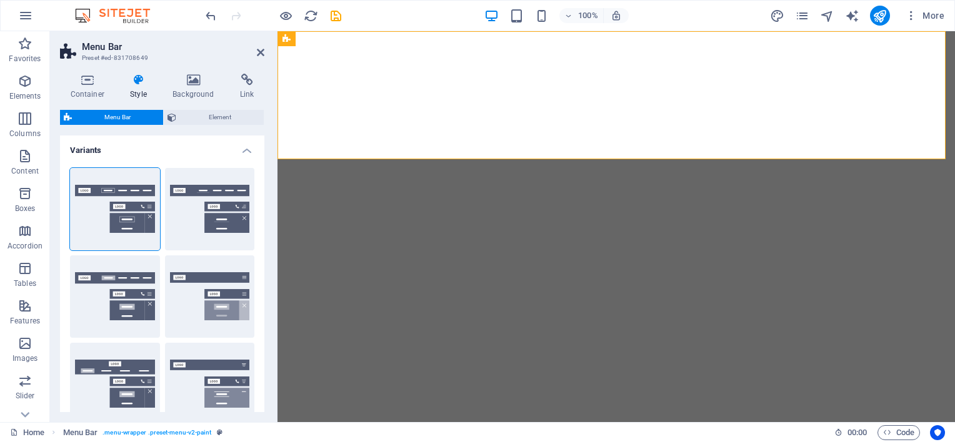
select select "px"
select select "hover_border"
select select "px"
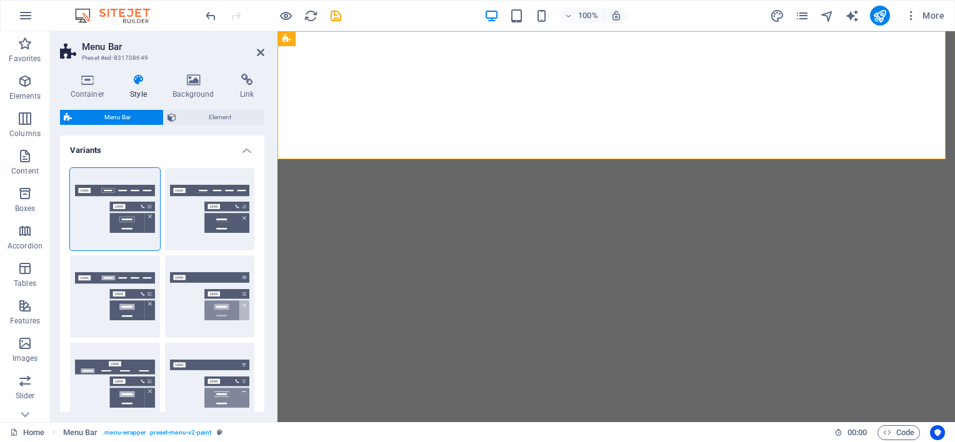
select select "rem"
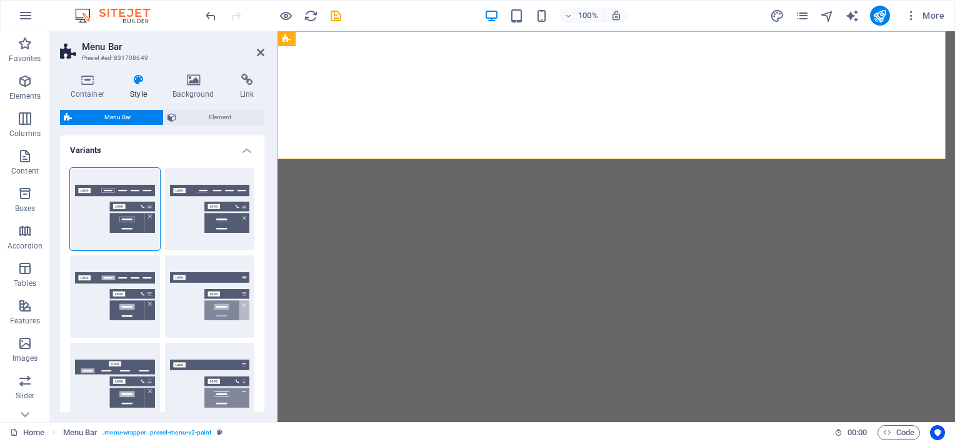
select select "rem"
select select "400"
select select "px"
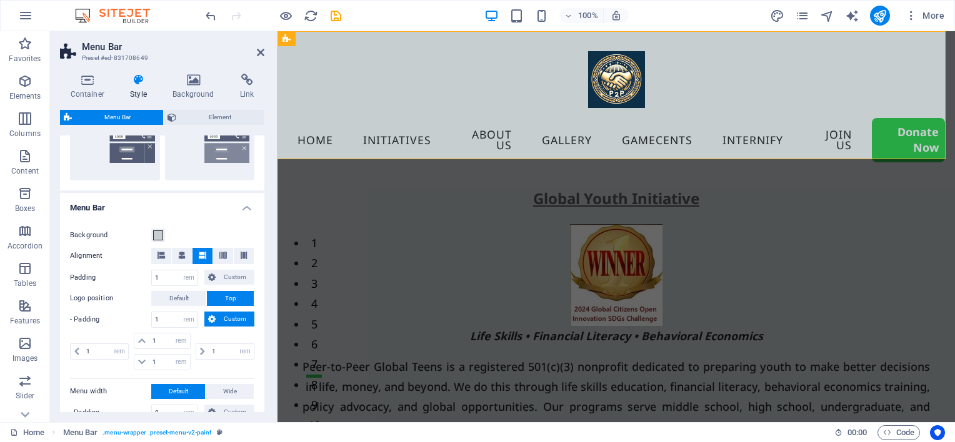
scroll to position [312, 0]
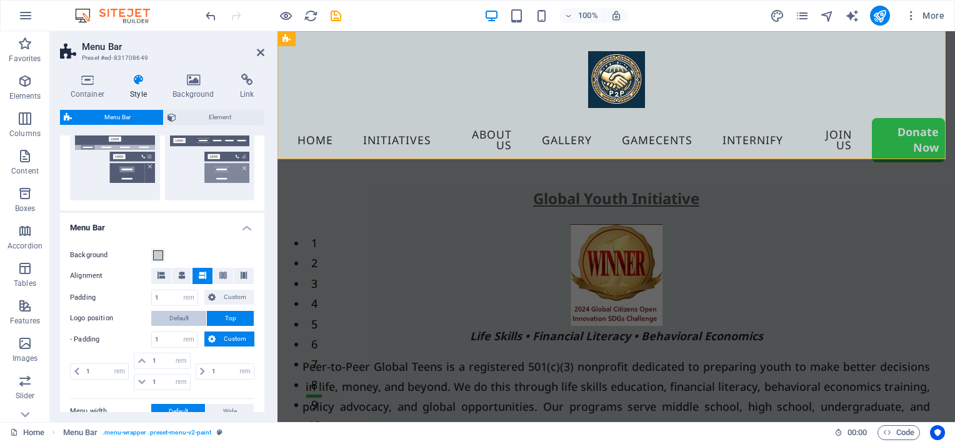
click at [181, 317] on span "Default" at bounding box center [178, 318] width 19 height 15
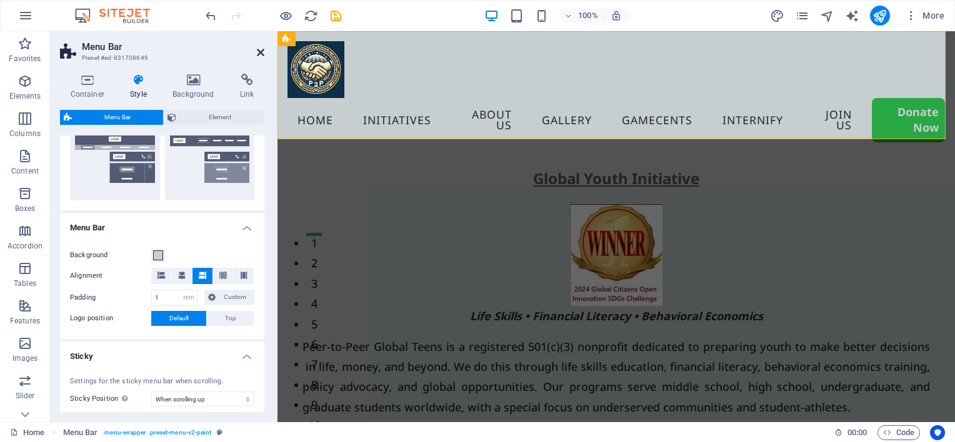
click at [258, 51] on icon at bounding box center [260, 52] width 7 height 10
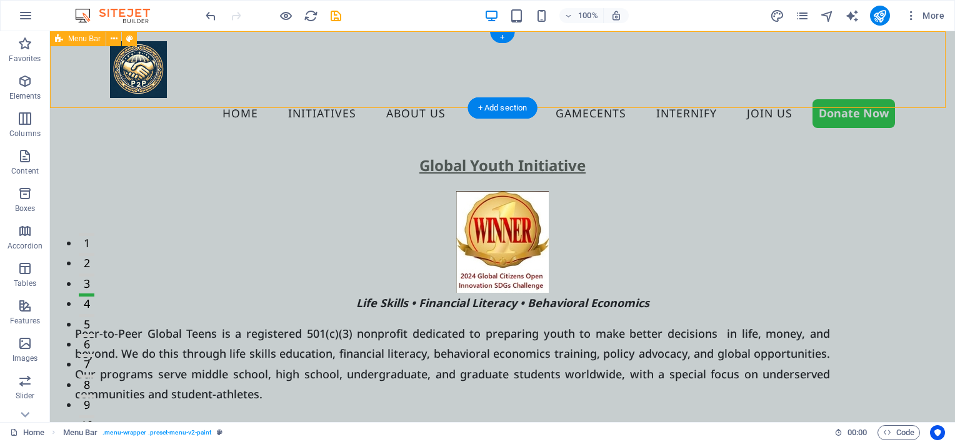
click at [254, 91] on div "Home Initiatives About us Gallery Gamecents Internify Join US Donate Now" at bounding box center [502, 85] width 905 height 108
select select "rem"
select select "sticky_reverse"
select select "px"
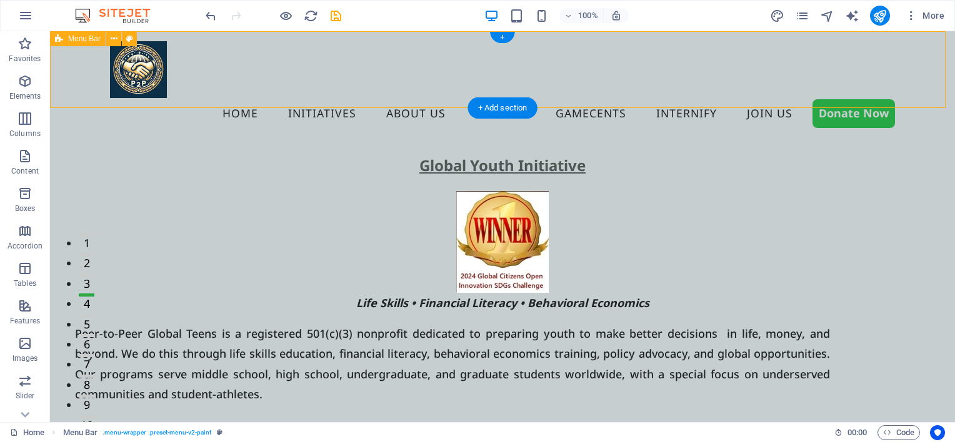
select select "px"
select select "hover_border"
select select "px"
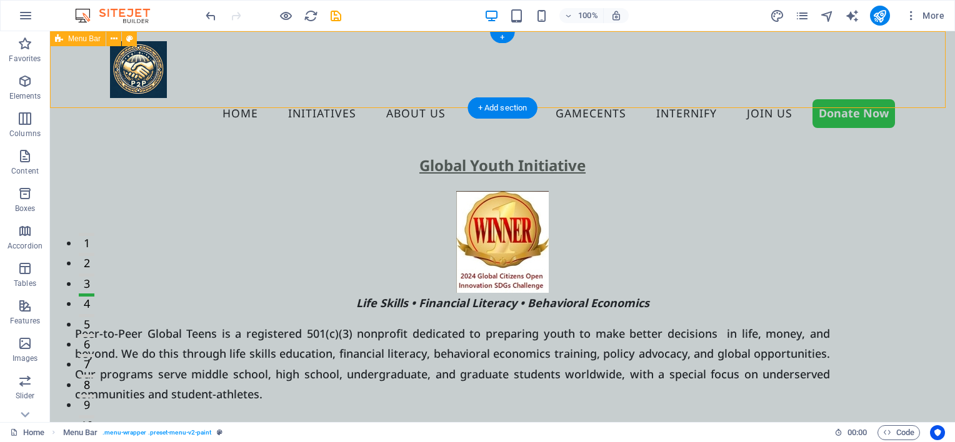
select select "px"
select select "rem"
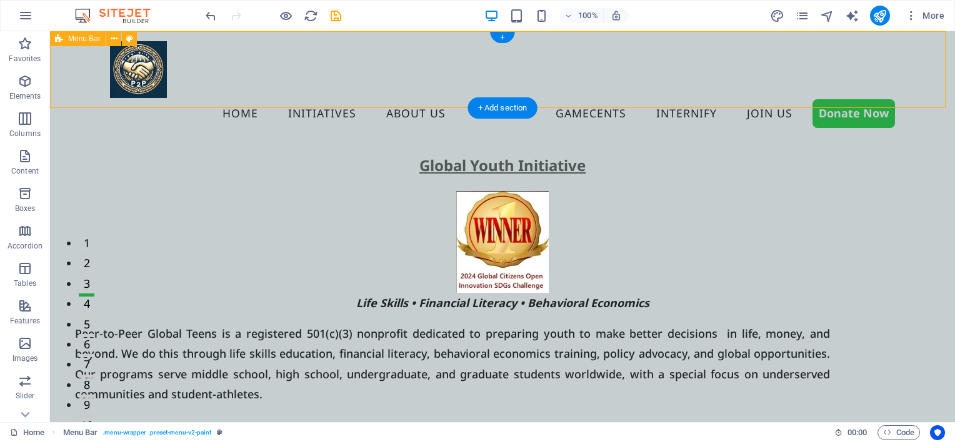
select select "rem"
select select "400"
select select "px"
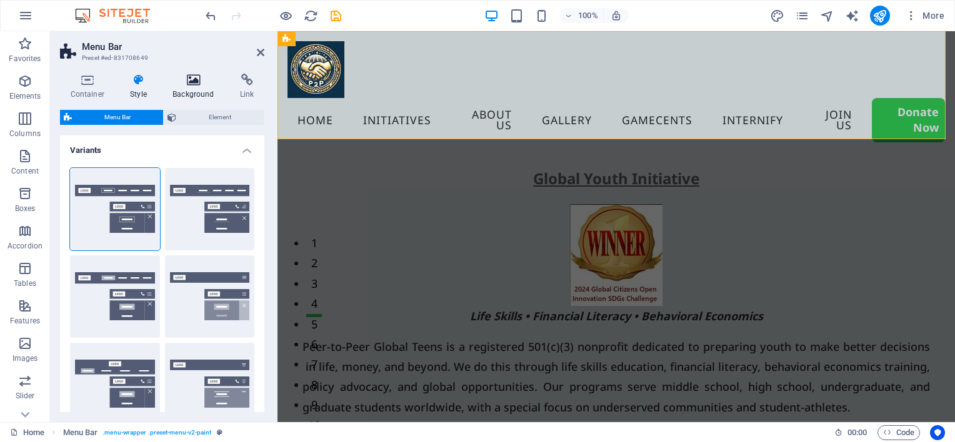
click at [179, 87] on h4 "Background" at bounding box center [195, 87] width 67 height 26
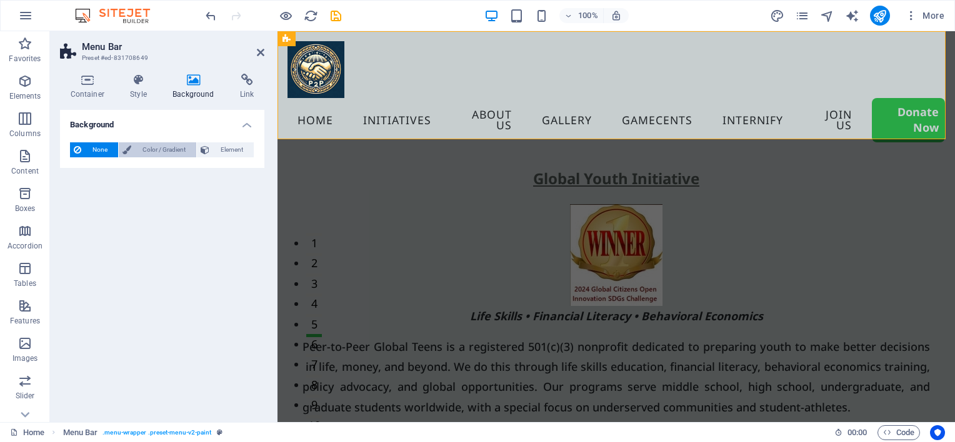
click at [156, 151] on span "Color / Gradient" at bounding box center [163, 149] width 57 height 15
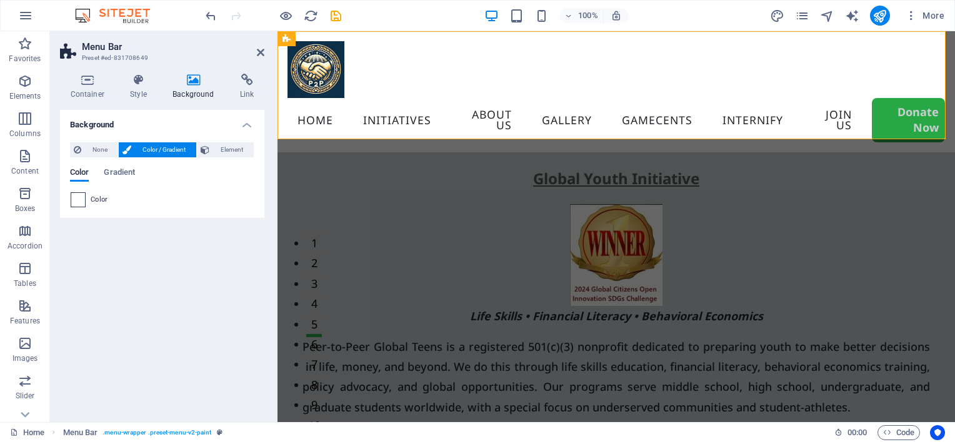
click at [76, 197] on span at bounding box center [78, 200] width 14 height 14
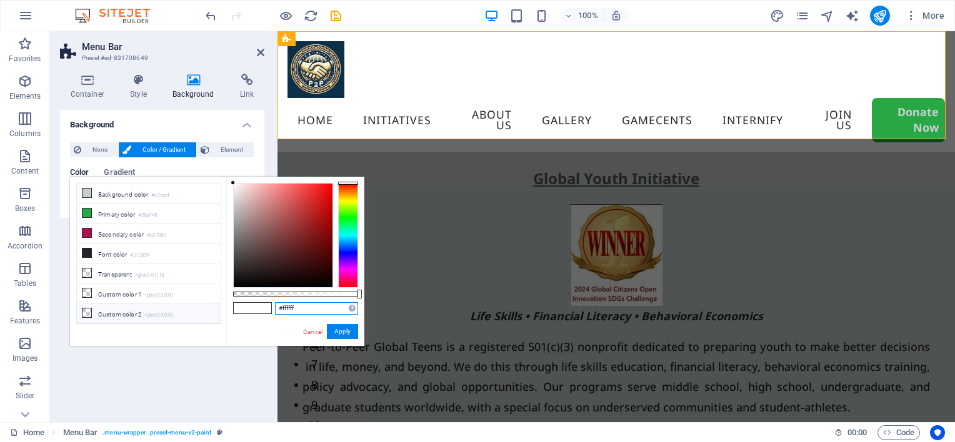
drag, startPoint x: 317, startPoint y: 311, endPoint x: 211, endPoint y: 306, distance: 106.9
click at [211, 306] on div "less Background color #c7cecf Primary color #28a745 Secondary color #b31053 Fon…" at bounding box center [217, 261] width 294 height 169
paste input "0cbe9"
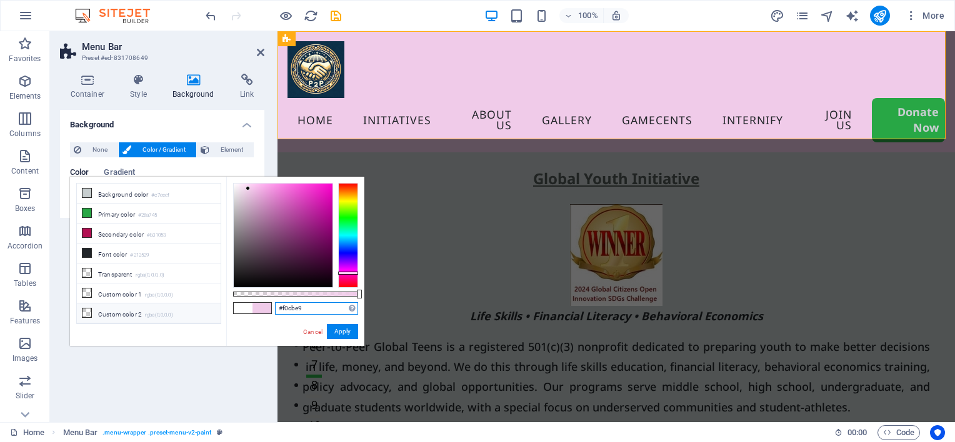
drag, startPoint x: 316, startPoint y: 307, endPoint x: 197, endPoint y: 306, distance: 118.1
click at [200, 306] on div "less Background color #c7cecf Primary color #28a745 Secondary color #b31053 Fon…" at bounding box center [217, 261] width 294 height 169
paste input "b1d1e7"
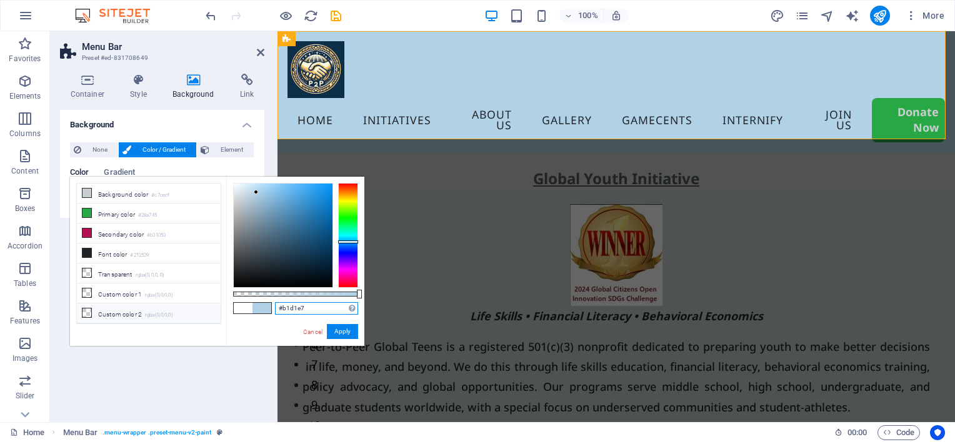
drag, startPoint x: 317, startPoint y: 307, endPoint x: 210, endPoint y: 303, distance: 107.5
click at [221, 304] on div "less Background color #c7cecf Primary color #28a745 Secondary color #b31053 Fon…" at bounding box center [217, 261] width 294 height 169
paste input "cdc77d"
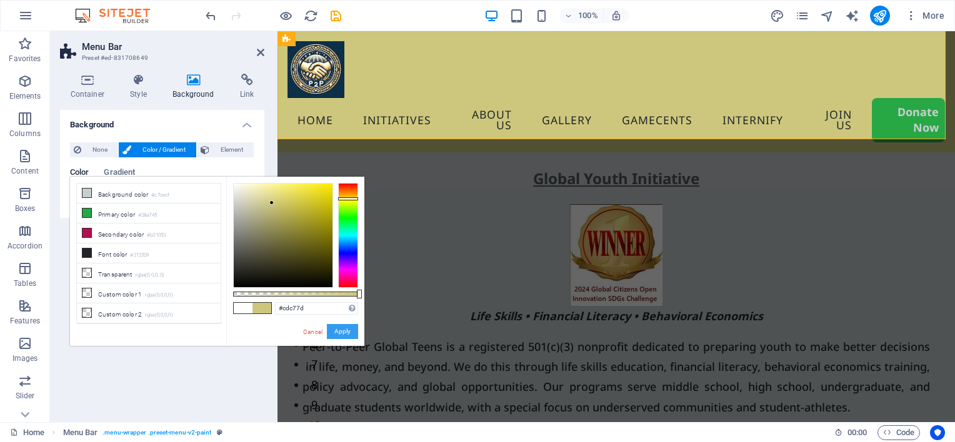
click at [354, 334] on button "Apply" at bounding box center [342, 331] width 31 height 15
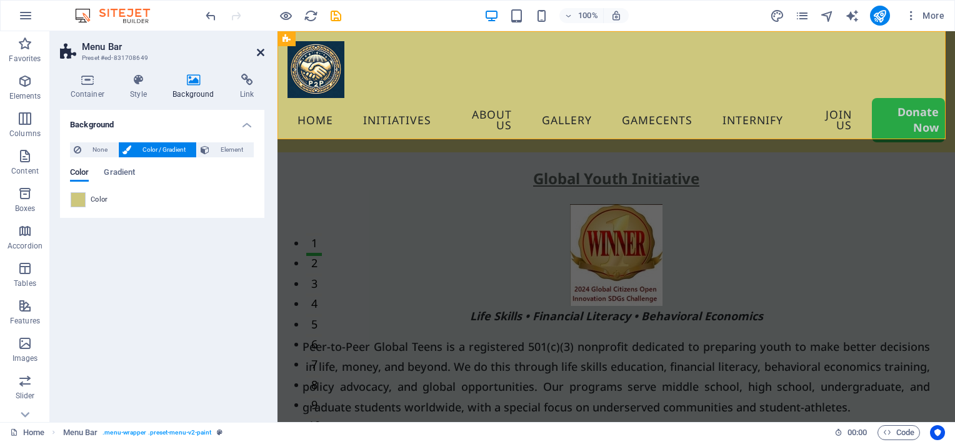
click at [263, 52] on icon at bounding box center [260, 52] width 7 height 10
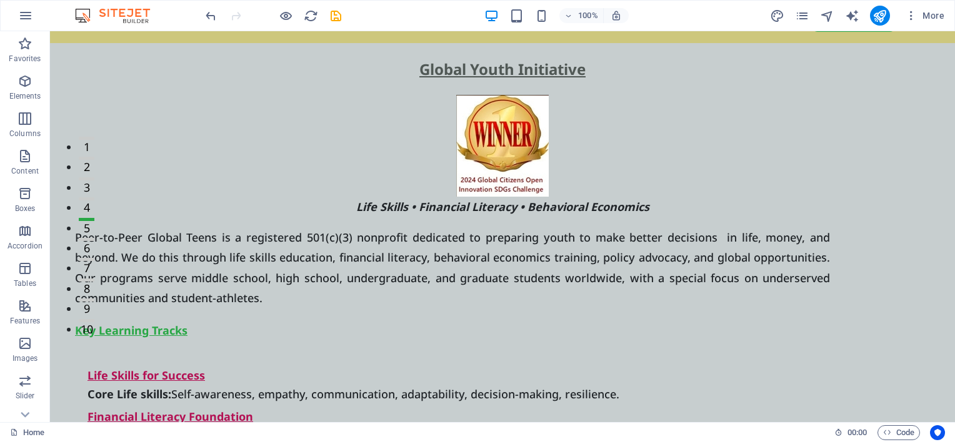
scroll to position [0, 0]
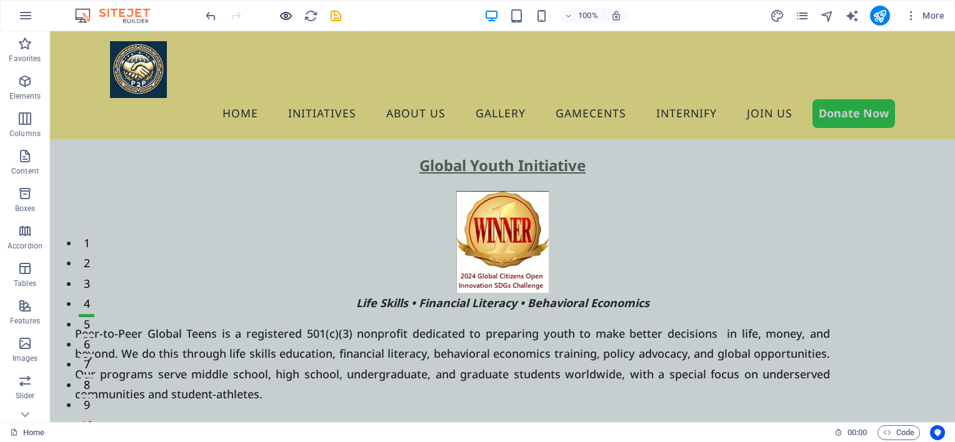
click at [286, 12] on icon "button" at bounding box center [286, 16] width 14 height 14
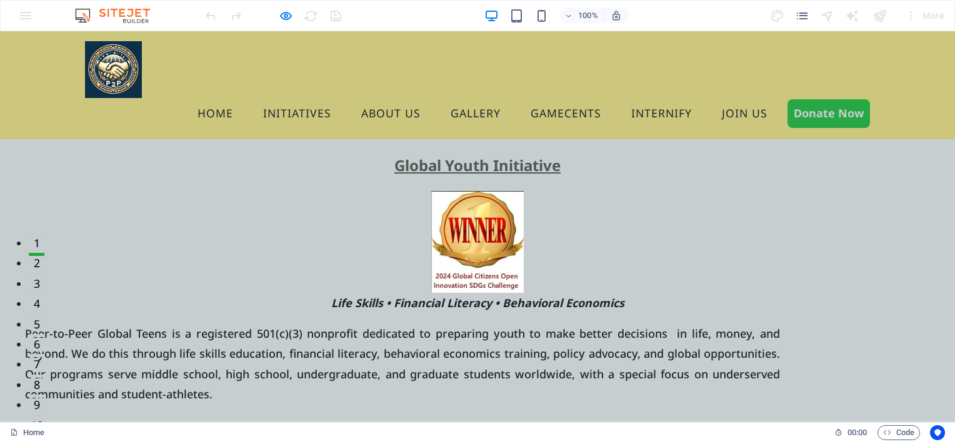
click at [40, 86] on div "Home Initiatives About us Gallery Gamecents Internify Join US Donate Now" at bounding box center [477, 85] width 955 height 108
click at [26, 191] on figure at bounding box center [477, 242] width 955 height 102
click at [24, 191] on figure at bounding box center [477, 242] width 955 height 102
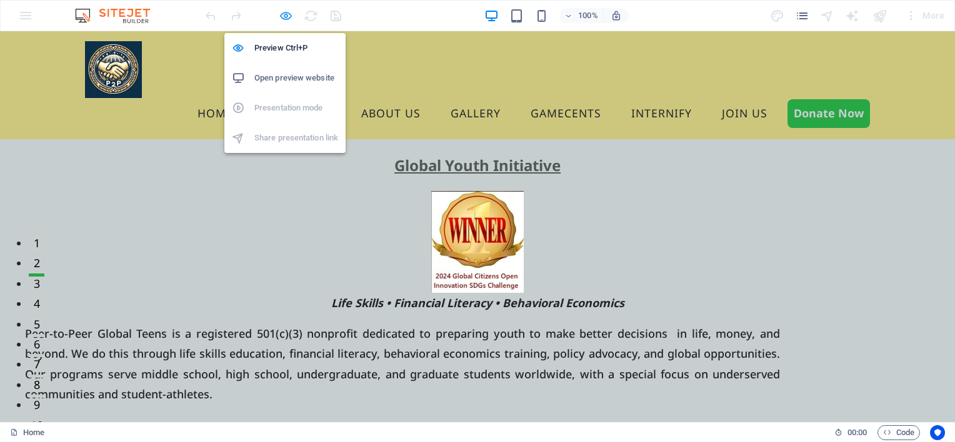
click at [288, 20] on icon "button" at bounding box center [286, 16] width 14 height 14
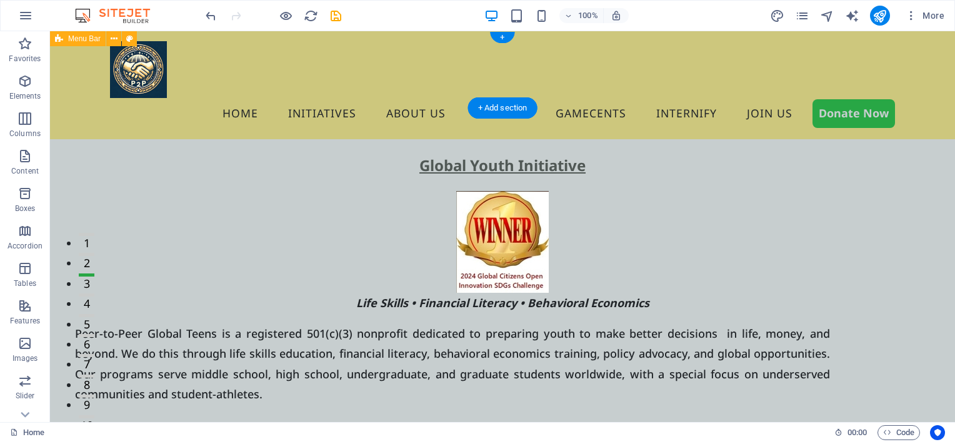
click at [78, 77] on div "Home Initiatives About us Gallery Gamecents Internify Join US Donate Now" at bounding box center [502, 85] width 905 height 108
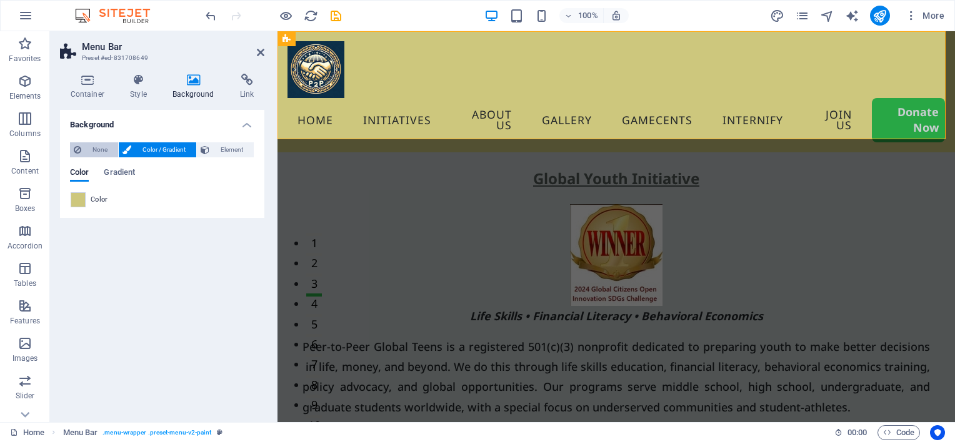
click at [86, 147] on span "None" at bounding box center [99, 149] width 29 height 15
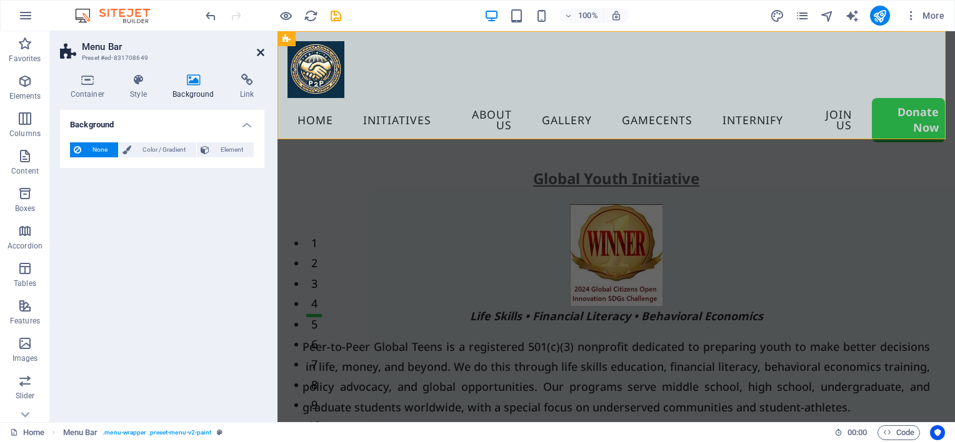
drag, startPoint x: 261, startPoint y: 53, endPoint x: 210, endPoint y: 24, distance: 59.1
click at [261, 53] on icon at bounding box center [260, 52] width 7 height 10
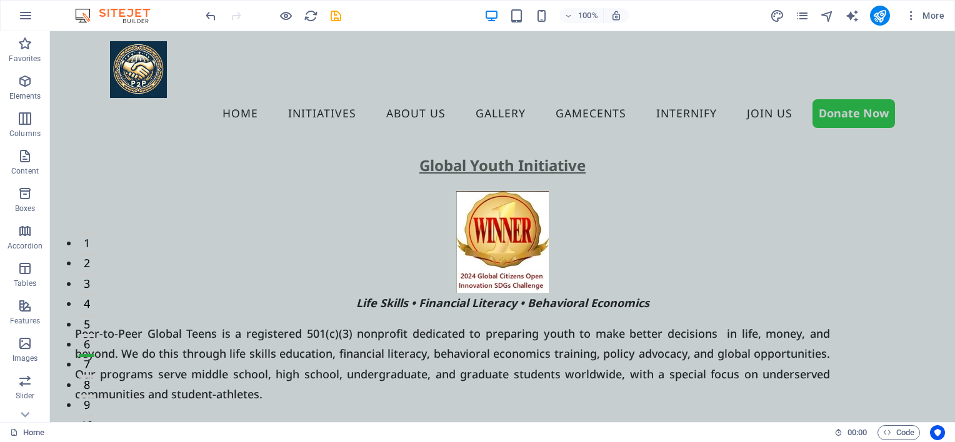
drag, startPoint x: 952, startPoint y: 396, endPoint x: 1002, endPoint y: 56, distance: 343.6
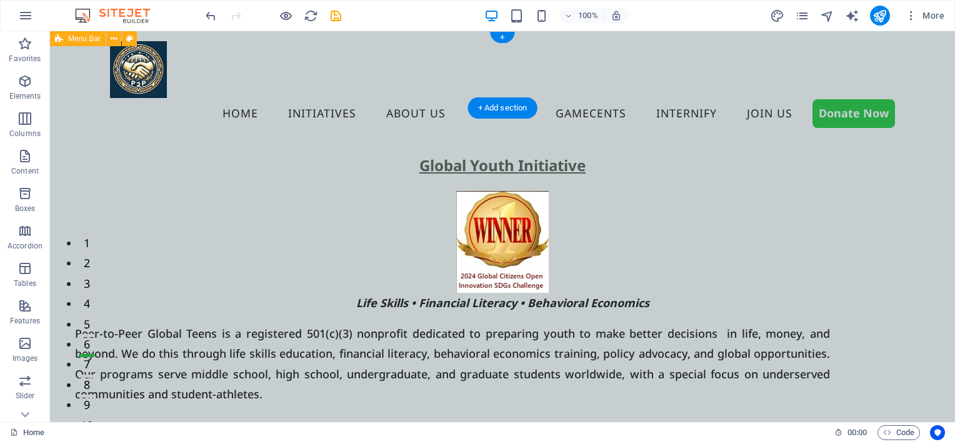
click at [195, 96] on div "Home Initiatives About us Gallery Gamecents Internify Join US Donate Now" at bounding box center [502, 85] width 905 height 108
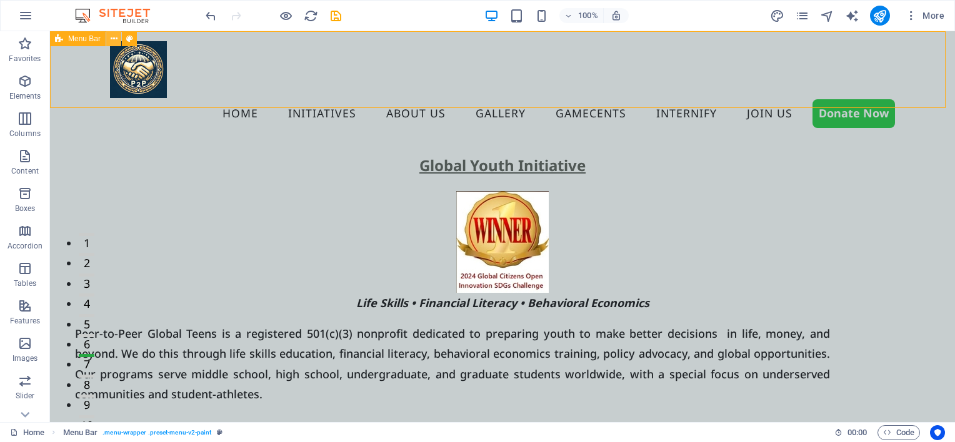
click at [116, 37] on icon at bounding box center [114, 38] width 7 height 13
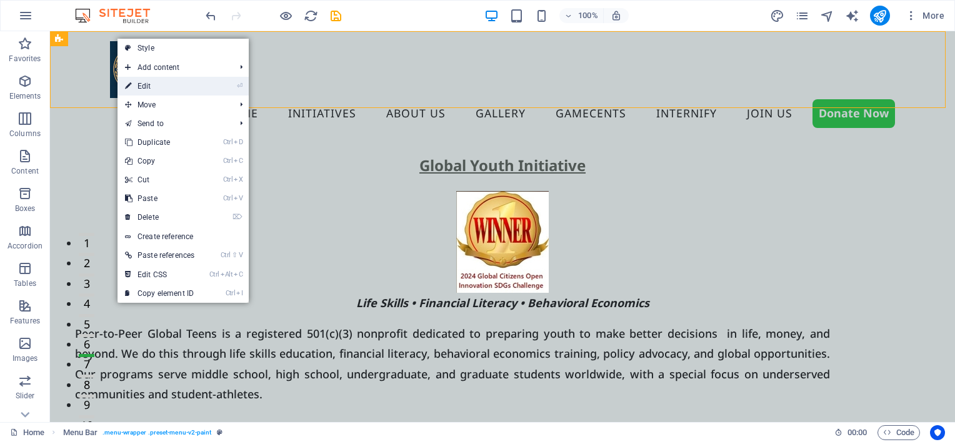
click at [134, 84] on link "⏎ Edit" at bounding box center [159, 86] width 84 height 19
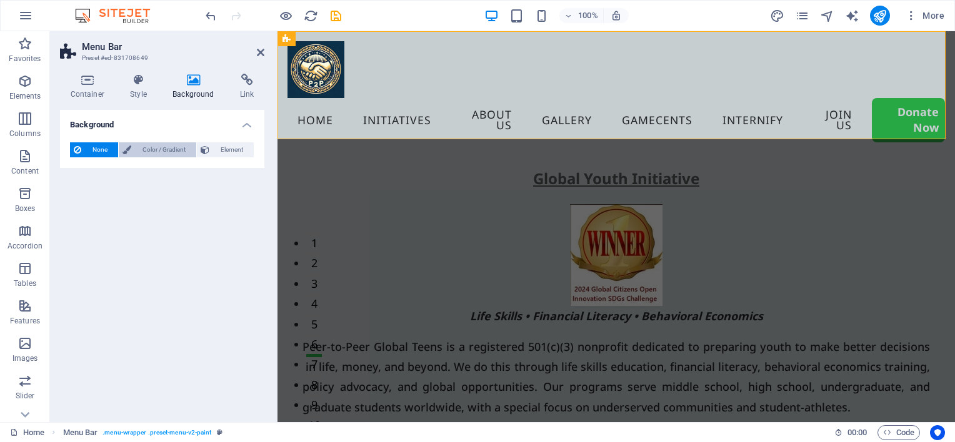
click at [142, 146] on span "Color / Gradient" at bounding box center [163, 149] width 57 height 15
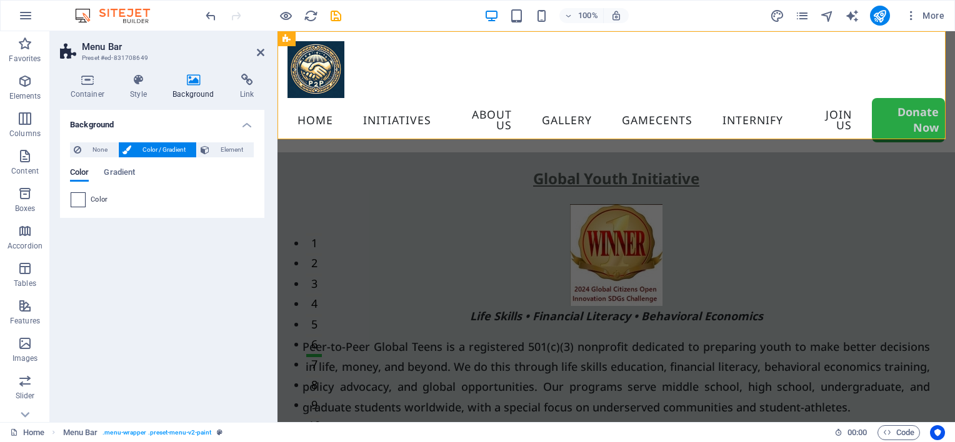
click at [76, 200] on span at bounding box center [78, 200] width 14 height 14
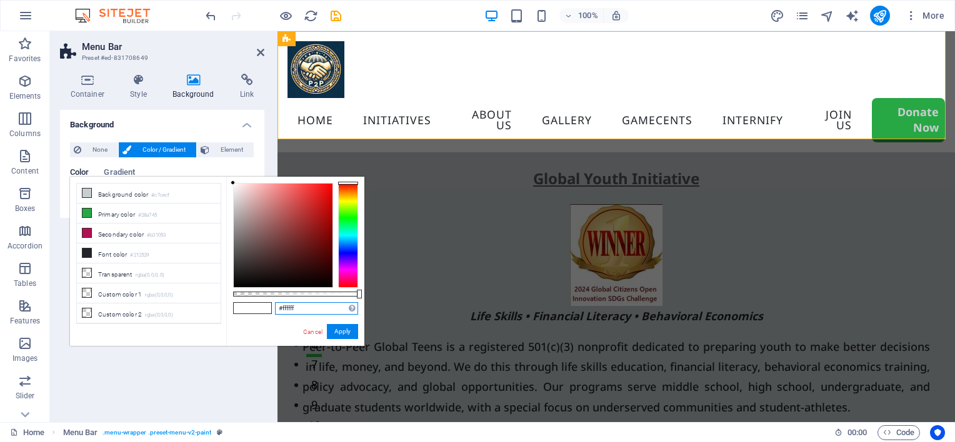
click at [297, 313] on input "#ffffff" at bounding box center [316, 308] width 83 height 12
click at [262, 326] on div "#ffffff Supported formats #0852ed rgb(8, 82, 237) rgba(8, 82, 237, 90%) hsv(221…" at bounding box center [295, 352] width 138 height 351
drag, startPoint x: 317, startPoint y: 305, endPoint x: 247, endPoint y: 307, distance: 69.4
click at [249, 307] on div "#ffffff Supported formats #0852ed rgb(8, 82, 237) rgba(8, 82, 237, 90%) hsv(221…" at bounding box center [295, 352] width 138 height 351
paste input "516477"
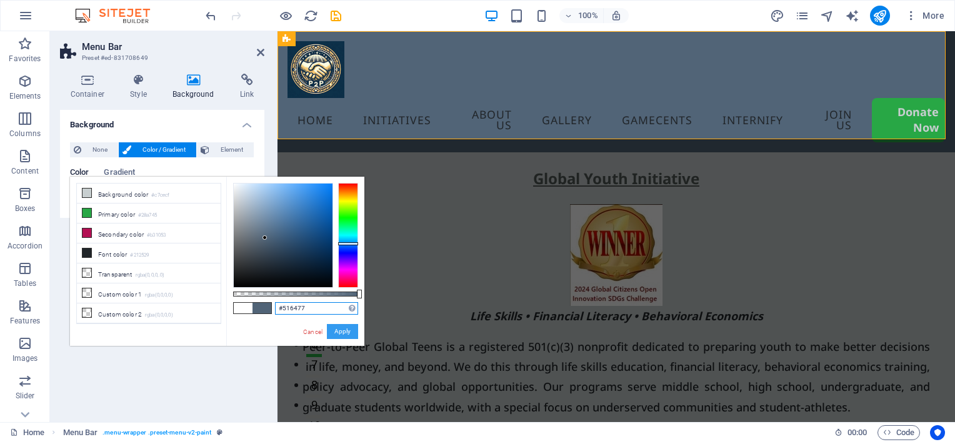
type input "#516477"
click at [340, 332] on button "Apply" at bounding box center [342, 331] width 31 height 15
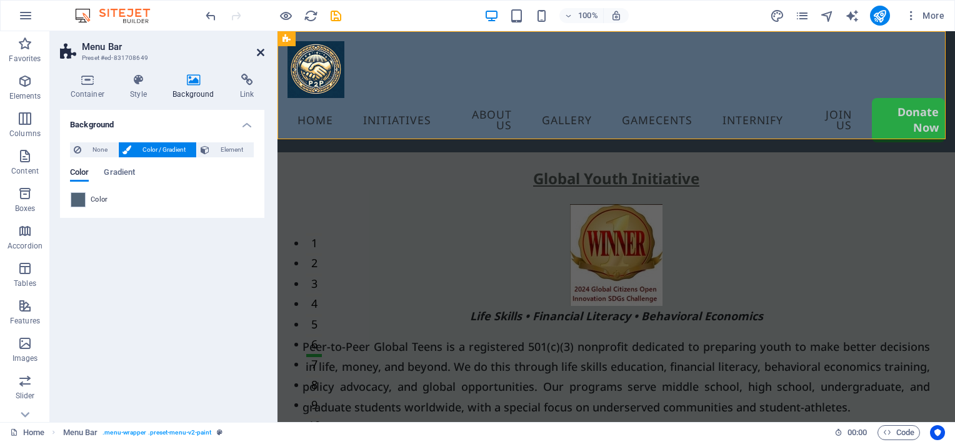
click at [259, 52] on icon at bounding box center [260, 52] width 7 height 10
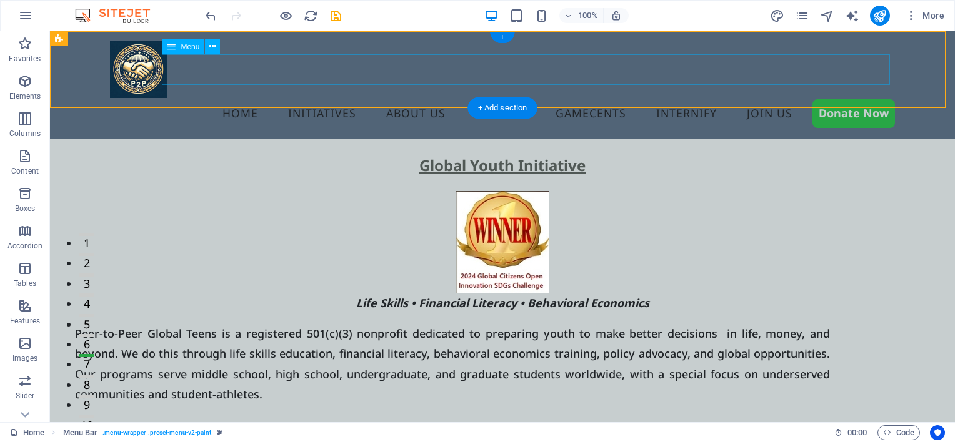
click at [231, 98] on nav "Home Initiatives About us Gallery Gamecents Internify Join US Donate Now" at bounding box center [502, 113] width 785 height 31
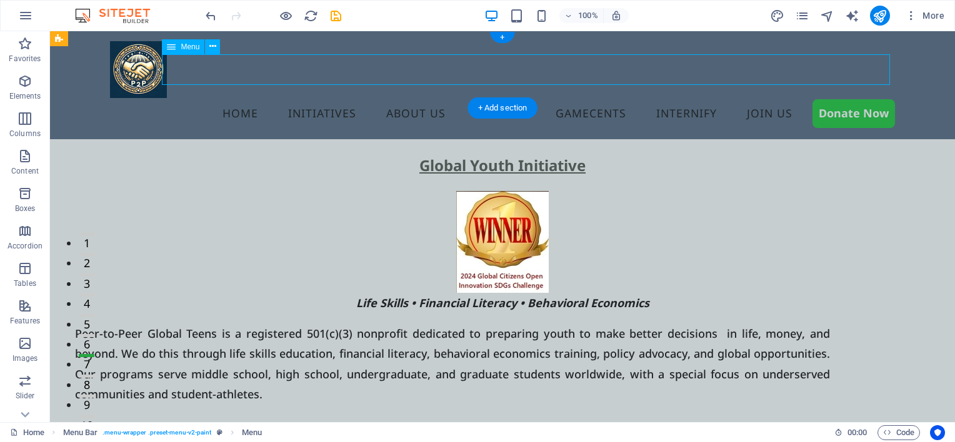
click at [231, 98] on nav "Home Initiatives About us Gallery Gamecents Internify Join US Donate Now" at bounding box center [502, 113] width 785 height 31
select select
select select "3"
select select
select select "6"
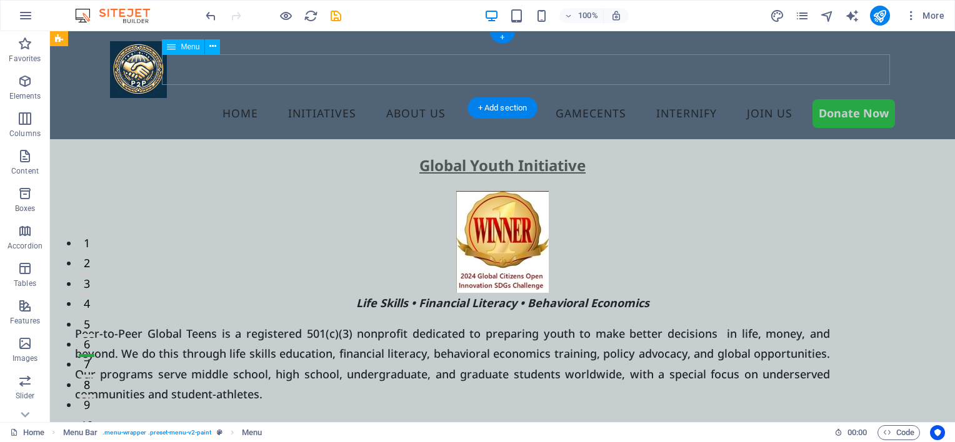
select select
select select "default"
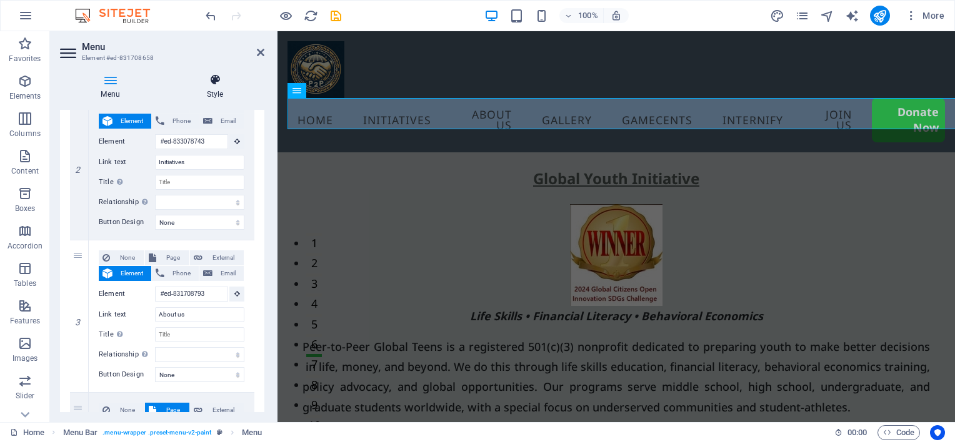
click at [217, 86] on icon at bounding box center [215, 80] width 99 height 12
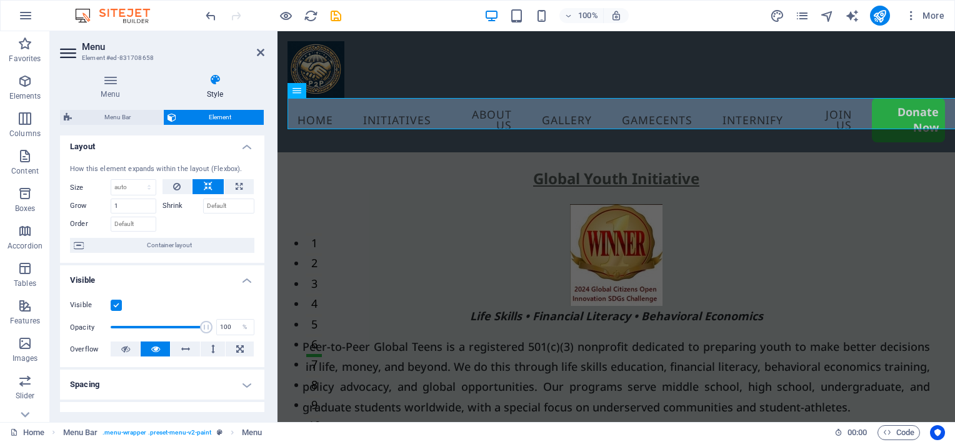
scroll to position [1, 0]
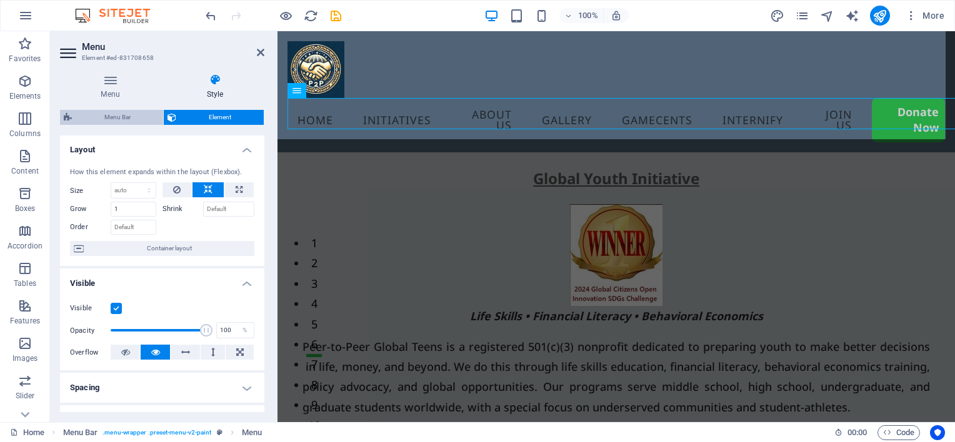
click at [142, 115] on span "Menu Bar" at bounding box center [118, 117] width 84 height 15
select select "rem"
select select "sticky_reverse"
select select "px"
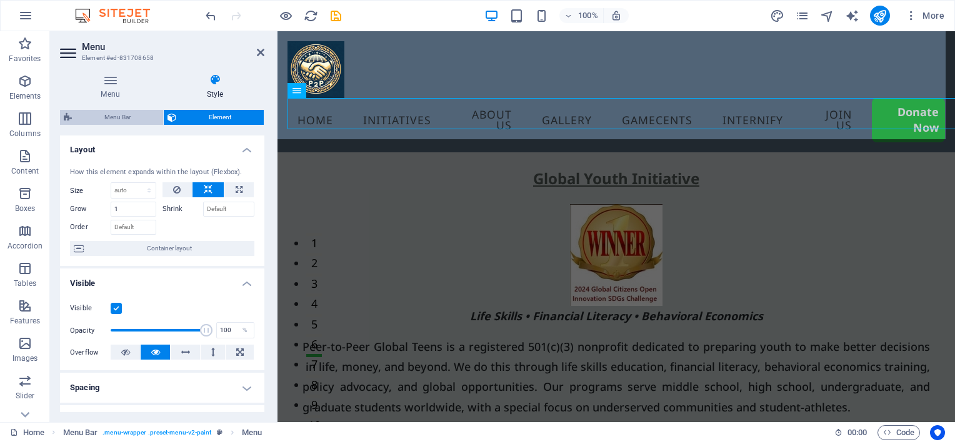
select select "px"
select select "hover_border"
select select "px"
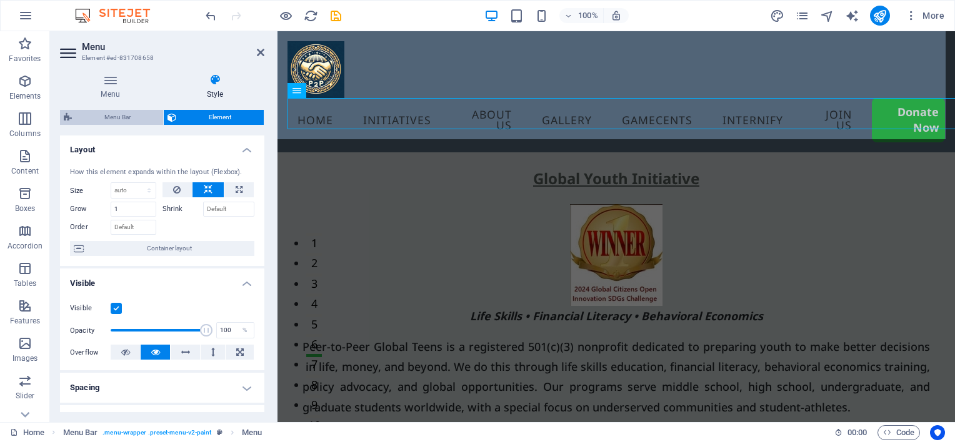
select select "rem"
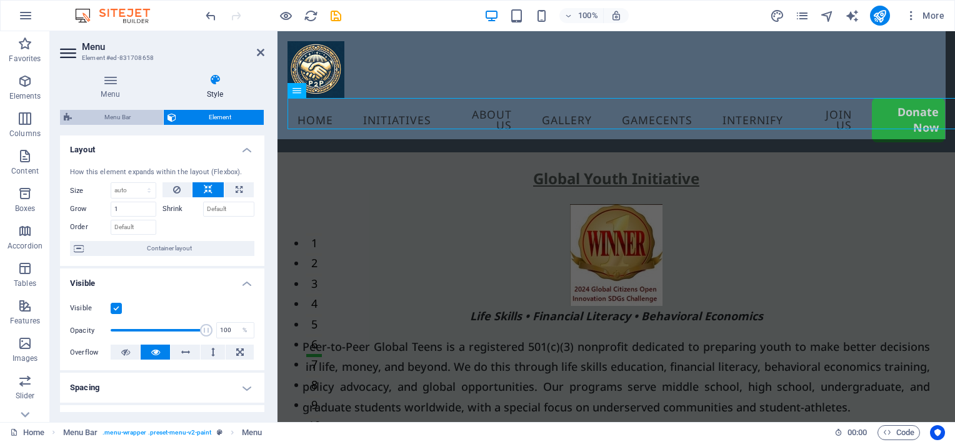
select select "rem"
select select "400"
select select "px"
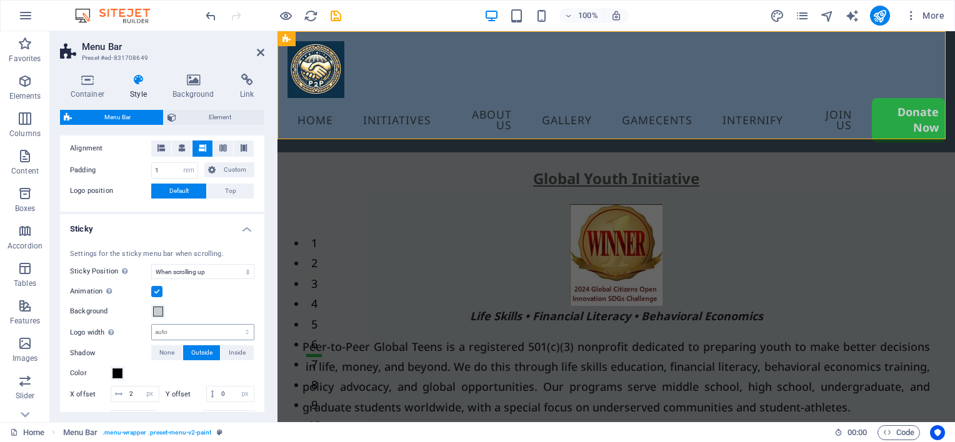
scroll to position [500, 0]
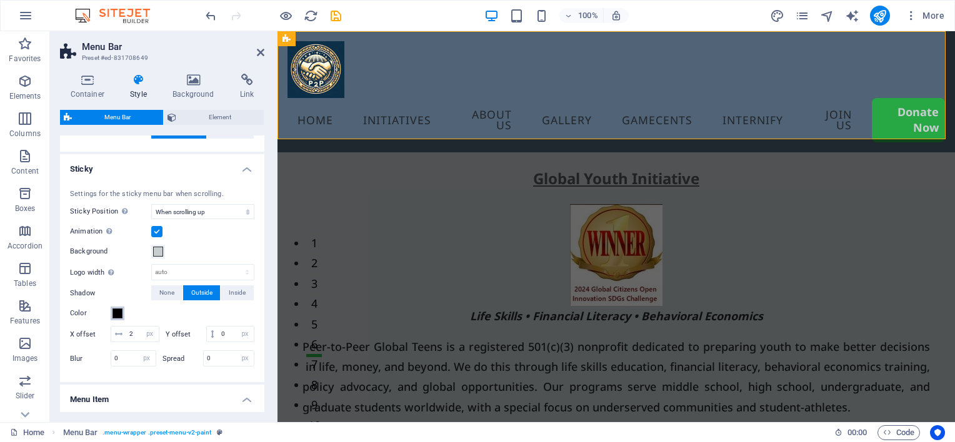
click at [115, 312] on span at bounding box center [117, 314] width 10 height 10
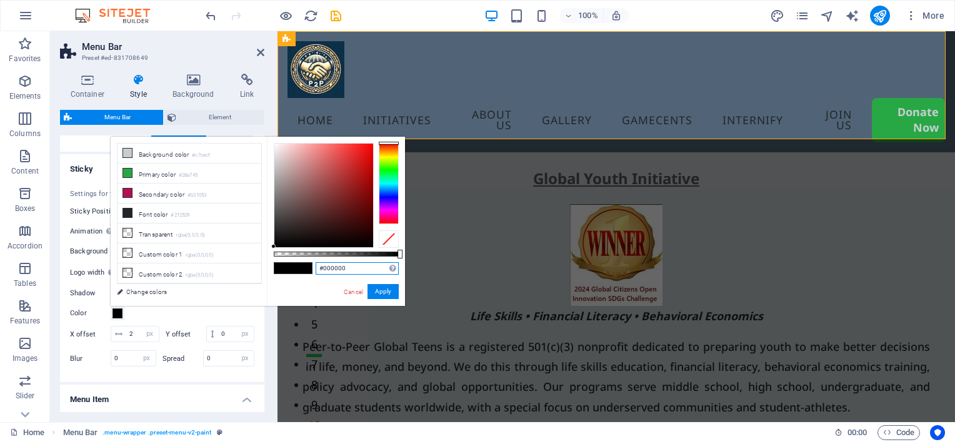
drag, startPoint x: 361, startPoint y: 267, endPoint x: 300, endPoint y: 266, distance: 61.3
click at [300, 266] on div "#000000 Supported formats #0852ed rgb(8, 82, 237) rgba(8, 82, 237, 90%) hsv(221…" at bounding box center [336, 312] width 138 height 351
paste input "yellow"
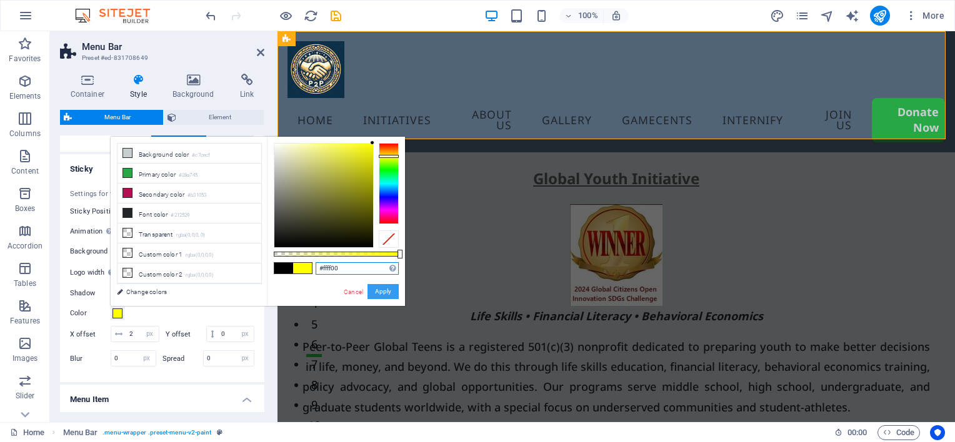
type input "#ffff00"
click at [377, 290] on button "Apply" at bounding box center [382, 291] width 31 height 15
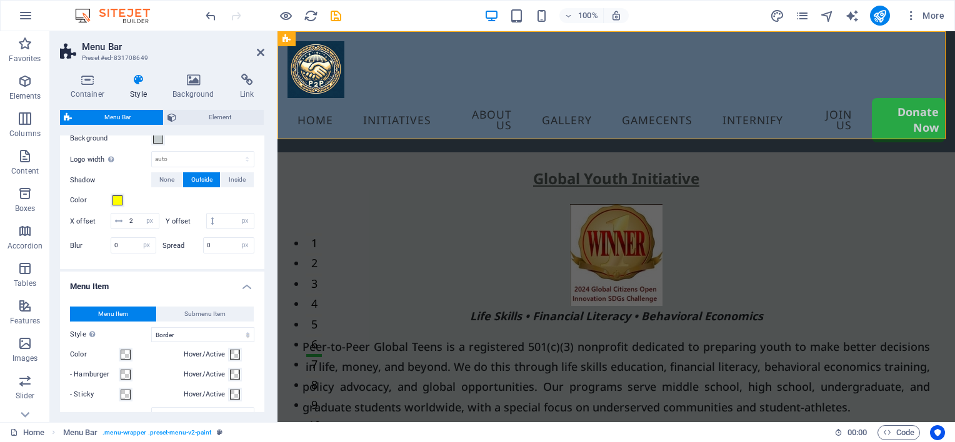
scroll to position [687, 0]
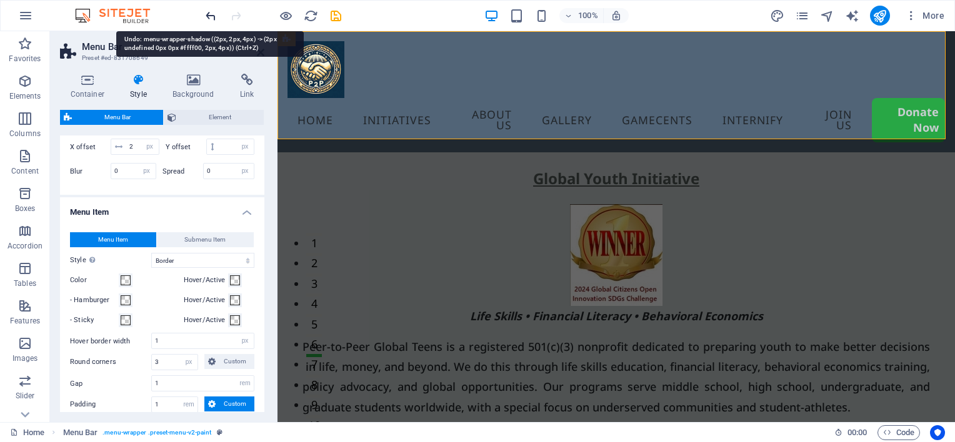
click at [211, 17] on icon "undo" at bounding box center [211, 16] width 14 height 14
type input "0"
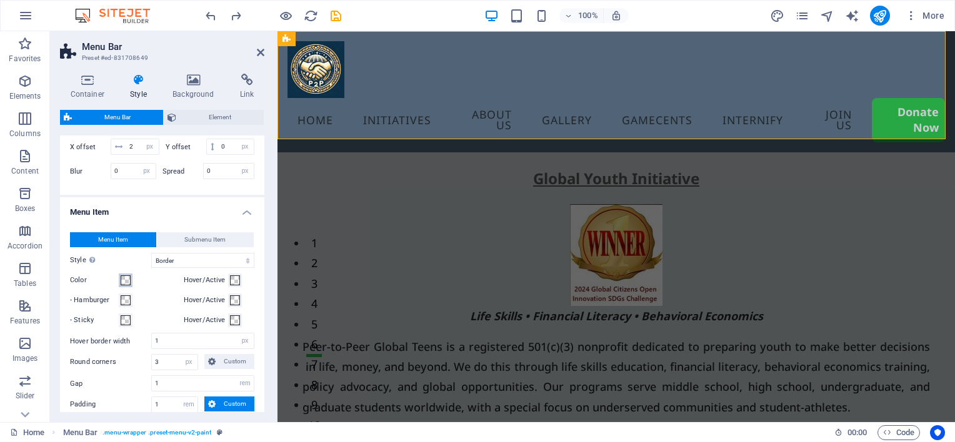
click at [127, 286] on span at bounding box center [126, 281] width 10 height 10
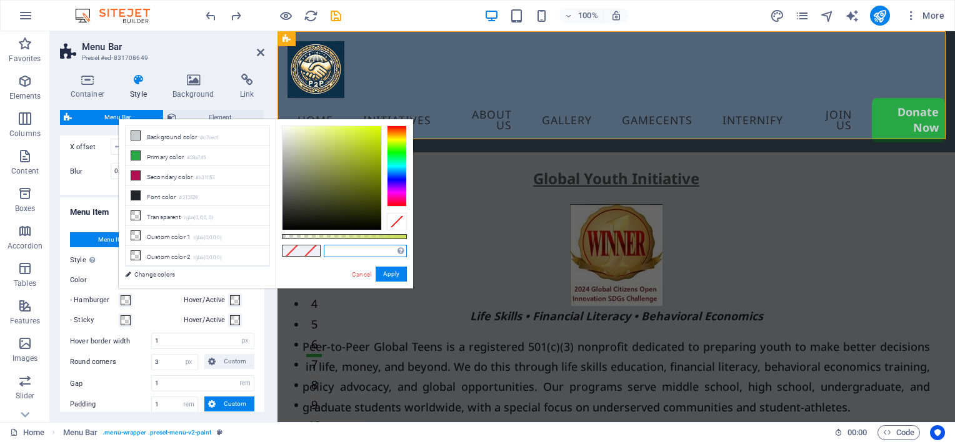
click at [354, 252] on input "text" at bounding box center [365, 251] width 83 height 12
paste input "yellow"
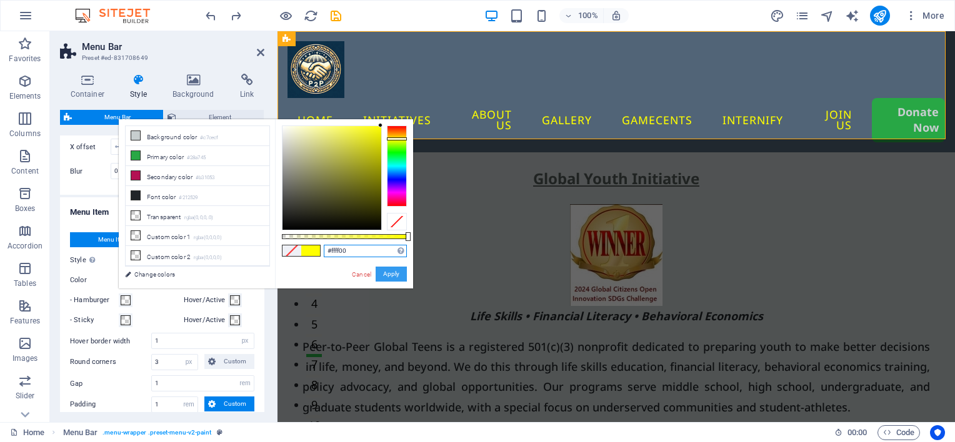
type input "#ffff00"
click at [380, 276] on button "Apply" at bounding box center [391, 274] width 31 height 15
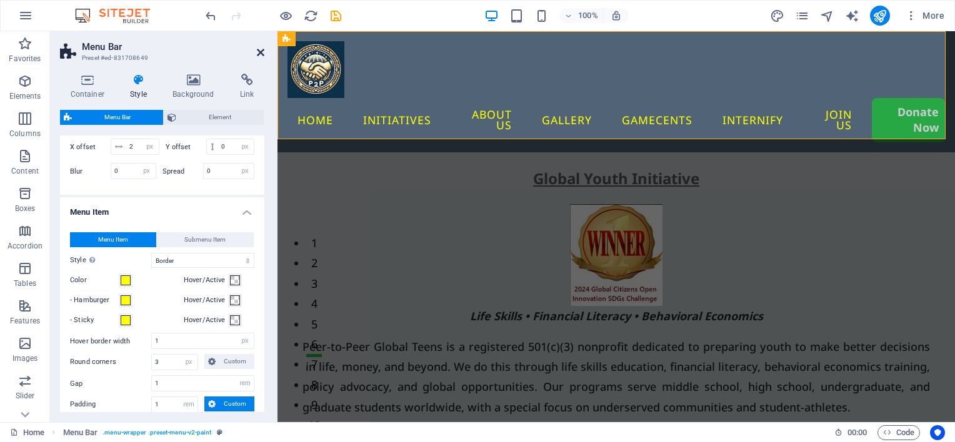
drag, startPoint x: 260, startPoint y: 50, endPoint x: 197, endPoint y: 30, distance: 66.2
click at [260, 50] on icon at bounding box center [260, 52] width 7 height 10
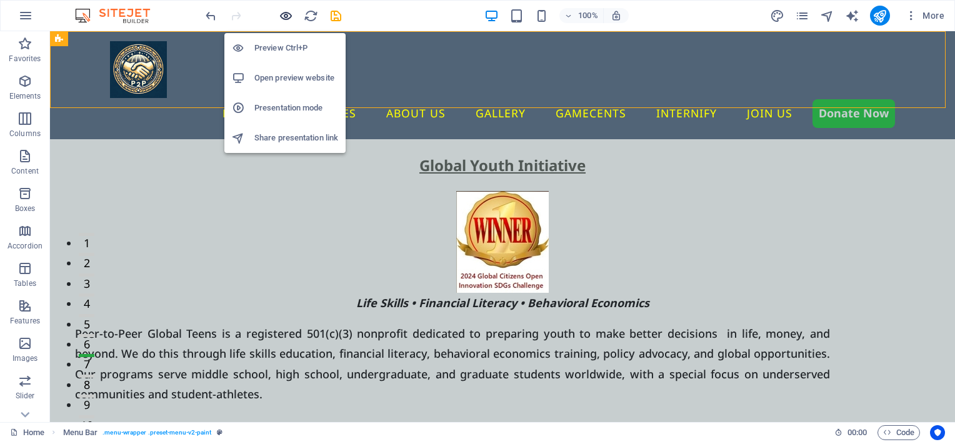
click at [286, 16] on icon "button" at bounding box center [286, 16] width 14 height 14
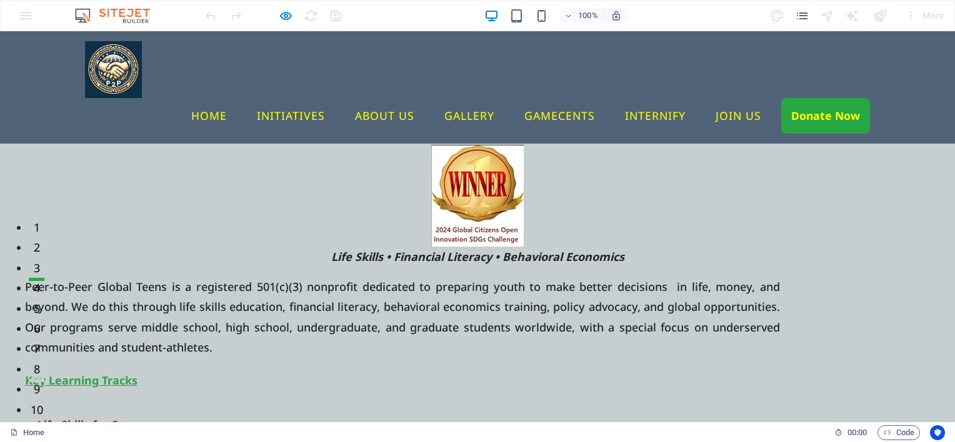
scroll to position [0, 0]
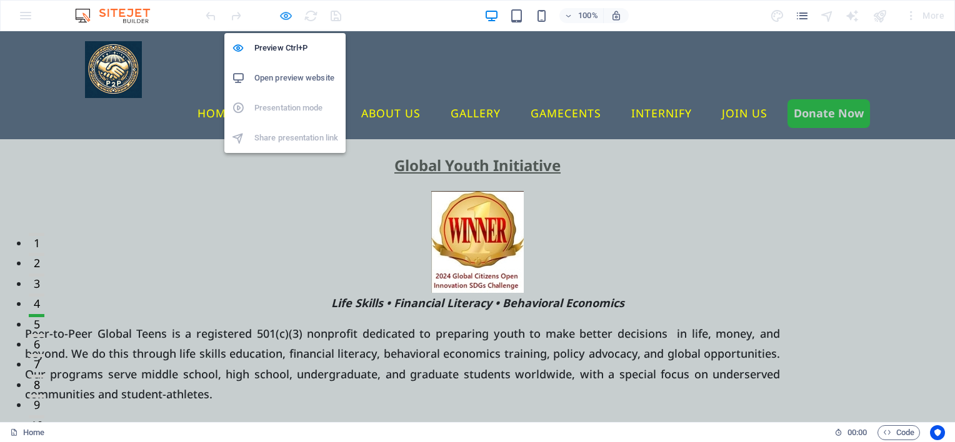
click at [281, 12] on icon "button" at bounding box center [286, 16] width 14 height 14
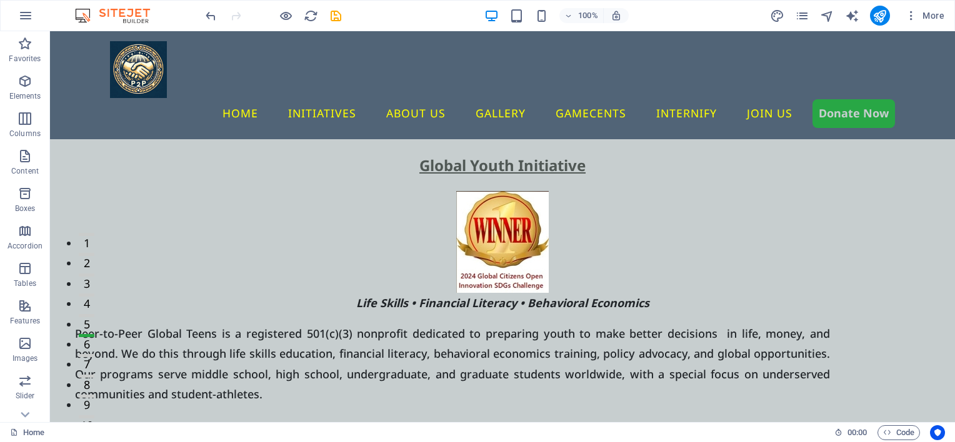
click at [811, 16] on div "More" at bounding box center [859, 16] width 179 height 20
click at [802, 16] on icon "pages" at bounding box center [802, 16] width 14 height 14
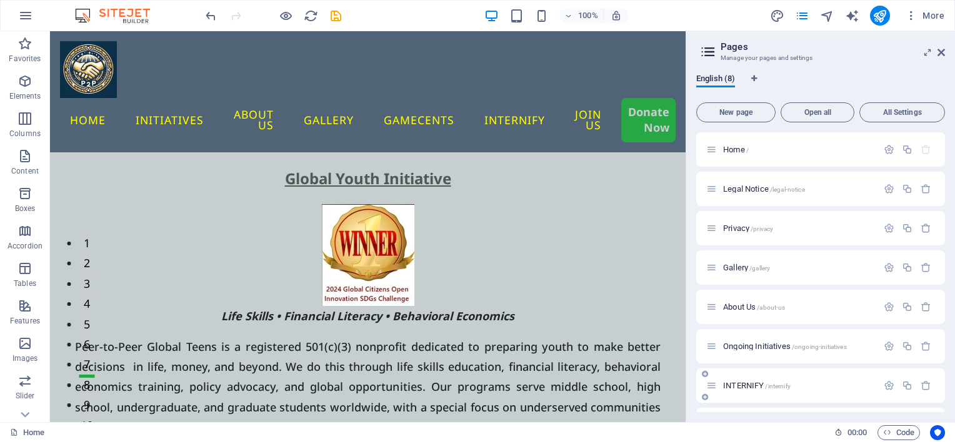
drag, startPoint x: 775, startPoint y: 363, endPoint x: 769, endPoint y: 380, distance: 18.0
click at [769, 380] on div "Home / Legal Notice /legal-notice Privacy /privacy Gallery /gallery About Us /a…" at bounding box center [820, 287] width 249 height 310
click at [759, 385] on span "INTERNIFY /internify" at bounding box center [756, 385] width 67 height 9
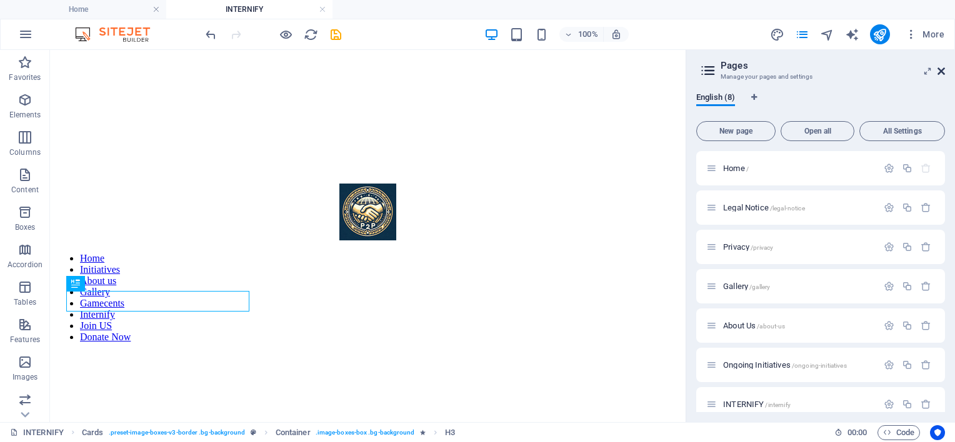
click at [940, 71] on icon at bounding box center [940, 71] width 7 height 10
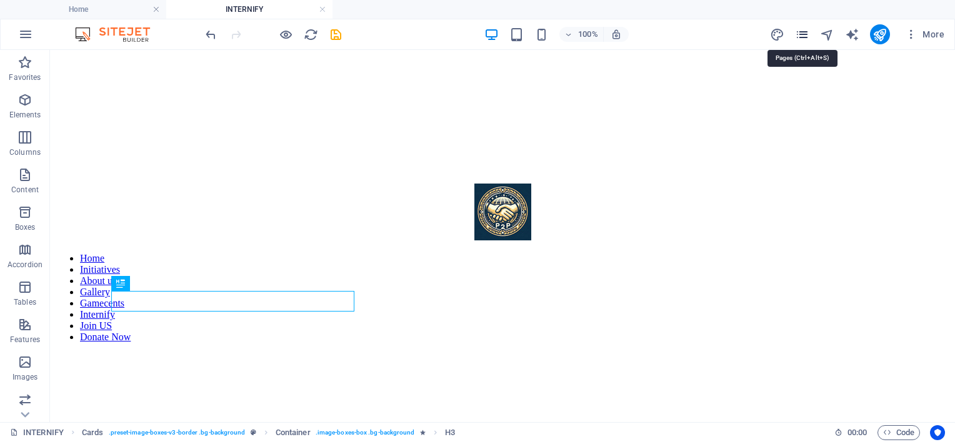
click at [802, 37] on icon "pages" at bounding box center [802, 34] width 14 height 14
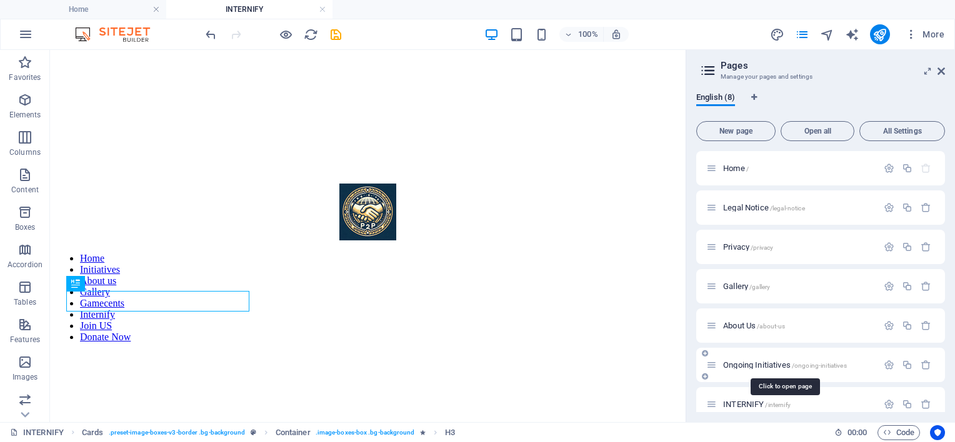
click at [742, 364] on span "Ongoing Initiatives /ongoing-initiatives" at bounding box center [784, 365] width 123 height 9
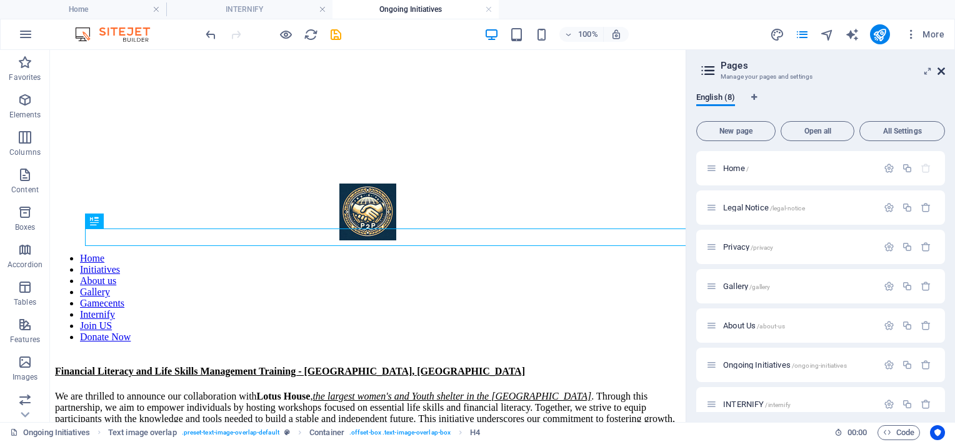
drag, startPoint x: 892, startPoint y: 22, endPoint x: 944, endPoint y: 69, distance: 69.9
click at [944, 69] on icon at bounding box center [940, 71] width 7 height 10
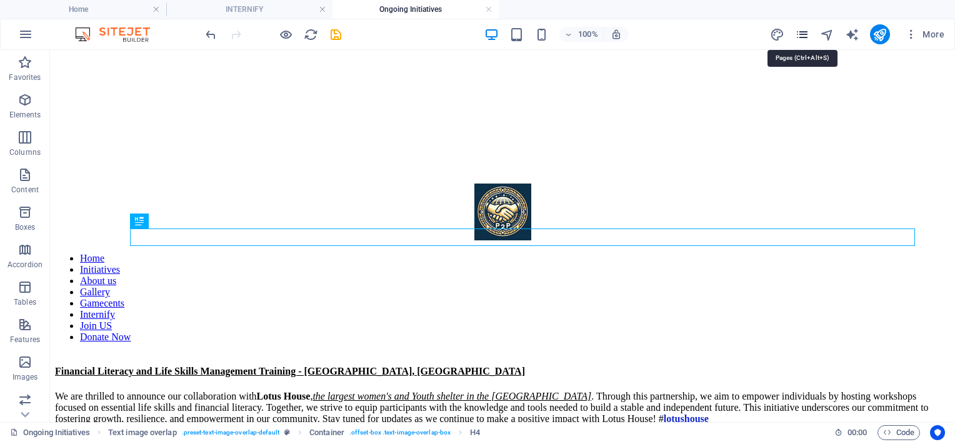
click at [806, 32] on icon "pages" at bounding box center [802, 34] width 14 height 14
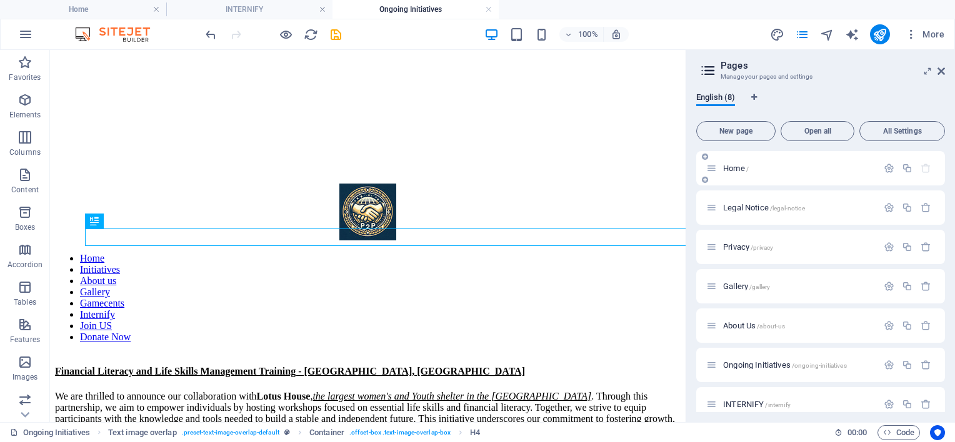
click at [737, 165] on span "Home /" at bounding box center [736, 168] width 26 height 9
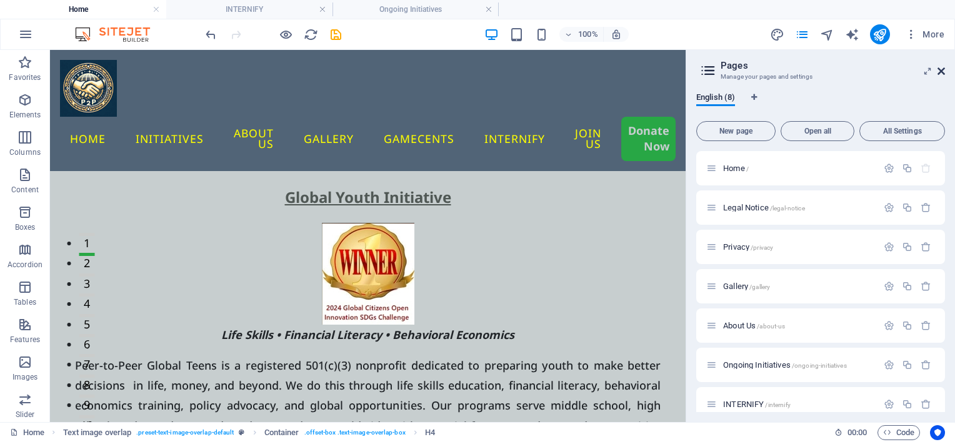
click at [944, 72] on icon at bounding box center [940, 71] width 7 height 10
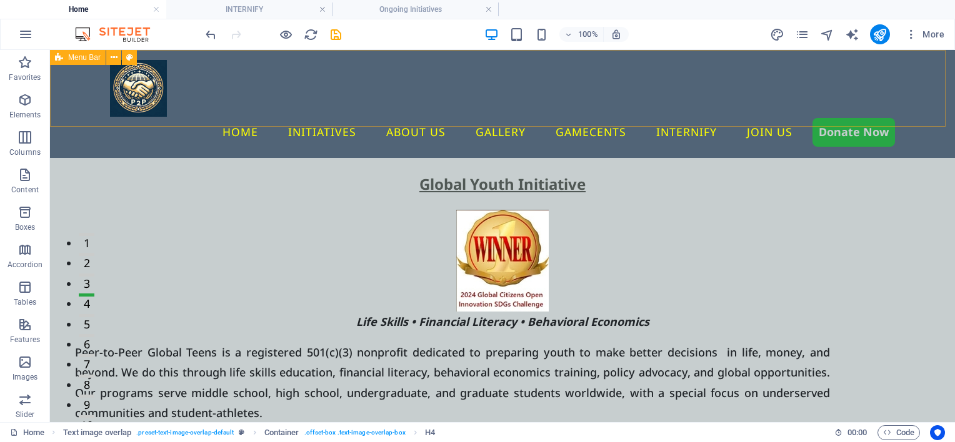
click at [73, 57] on span "Menu Bar" at bounding box center [84, 57] width 32 height 7
click at [115, 59] on icon at bounding box center [114, 57] width 7 height 13
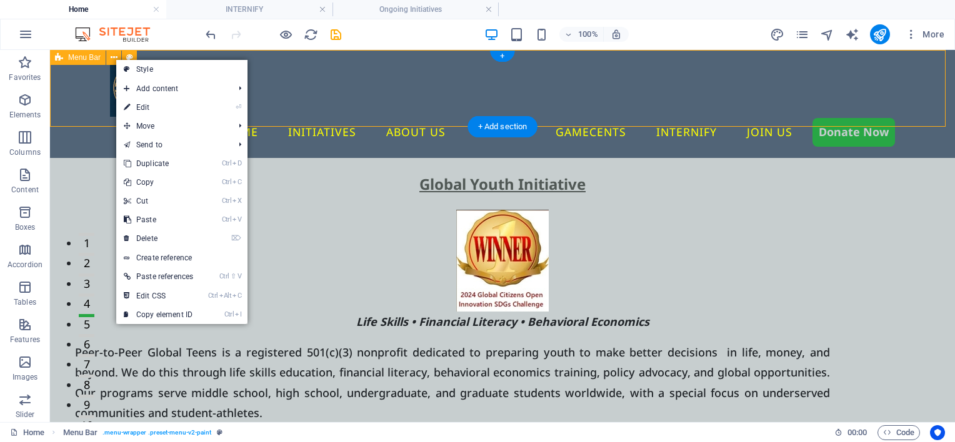
click at [85, 67] on div "Home Initiatives About us Gallery Gamecents Internify Join US Donate Now" at bounding box center [502, 104] width 905 height 108
select select "rem"
select select "sticky_reverse"
select select "px"
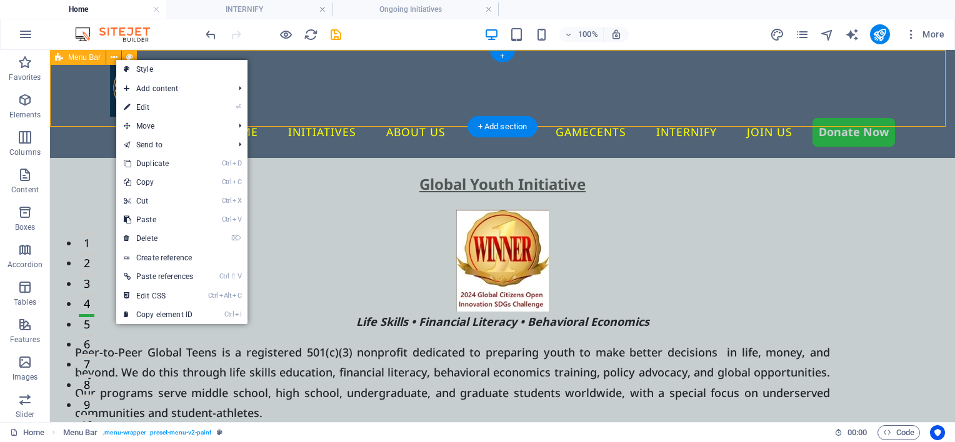
select select "px"
select select "hover_border"
select select "px"
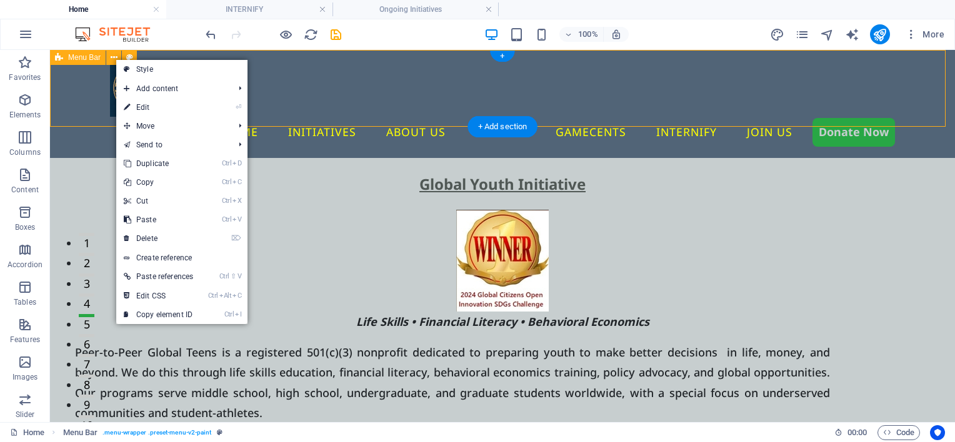
select select "px"
select select "rem"
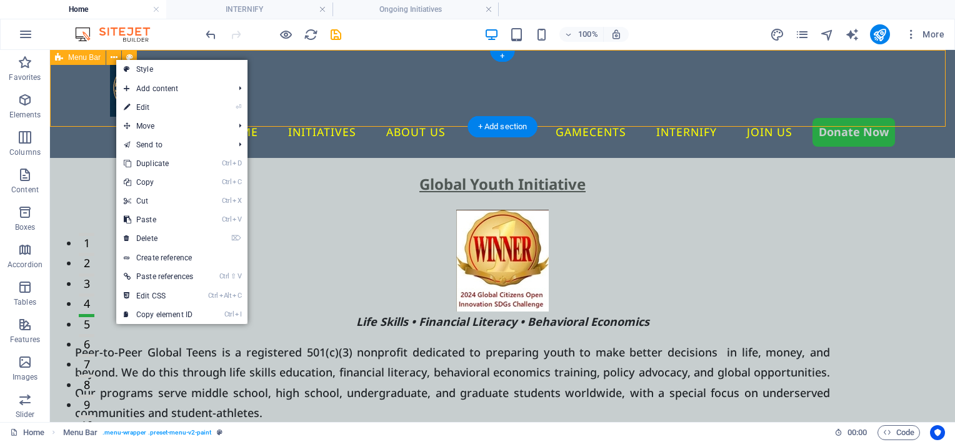
select select "rem"
select select "400"
select select "px"
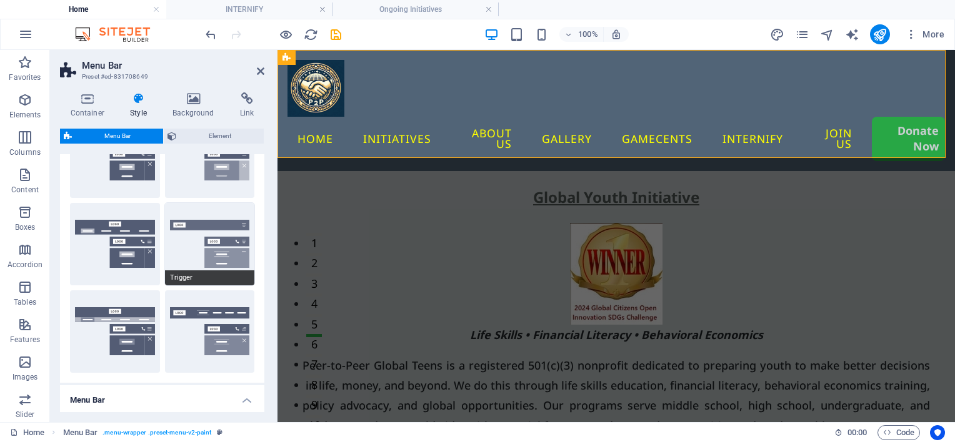
scroll to position [187, 0]
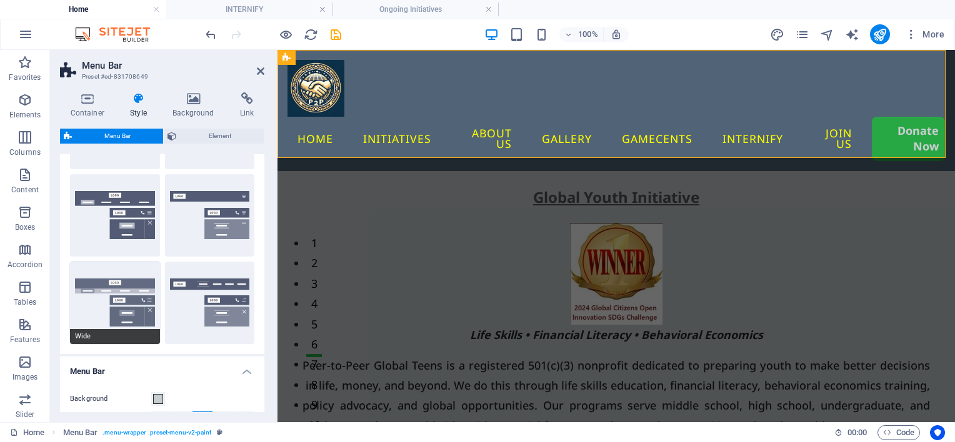
click at [95, 302] on button "Wide" at bounding box center [115, 303] width 90 height 82
type input "0"
type input "2"
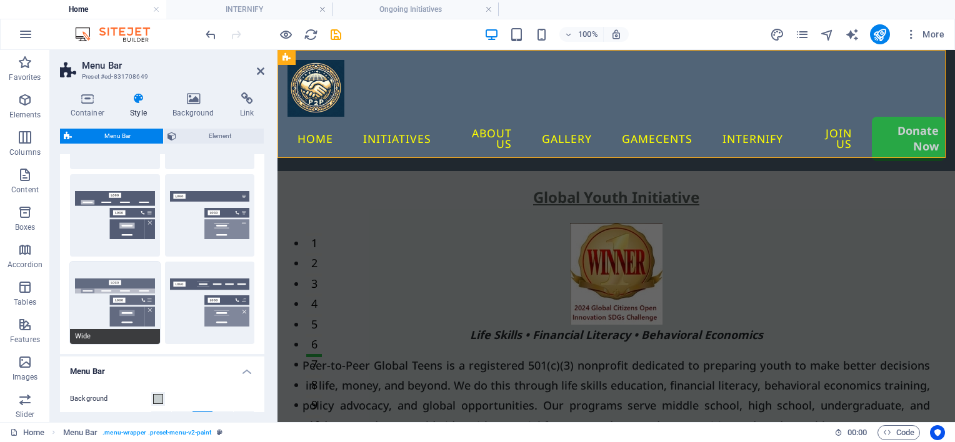
type input "2"
select select "sticky_menu"
select select "hover_box_bottom"
type input "0"
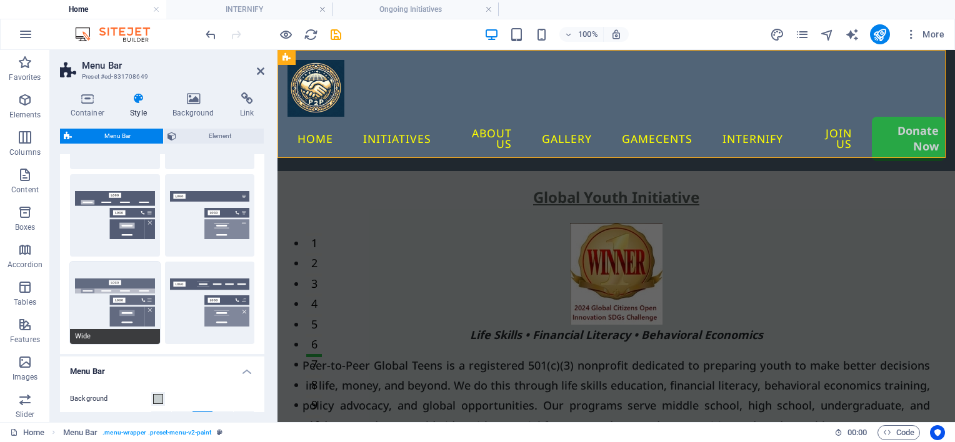
type input "2"
select select "px"
select select
type input "0"
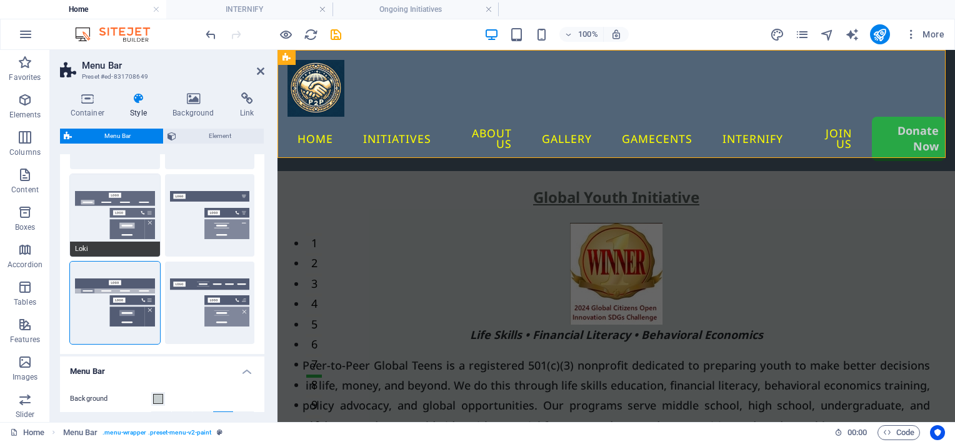
type input "18"
select select "500"
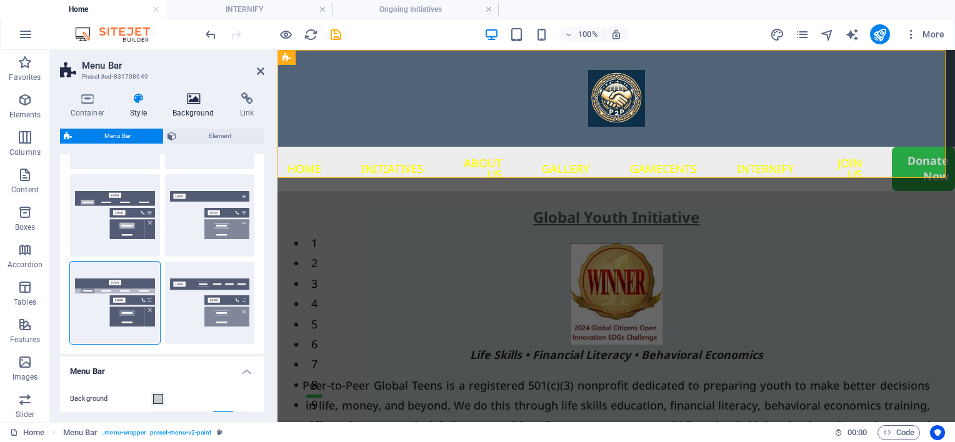
click at [195, 111] on h4 "Background" at bounding box center [195, 105] width 67 height 26
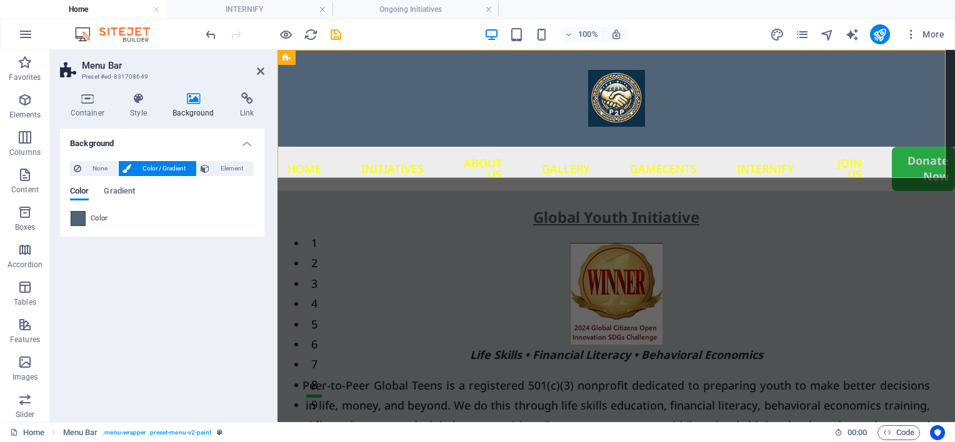
click at [79, 222] on span at bounding box center [78, 219] width 14 height 14
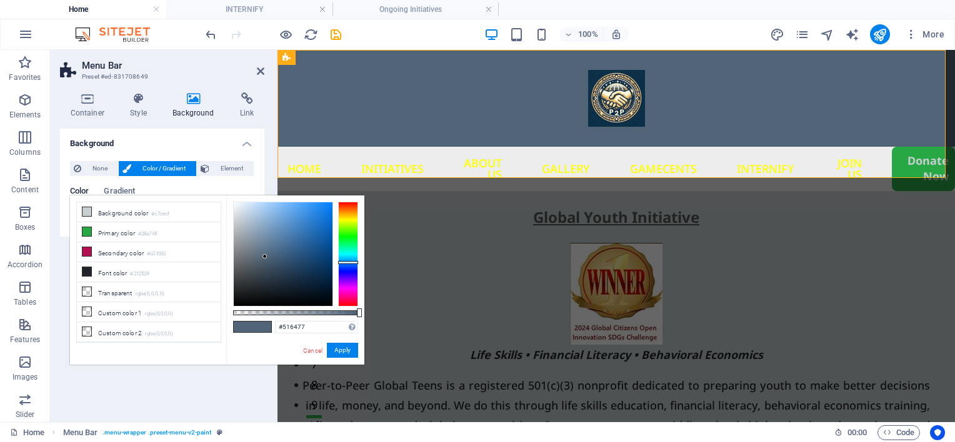
click at [187, 111] on h4 "Background" at bounding box center [195, 105] width 67 height 26
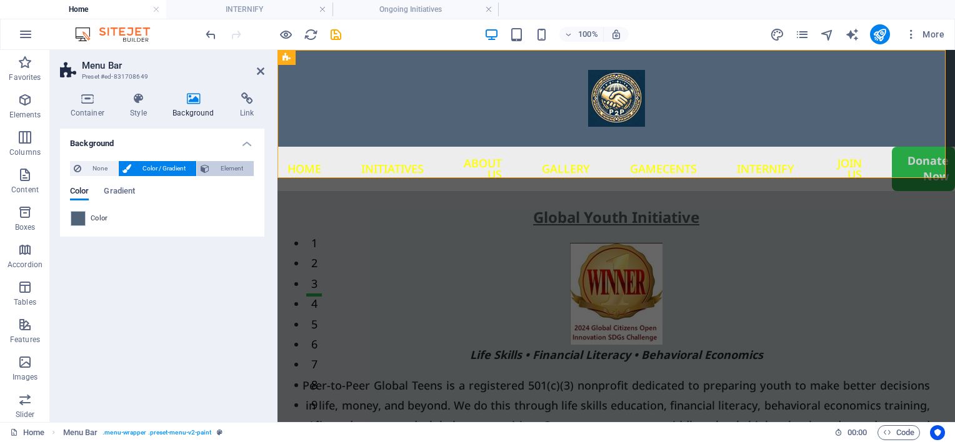
click at [214, 167] on span "Element" at bounding box center [231, 168] width 37 height 15
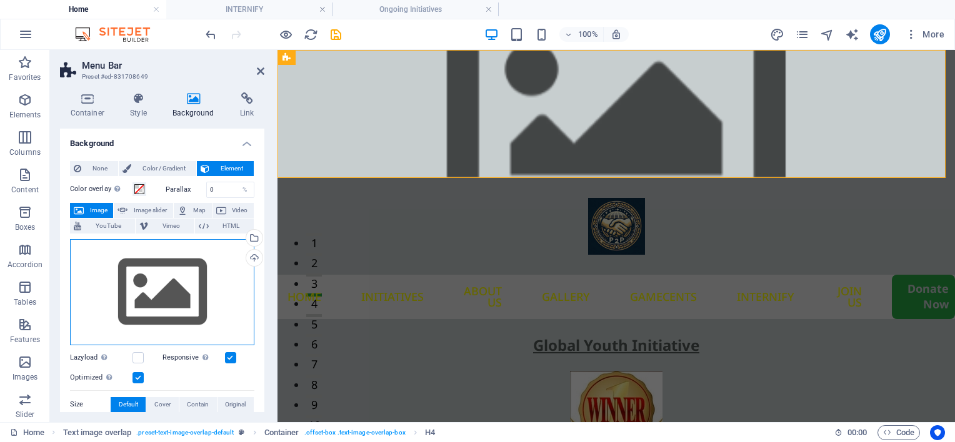
click at [119, 254] on div "Drag files here, click to choose files or select files from Files or our free s…" at bounding box center [162, 292] width 184 height 106
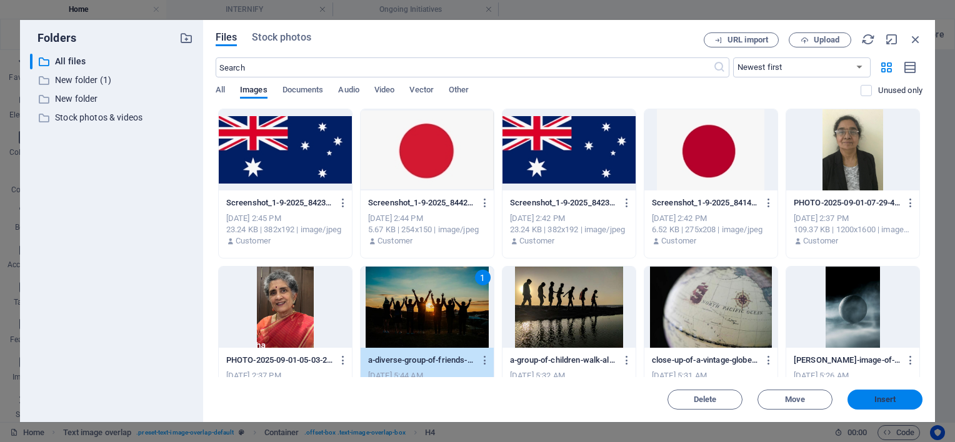
drag, startPoint x: 876, startPoint y: 395, endPoint x: 585, endPoint y: 347, distance: 295.0
click at [876, 395] on button "Insert" at bounding box center [884, 400] width 75 height 20
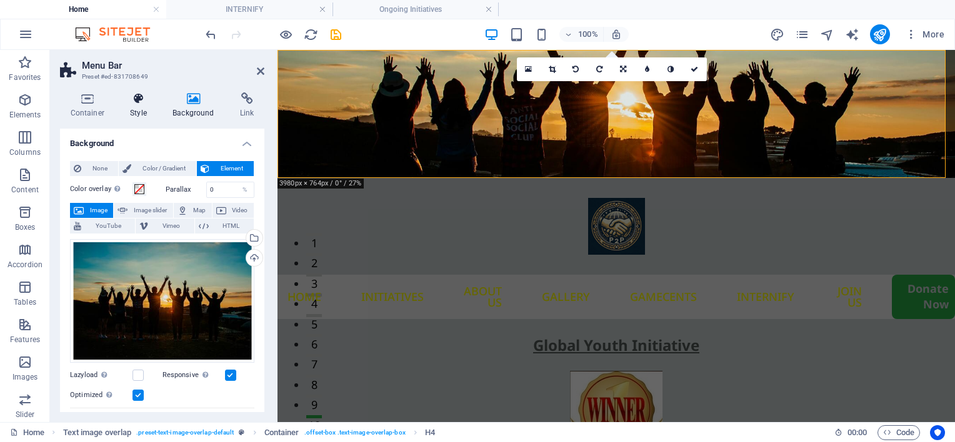
click at [137, 114] on h4 "Style" at bounding box center [141, 105] width 42 height 26
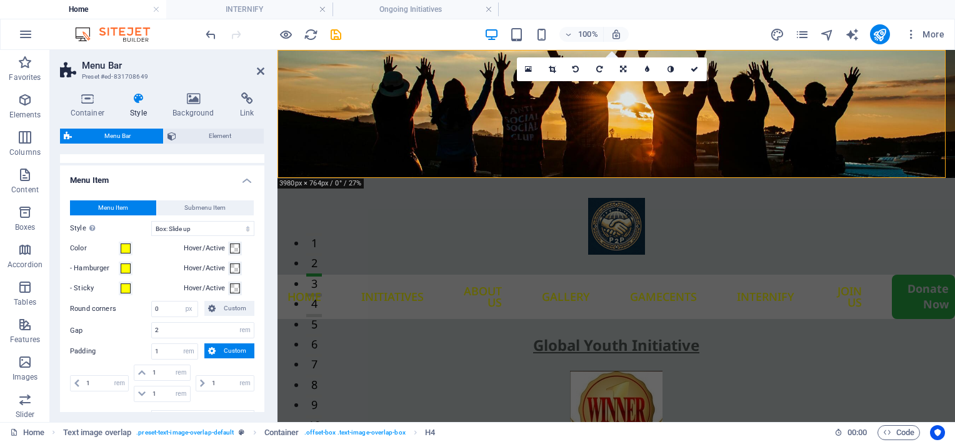
scroll to position [875, 0]
click at [127, 251] on span at bounding box center [126, 246] width 10 height 10
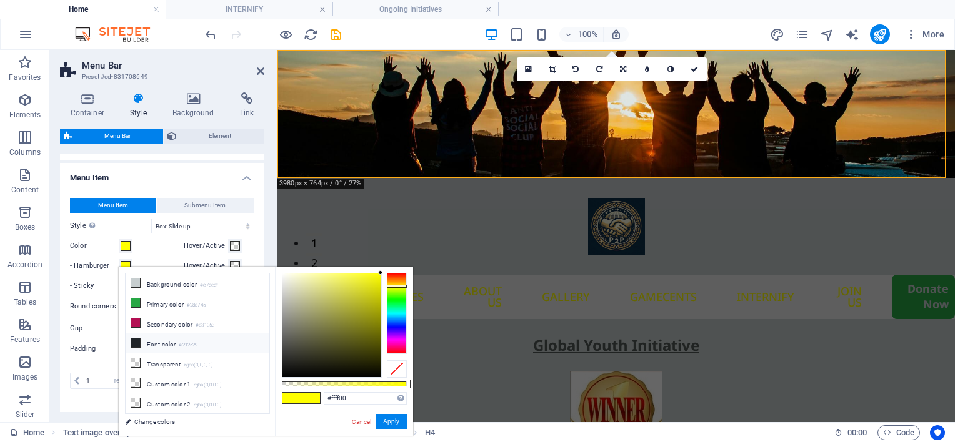
click at [142, 339] on li "Font color #212529" at bounding box center [198, 344] width 144 height 20
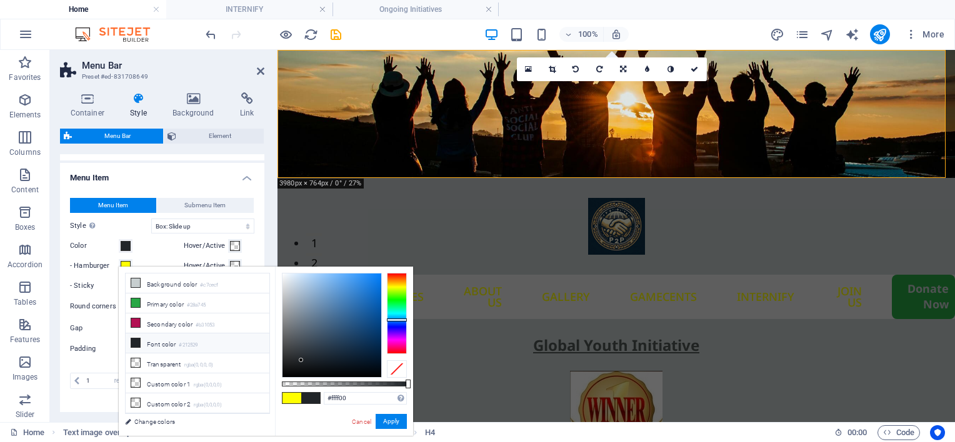
type input "#212529"
click at [390, 419] on button "Apply" at bounding box center [391, 421] width 31 height 15
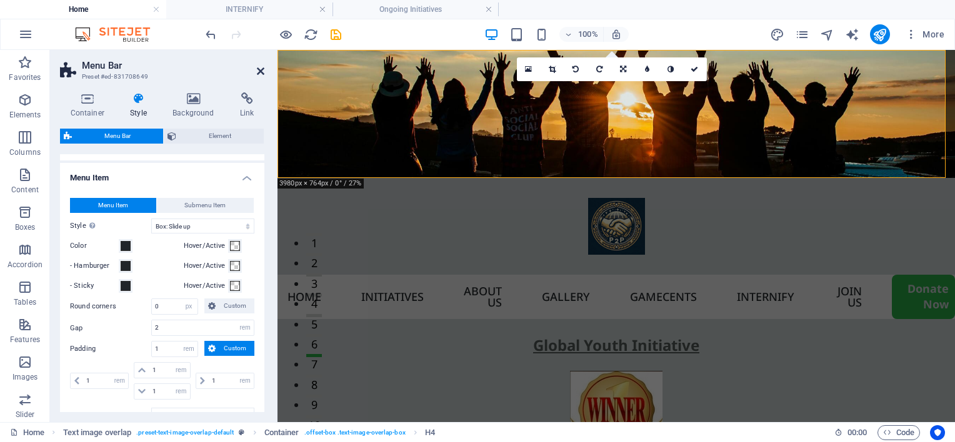
click at [259, 71] on icon at bounding box center [260, 71] width 7 height 10
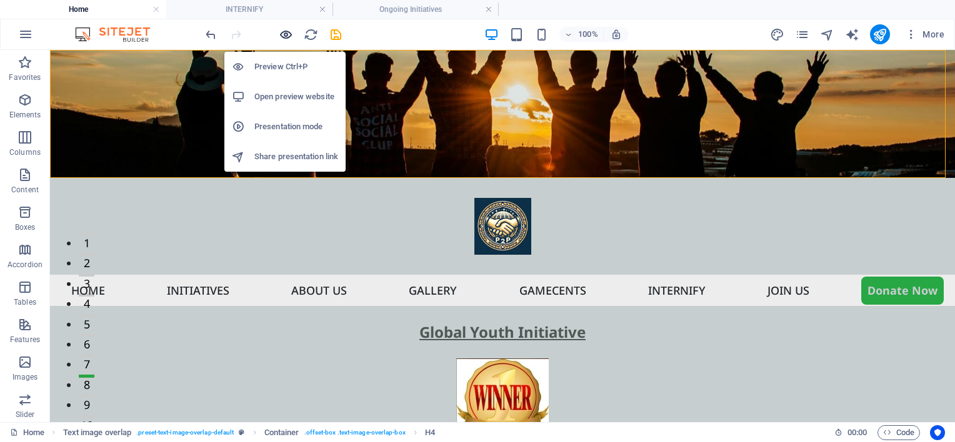
click at [291, 32] on icon "button" at bounding box center [286, 34] width 14 height 14
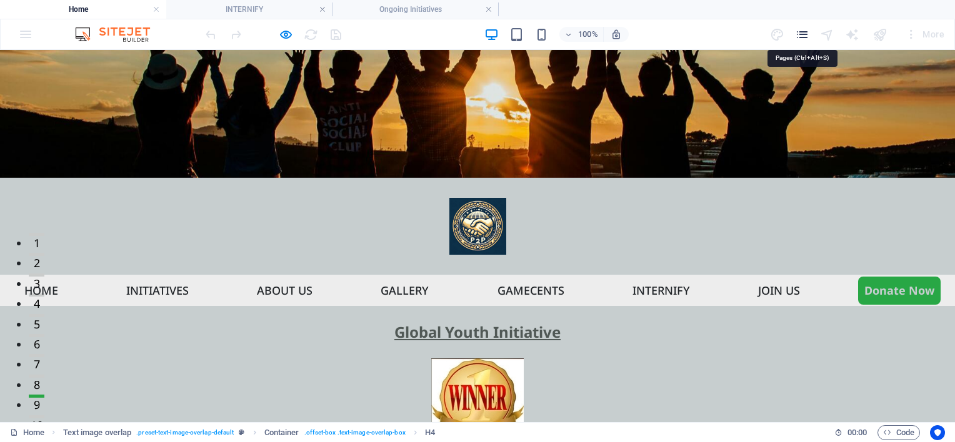
click at [803, 39] on icon "pages" at bounding box center [802, 34] width 14 height 14
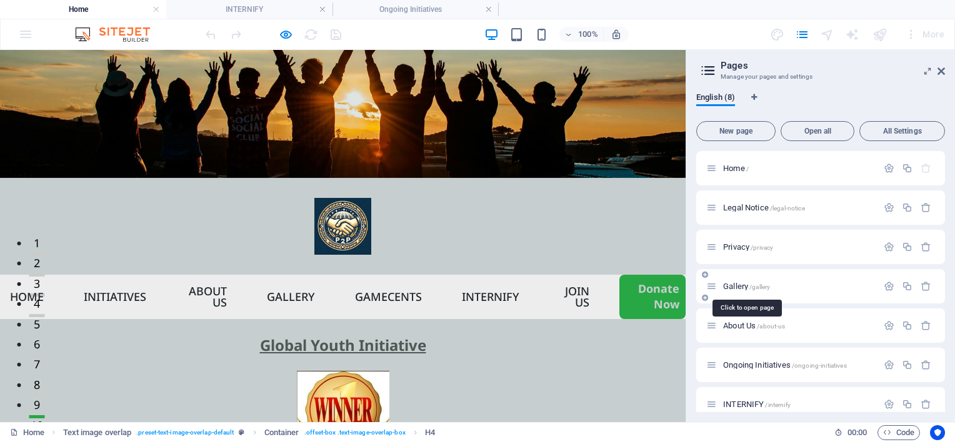
click at [740, 289] on span "Gallery /gallery" at bounding box center [746, 286] width 47 height 9
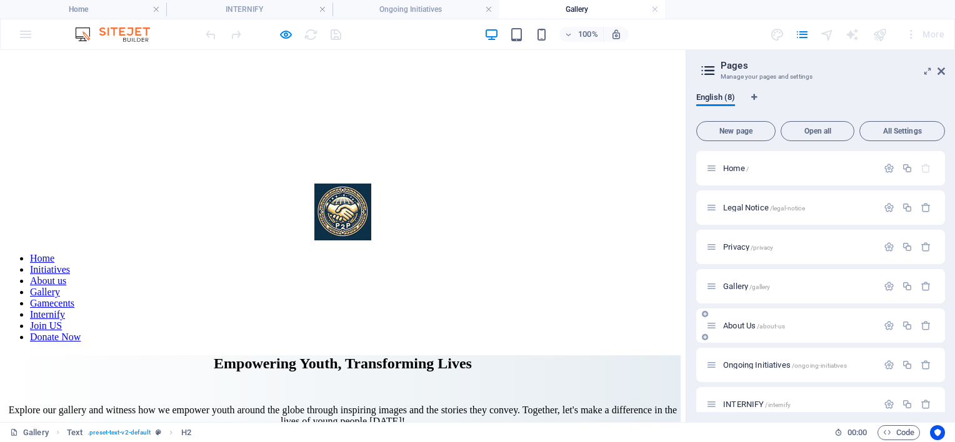
scroll to position [0, 0]
click at [738, 366] on span "Ongoing Initiatives /ongoing-initiatives" at bounding box center [784, 365] width 123 height 9
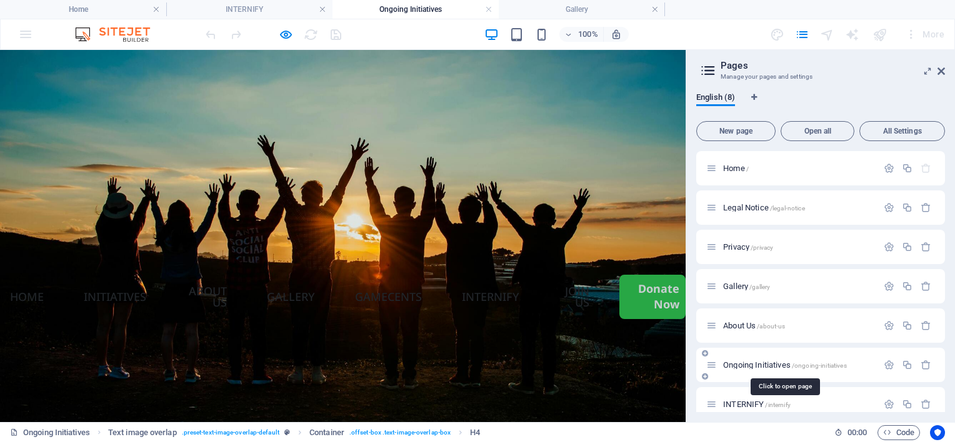
click at [738, 366] on span "Ongoing Initiatives /ongoing-initiatives" at bounding box center [784, 365] width 123 height 9
click at [737, 401] on span "INTERNIFY /internify" at bounding box center [756, 404] width 67 height 9
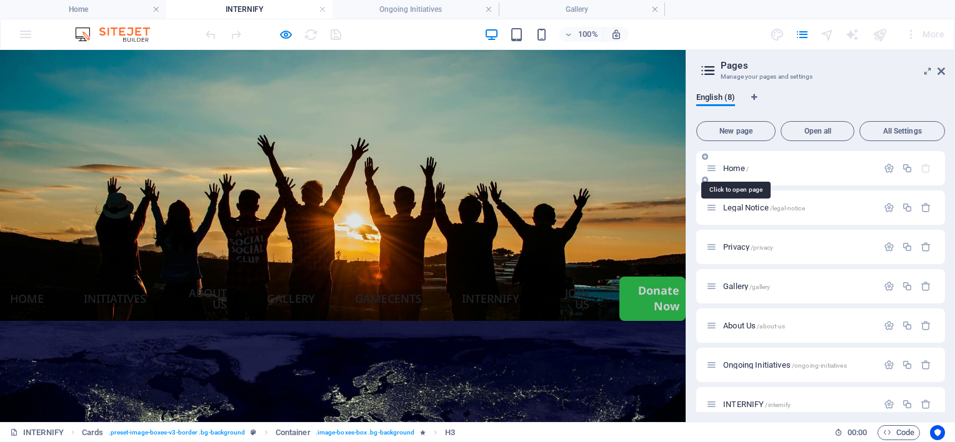
click at [738, 167] on span "Home /" at bounding box center [736, 168] width 26 height 9
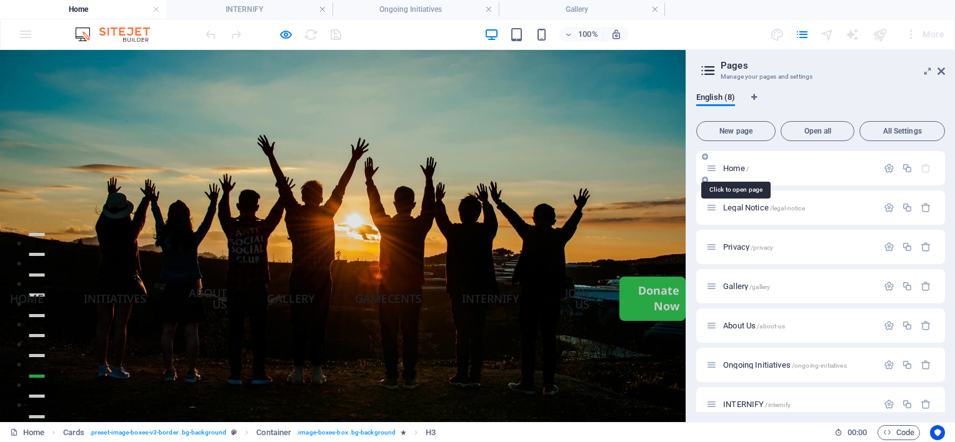
click at [738, 167] on span "Home /" at bounding box center [736, 168] width 26 height 9
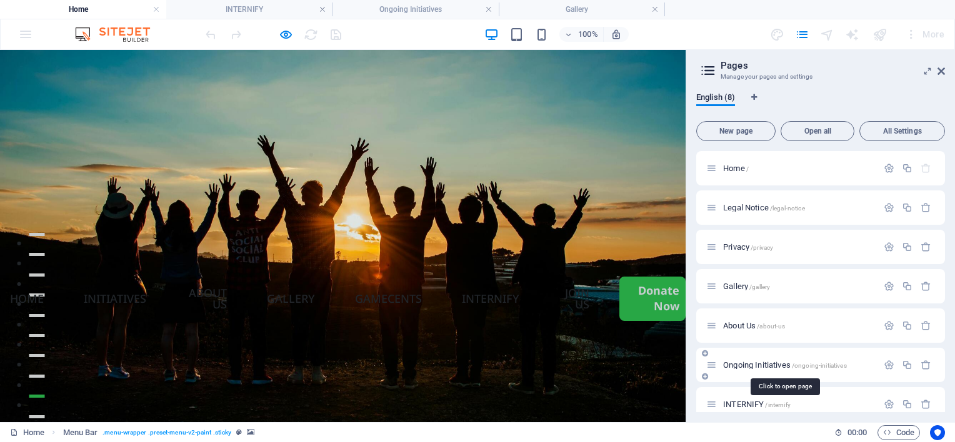
click at [741, 365] on span "Ongoing Initiatives /ongoing-initiatives" at bounding box center [784, 365] width 123 height 9
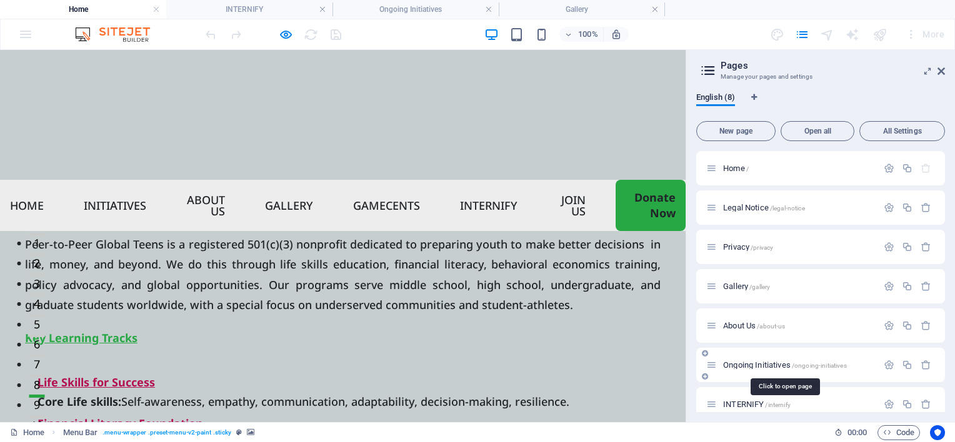
click at [741, 365] on span "Ongoing Initiatives /ongoing-initiatives" at bounding box center [784, 365] width 123 height 9
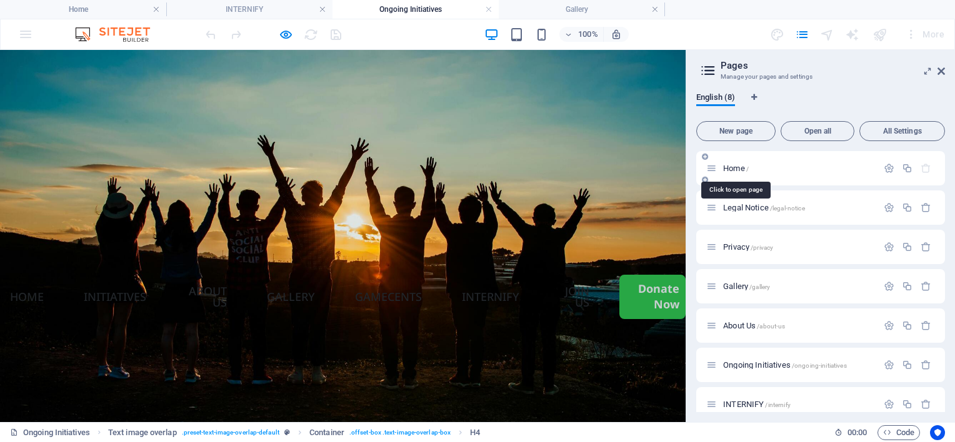
click at [737, 171] on span "Home /" at bounding box center [736, 168] width 26 height 9
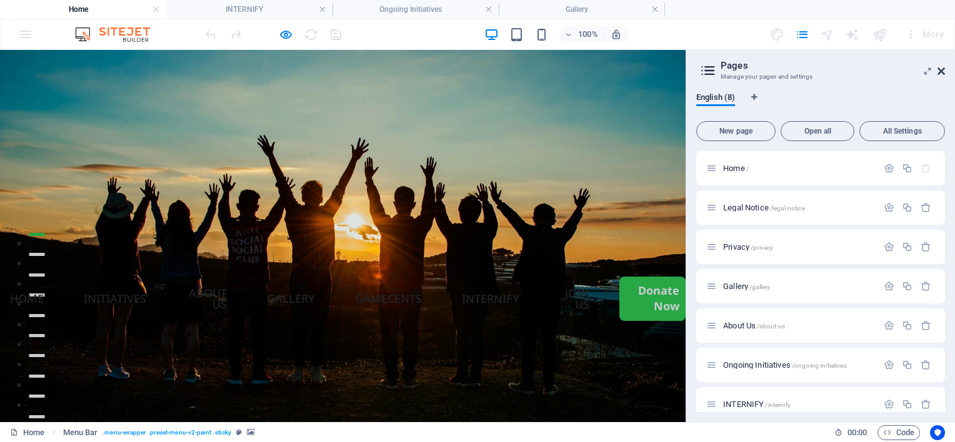
click at [943, 70] on icon at bounding box center [940, 71] width 7 height 10
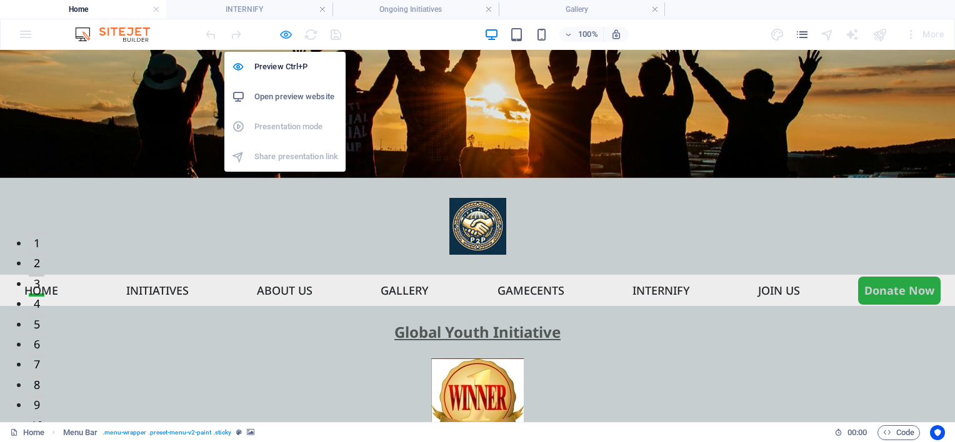
click at [291, 36] on icon "button" at bounding box center [286, 34] width 14 height 14
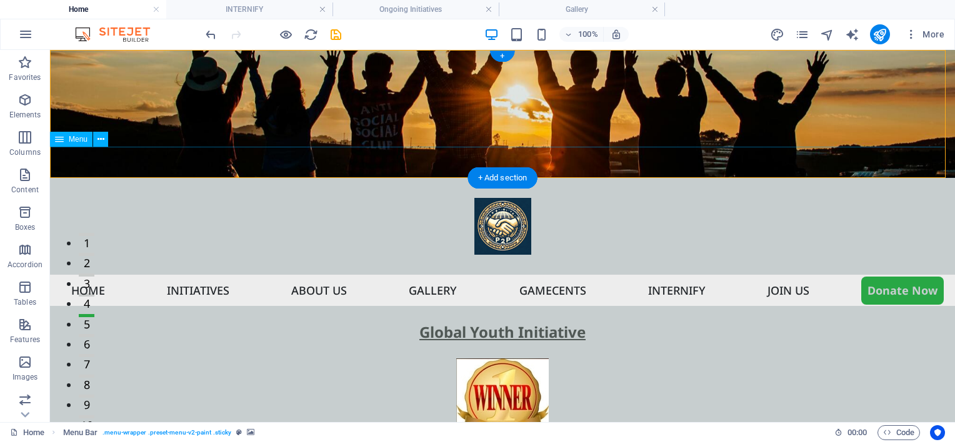
click at [410, 275] on nav "Home Initiatives About us Gallery Gamecents Internify Join US Donate Now" at bounding box center [502, 290] width 905 height 31
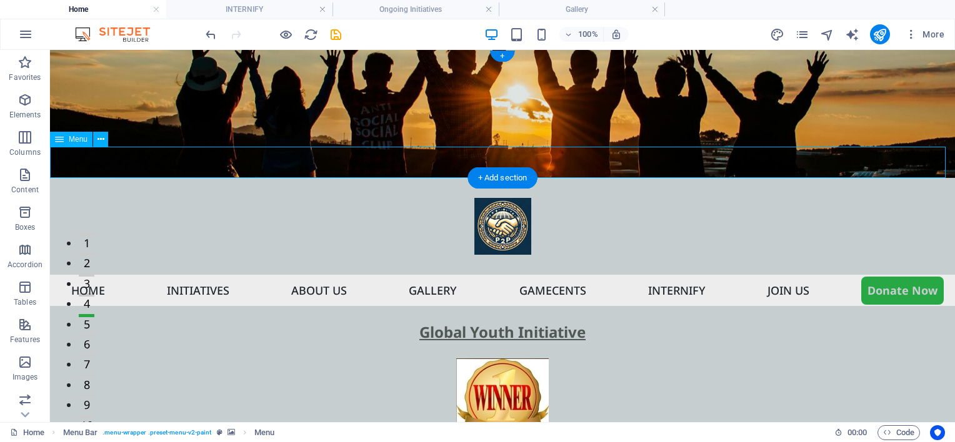
click at [410, 275] on nav "Home Initiatives About us Gallery Gamecents Internify Join US Donate Now" at bounding box center [502, 290] width 905 height 31
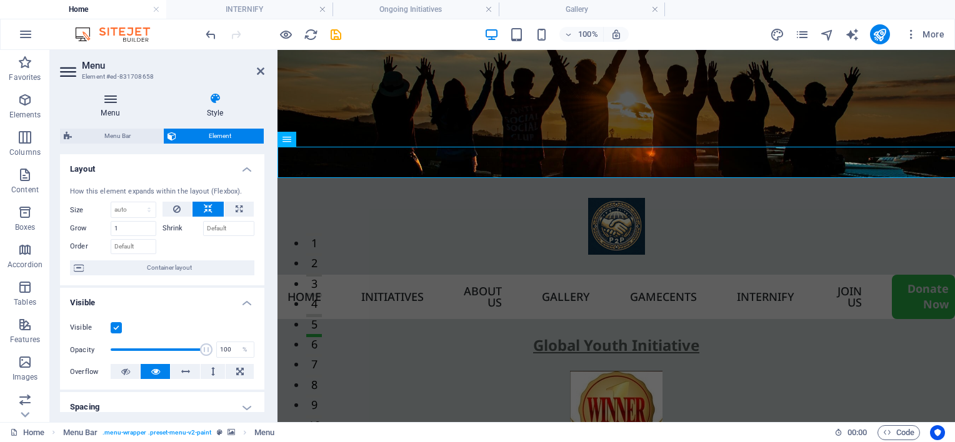
click at [120, 109] on h4 "Menu" at bounding box center [113, 105] width 106 height 26
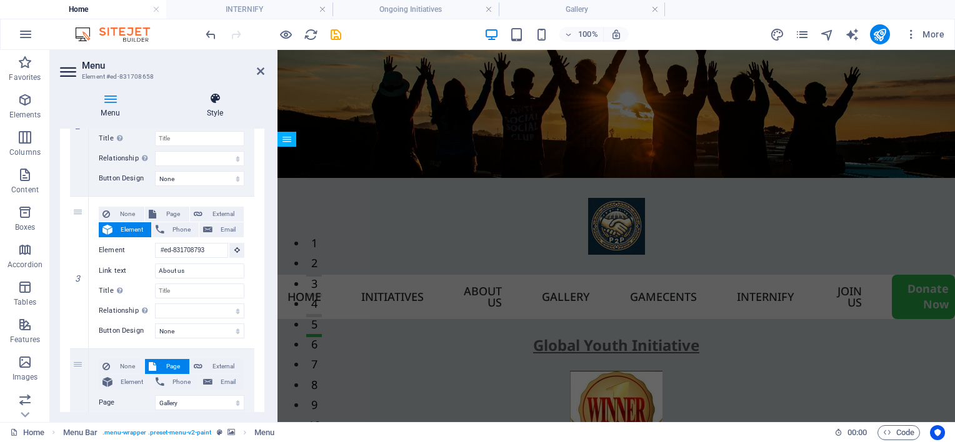
click at [220, 109] on h4 "Style" at bounding box center [215, 105] width 99 height 26
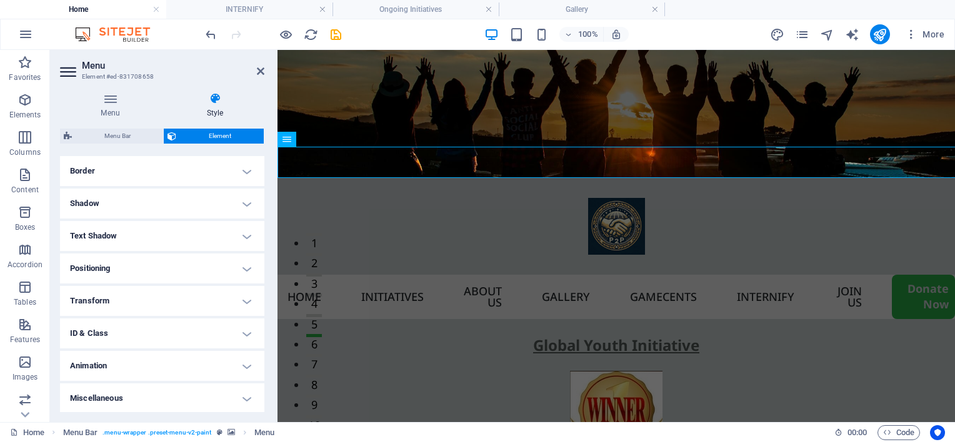
scroll to position [269, 0]
click at [336, 178] on figure at bounding box center [615, 226] width 677 height 97
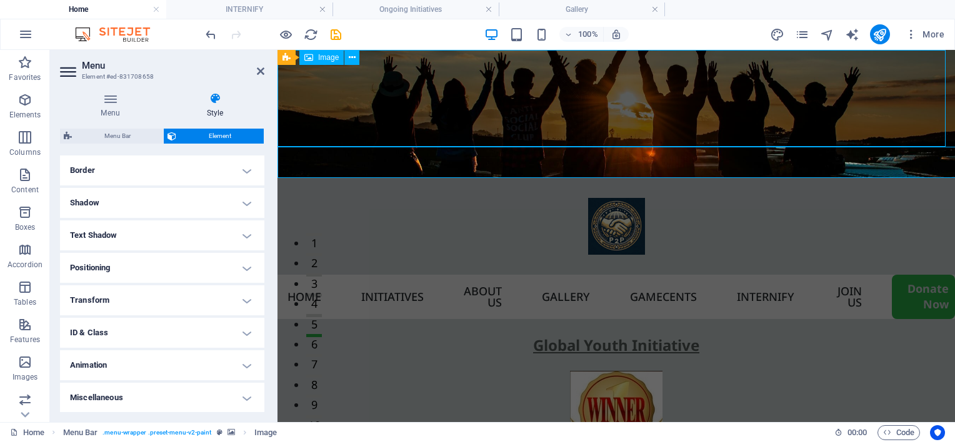
click at [336, 178] on figure at bounding box center [615, 226] width 677 height 97
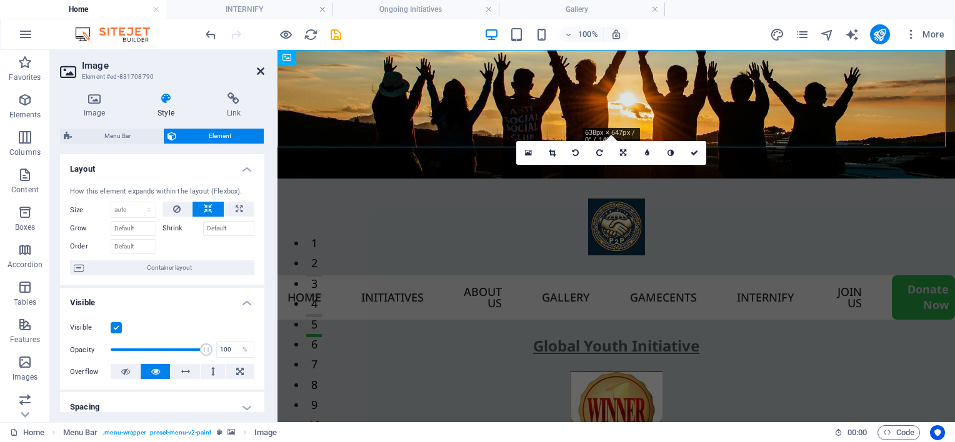
click at [257, 71] on icon at bounding box center [260, 71] width 7 height 10
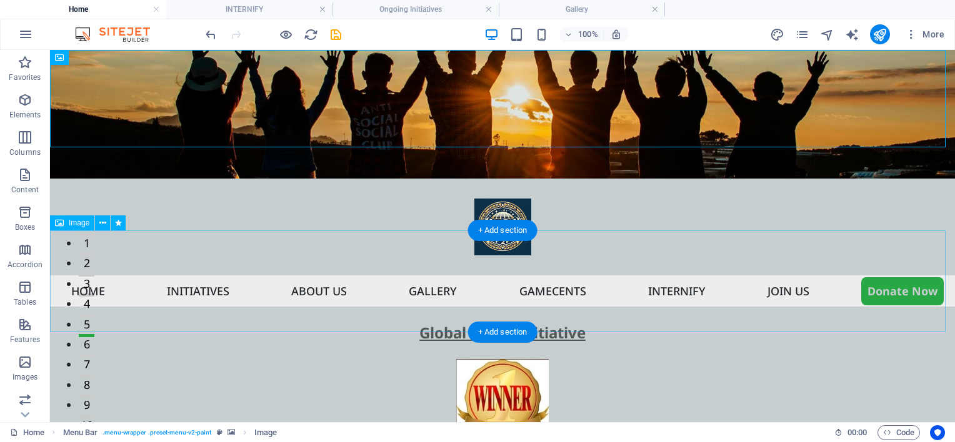
click at [229, 344] on div at bounding box center [502, 352] width 905 height 16
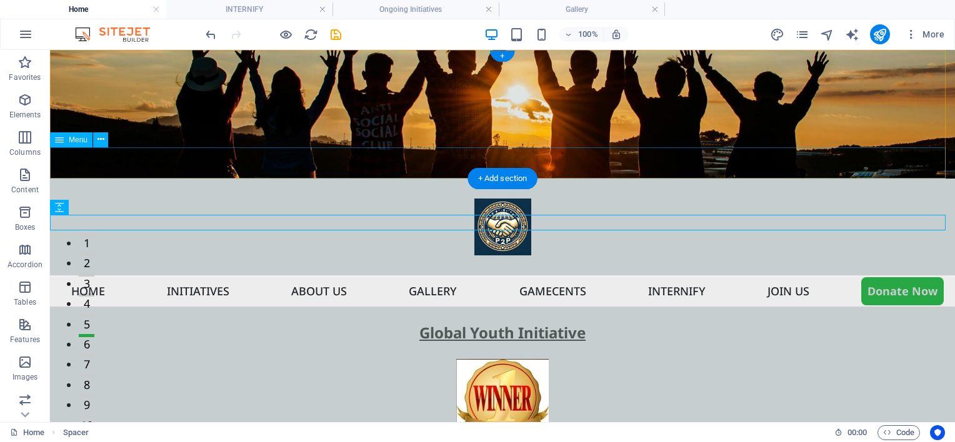
click at [230, 276] on nav "Home Initiatives About us Gallery Gamecents Internify Join US Donate Now" at bounding box center [502, 291] width 905 height 31
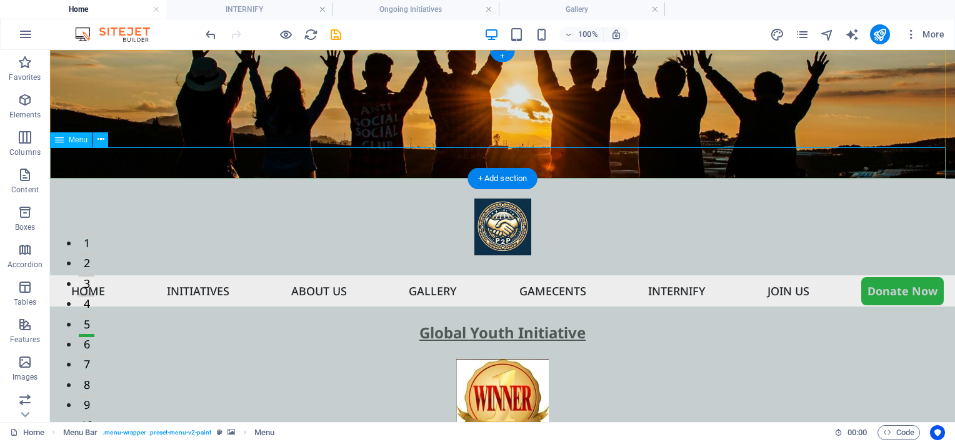
click at [137, 276] on nav "Home Initiatives About us Gallery Gamecents Internify Join US Donate Now" at bounding box center [502, 291] width 905 height 31
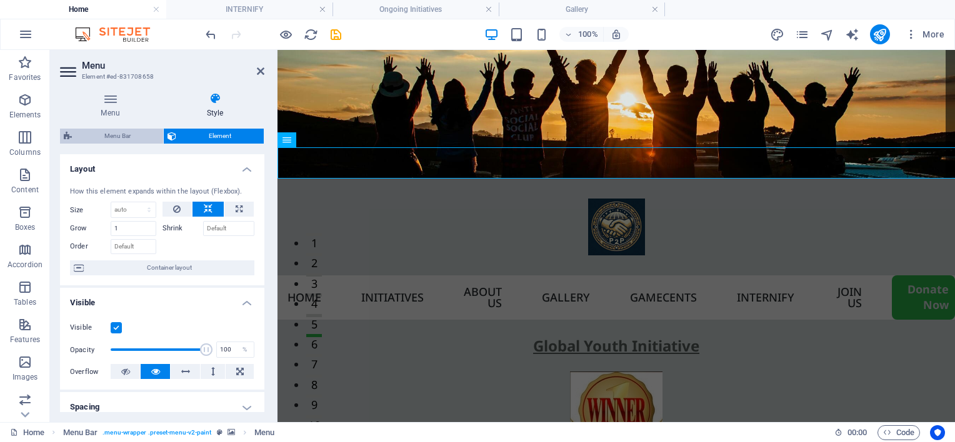
click at [119, 136] on span "Menu Bar" at bounding box center [118, 136] width 84 height 15
select select "rem"
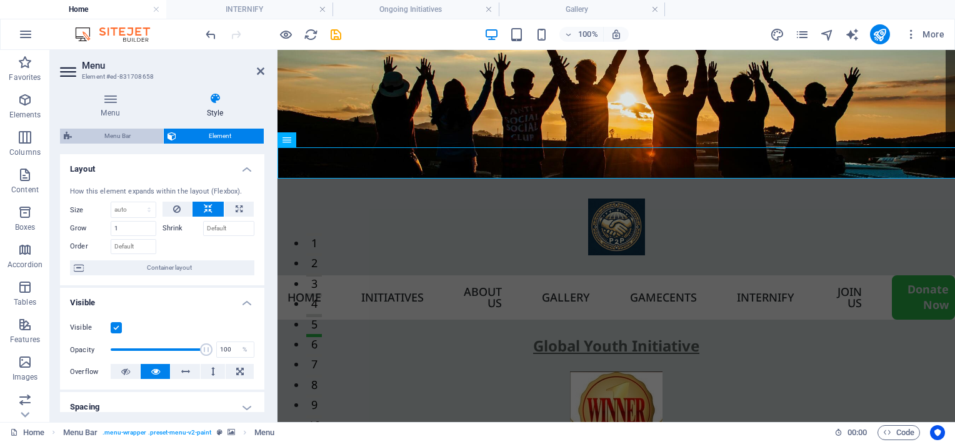
select select "rem"
select select "sticky_menu"
select select "px"
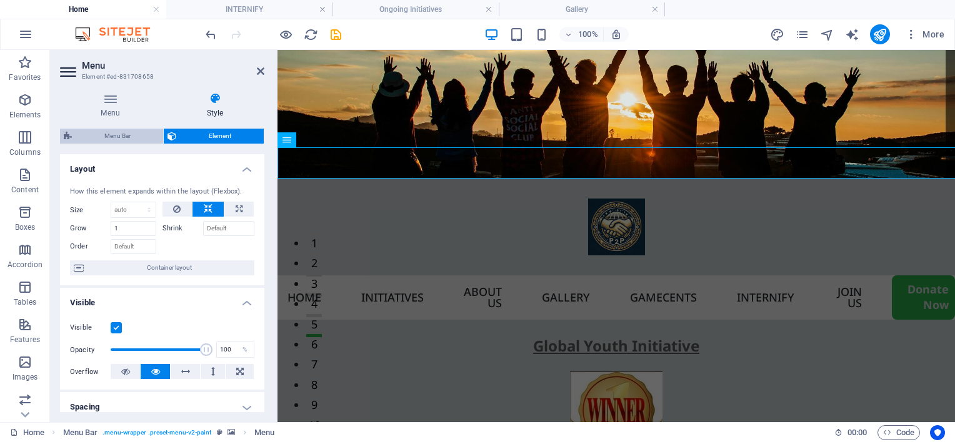
select select "px"
select select "hover_box_bottom"
select select "px"
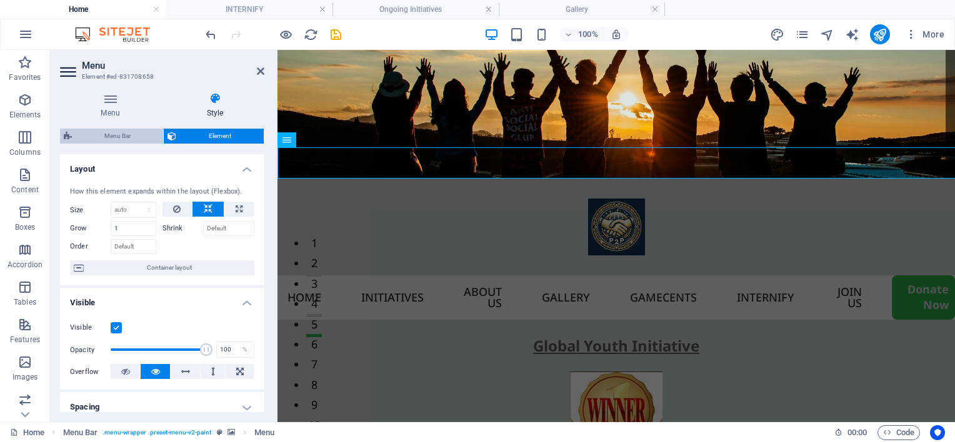
select select "rem"
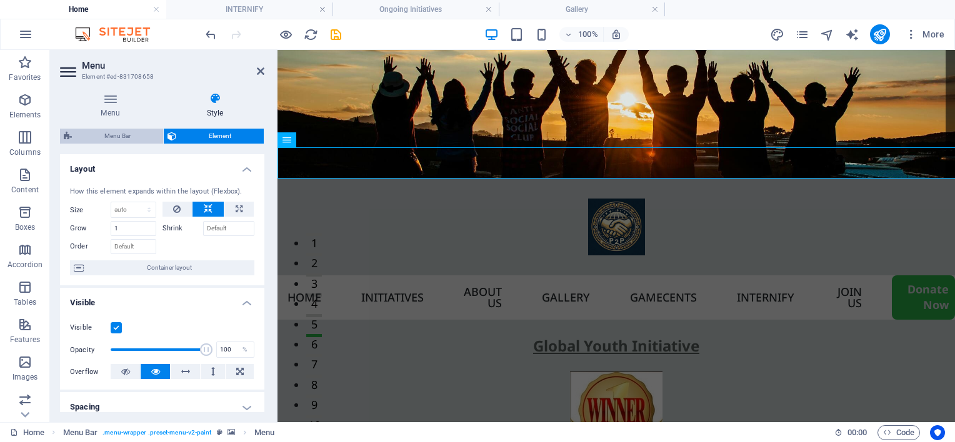
select select "rem"
select select "px"
select select "500"
select select "px"
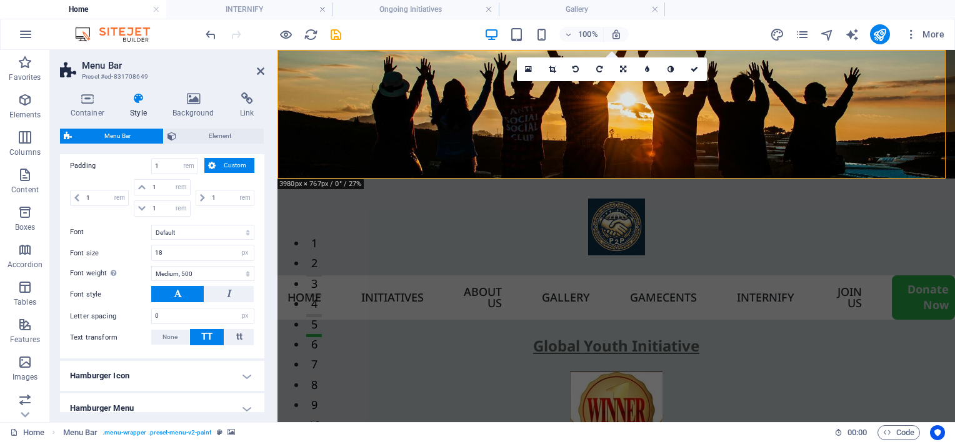
scroll to position [1062, 0]
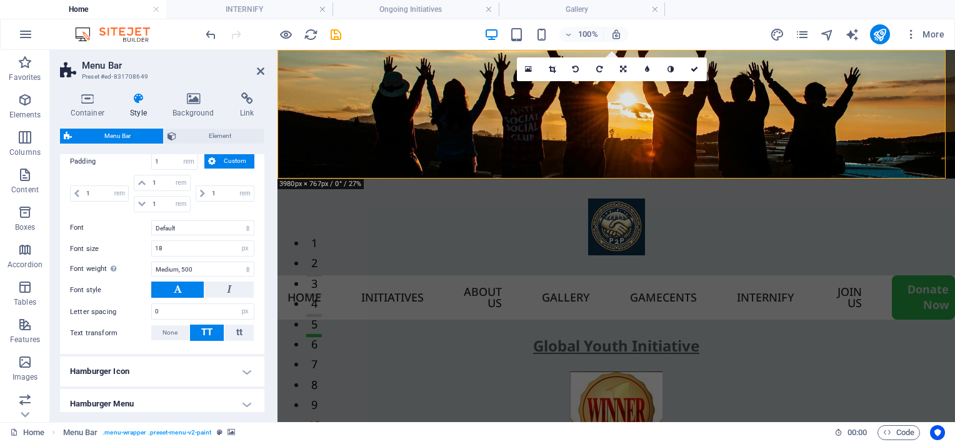
click at [211, 143] on div "Menu Bar Element" at bounding box center [162, 137] width 204 height 16
click at [258, 69] on icon at bounding box center [260, 71] width 7 height 10
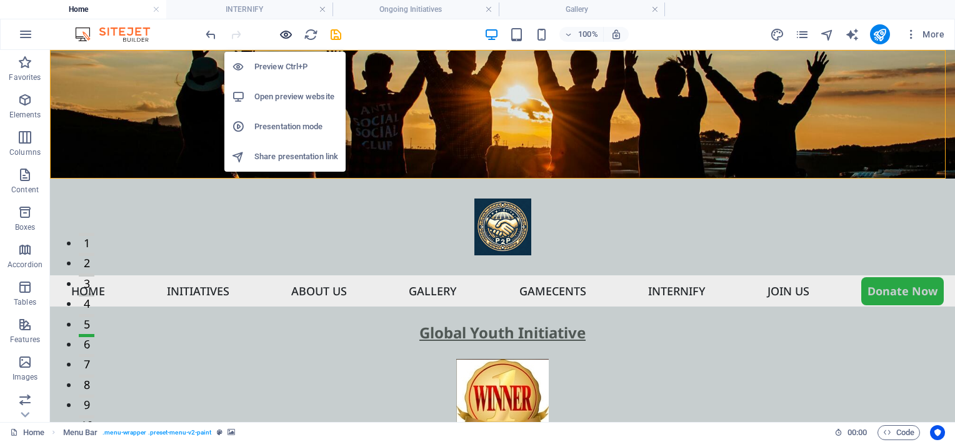
click at [284, 35] on icon "button" at bounding box center [286, 34] width 14 height 14
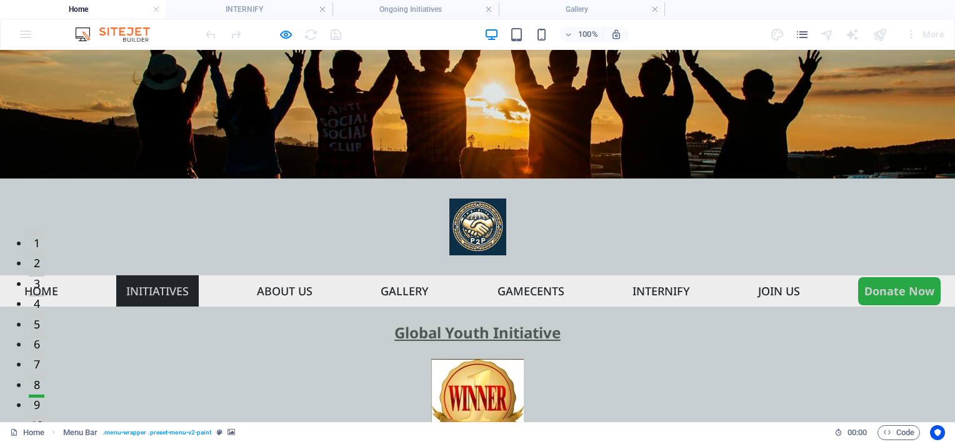
click at [170, 276] on link "Initiatives" at bounding box center [157, 291] width 82 height 31
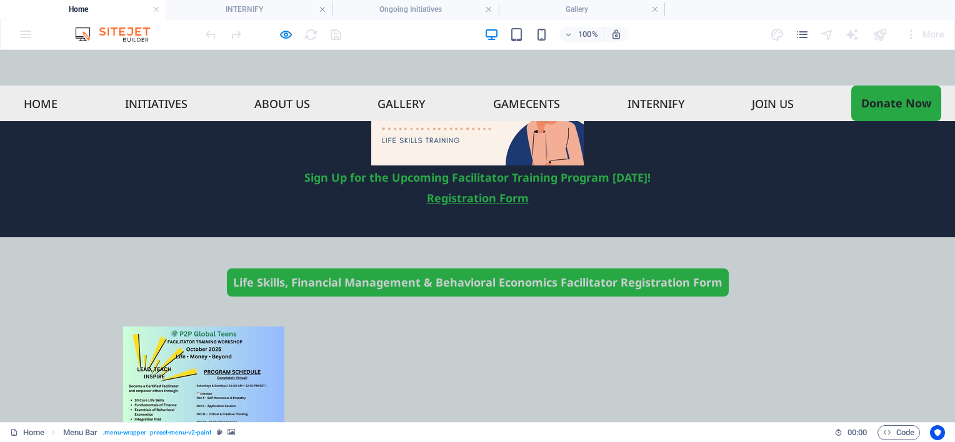
scroll to position [755, 0]
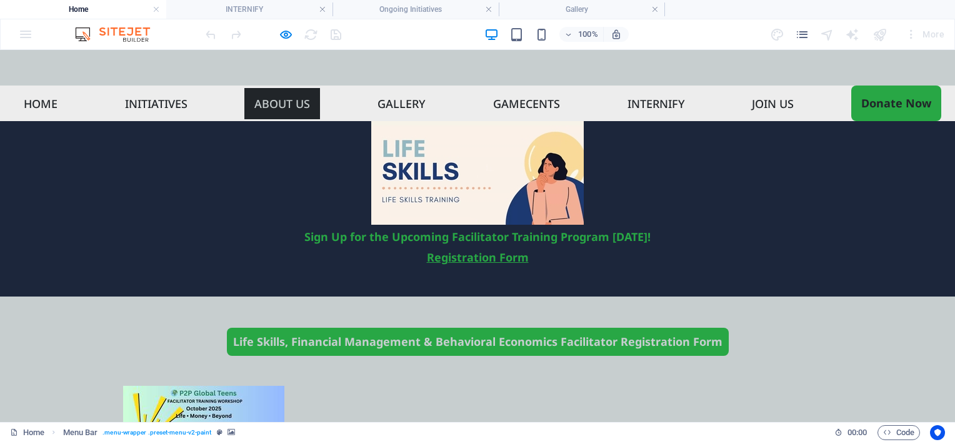
click at [281, 88] on link "About us" at bounding box center [282, 103] width 76 height 31
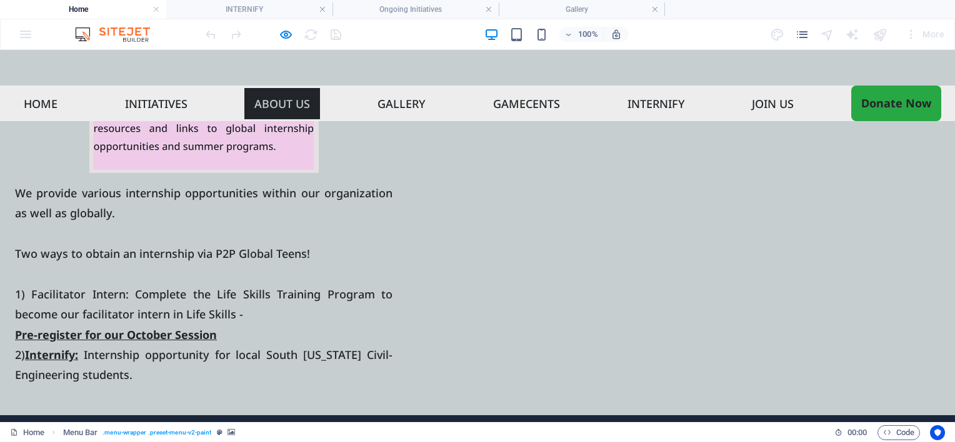
scroll to position [3027, 0]
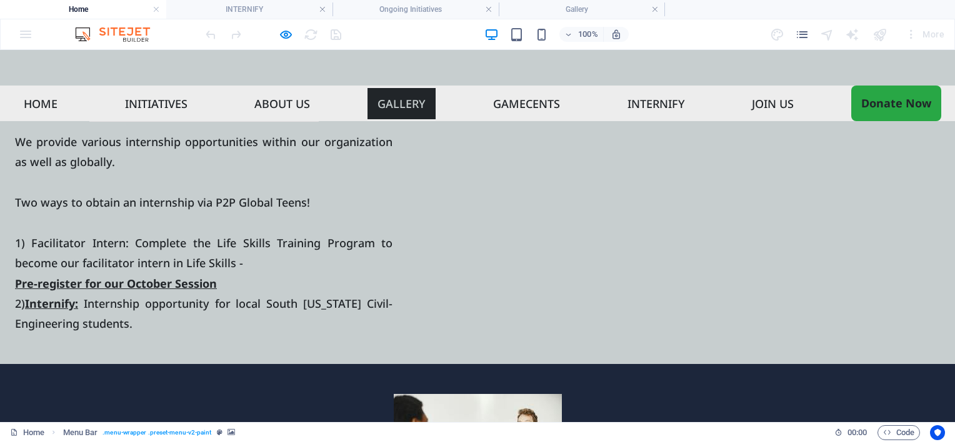
click at [393, 88] on link "Gallery" at bounding box center [401, 103] width 68 height 31
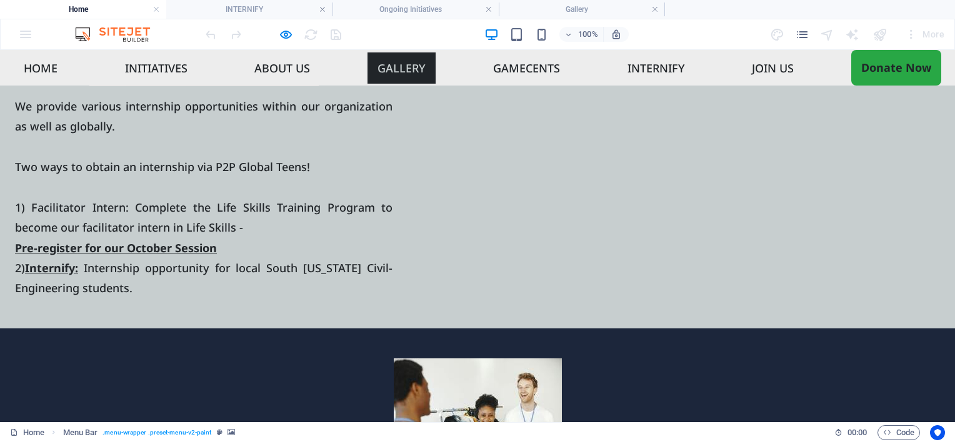
scroll to position [0, 0]
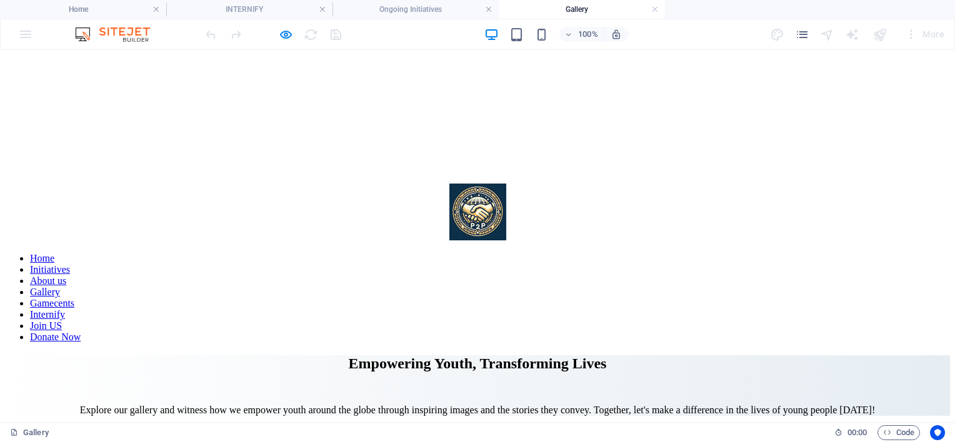
click at [65, 309] on link "Internify" at bounding box center [47, 314] width 35 height 11
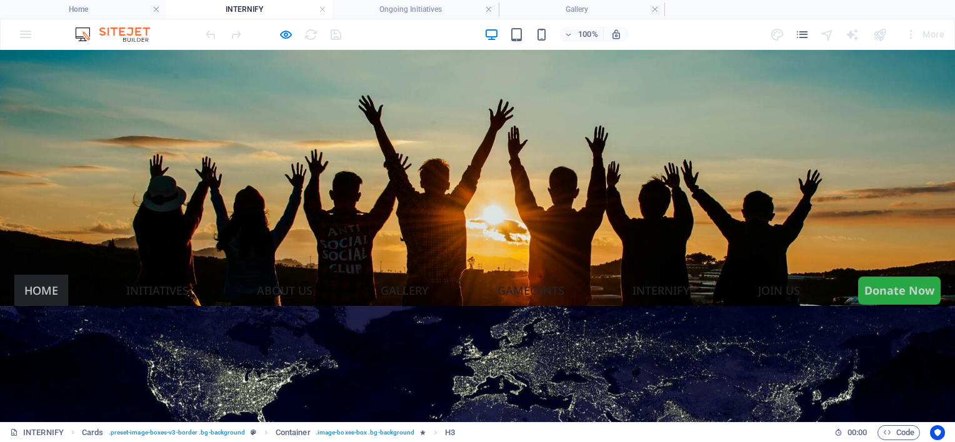
click at [41, 275] on link "Home" at bounding box center [41, 290] width 54 height 31
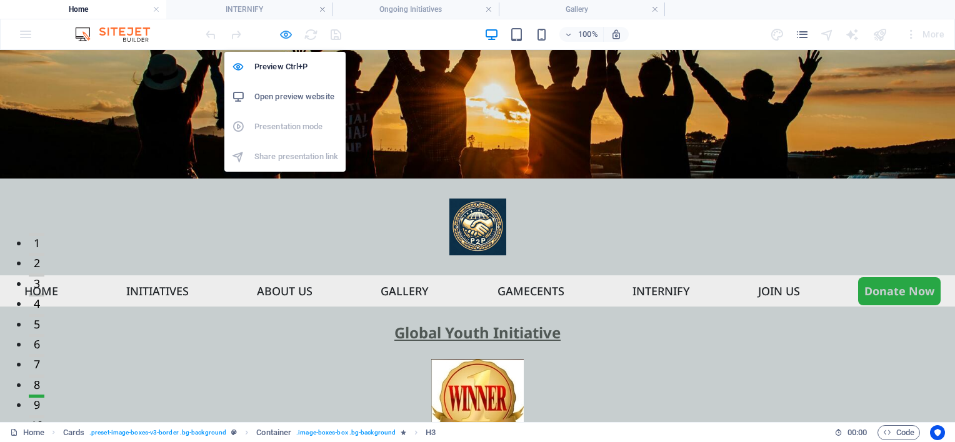
click at [285, 36] on icon "button" at bounding box center [286, 34] width 14 height 14
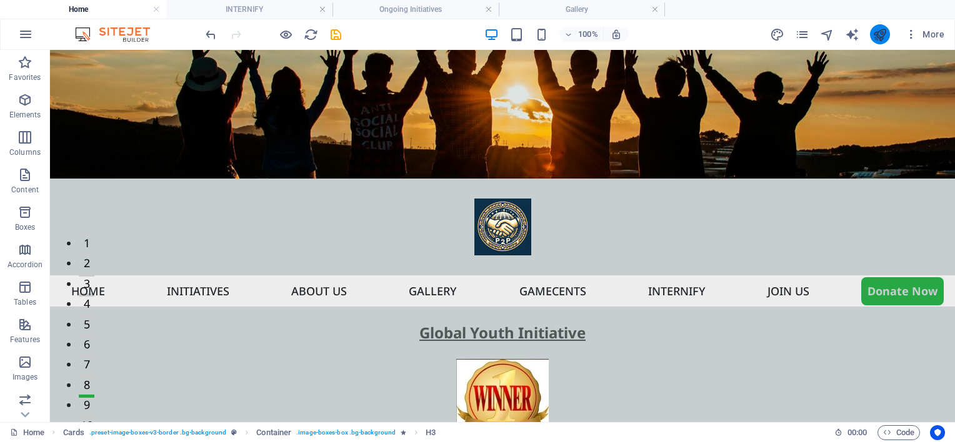
click at [871, 34] on button "publish" at bounding box center [880, 34] width 20 height 20
